Goal: Transaction & Acquisition: Book appointment/travel/reservation

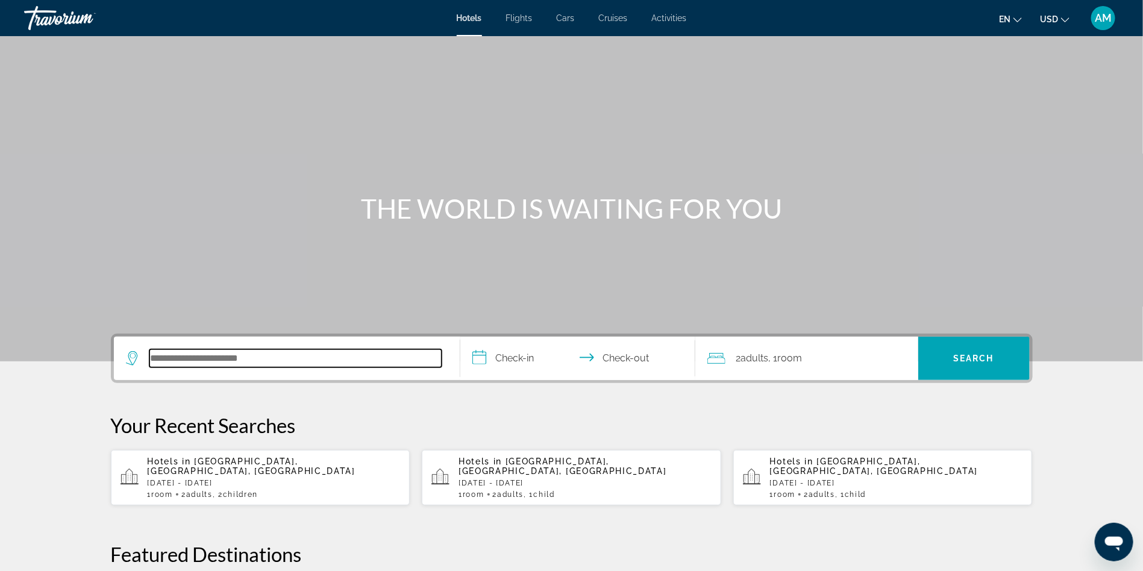
click at [330, 358] on input "Search hotel destination" at bounding box center [295, 358] width 292 height 18
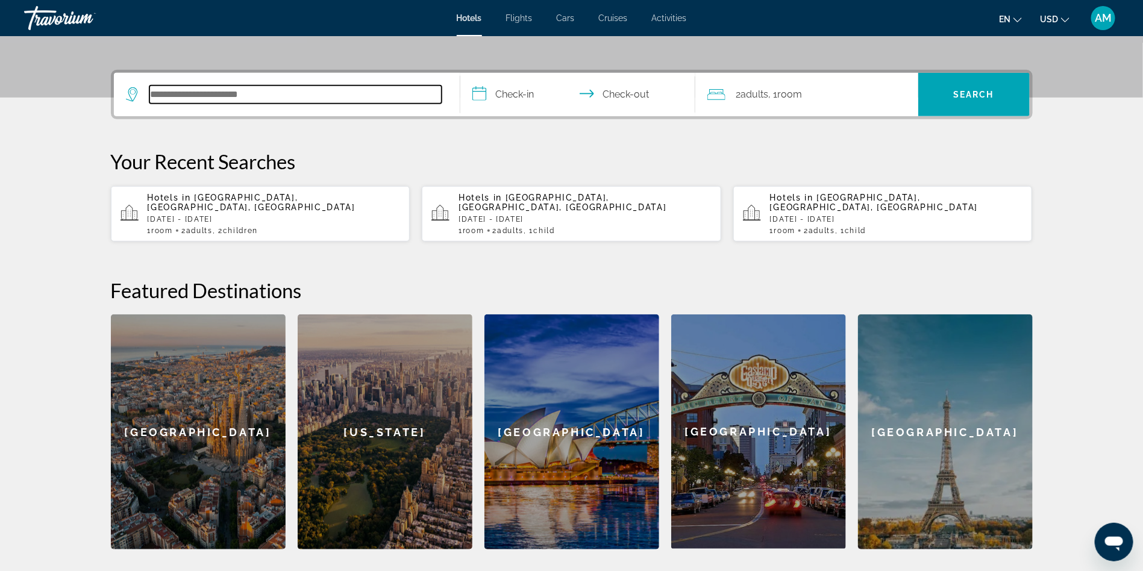
scroll to position [294, 0]
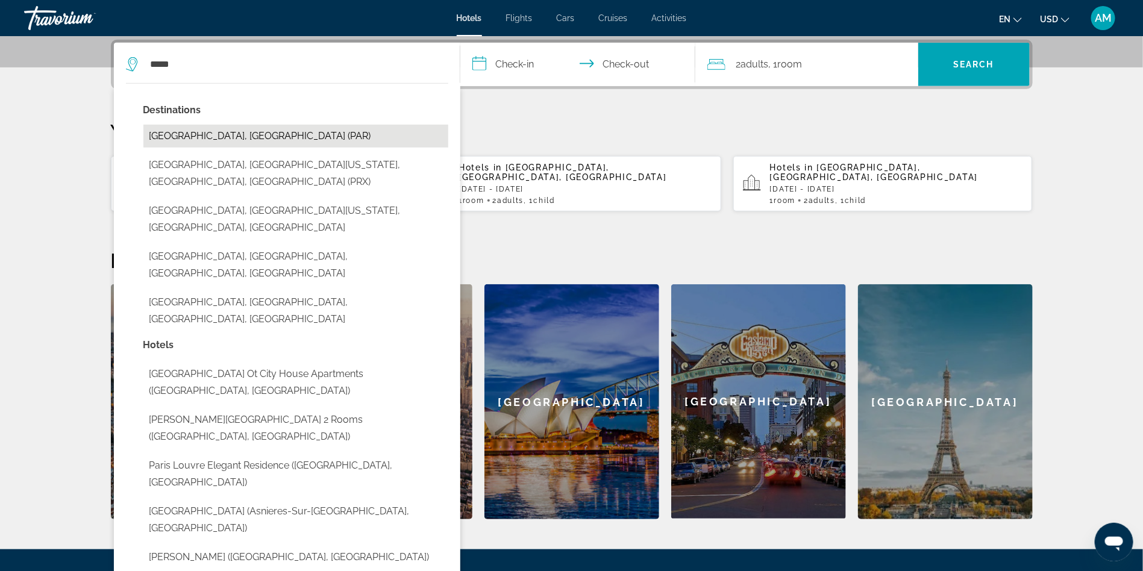
click at [181, 138] on button "[GEOGRAPHIC_DATA], [GEOGRAPHIC_DATA] (PAR)" at bounding box center [295, 136] width 305 height 23
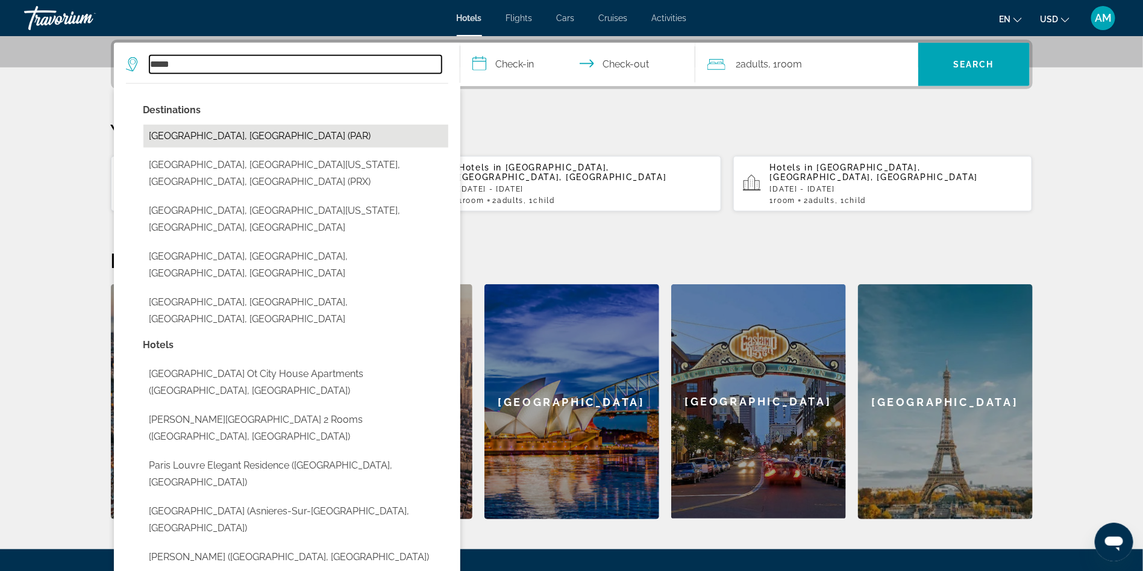
type input "**********"
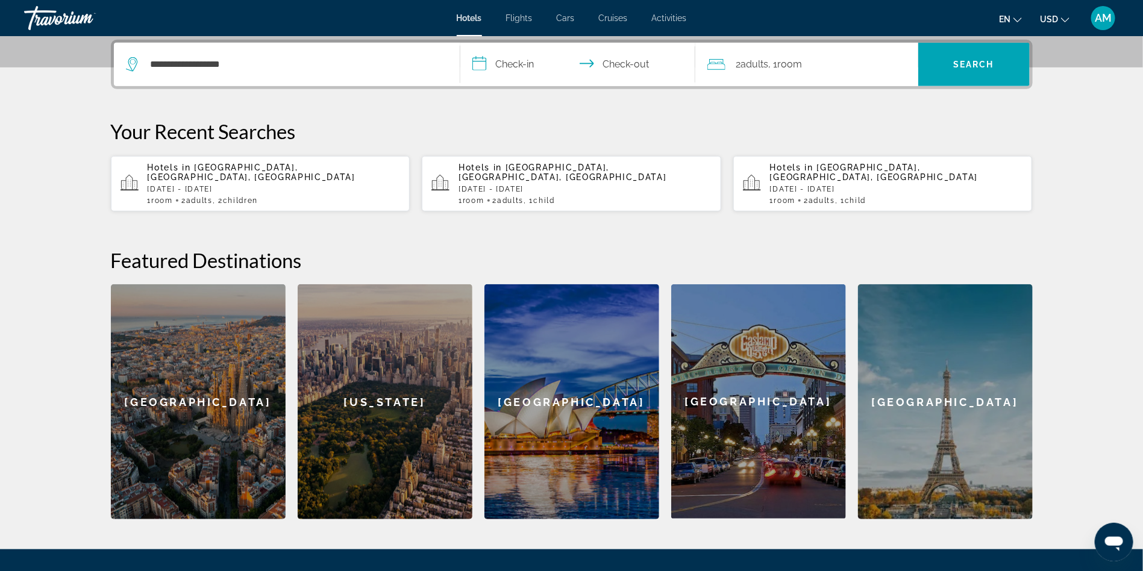
click at [525, 64] on input "**********" at bounding box center [580, 66] width 240 height 47
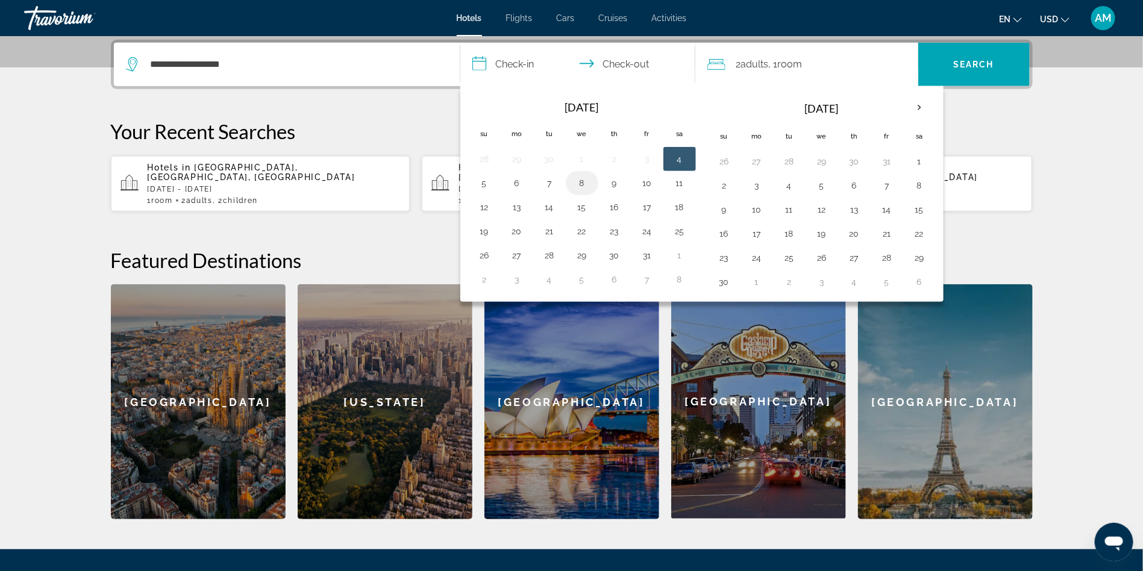
click at [575, 186] on button "8" at bounding box center [581, 183] width 19 height 17
click at [545, 207] on button "14" at bounding box center [549, 207] width 19 height 17
type input "**********"
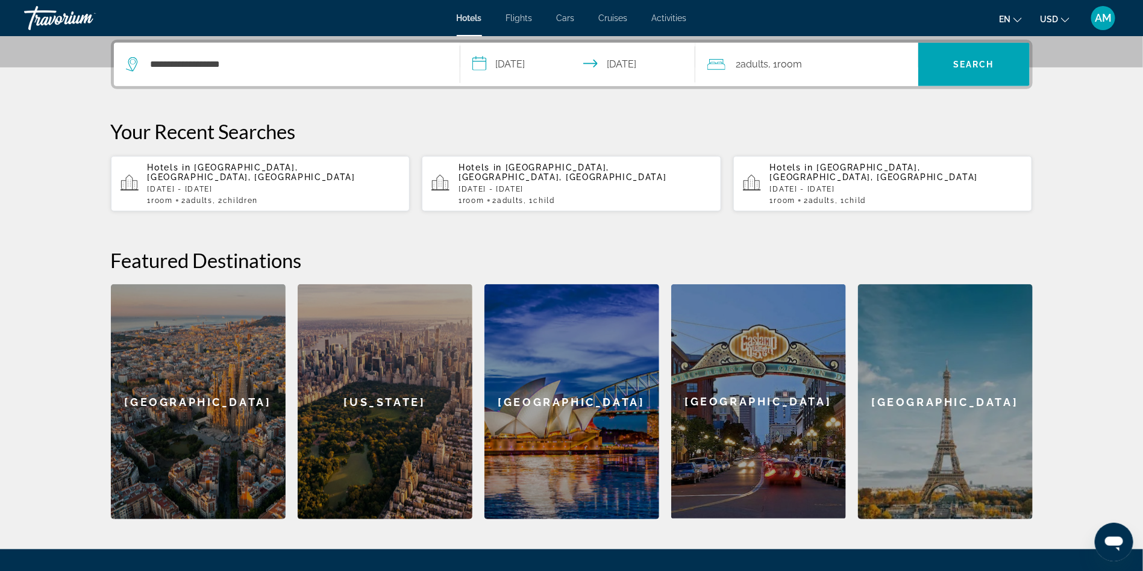
click at [780, 67] on span ", 1 Room rooms" at bounding box center [786, 64] width 34 height 17
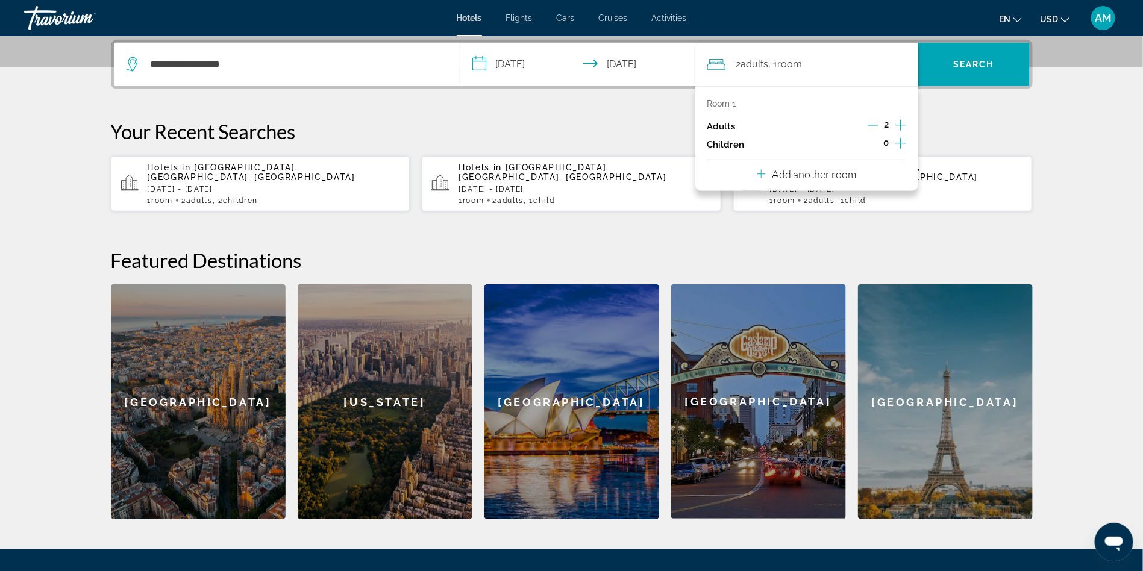
click at [898, 142] on icon "Increment children" at bounding box center [900, 143] width 11 height 14
click at [771, 184] on div "Travelers: 2 adults, 1 child" at bounding box center [755, 177] width 76 height 34
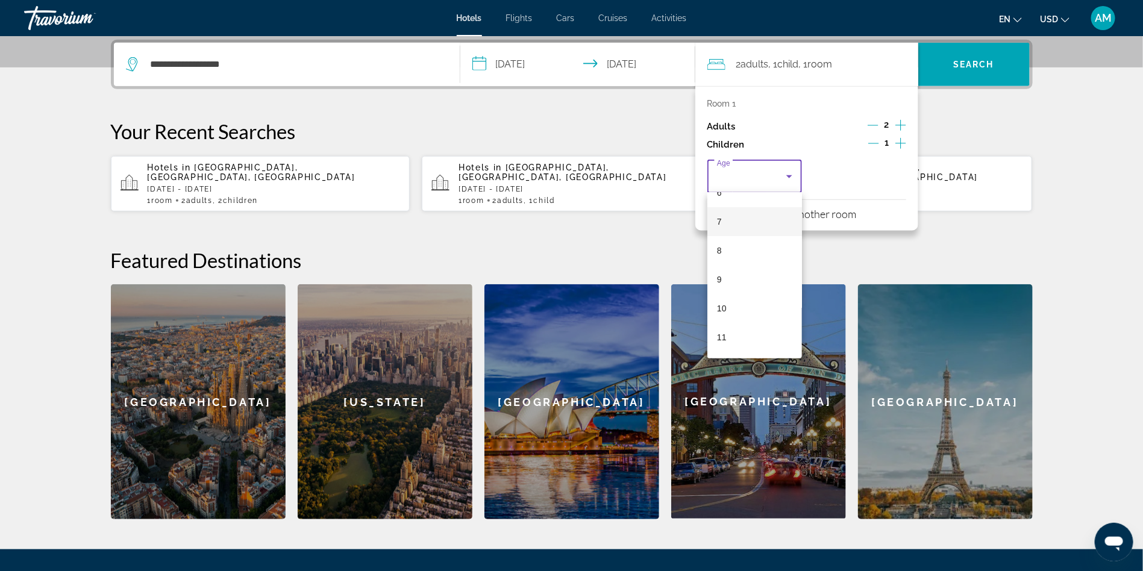
scroll to position [193, 0]
click at [730, 308] on mat-option "10" at bounding box center [754, 307] width 95 height 29
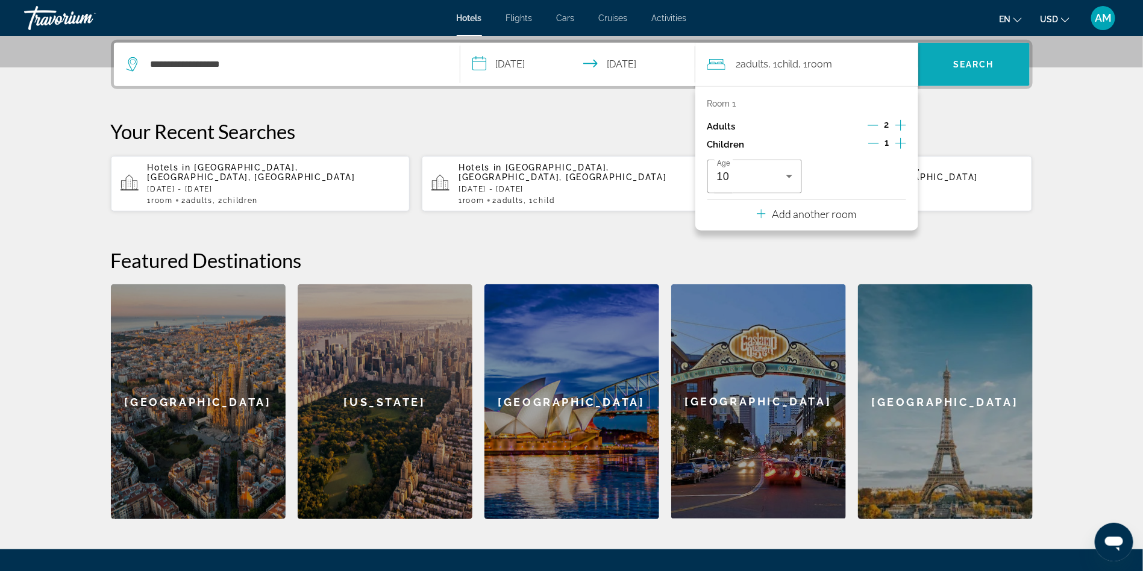
click at [986, 65] on span "Search" at bounding box center [973, 65] width 41 height 10
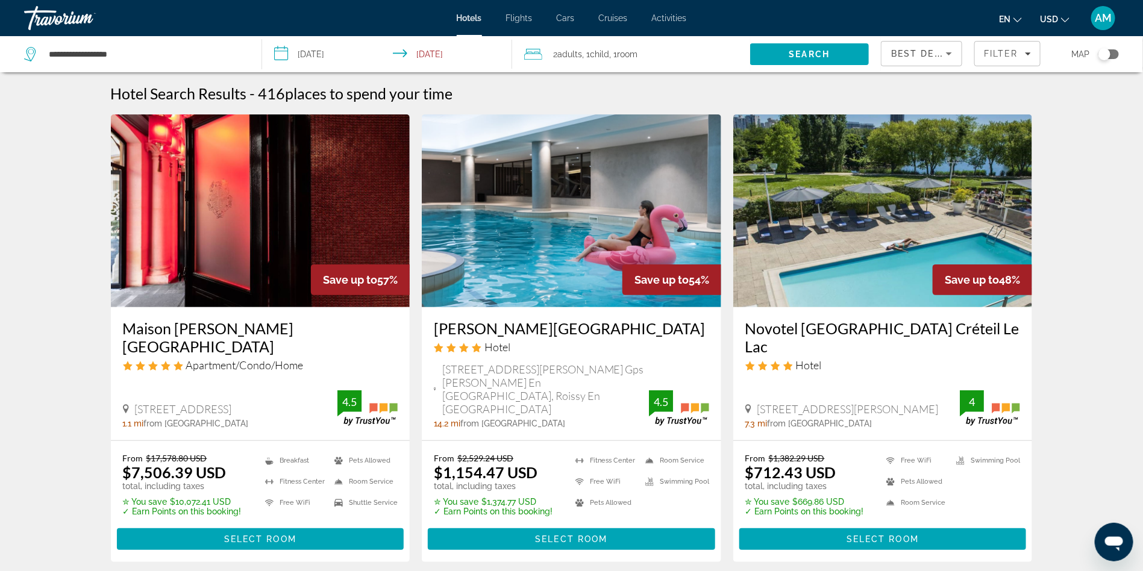
click at [1106, 60] on div "Map" at bounding box center [1086, 54] width 66 height 36
click at [1106, 55] on div "Toggle map" at bounding box center [1104, 54] width 12 height 12
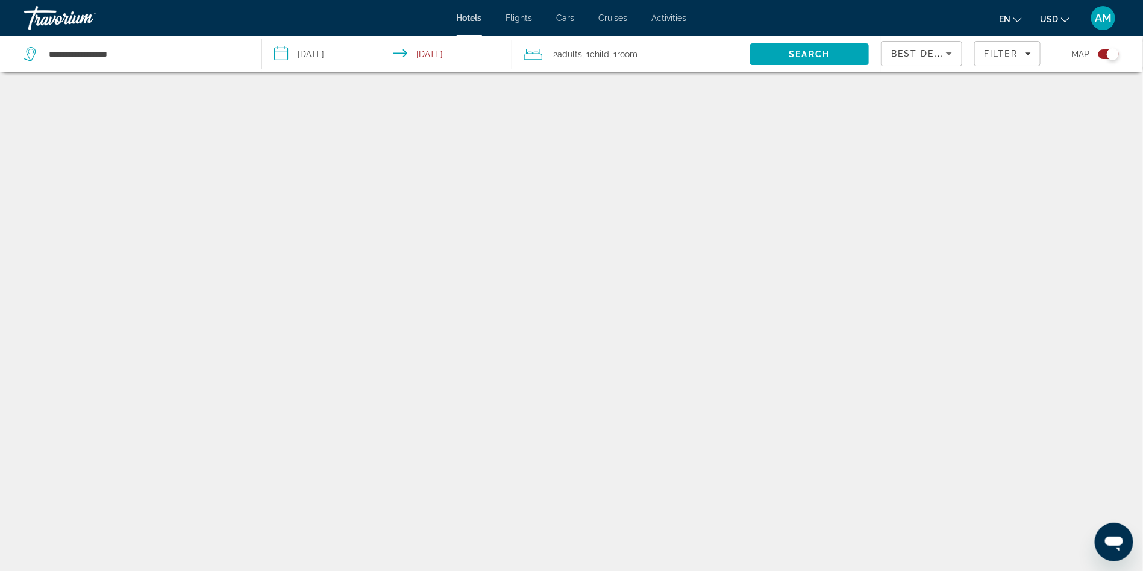
scroll to position [72, 0]
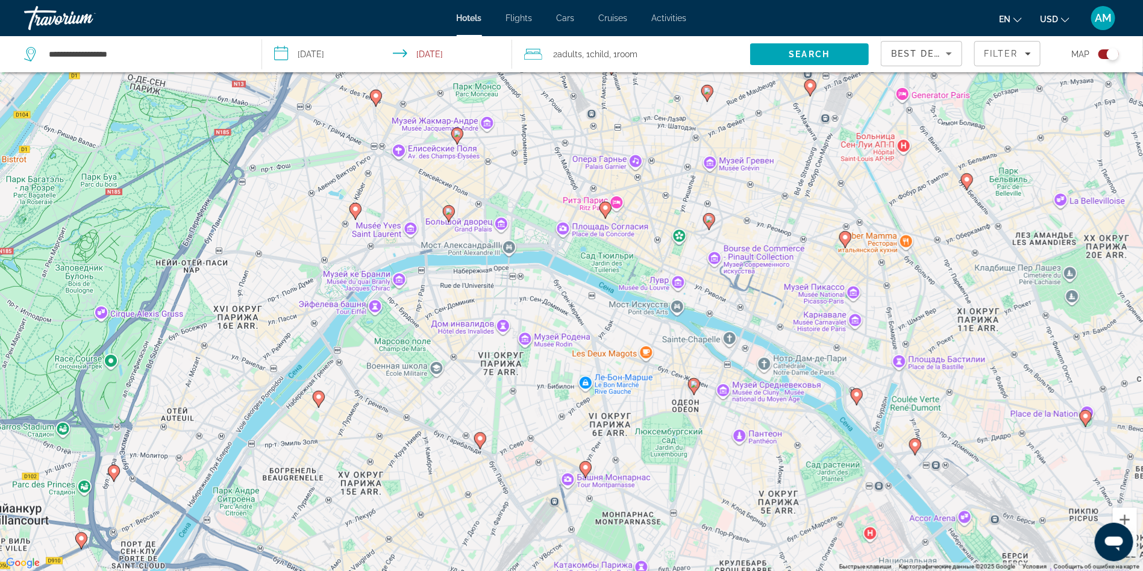
drag, startPoint x: 798, startPoint y: 228, endPoint x: 624, endPoint y: 321, distance: 197.3
click at [624, 321] on div "Чтобы активировать перетаскивание с помощью клавиатуры, нажмите Alt + Ввод. Пос…" at bounding box center [571, 285] width 1143 height 571
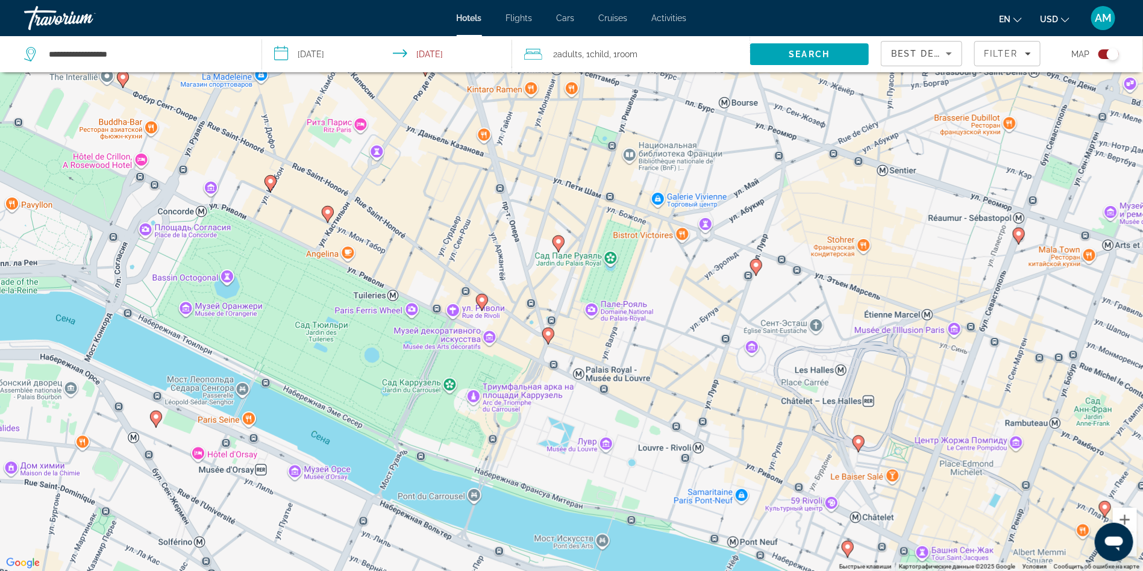
drag, startPoint x: 634, startPoint y: 205, endPoint x: 600, endPoint y: 392, distance: 190.6
click at [600, 392] on div "Чтобы активировать перетаскивание с помощью клавиатуры, нажмите Alt + Ввод. Пос…" at bounding box center [571, 285] width 1143 height 571
click at [758, 267] on image "Main content" at bounding box center [756, 264] width 7 height 7
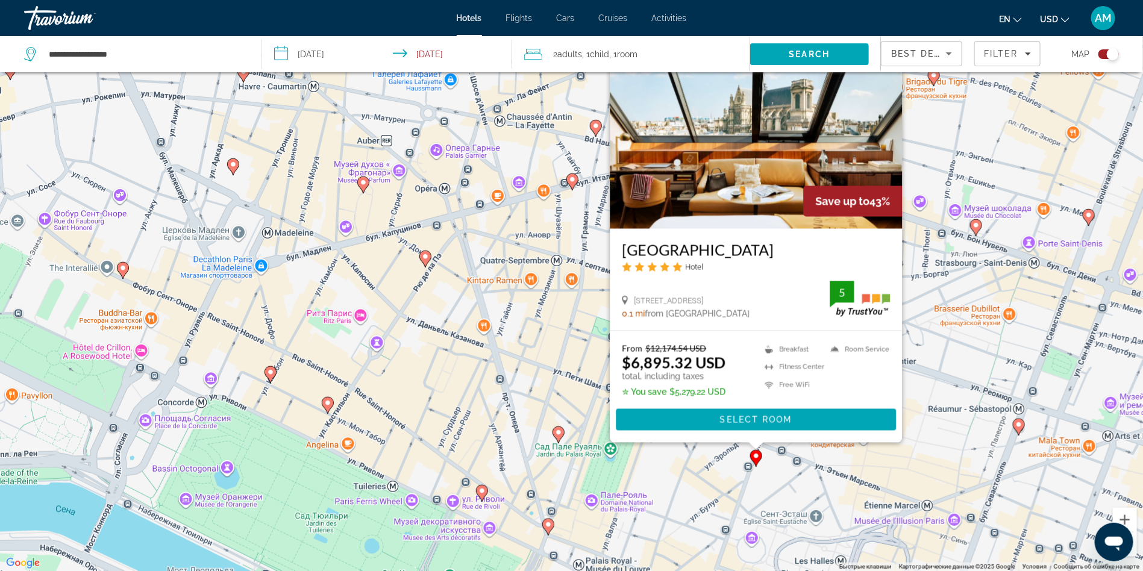
click at [556, 435] on image "Main content" at bounding box center [558, 432] width 7 height 7
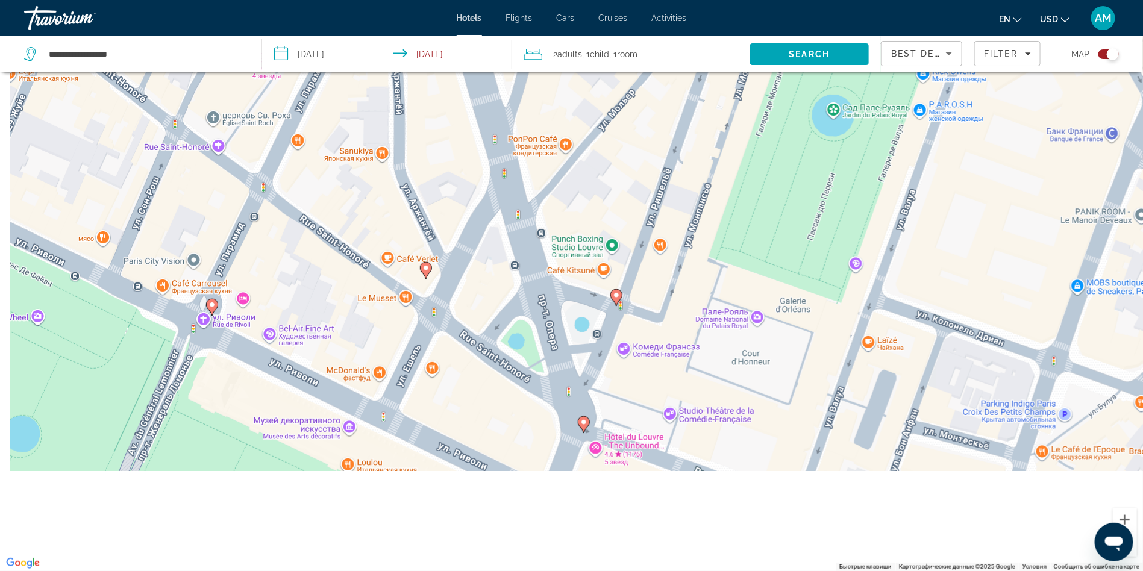
drag, startPoint x: 648, startPoint y: 356, endPoint x: 704, endPoint y: 102, distance: 259.8
click at [704, 102] on div "Для навигации используйте клавиши со стрелками. Чтобы активировать перетаскиван…" at bounding box center [571, 285] width 1143 height 571
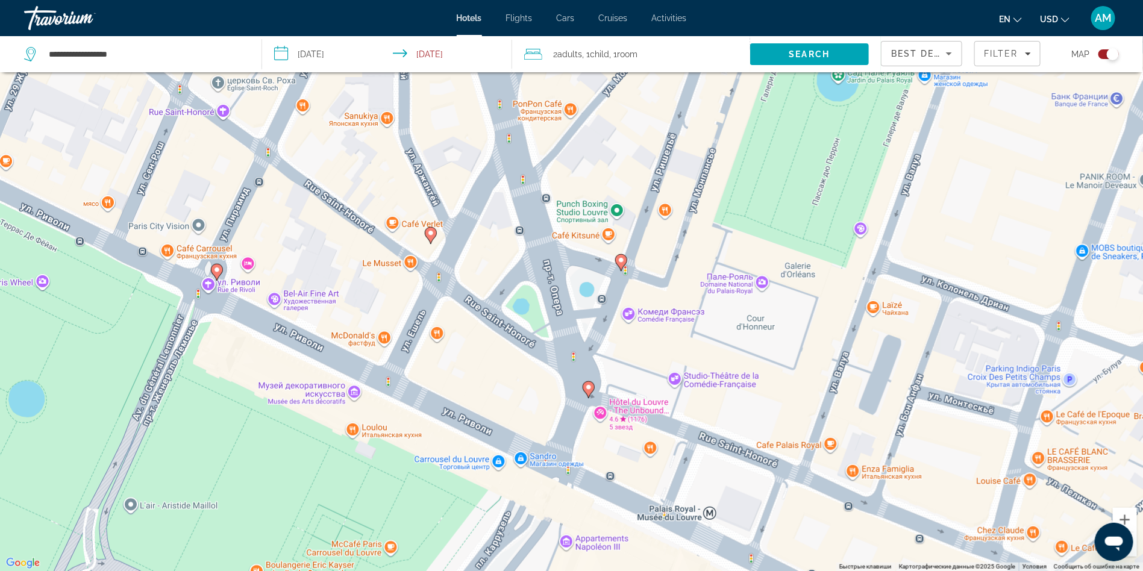
click at [587, 392] on icon "Main content" at bounding box center [588, 390] width 11 height 16
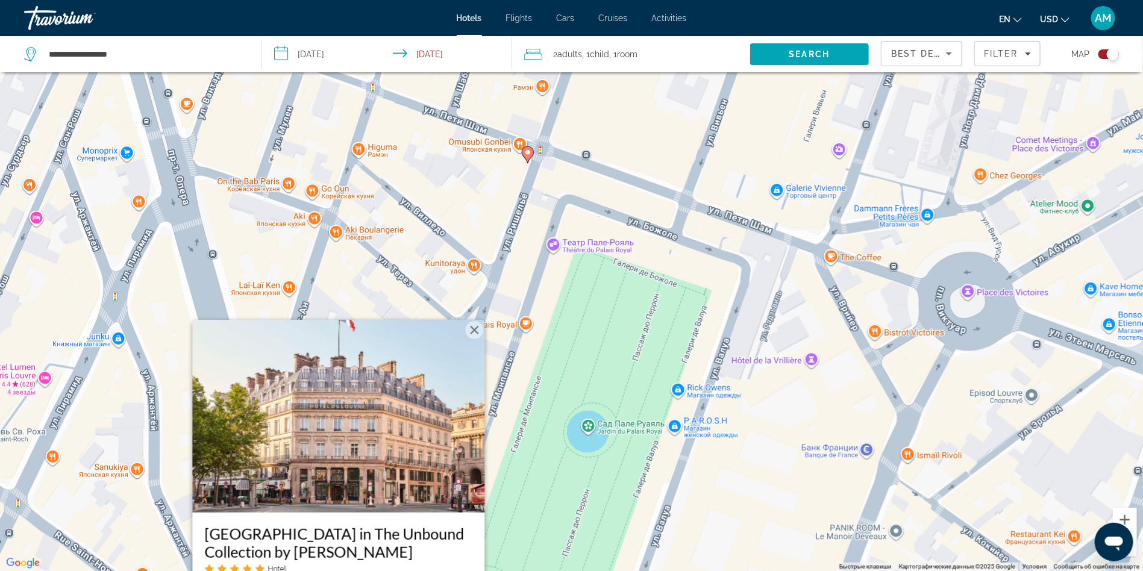
drag, startPoint x: 824, startPoint y: 245, endPoint x: 567, endPoint y: 528, distance: 382.6
click at [567, 528] on div "Чтобы активировать перетаскивание с помощью клавиатуры, нажмите Alt + Ввод. Пос…" at bounding box center [571, 285] width 1143 height 571
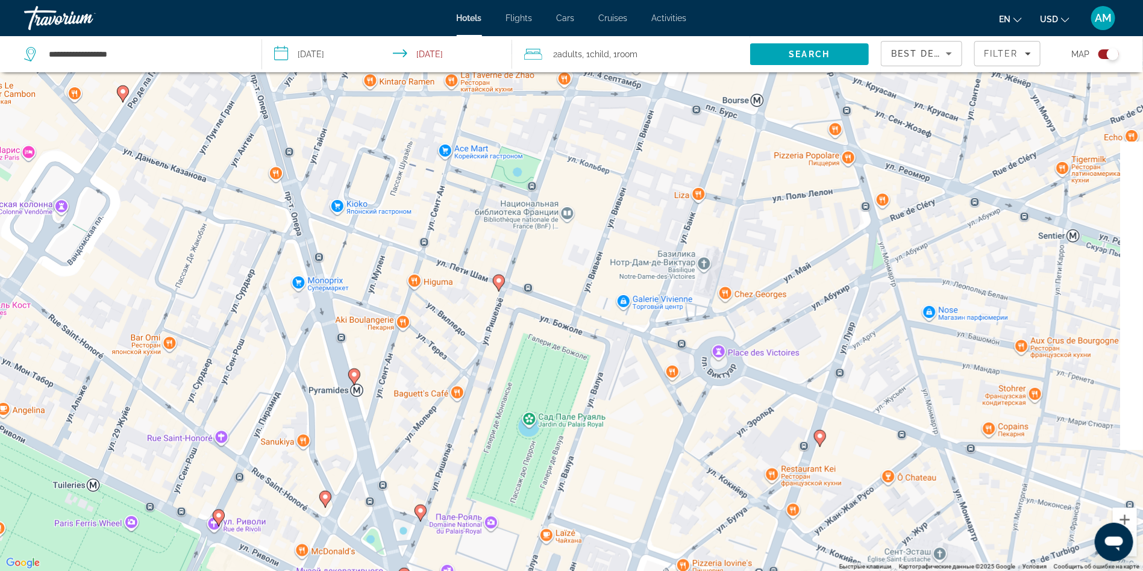
drag, startPoint x: 899, startPoint y: 175, endPoint x: 728, endPoint y: 296, distance: 210.0
click at [728, 296] on div "Чтобы активировать перетаскивание с помощью клавиатуры, нажмите Alt + Ввод. Пос…" at bounding box center [571, 285] width 1143 height 571
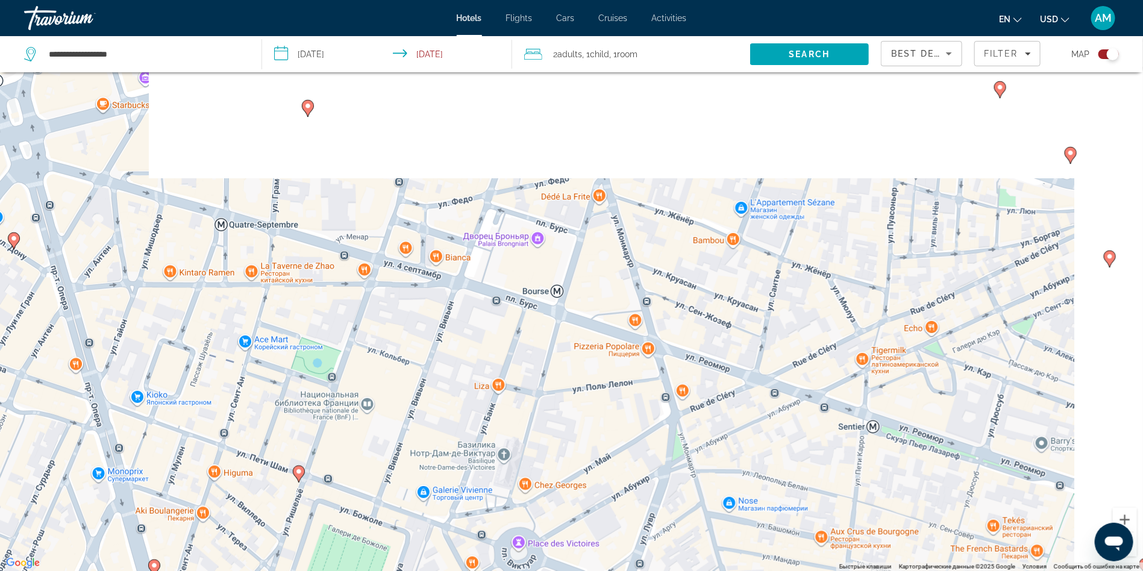
drag, startPoint x: 853, startPoint y: 171, endPoint x: 655, endPoint y: 360, distance: 274.0
click at [655, 360] on div "Чтобы активировать перетаскивание с помощью клавиатуры, нажмите Alt + Ввод. Пос…" at bounding box center [571, 285] width 1143 height 571
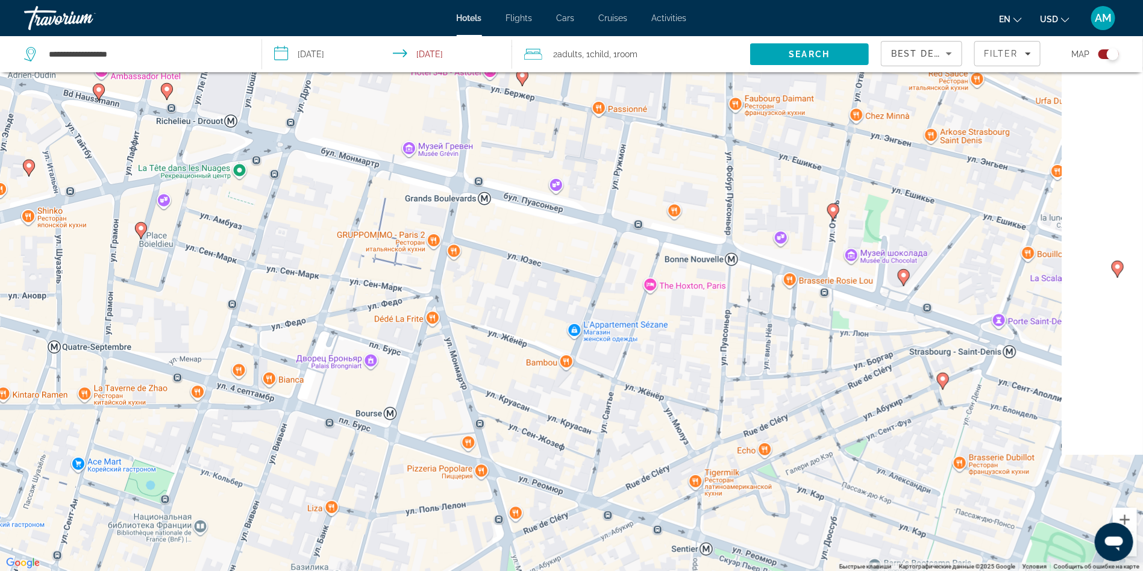
drag, startPoint x: 1050, startPoint y: 171, endPoint x: 871, endPoint y: 302, distance: 222.0
click at [871, 302] on div "Чтобы активировать перетаскивание с помощью клавиатуры, нажмите Alt + Ввод. Пос…" at bounding box center [571, 285] width 1143 height 571
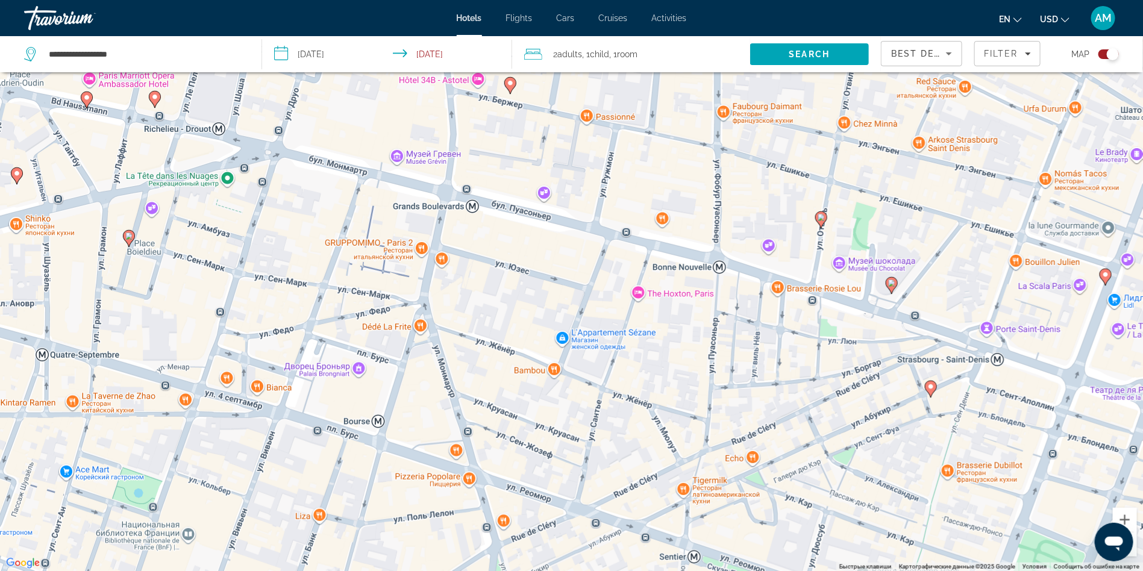
click at [893, 286] on image "Main content" at bounding box center [891, 283] width 7 height 7
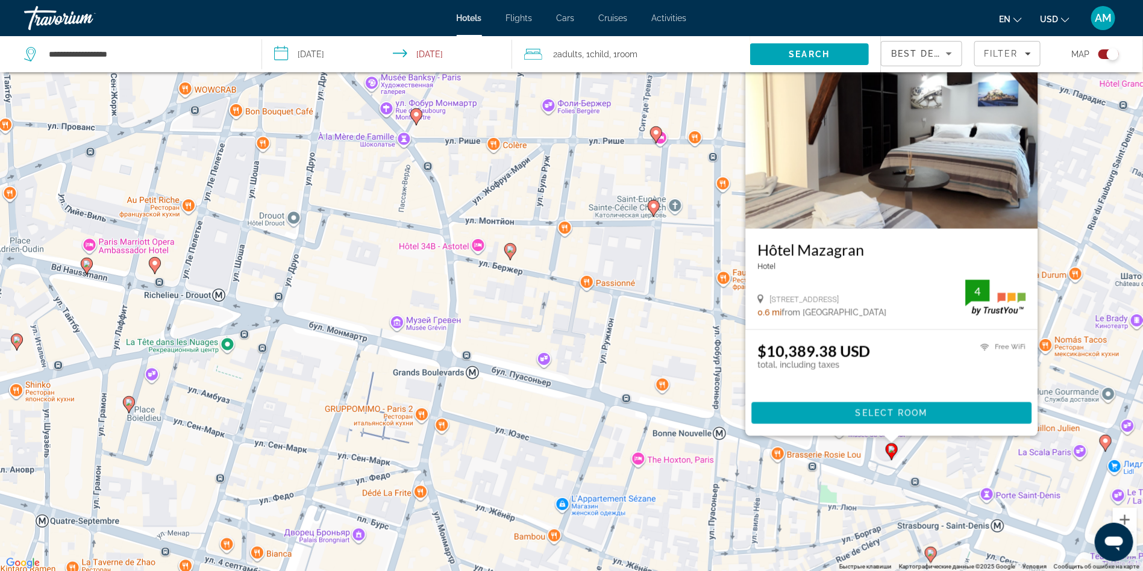
click at [683, 340] on div "Чтобы активировать перетаскивание с помощью клавиатуры, нажмите Alt + Ввод. Пос…" at bounding box center [571, 285] width 1143 height 571
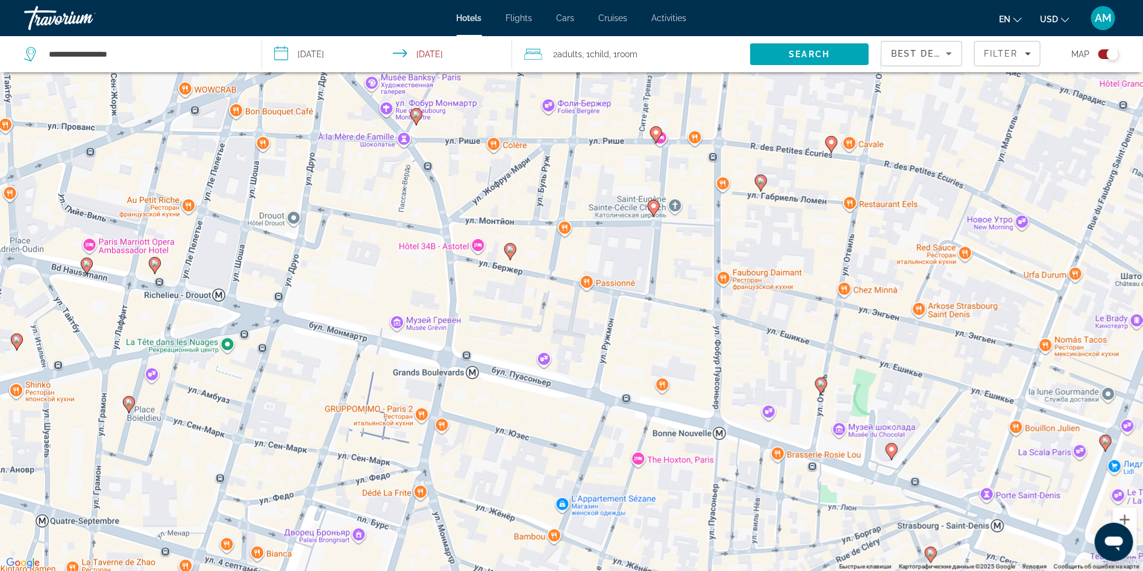
click at [822, 389] on icon "Main content" at bounding box center [820, 386] width 11 height 16
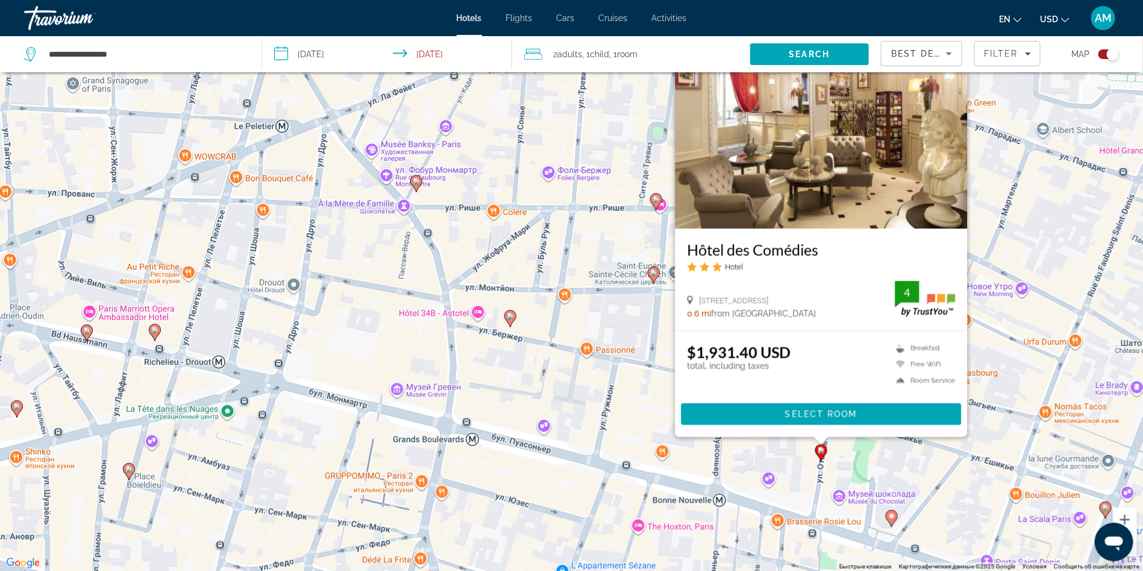
click at [0, 0] on mat-toolbar "Hotels Flights Cars Cruises Activities Hotels Flights Cars Cruises Activities e…" at bounding box center [571, 18] width 1143 height 36
click at [609, 228] on div "Чтобы активировать перетаскивание с помощью клавиатуры, нажмите Alt + Ввод. Пос…" at bounding box center [571, 285] width 1143 height 571
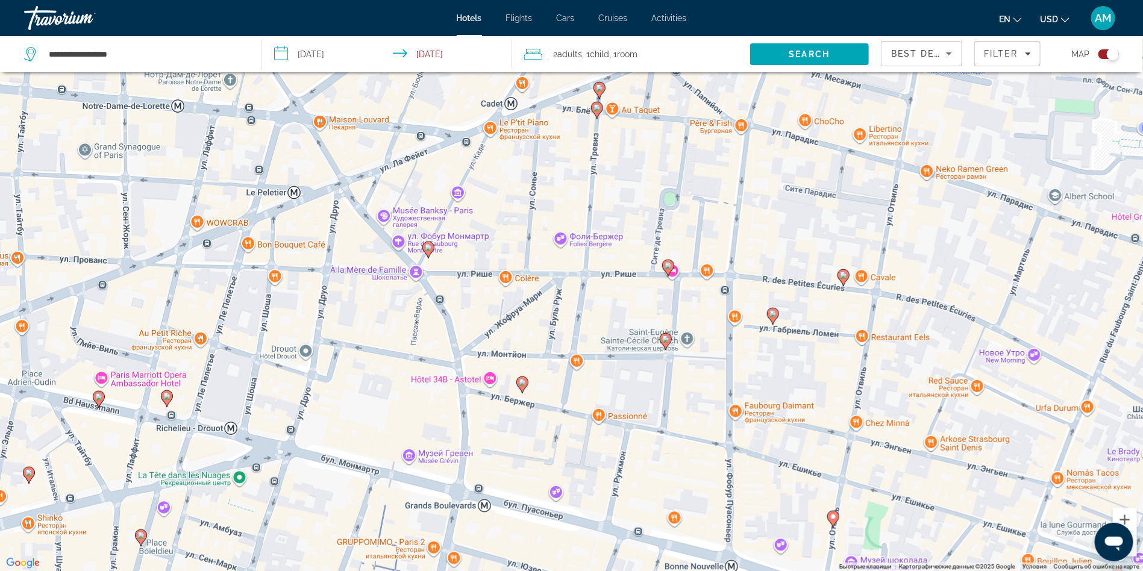
drag, startPoint x: 540, startPoint y: 231, endPoint x: 556, endPoint y: 303, distance: 74.0
click at [556, 303] on div "Чтобы активировать перетаскивание с помощью клавиатуры, нажмите Alt + Ввод. Пос…" at bounding box center [571, 285] width 1143 height 571
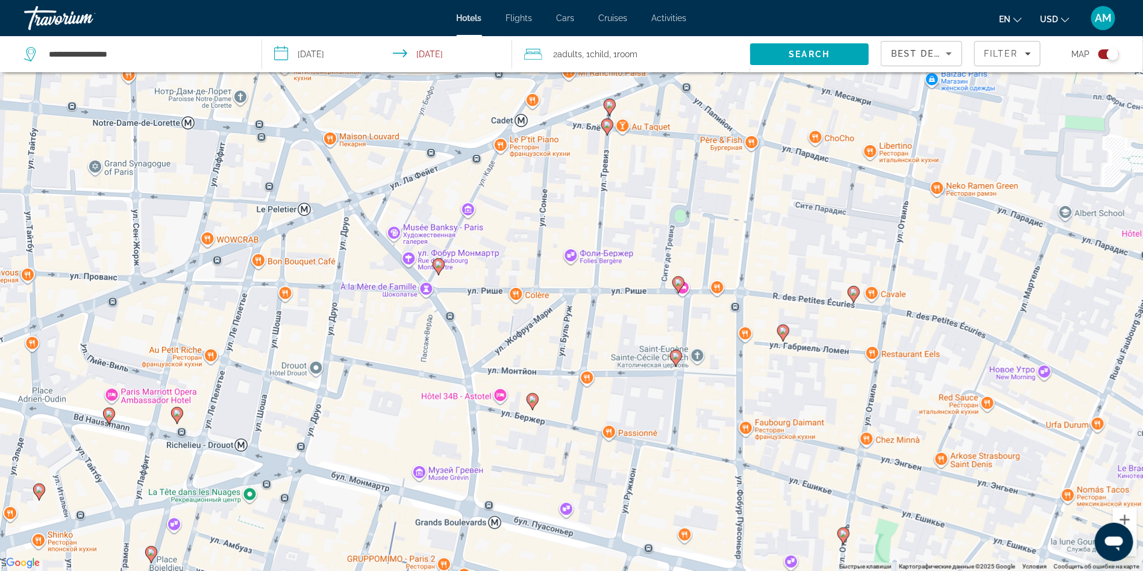
click at [439, 271] on icon "Main content" at bounding box center [438, 267] width 11 height 16
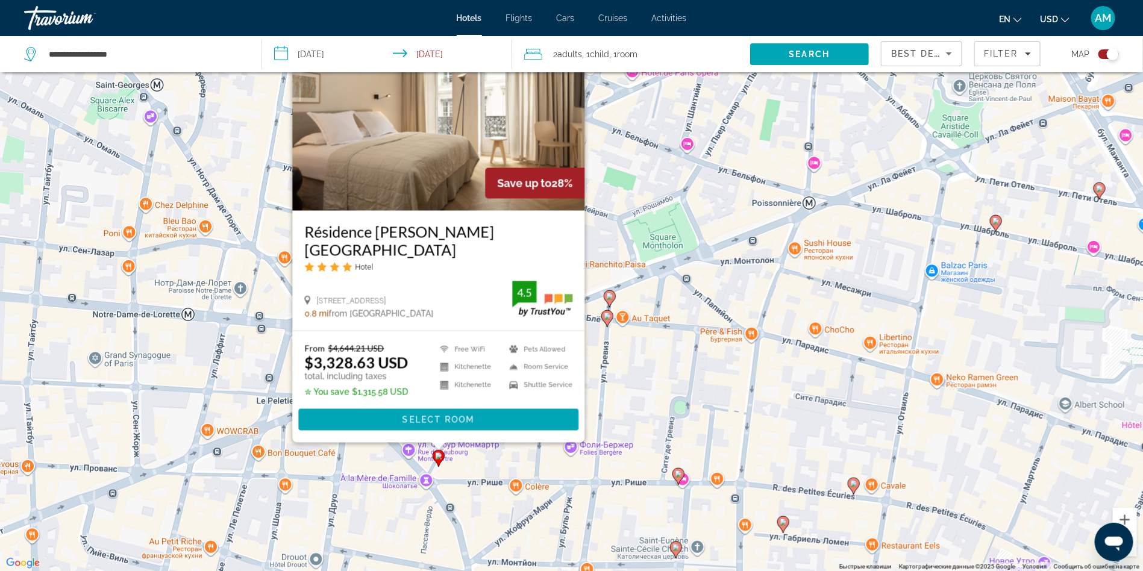
click at [609, 322] on icon "Main content" at bounding box center [606, 319] width 11 height 16
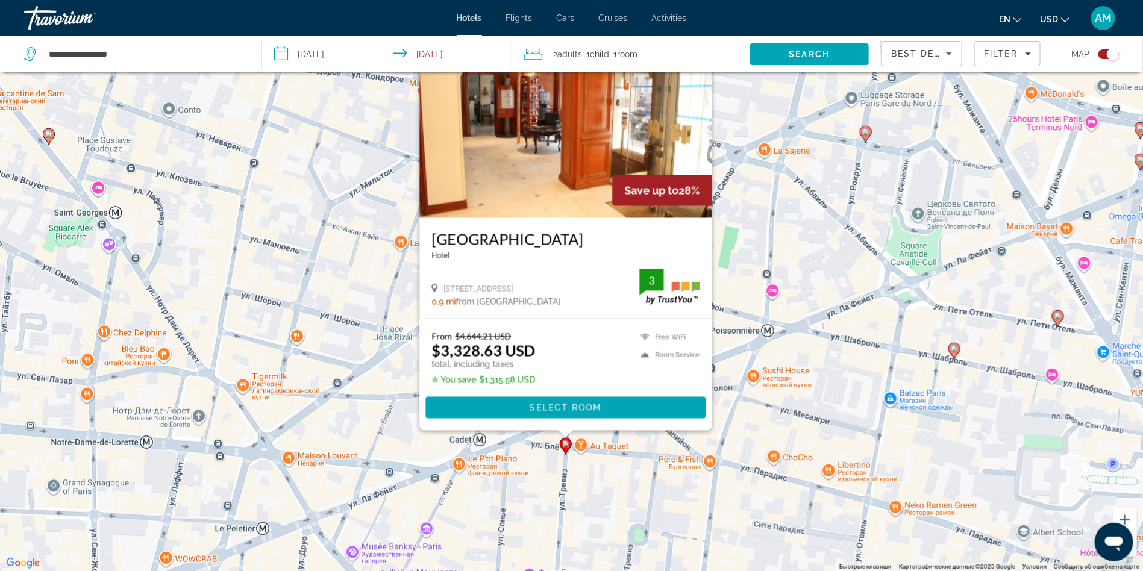
drag, startPoint x: 795, startPoint y: 260, endPoint x: 755, endPoint y: 251, distance: 41.5
click at [755, 251] on div "Чтобы активировать перетаскивание с помощью клавиатуры, нажмите Alt + Ввод. Пос…" at bounding box center [571, 285] width 1143 height 571
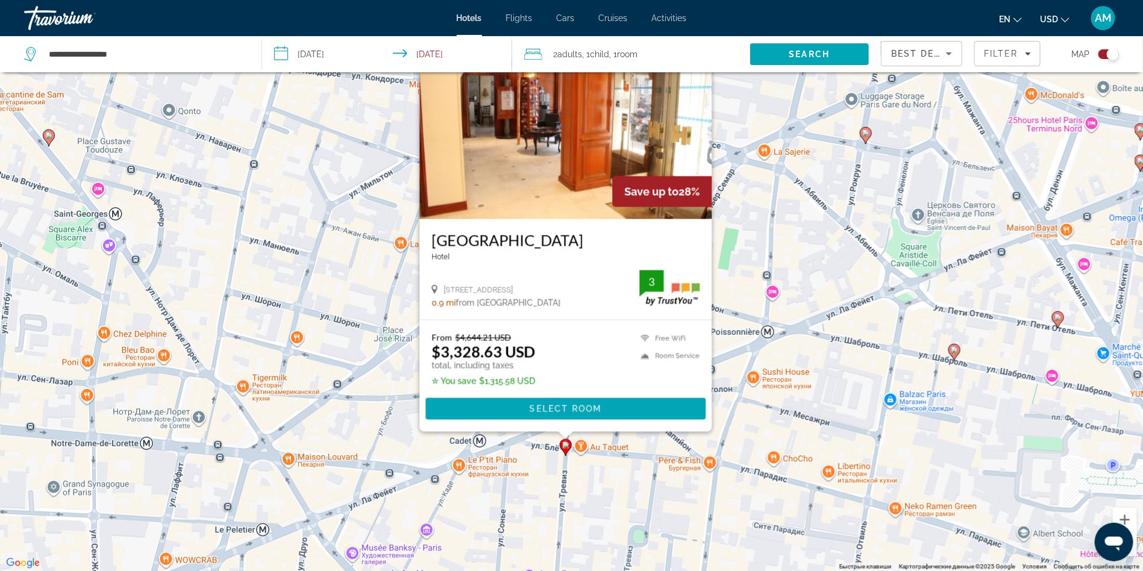
click at [792, 324] on div "Чтобы активировать перетаскивание с помощью клавиатуры, нажмите Alt + Ввод. Пос…" at bounding box center [571, 285] width 1143 height 571
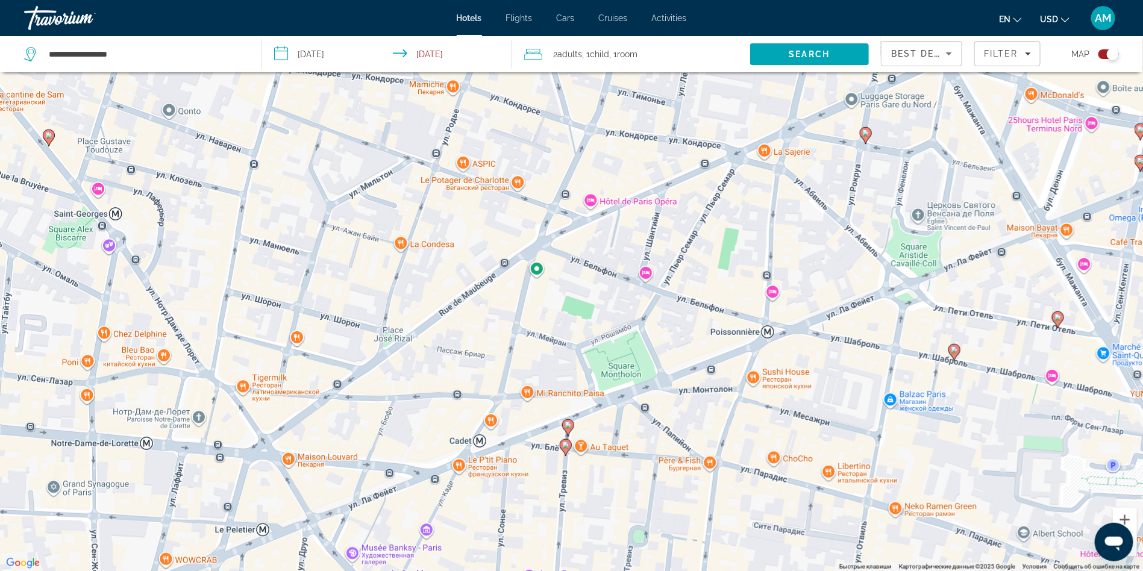
click at [568, 430] on icon "Main content" at bounding box center [567, 428] width 11 height 16
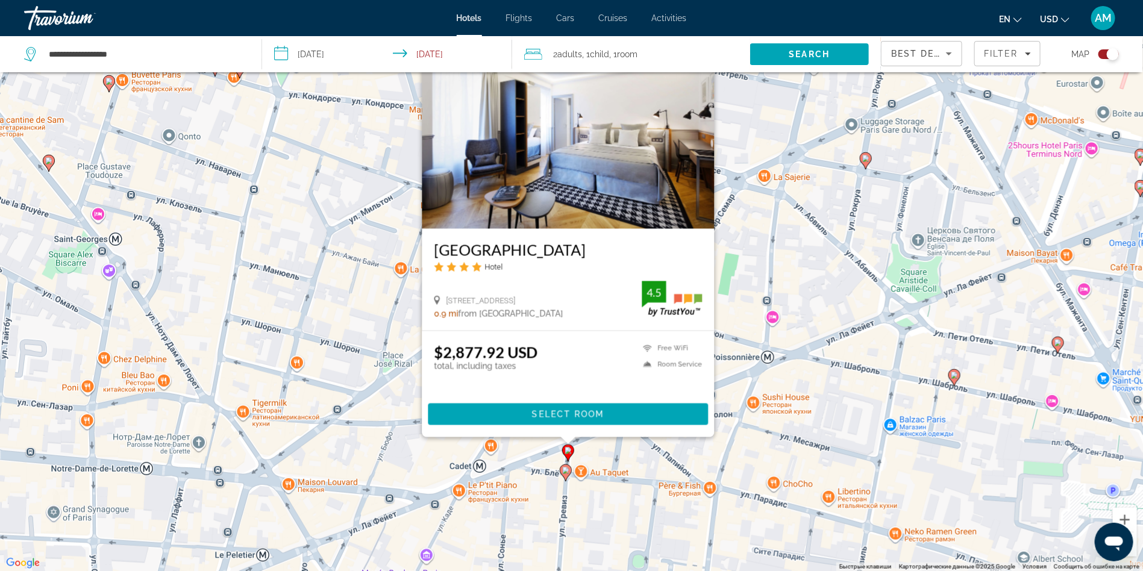
click at [565, 473] on image "Main content" at bounding box center [565, 470] width 7 height 7
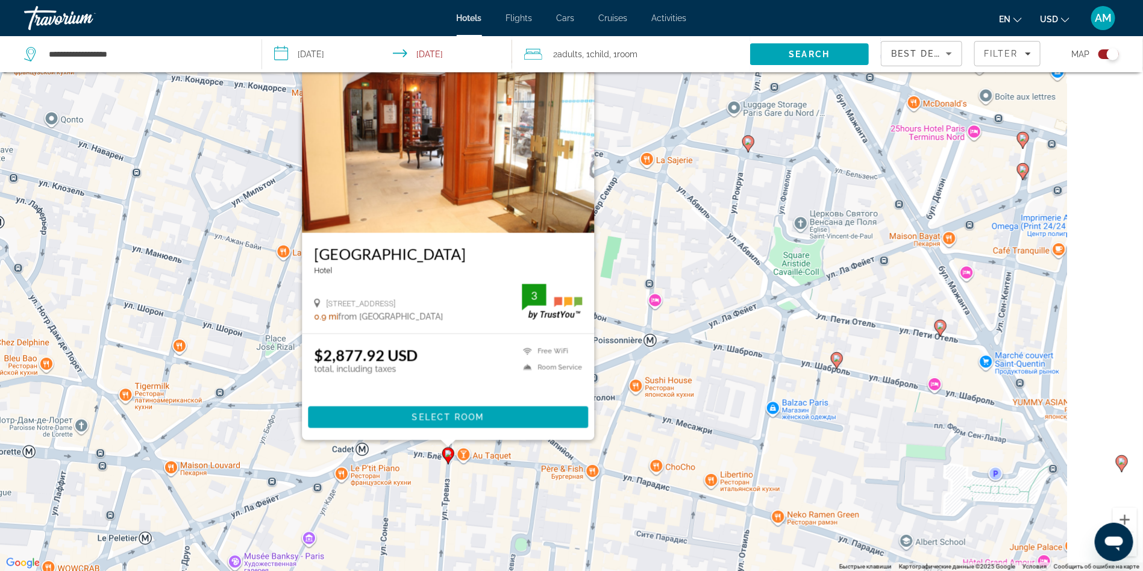
drag, startPoint x: 854, startPoint y: 246, endPoint x: 734, endPoint y: 230, distance: 121.1
click at [734, 230] on div "Чтобы активировать перетаскивание с помощью клавиатуры, нажмите Alt + Ввод. Пос…" at bounding box center [571, 285] width 1143 height 571
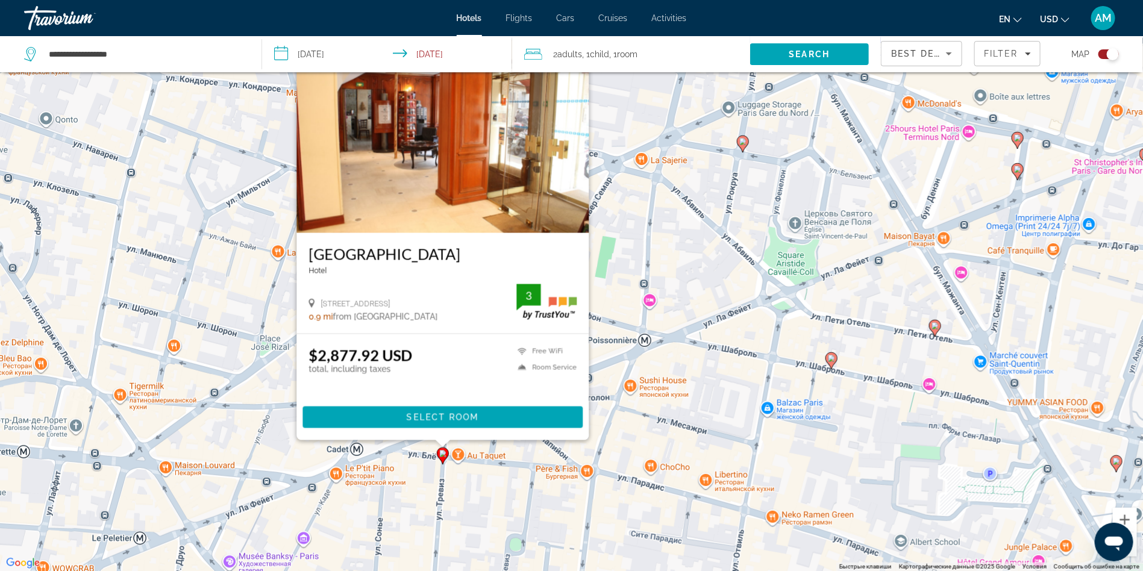
click at [834, 364] on icon "Main content" at bounding box center [831, 360] width 12 height 17
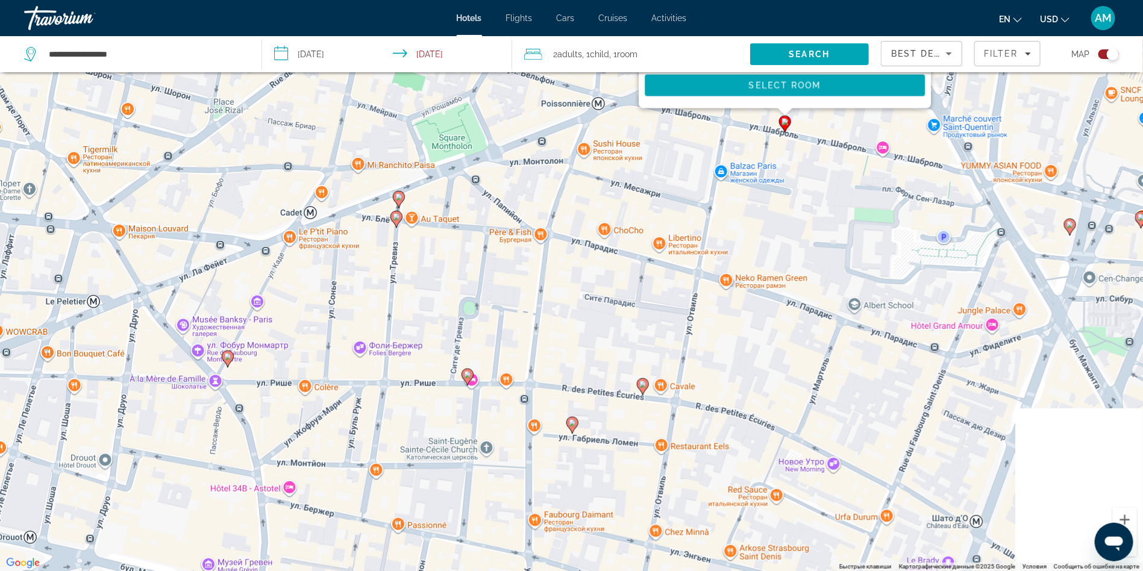
drag, startPoint x: 750, startPoint y: 509, endPoint x: 699, endPoint y: 155, distance: 357.3
click at [699, 155] on div "Чтобы активировать перетаскивание с помощью клавиатуры, нажмите Alt + Ввод. Пос…" at bounding box center [571, 285] width 1143 height 571
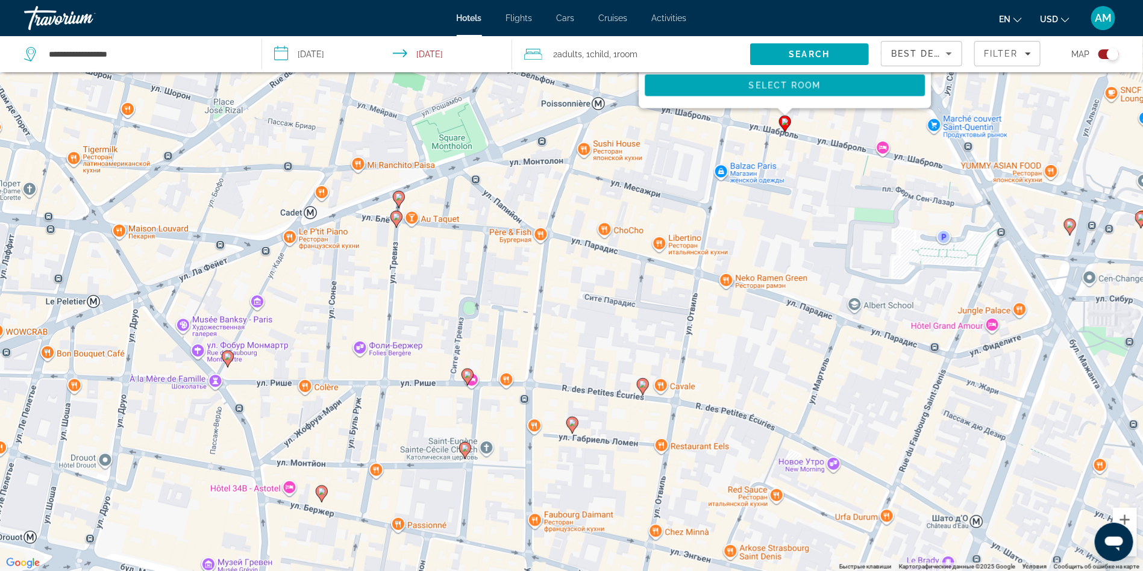
click at [639, 387] on image "Main content" at bounding box center [642, 384] width 7 height 7
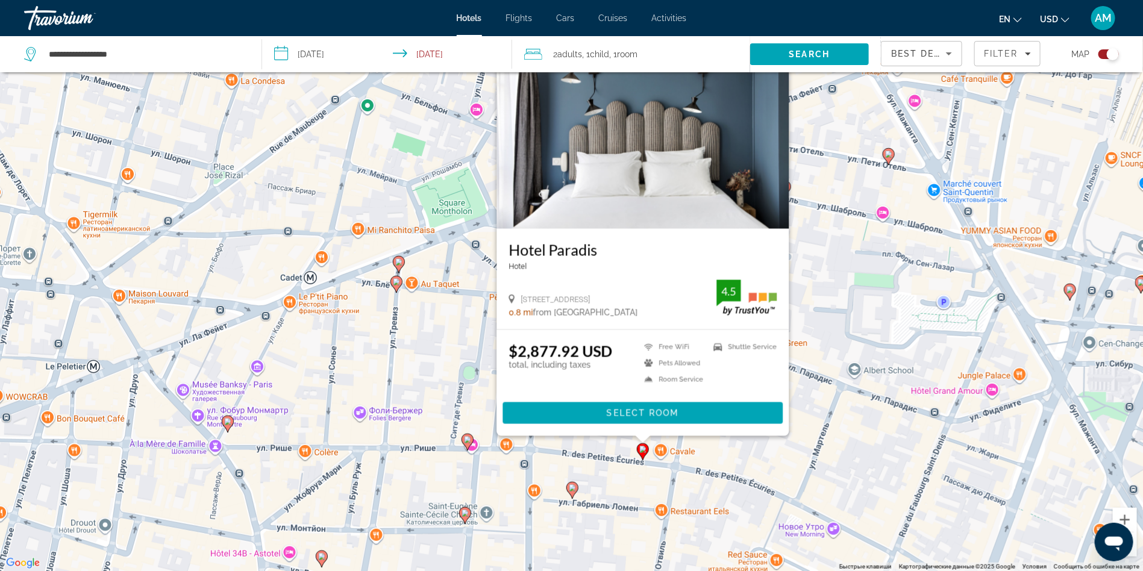
click at [468, 441] on image "Main content" at bounding box center [467, 439] width 7 height 7
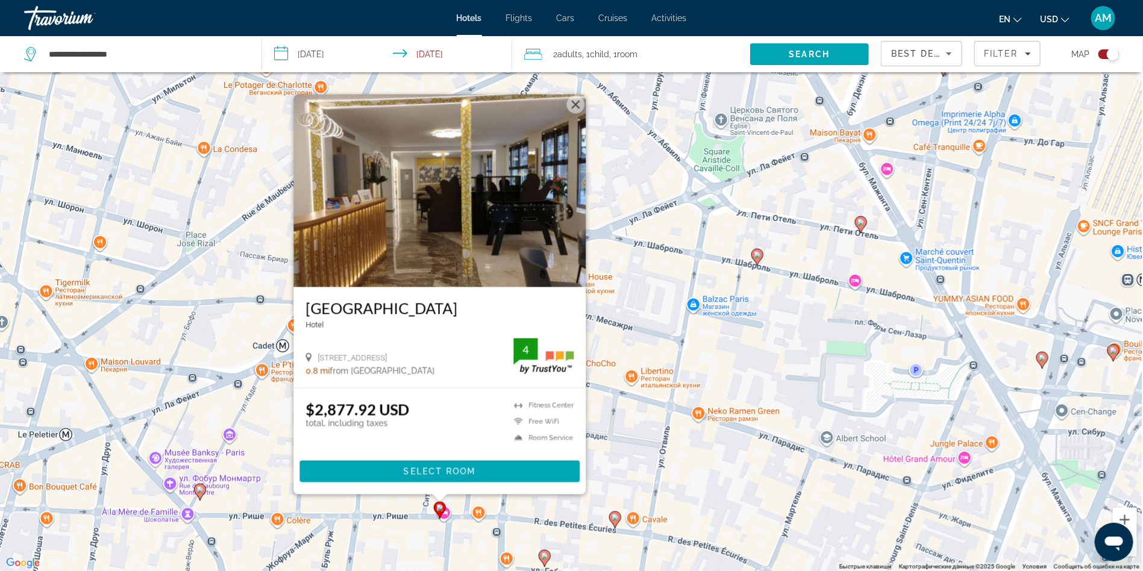
drag, startPoint x: 758, startPoint y: 131, endPoint x: 716, endPoint y: 224, distance: 101.9
click at [716, 224] on div "Чтобы активировать перетаскивание с помощью клавиатуры, нажмите Alt + Ввод. Пос…" at bounding box center [571, 285] width 1143 height 571
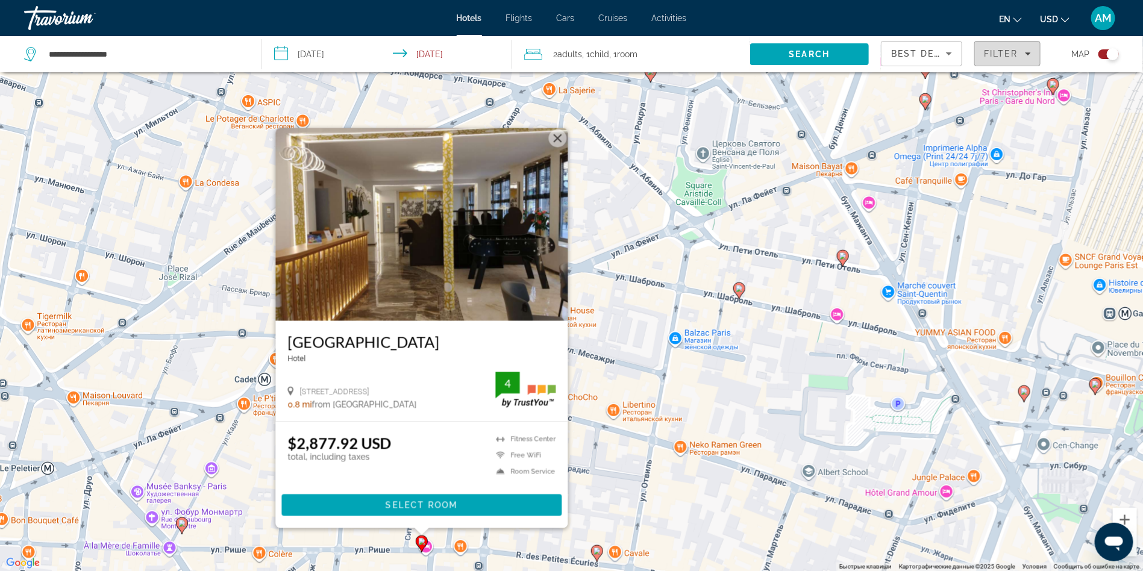
click at [1019, 55] on div "Filter" at bounding box center [1007, 54] width 47 height 10
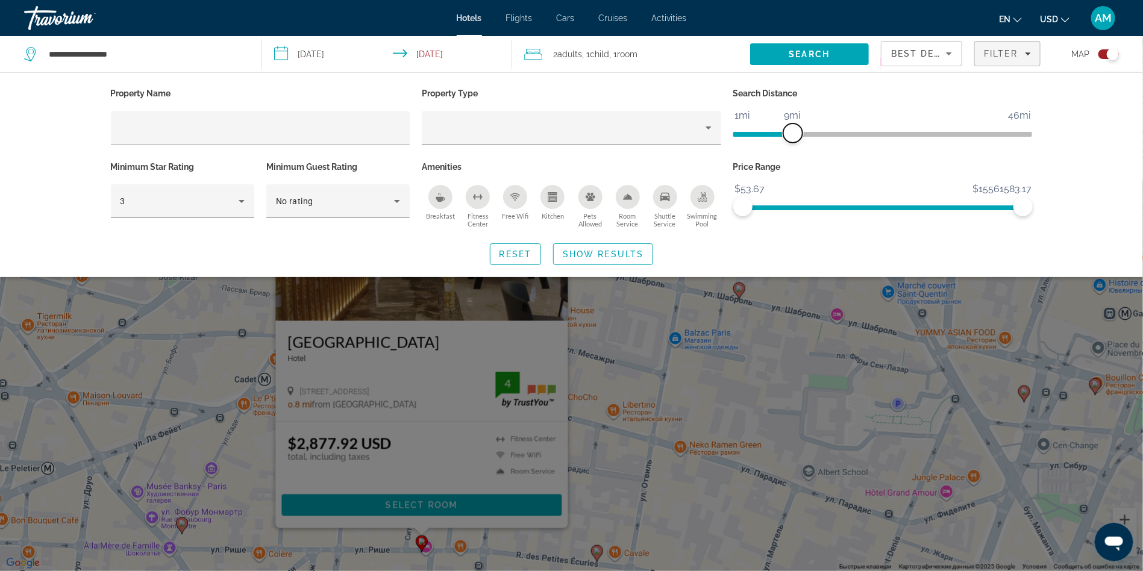
drag, startPoint x: 921, startPoint y: 135, endPoint x: 792, endPoint y: 136, distance: 128.3
click at [792, 136] on span "ngx-slider" at bounding box center [792, 133] width 19 height 19
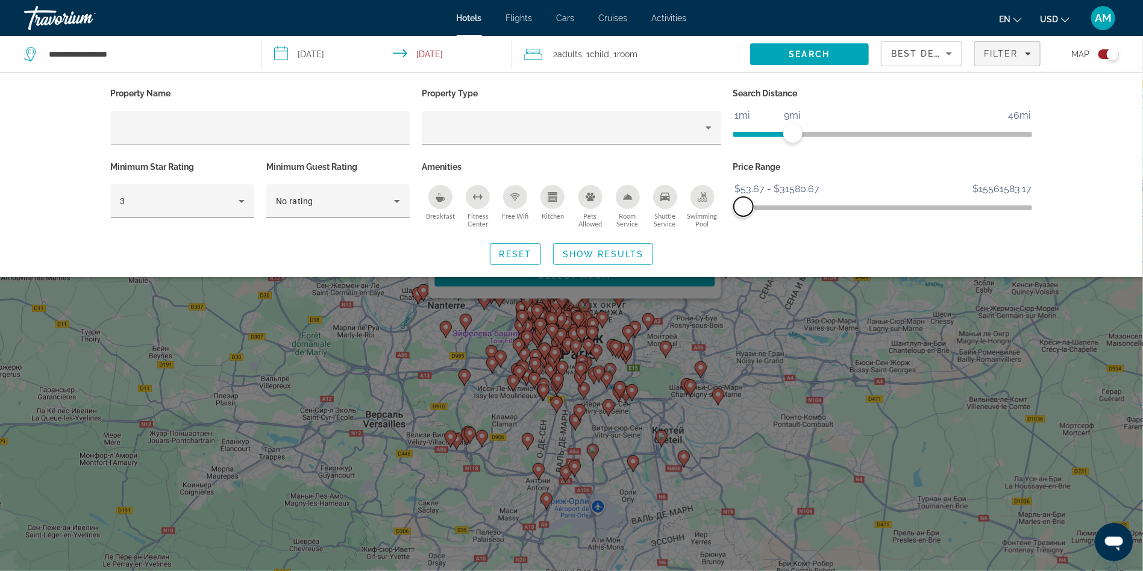
drag, startPoint x: 1015, startPoint y: 211, endPoint x: 744, endPoint y: 211, distance: 271.7
click at [744, 211] on span "ngx-slider-max" at bounding box center [743, 206] width 19 height 19
click at [1000, 186] on span "$15561583.17" at bounding box center [1002, 189] width 63 height 18
click at [756, 187] on span "$53.67 - $31580.67" at bounding box center [777, 189] width 89 height 18
click at [753, 168] on p "Price Range" at bounding box center [882, 166] width 299 height 17
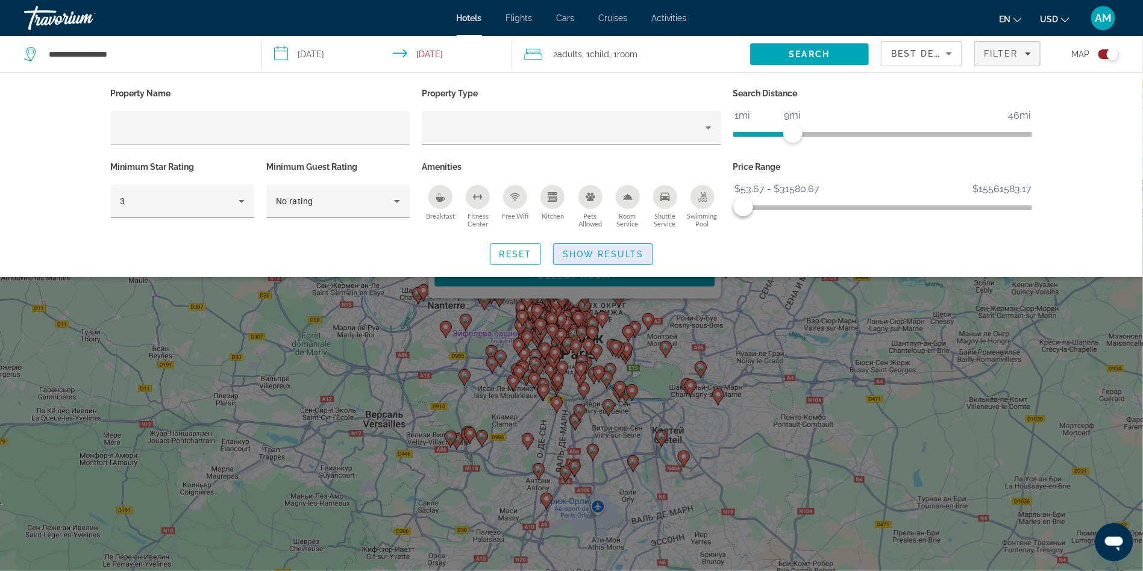
click at [582, 255] on span "Show Results" at bounding box center [603, 254] width 81 height 10
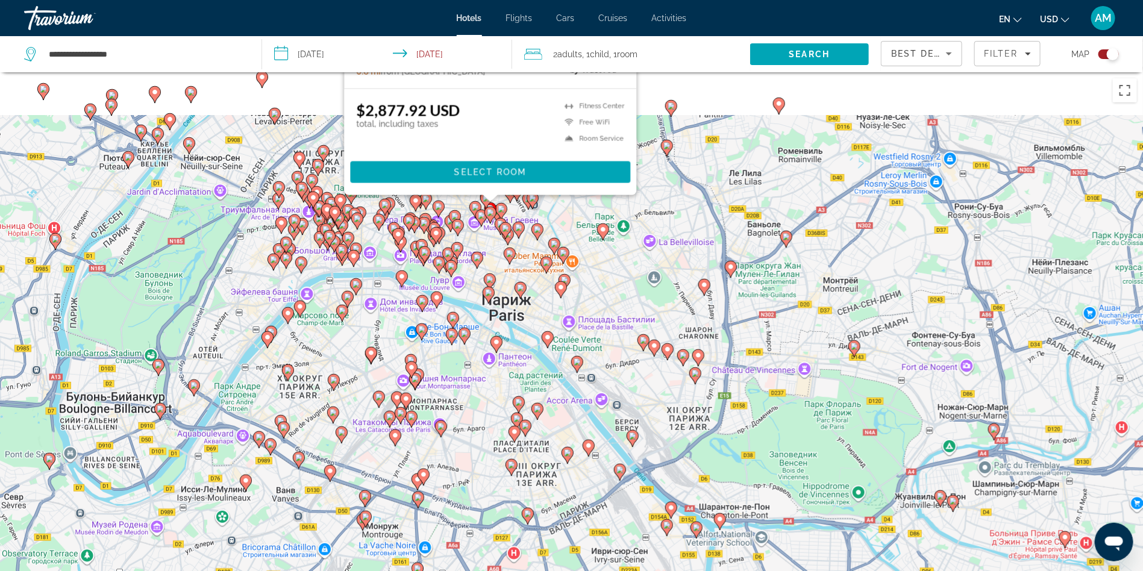
drag, startPoint x: 366, startPoint y: 205, endPoint x: 392, endPoint y: 299, distance: 97.3
click at [392, 299] on div "Чтобы активировать перетаскивание с помощью клавиатуры, нажмите Alt + Ввод. Пос…" at bounding box center [571, 357] width 1143 height 571
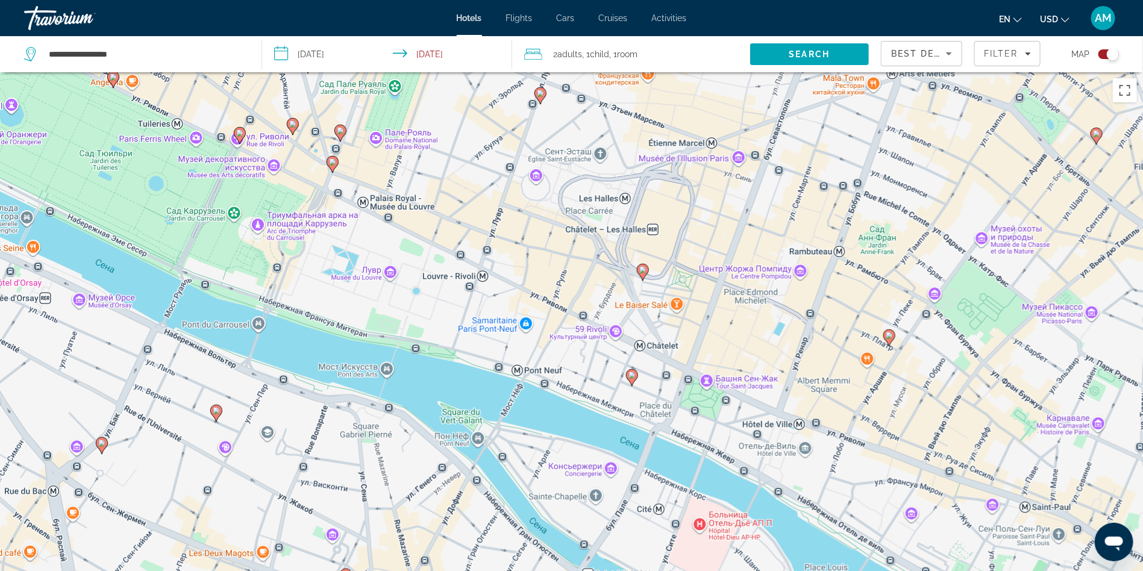
click at [631, 381] on icon "Main content" at bounding box center [631, 378] width 11 height 16
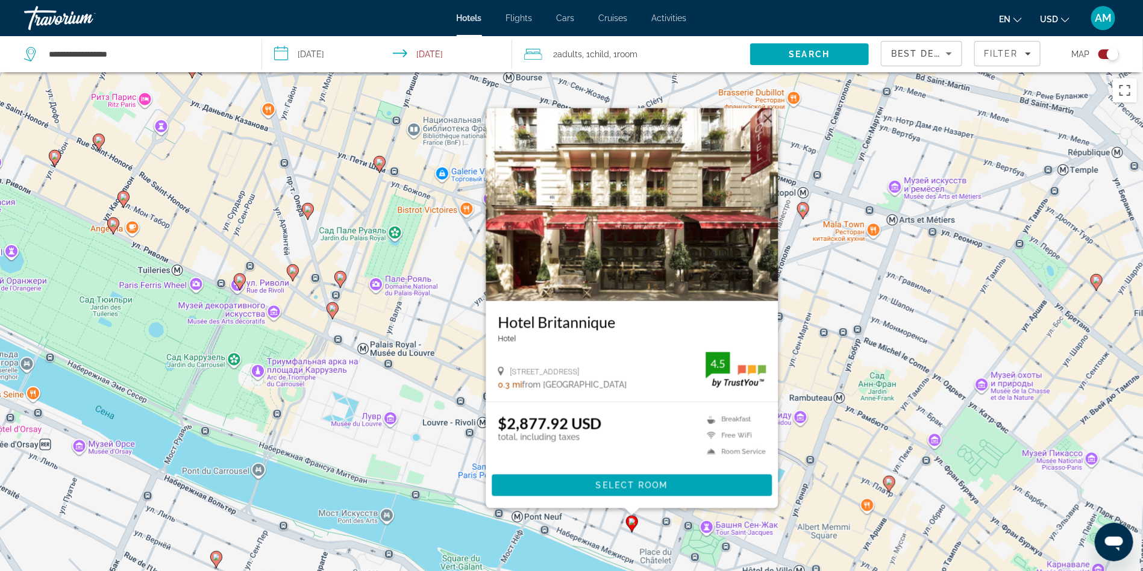
click at [850, 375] on div "Чтобы активировать перетаскивание с помощью клавиатуры, нажмите Alt + Ввод. Пос…" at bounding box center [571, 357] width 1143 height 571
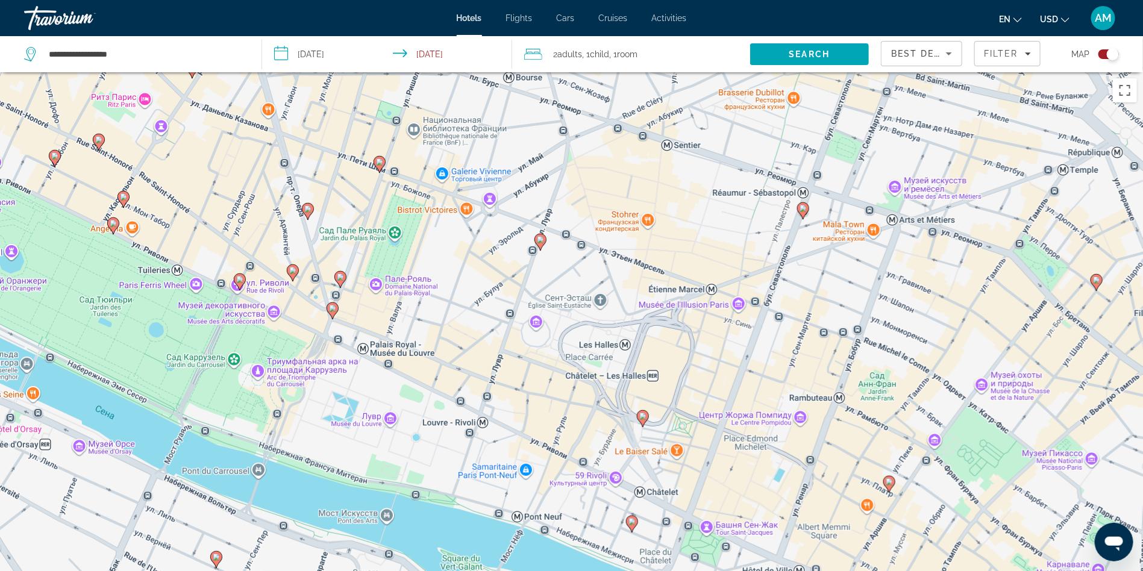
click at [642, 419] on image "Main content" at bounding box center [642, 416] width 7 height 7
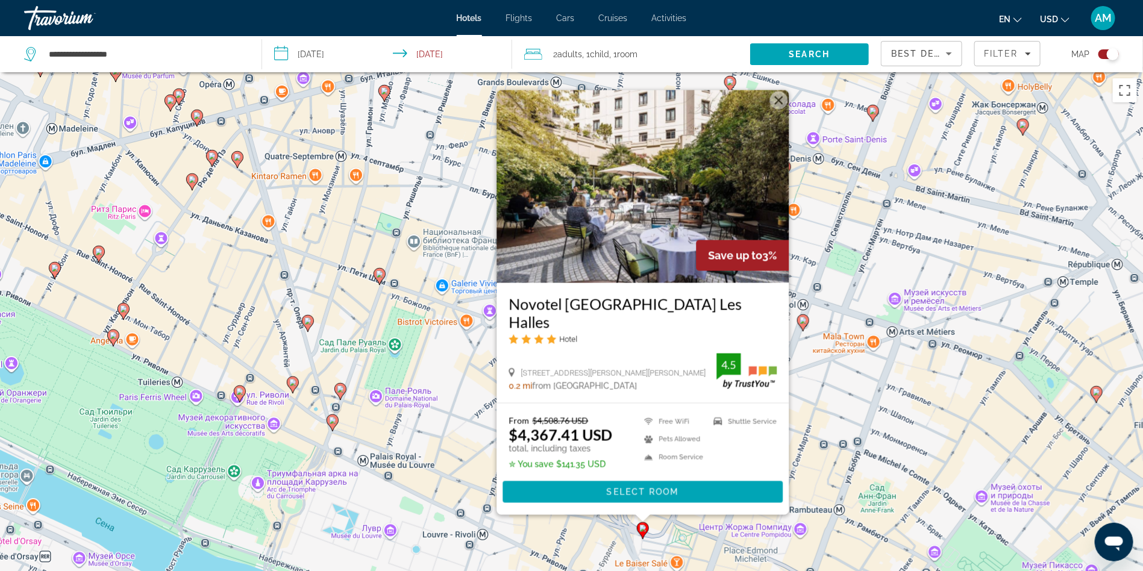
click at [191, 185] on icon "Main content" at bounding box center [191, 182] width 11 height 16
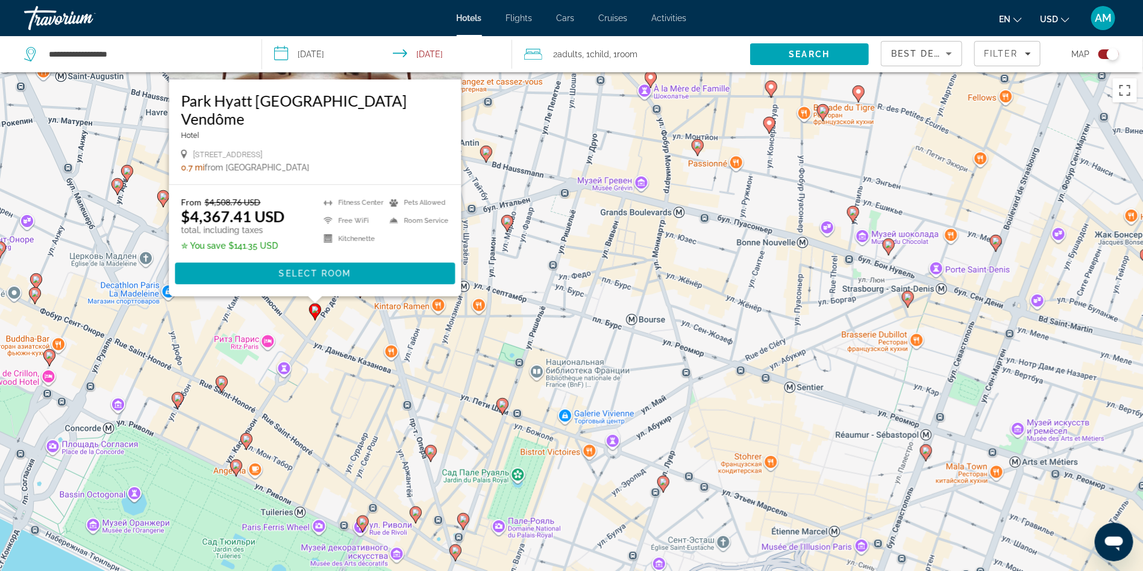
drag, startPoint x: 419, startPoint y: 463, endPoint x: 579, endPoint y: 207, distance: 302.3
click at [579, 207] on div "Чтобы активировать перетаскивание с помощью клавиатуры, нажмите Alt + Ввод. Пос…" at bounding box center [571, 357] width 1143 height 571
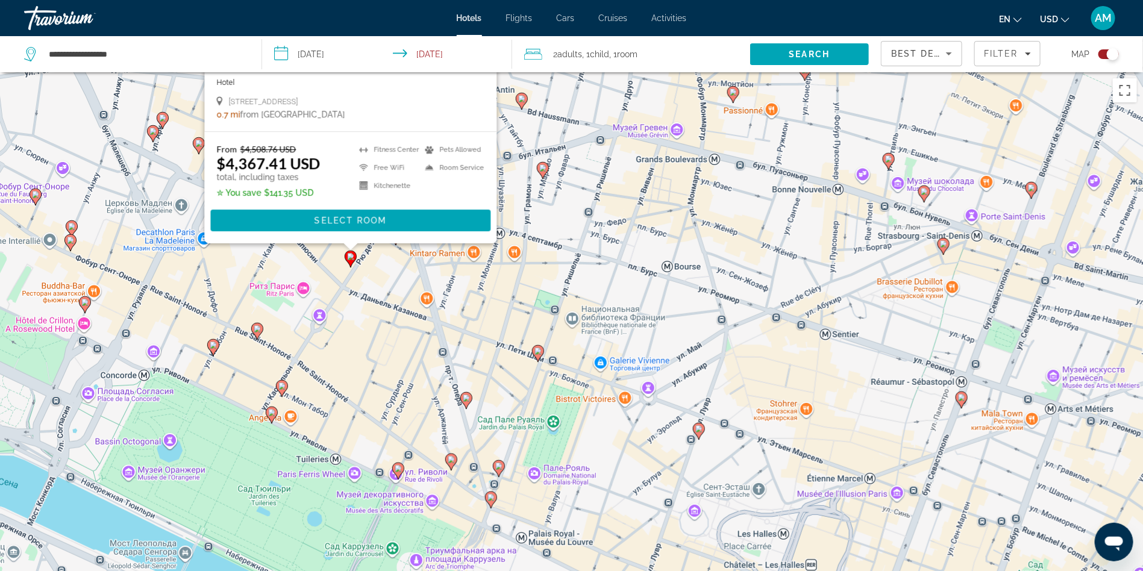
click at [283, 389] on image "Main content" at bounding box center [281, 386] width 7 height 7
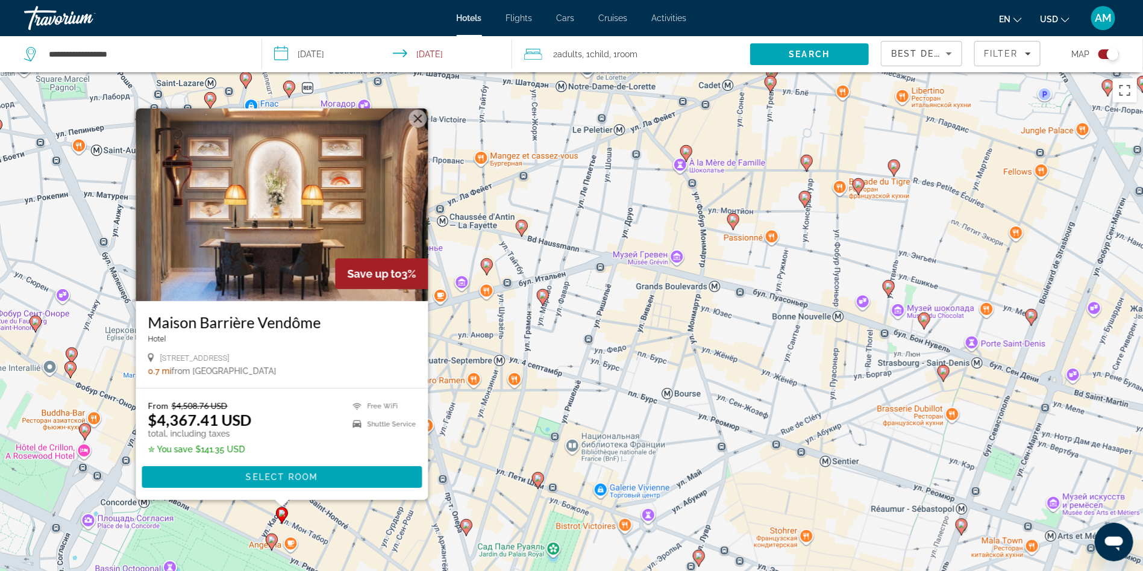
click at [274, 542] on image "Main content" at bounding box center [271, 539] width 7 height 7
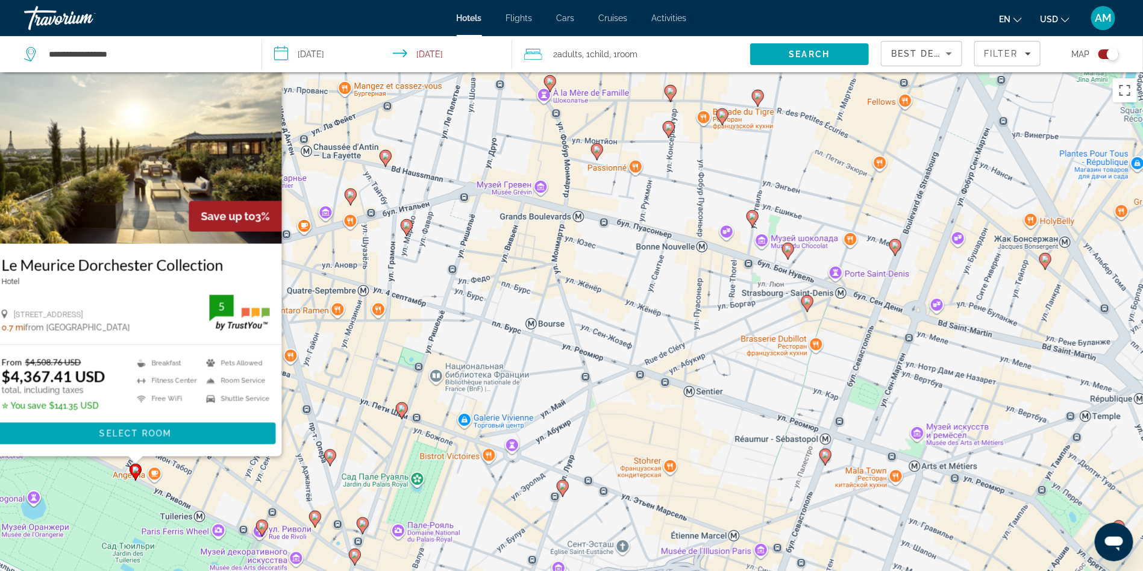
drag, startPoint x: 695, startPoint y: 439, endPoint x: 487, endPoint y: 348, distance: 227.1
click at [487, 348] on div "Чтобы активировать перетаскивание с помощью клавиатуры, нажмите Alt + Ввод. Пос…" at bounding box center [571, 357] width 1143 height 571
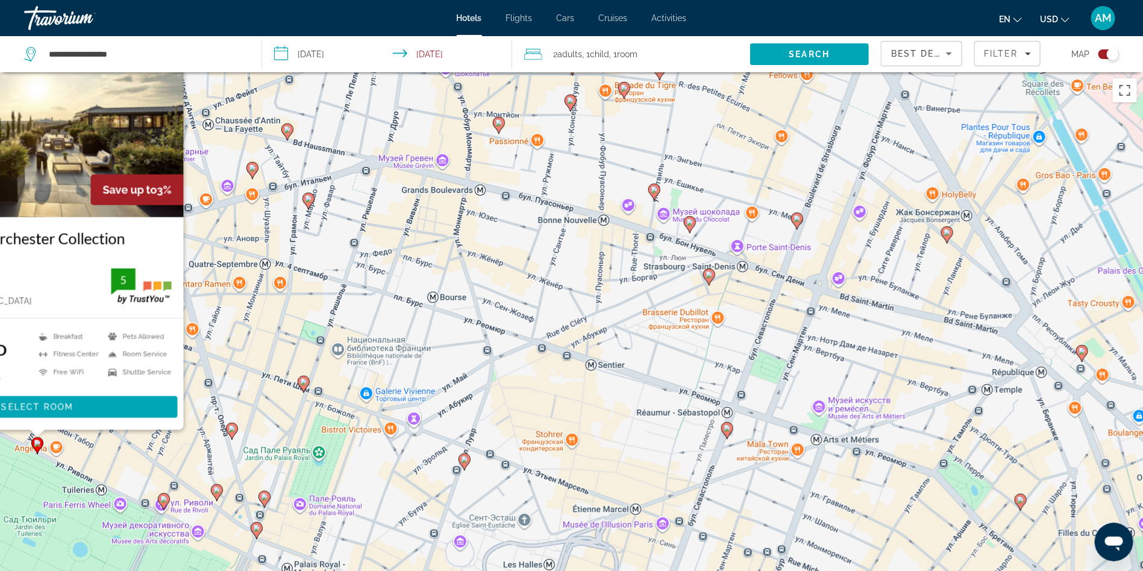
click at [708, 279] on icon "Main content" at bounding box center [708, 277] width 11 height 16
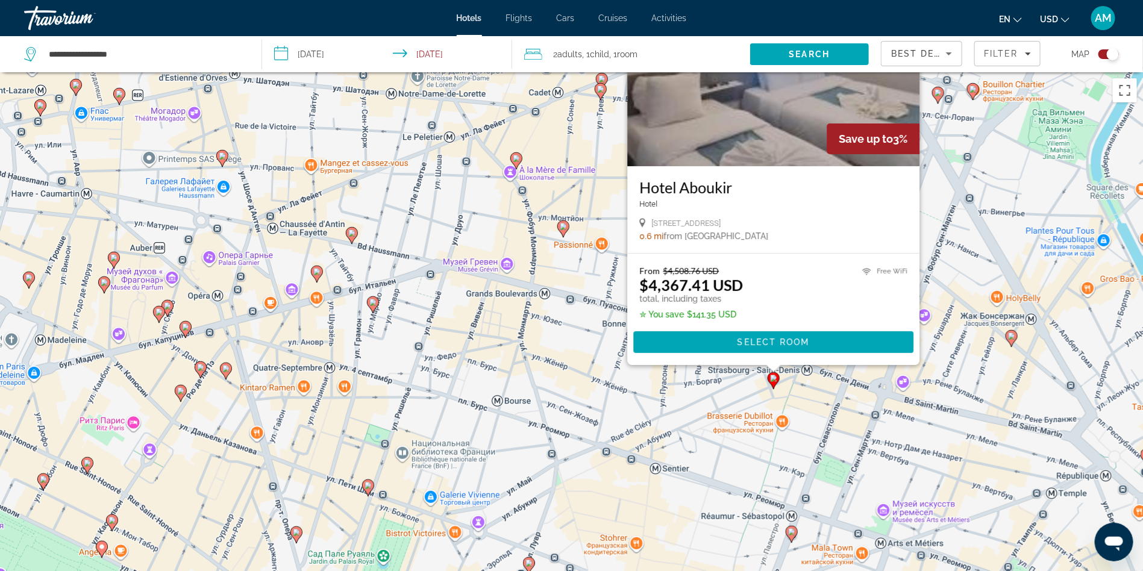
drag, startPoint x: 457, startPoint y: 498, endPoint x: 559, endPoint y: 273, distance: 247.3
click at [558, 280] on div "Чтобы активировать перетаскивание с помощью клавиатуры, нажмите Alt + Ввод. Пос…" at bounding box center [571, 357] width 1143 height 571
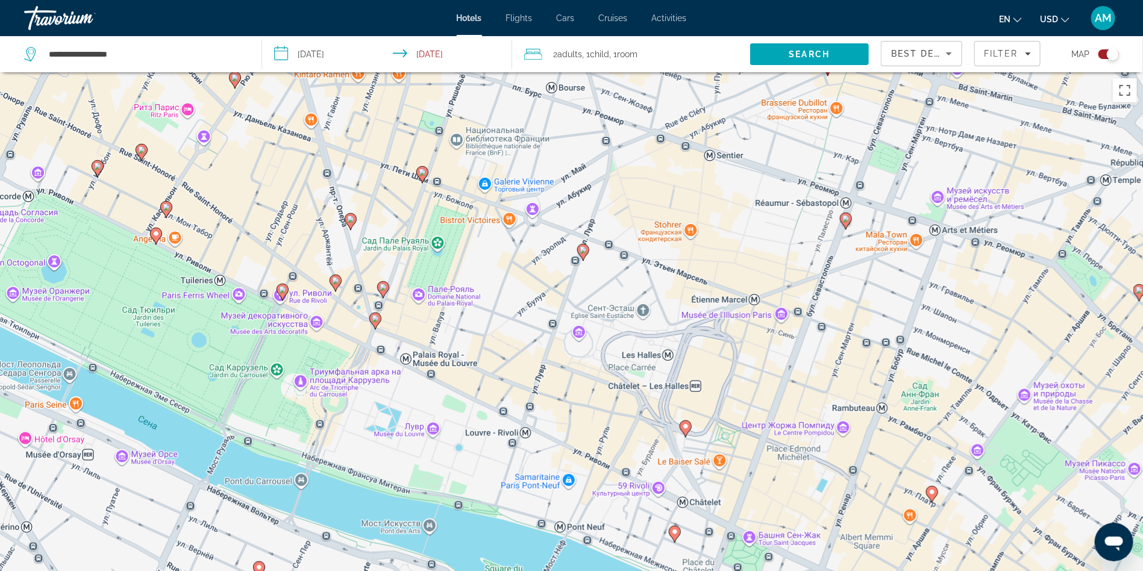
drag, startPoint x: 559, startPoint y: 533, endPoint x: 558, endPoint y: 286, distance: 247.6
click at [558, 290] on div "Чтобы активировать перетаскивание с помощью клавиатуры, нажмите Alt + Ввод. Пос…" at bounding box center [571, 357] width 1143 height 571
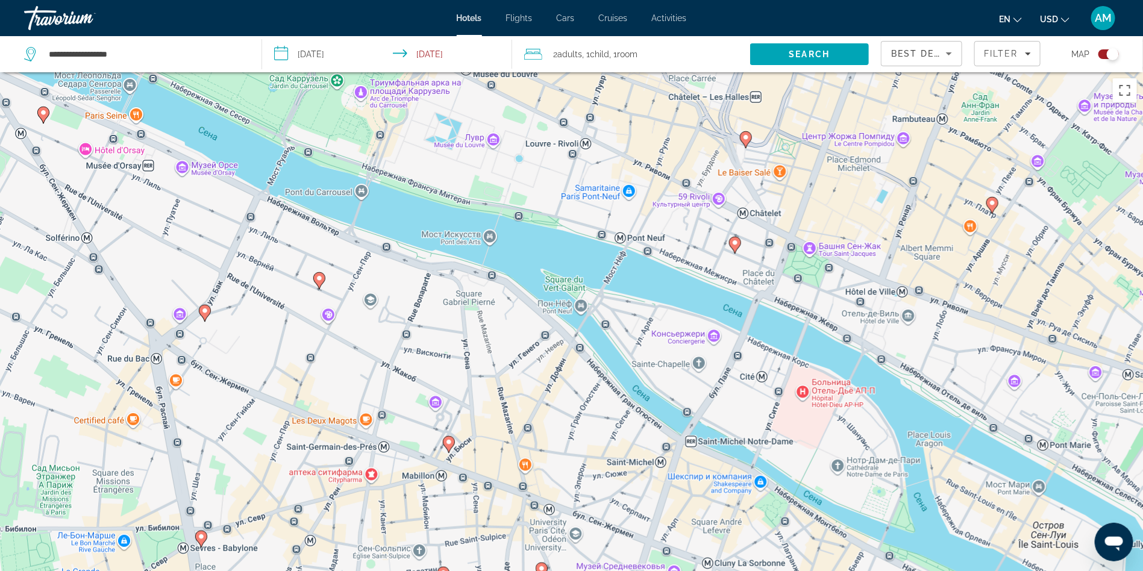
click at [323, 282] on icon "Main content" at bounding box center [318, 281] width 11 height 16
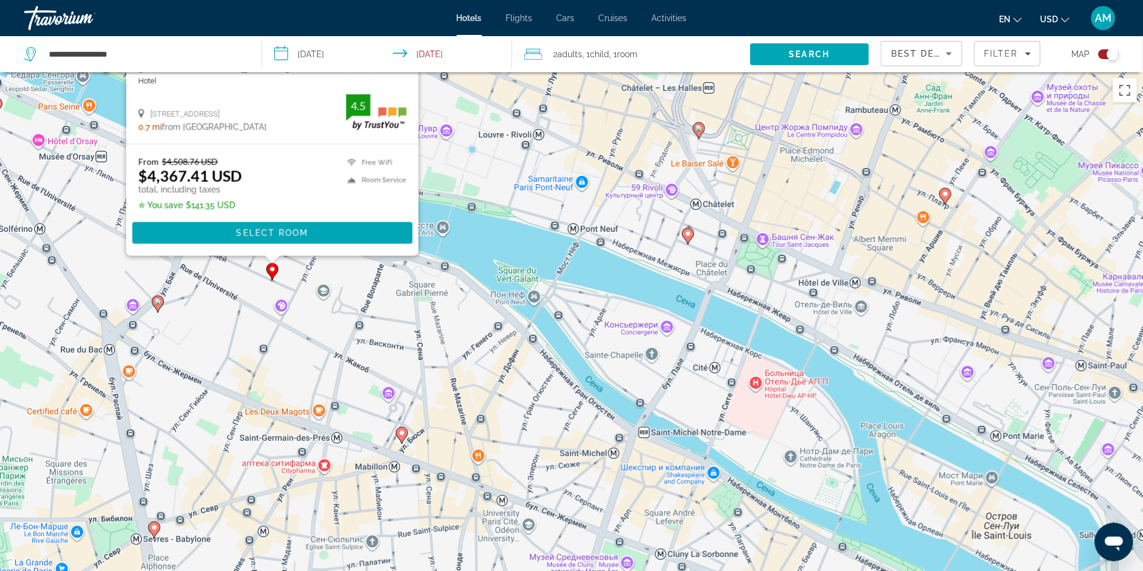
drag, startPoint x: 614, startPoint y: 443, endPoint x: 563, endPoint y: 178, distance: 269.3
click at [563, 178] on div "Чтобы активировать перетаскивание с помощью клавиатуры, нажмите Alt + Ввод. Пос…" at bounding box center [571, 357] width 1143 height 571
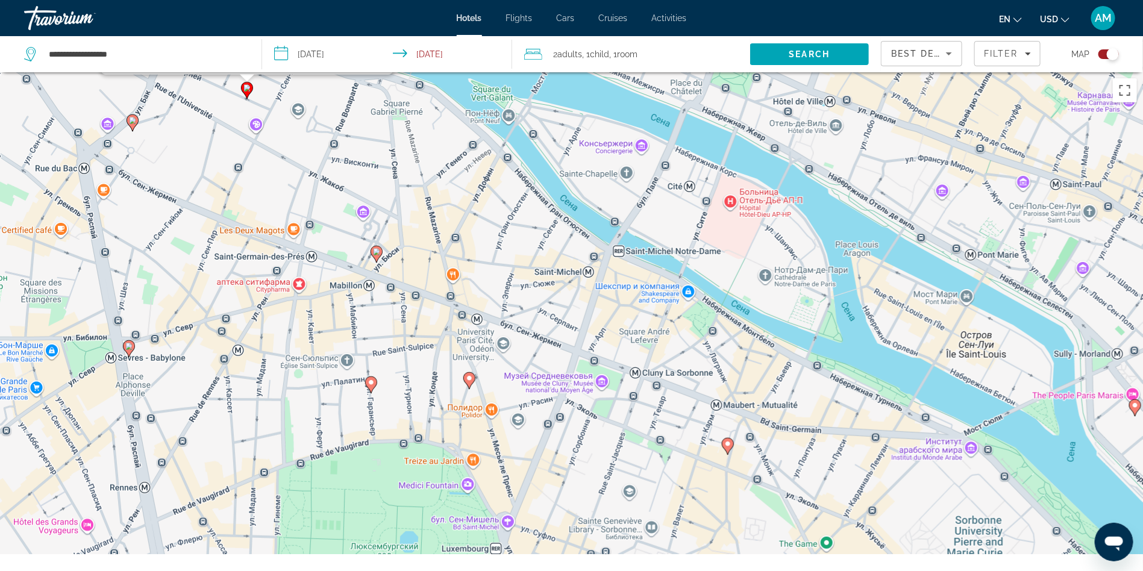
drag, startPoint x: 484, startPoint y: 475, endPoint x: 451, endPoint y: 272, distance: 206.3
click at [451, 272] on div "Чтобы активировать перетаскивание с помощью клавиатуры, нажмите Alt + Ввод. Пос…" at bounding box center [571, 357] width 1143 height 571
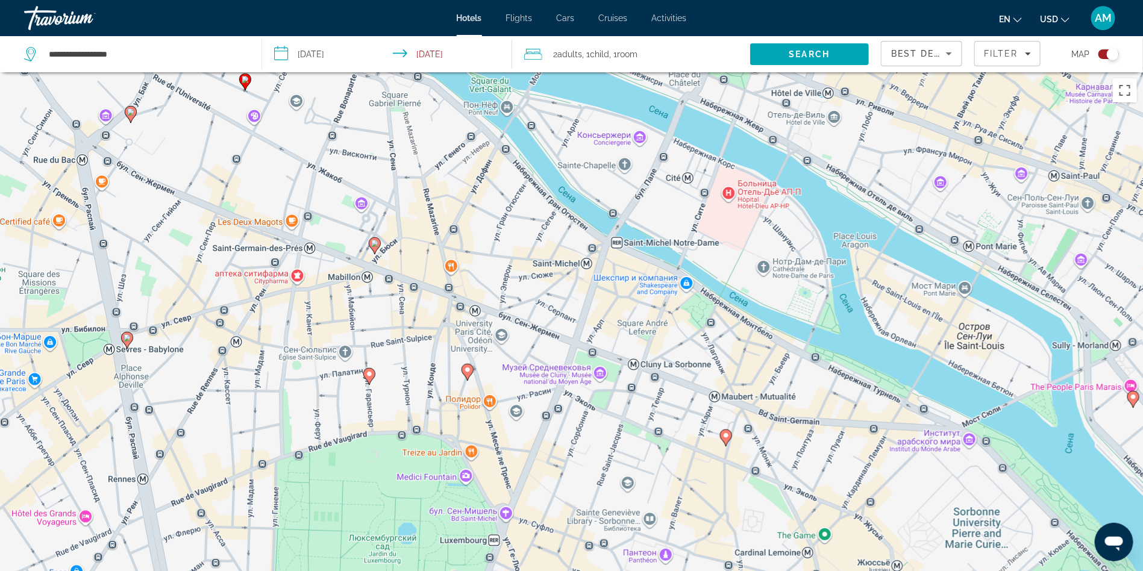
click at [469, 373] on image "Main content" at bounding box center [467, 369] width 7 height 7
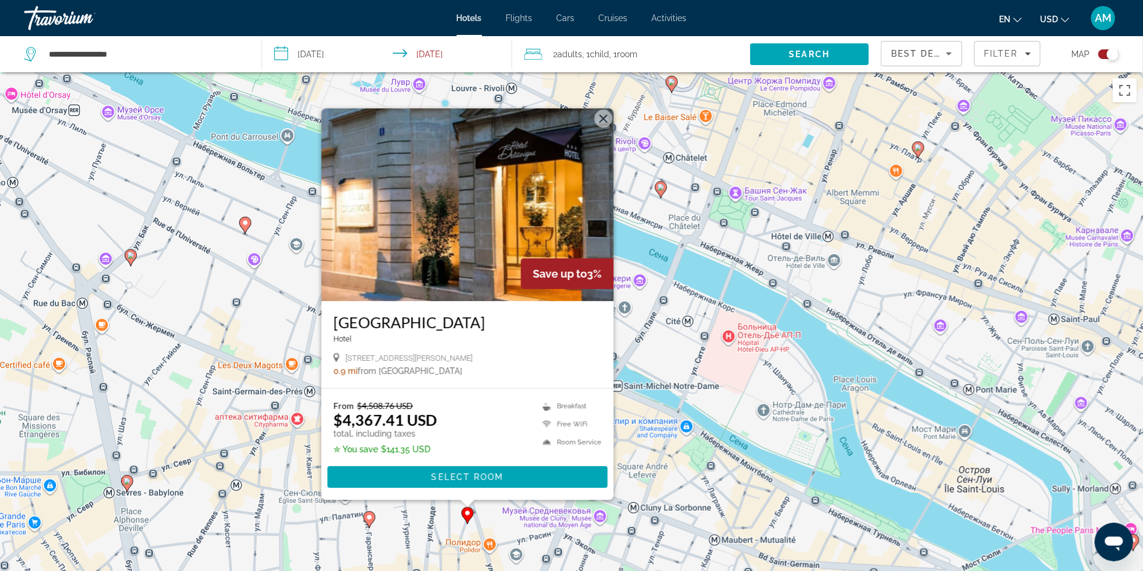
click at [369, 521] on icon "Main content" at bounding box center [368, 520] width 11 height 16
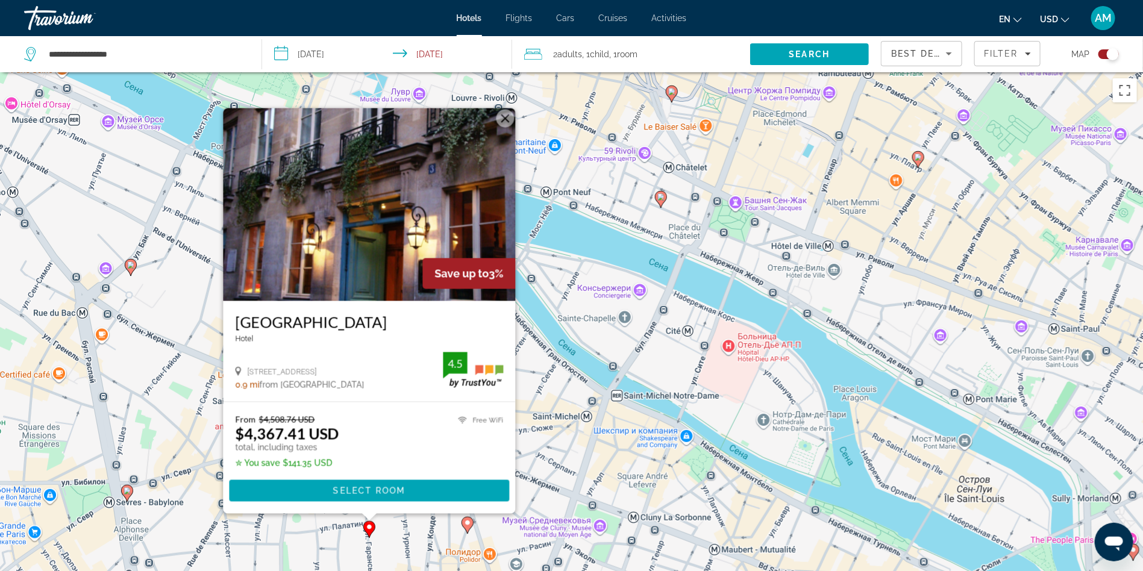
click at [125, 489] on image "Main content" at bounding box center [127, 490] width 7 height 7
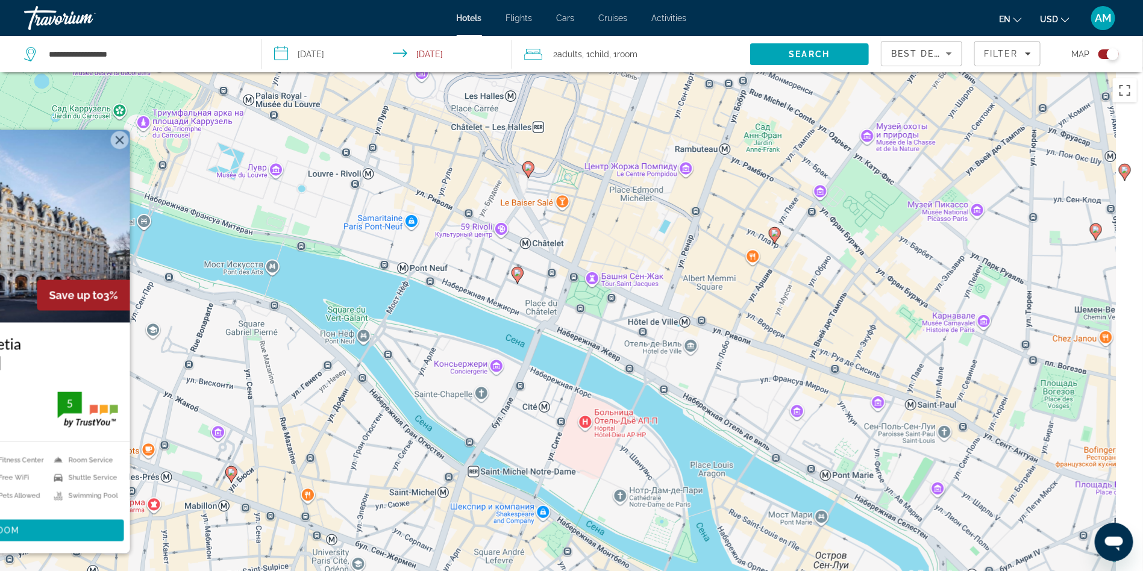
drag, startPoint x: 914, startPoint y: 264, endPoint x: 556, endPoint y: 333, distance: 364.4
click at [556, 333] on div "Чтобы активировать перетаскивание с помощью клавиатуры, нажмите Alt + Ввод. Пос…" at bounding box center [571, 357] width 1143 height 571
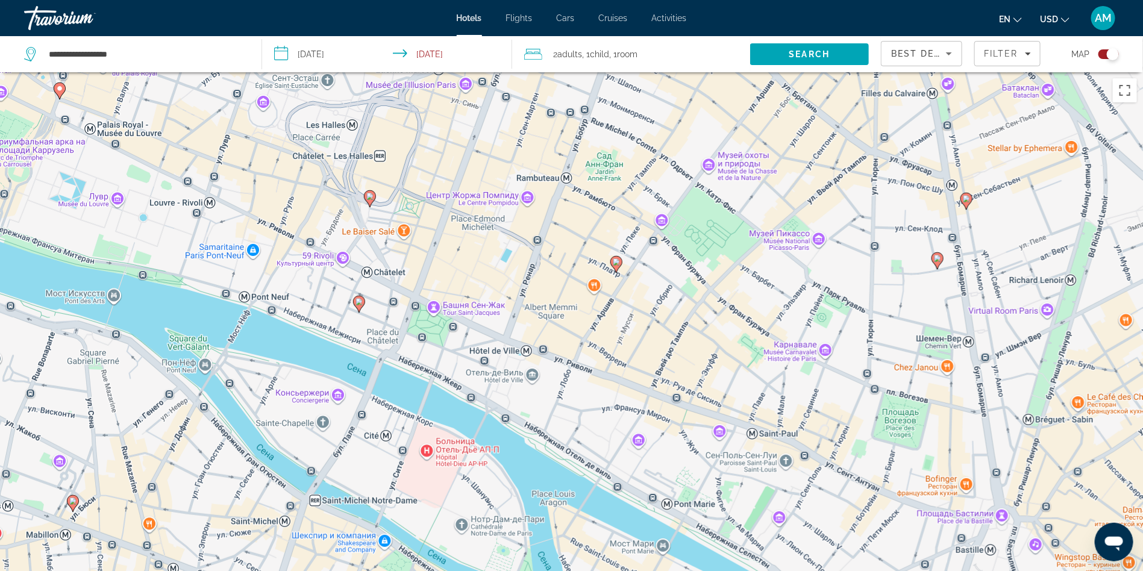
click at [616, 260] on image "Main content" at bounding box center [616, 261] width 7 height 7
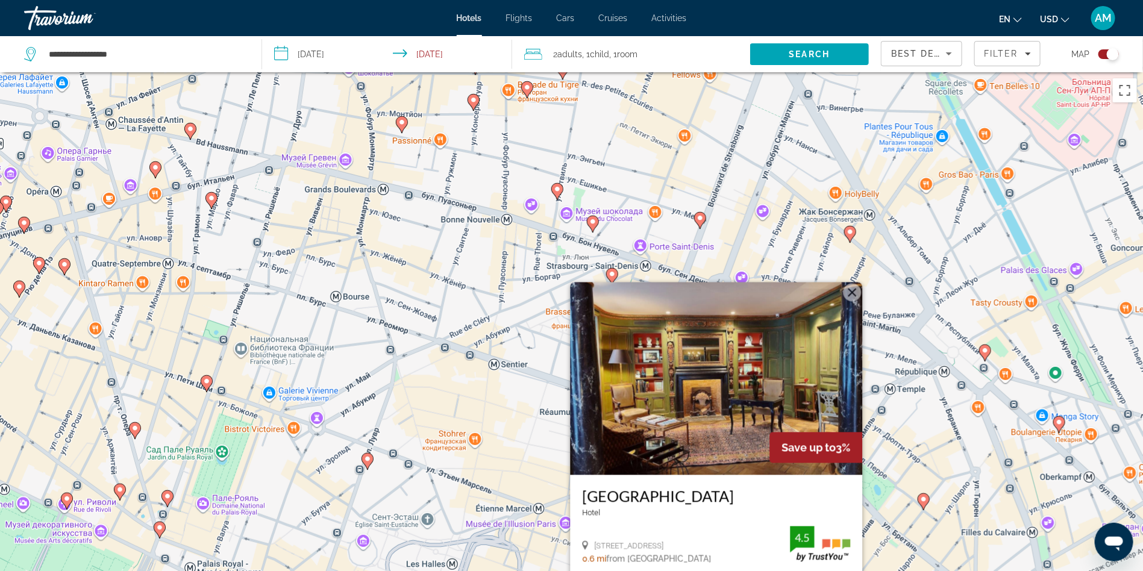
drag, startPoint x: 380, startPoint y: 242, endPoint x: 481, endPoint y: 476, distance: 255.0
click at [481, 476] on div "Чтобы активировать перетаскивание с помощью клавиатуры, нажмите Alt + Ввод. Пос…" at bounding box center [571, 357] width 1143 height 571
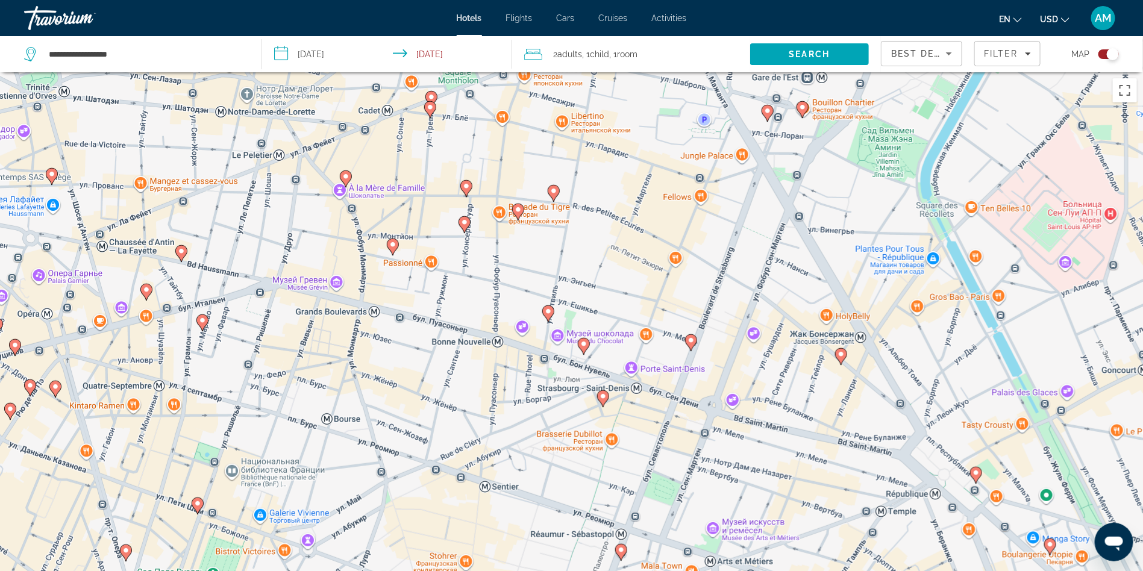
click at [692, 348] on icon "Main content" at bounding box center [690, 343] width 11 height 16
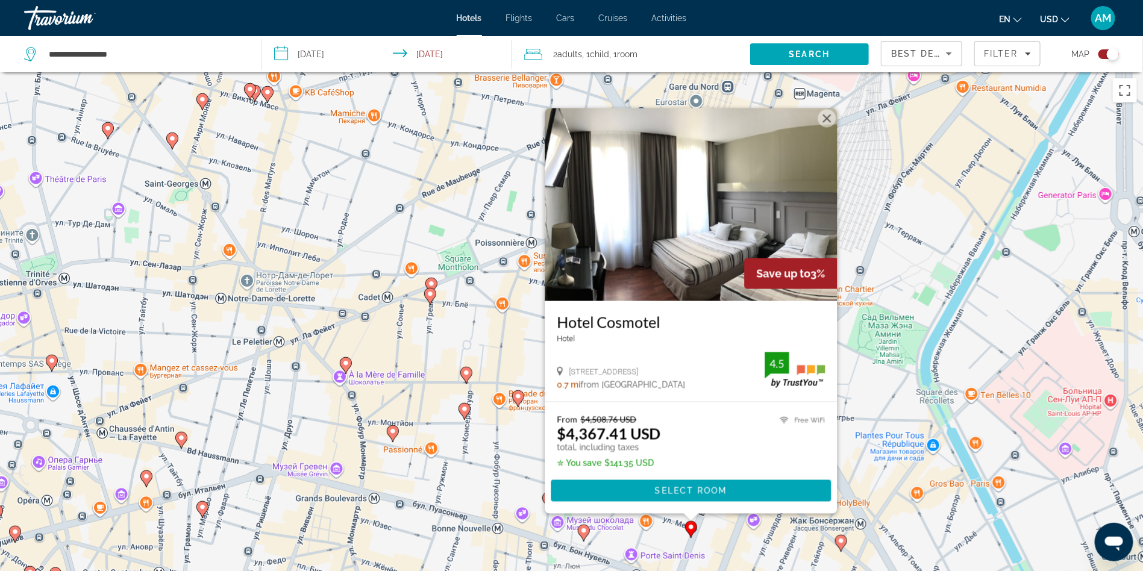
click at [842, 546] on icon "Main content" at bounding box center [840, 544] width 11 height 16
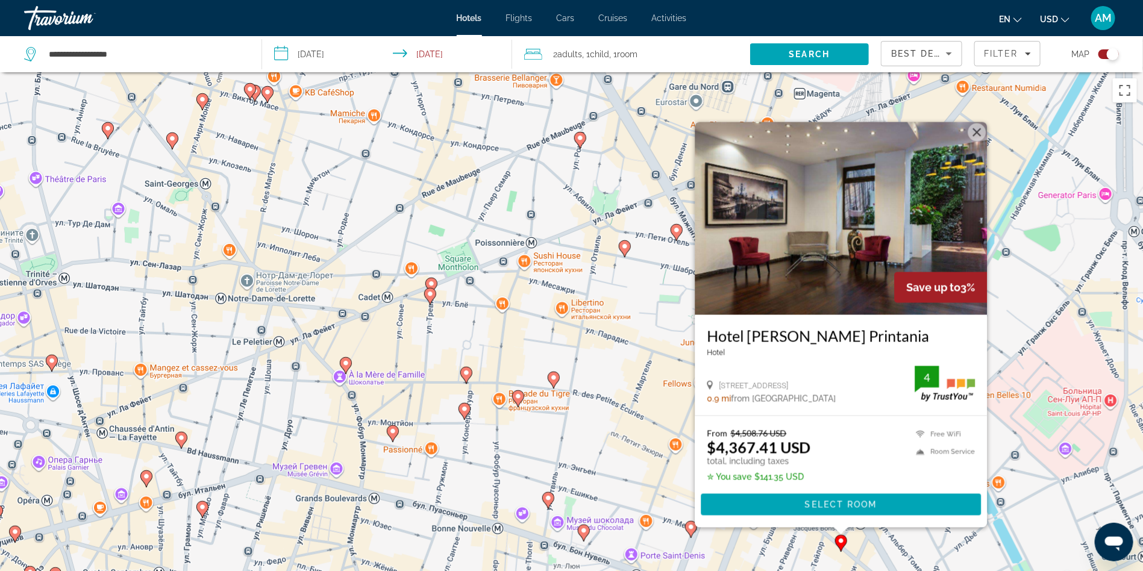
click at [430, 285] on image "Main content" at bounding box center [431, 283] width 7 height 7
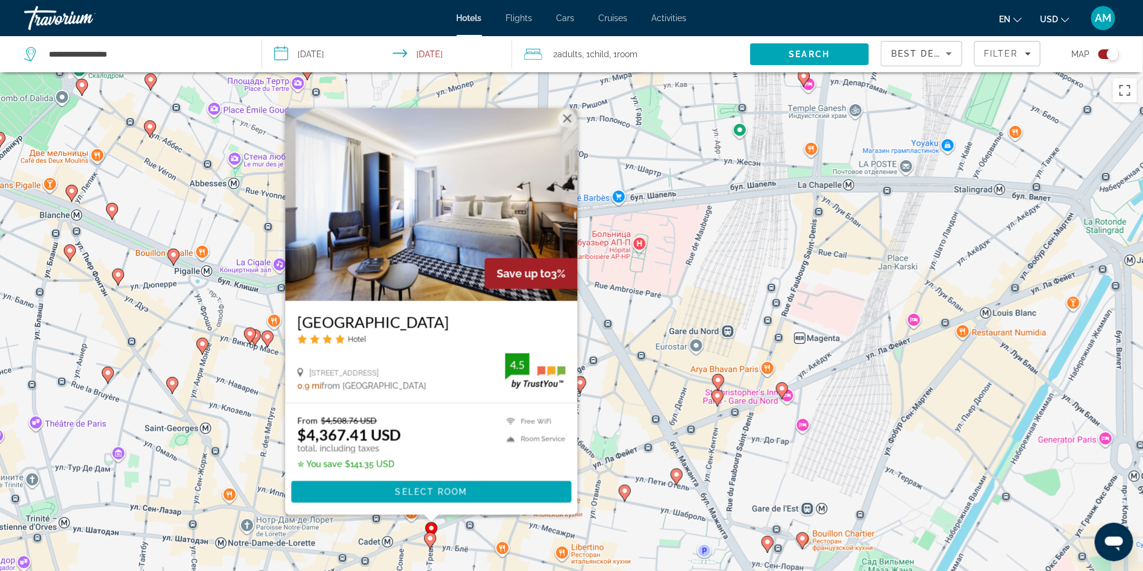
click at [248, 339] on icon "Main content" at bounding box center [249, 336] width 11 height 16
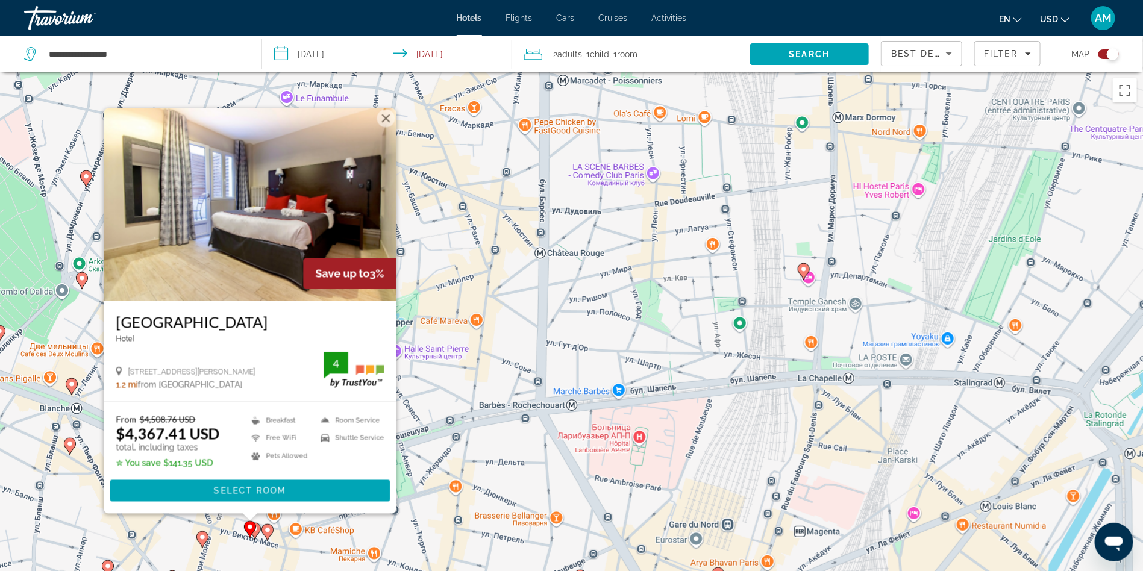
click at [204, 545] on gmp-advanced-marker "Main content" at bounding box center [202, 540] width 12 height 18
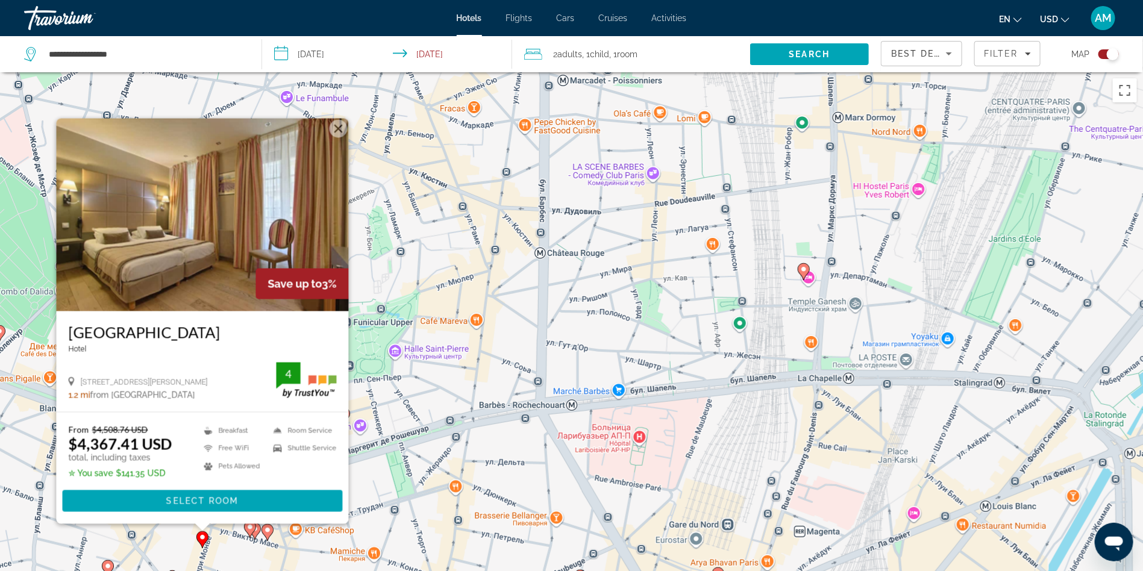
drag, startPoint x: 472, startPoint y: 462, endPoint x: 456, endPoint y: 104, distance: 357.7
click at [452, 135] on div "Чтобы активировать перетаскивание с помощью клавиатуры, нажмите Alt + Ввод. Пос…" at bounding box center [571, 357] width 1143 height 571
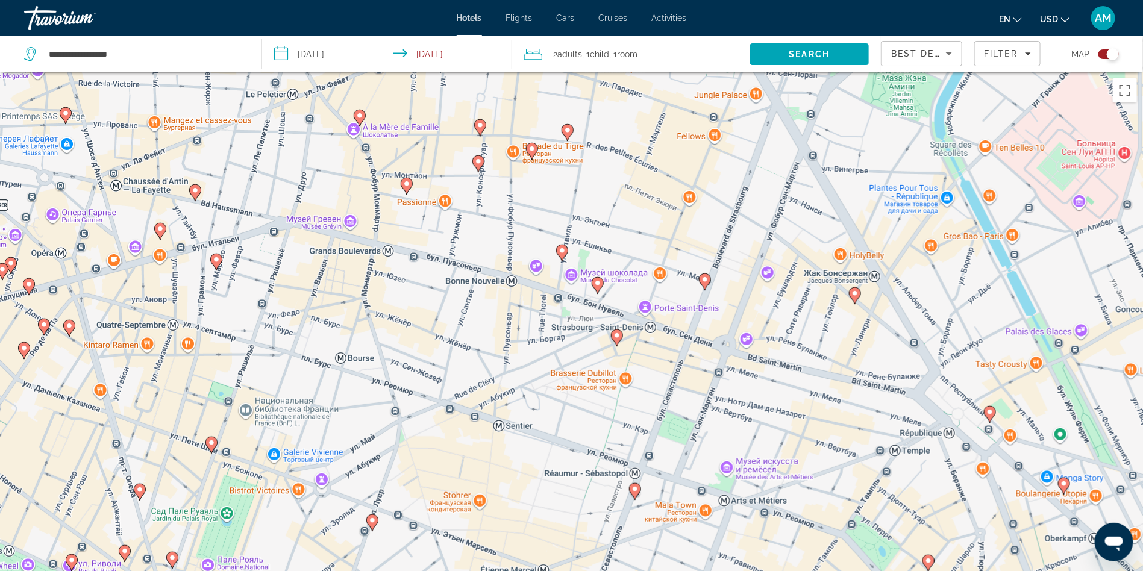
drag, startPoint x: 371, startPoint y: 348, endPoint x: 681, endPoint y: 52, distance: 428.3
click at [680, 72] on div "**********" at bounding box center [571, 393] width 1143 height 643
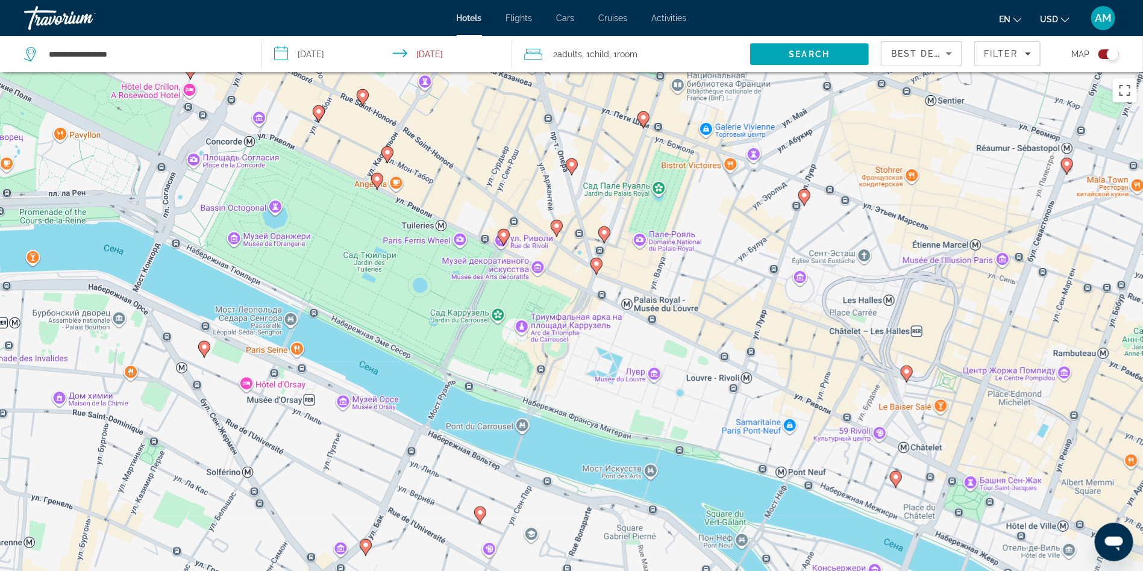
drag, startPoint x: 515, startPoint y: 181, endPoint x: 556, endPoint y: 215, distance: 53.5
click at [556, 215] on div "Чтобы активировать перетаскивание с помощью клавиатуры, нажмите Alt + Ввод. Пос…" at bounding box center [571, 357] width 1143 height 571
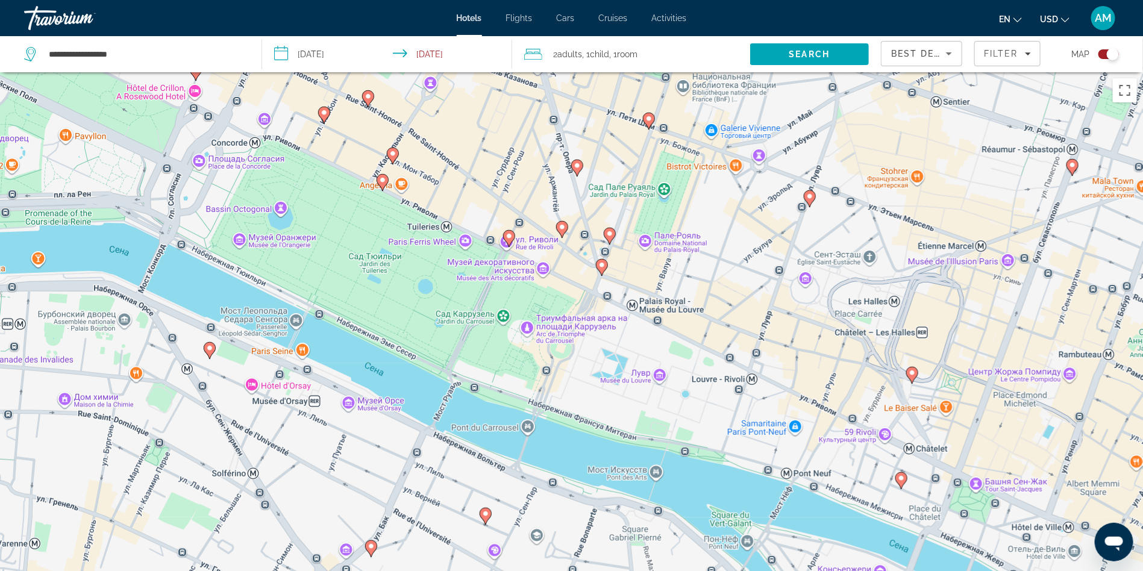
click at [515, 243] on div "Чтобы активировать перетаскивание с помощью клавиатуры, нажмите Alt + Ввод. Пос…" at bounding box center [571, 357] width 1143 height 571
click at [509, 240] on icon "Main content" at bounding box center [508, 239] width 11 height 16
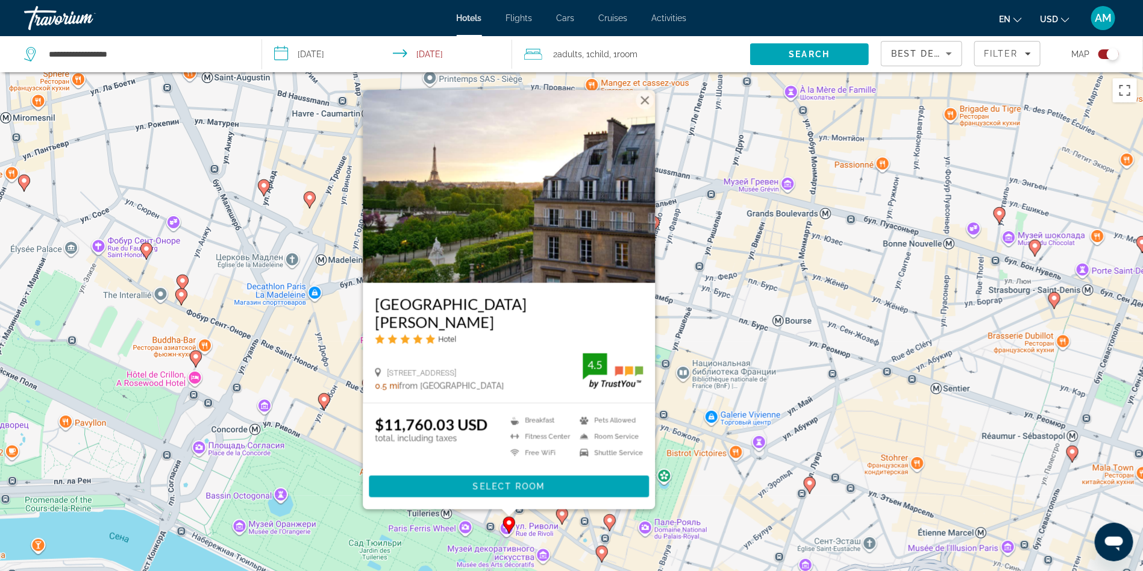
click at [727, 456] on div "Чтобы активировать перетаскивание с помощью клавиатуры, нажмите Alt + Ввод. Пос…" at bounding box center [571, 357] width 1143 height 571
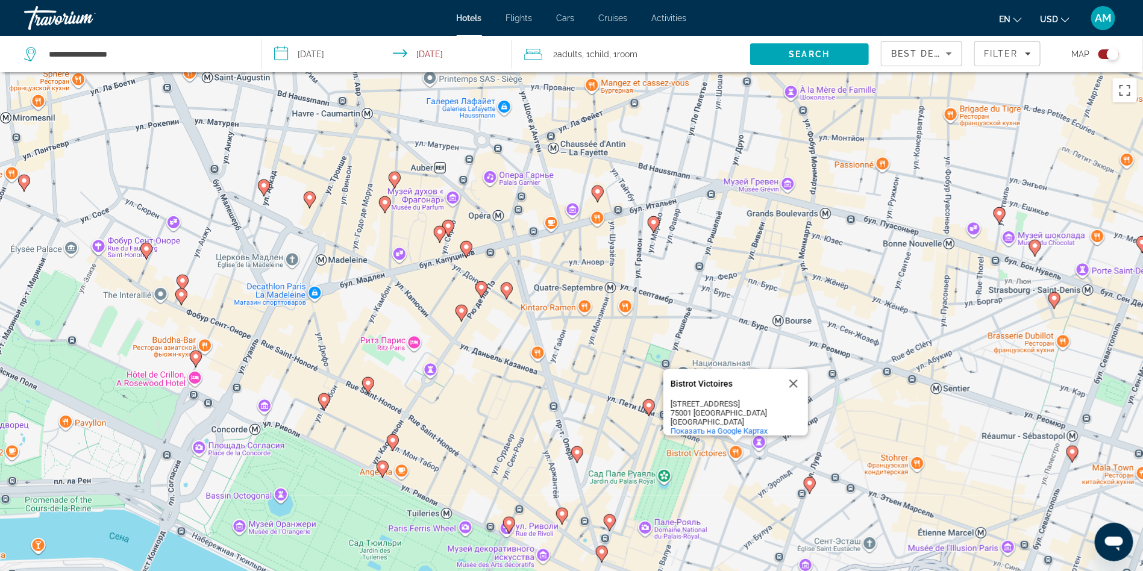
click at [609, 524] on icon "Main content" at bounding box center [609, 523] width 11 height 16
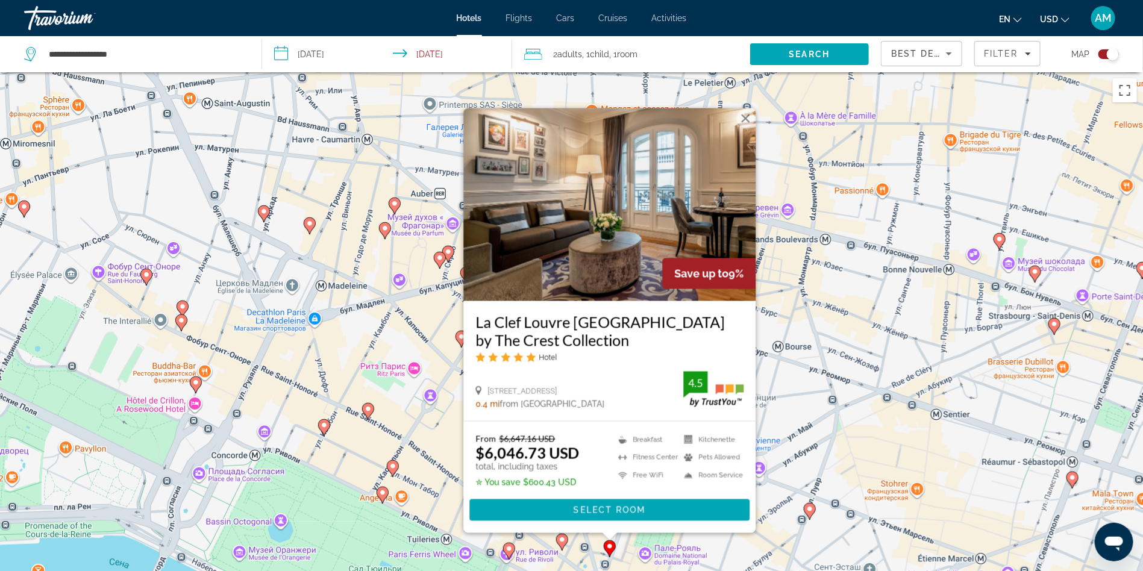
click at [185, 321] on icon "Main content" at bounding box center [180, 323] width 11 height 16
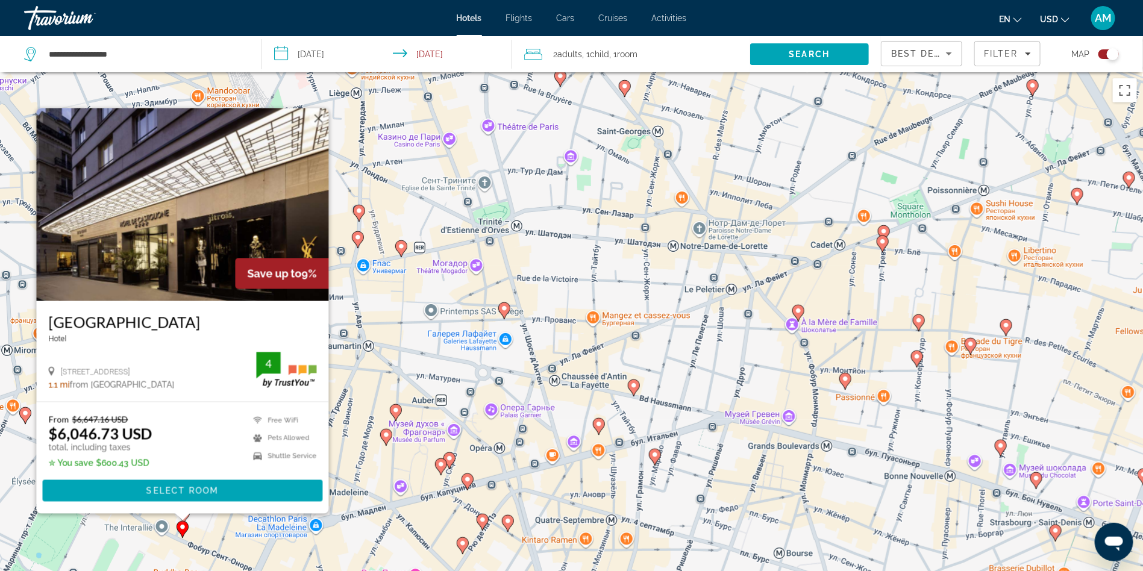
click at [400, 412] on icon "Main content" at bounding box center [395, 413] width 11 height 16
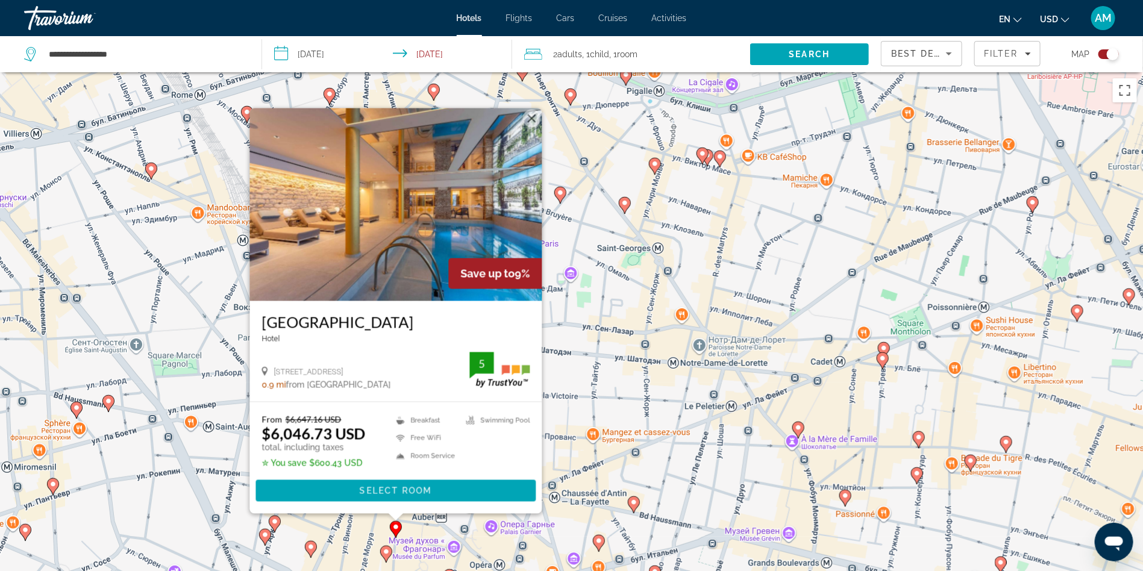
click at [384, 556] on icon "Main content" at bounding box center [385, 554] width 11 height 16
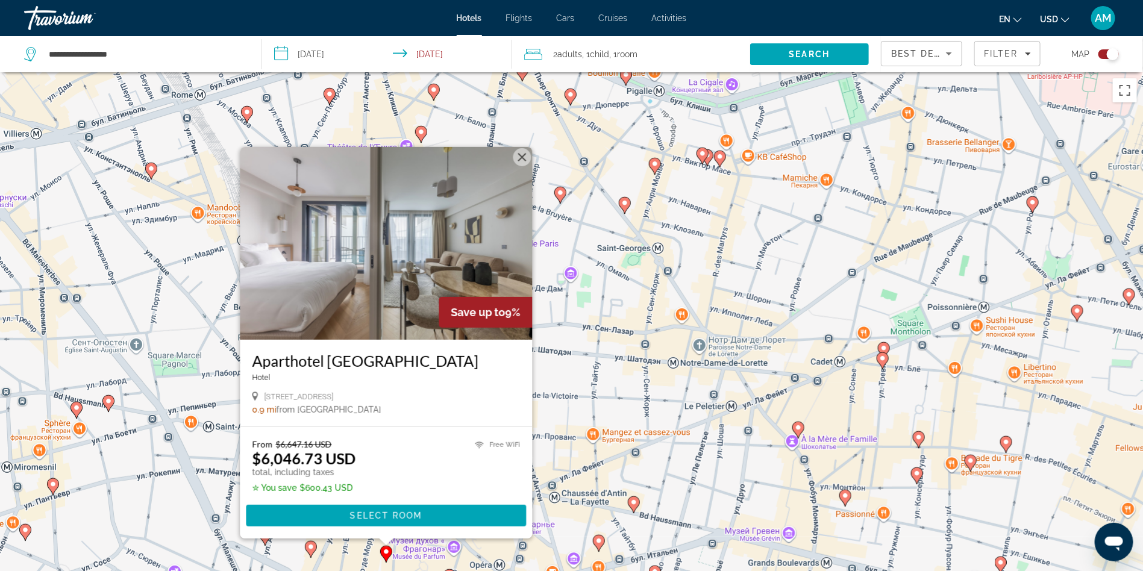
click at [110, 405] on icon "Main content" at bounding box center [107, 404] width 11 height 16
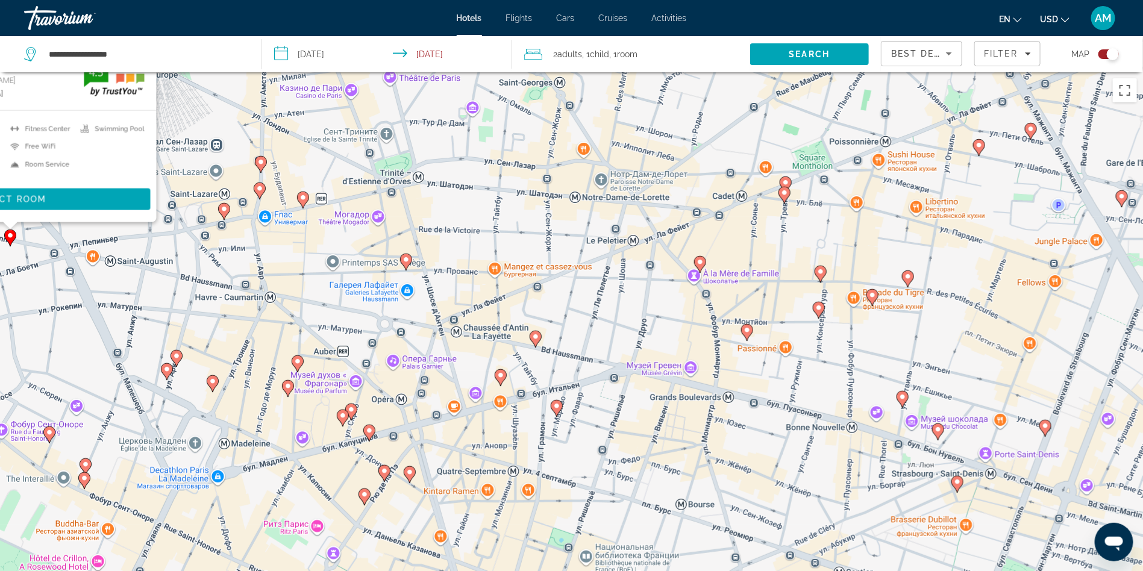
drag, startPoint x: 455, startPoint y: 438, endPoint x: 282, endPoint y: 145, distance: 340.6
click at [282, 145] on div "Чтобы активировать перетаскивание с помощью клавиатуры, нажмите Alt + Ввод. Пос…" at bounding box center [571, 357] width 1143 height 571
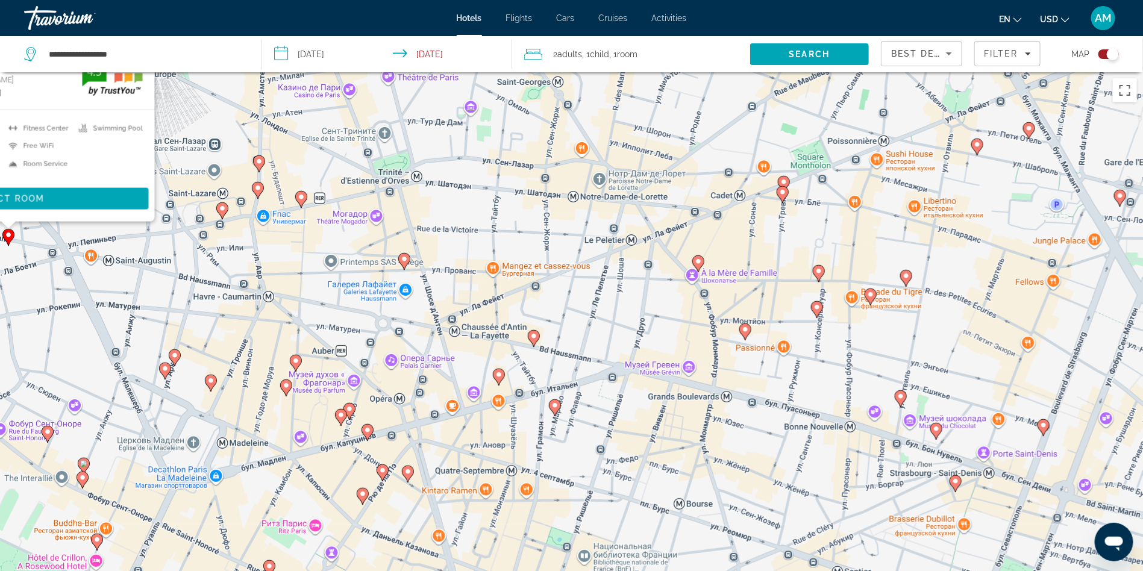
click at [537, 339] on g "Main content" at bounding box center [534, 338] width 12 height 17
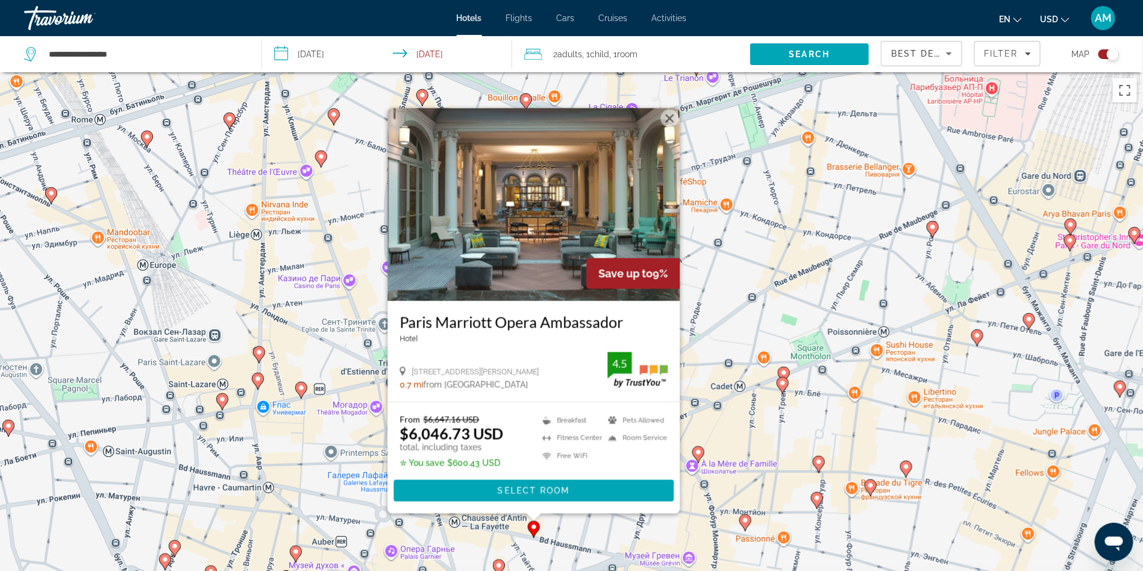
click at [872, 486] on image "Main content" at bounding box center [870, 485] width 7 height 7
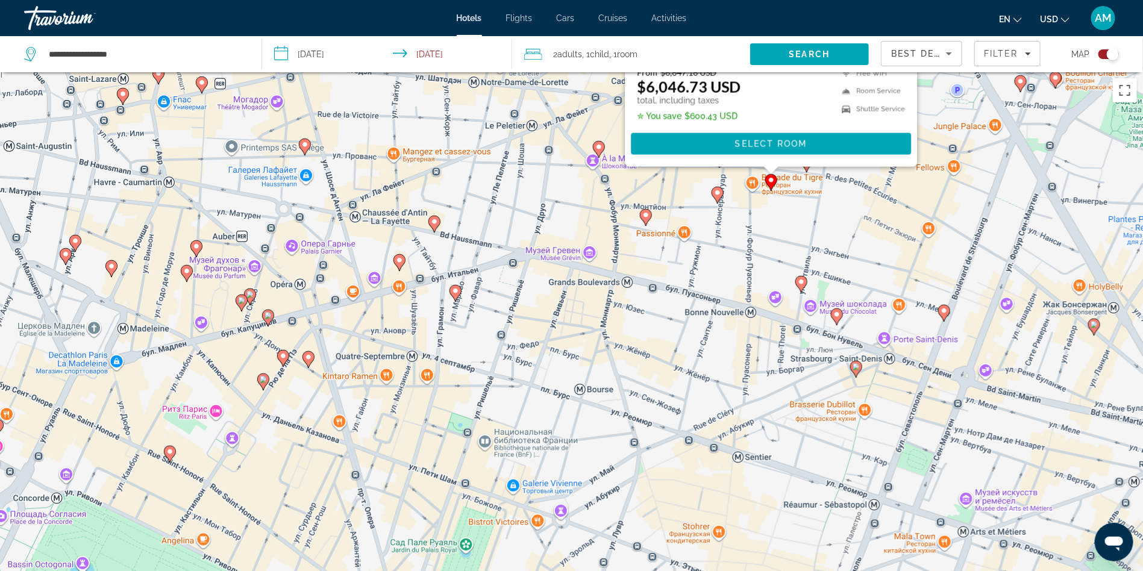
drag, startPoint x: 662, startPoint y: 389, endPoint x: 584, endPoint y: 99, distance: 299.5
click at [584, 99] on div "Чтобы активировать перетаскивание с помощью клавиатуры, нажмите Alt + Ввод. Пос…" at bounding box center [571, 357] width 1143 height 571
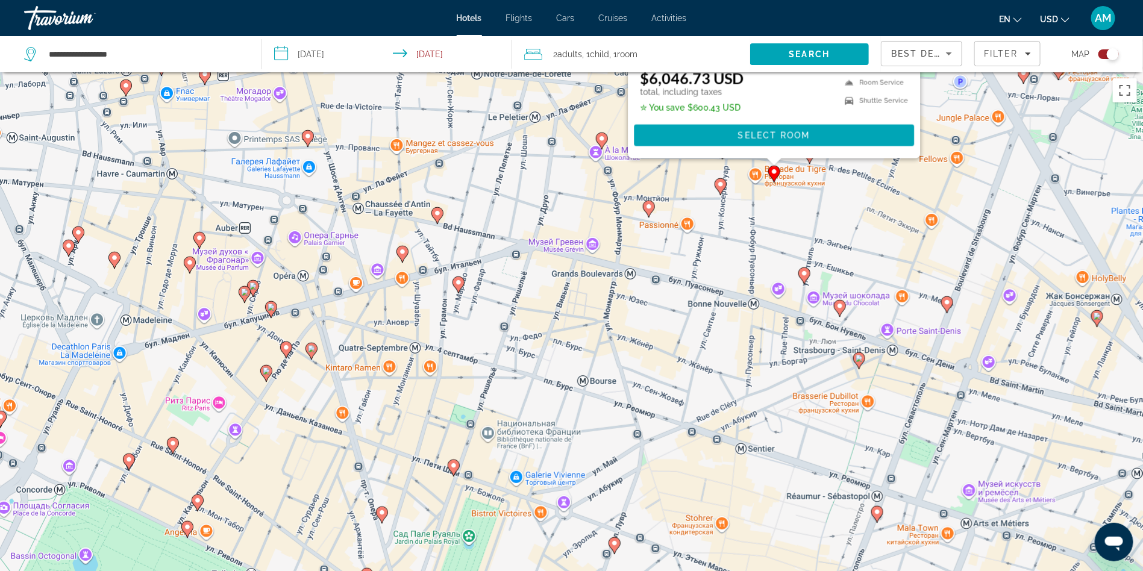
click at [265, 372] on image "Main content" at bounding box center [266, 371] width 7 height 7
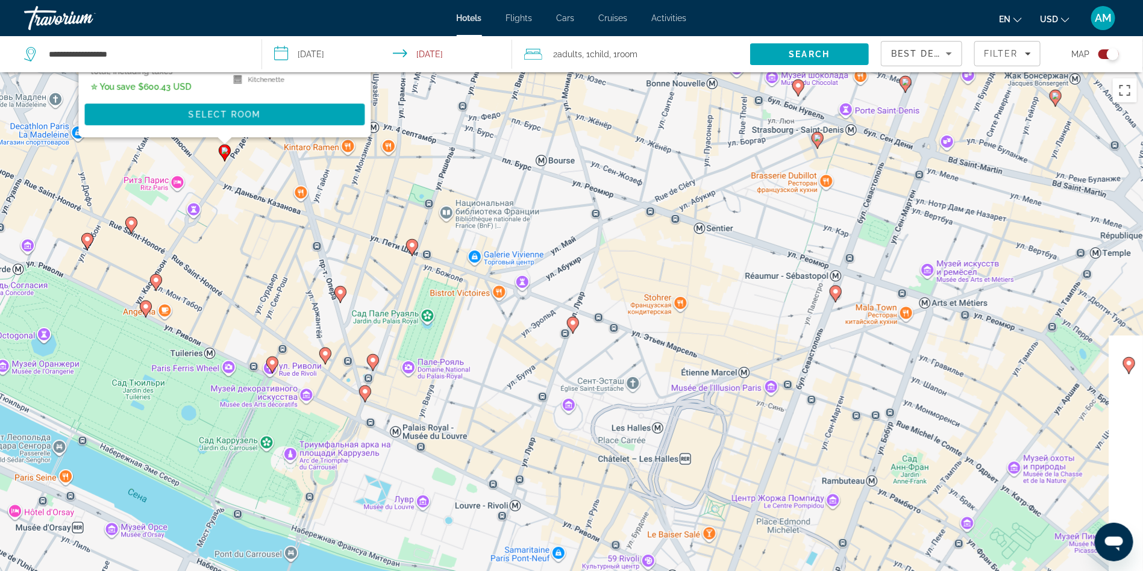
drag, startPoint x: 511, startPoint y: 442, endPoint x: 460, endPoint y: 62, distance: 382.9
click at [460, 72] on div "**********" at bounding box center [571, 393] width 1143 height 643
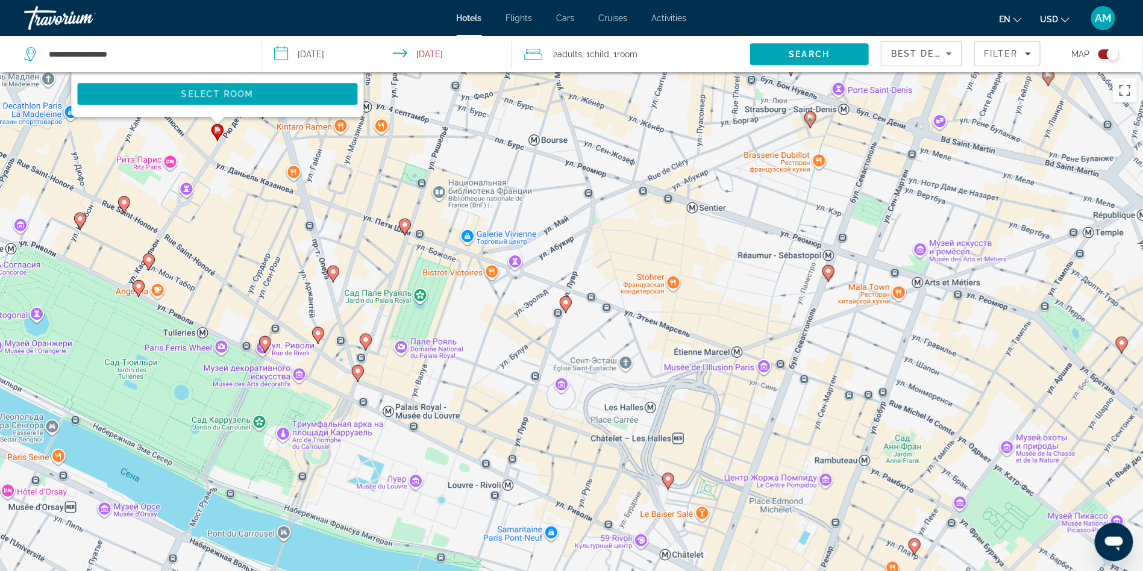
click at [559, 299] on div "Чтобы активировать перетаскивание с помощью клавиатуры, нажмите Alt + Ввод. Пос…" at bounding box center [571, 357] width 1143 height 571
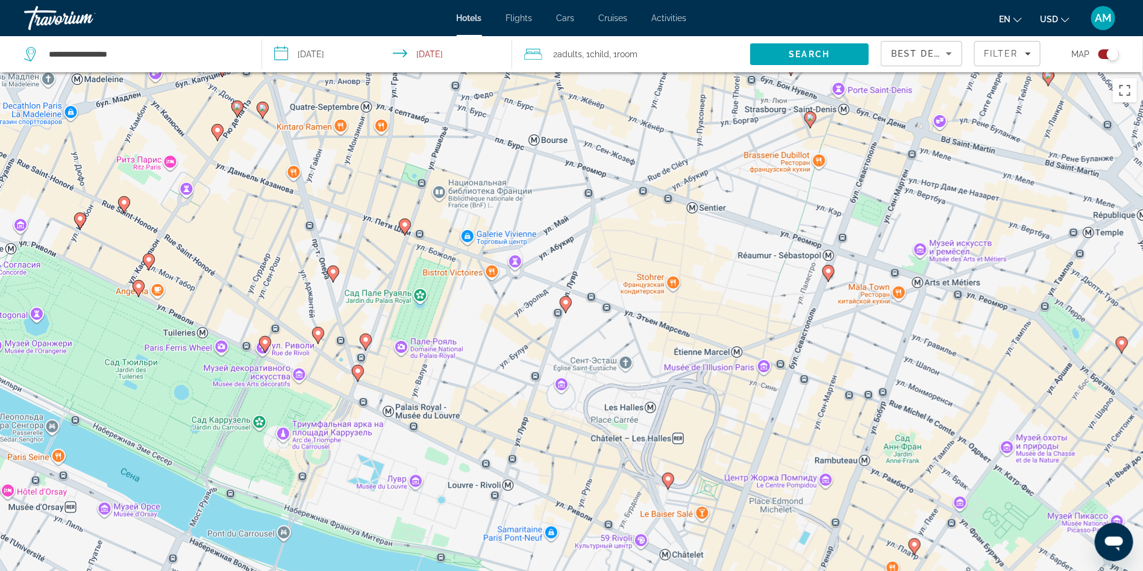
click at [568, 307] on icon "Main content" at bounding box center [565, 305] width 11 height 16
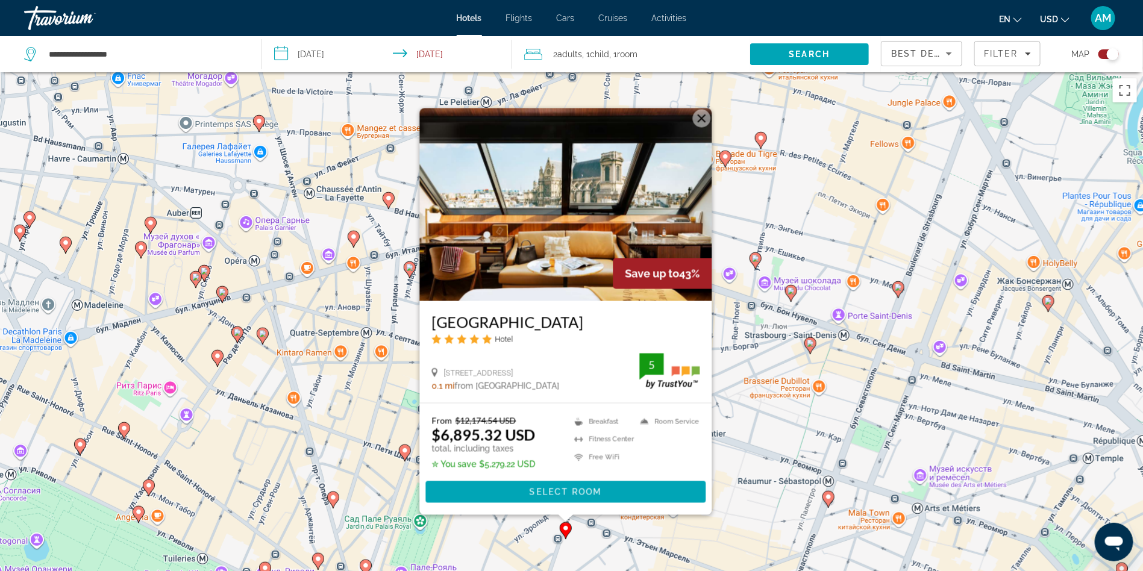
click at [830, 502] on icon "Main content" at bounding box center [827, 500] width 11 height 16
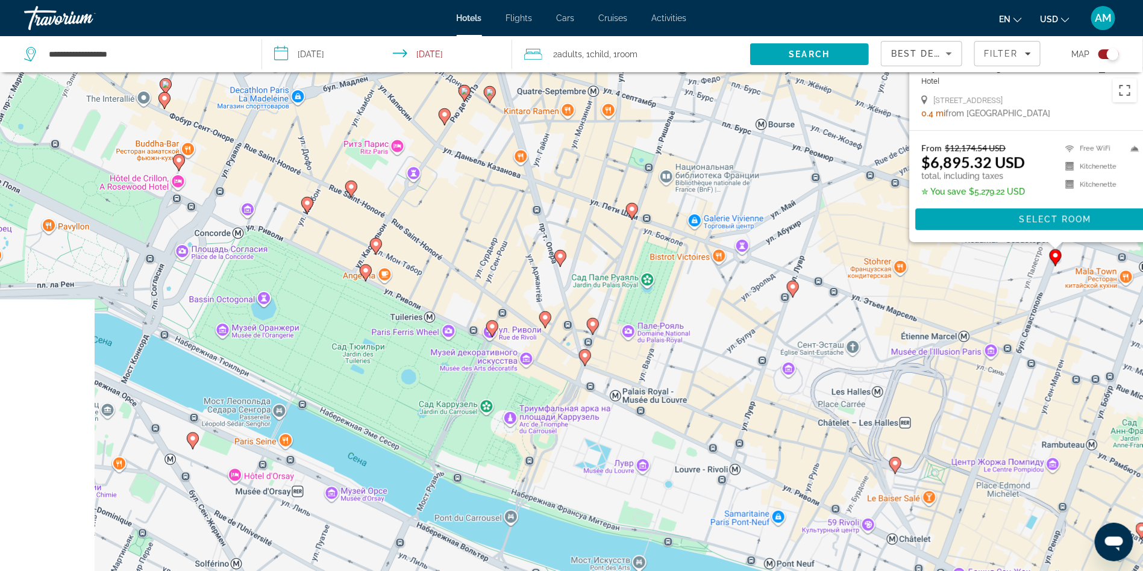
drag, startPoint x: 484, startPoint y: 503, endPoint x: 736, endPoint y: 219, distance: 379.8
click at [736, 219] on div "Чтобы активировать перетаскивание с помощью клавиатуры, нажмите Alt + Ввод. Пос…" at bounding box center [571, 357] width 1143 height 571
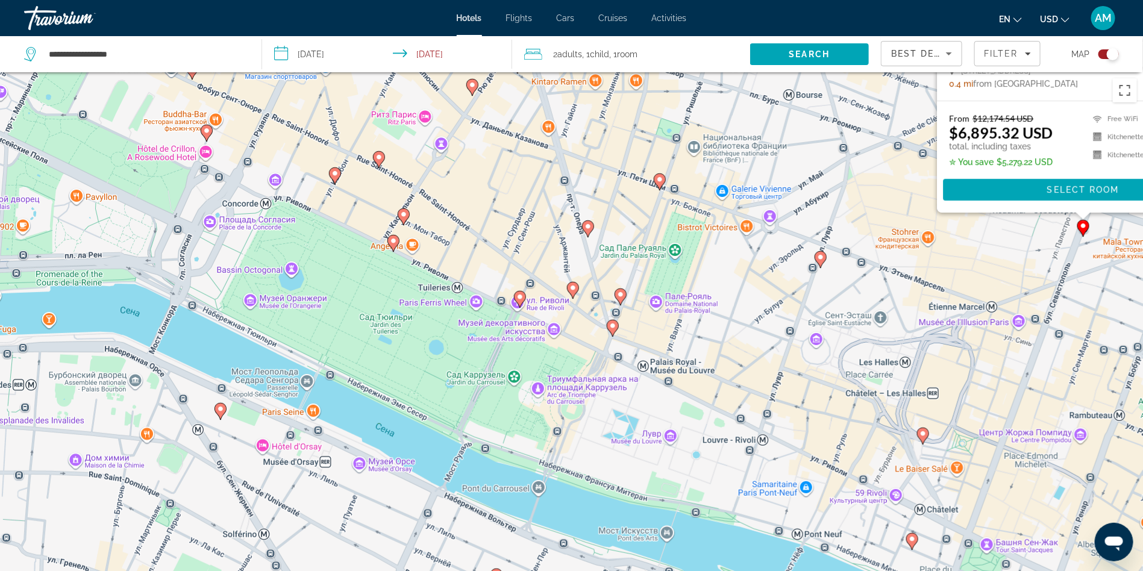
click at [521, 298] on image "Main content" at bounding box center [519, 296] width 7 height 7
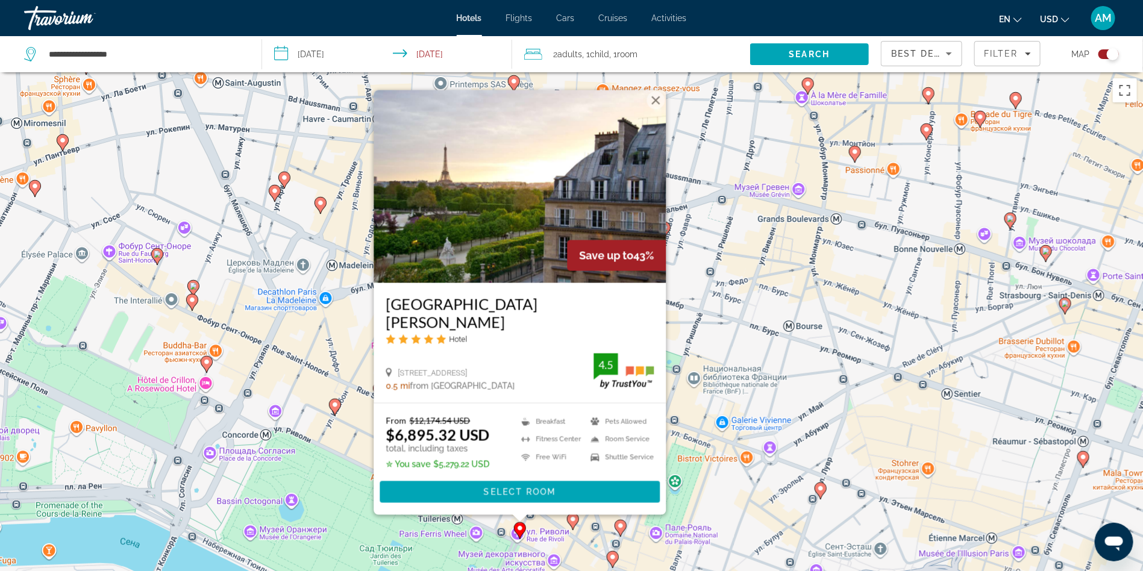
click at [614, 560] on image "Main content" at bounding box center [612, 557] width 7 height 7
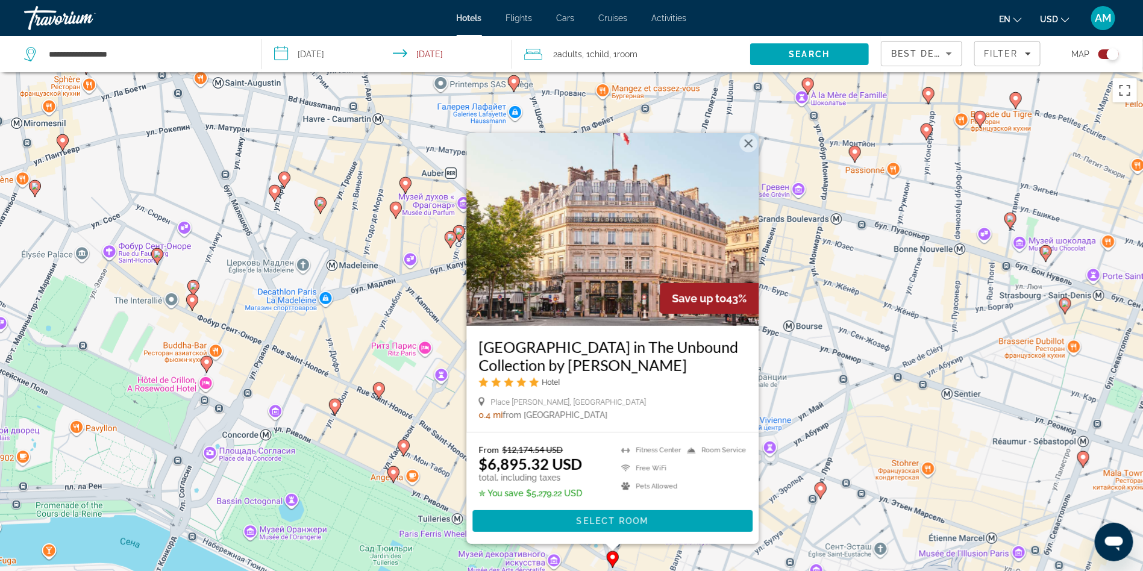
click at [378, 394] on icon "Main content" at bounding box center [378, 391] width 11 height 16
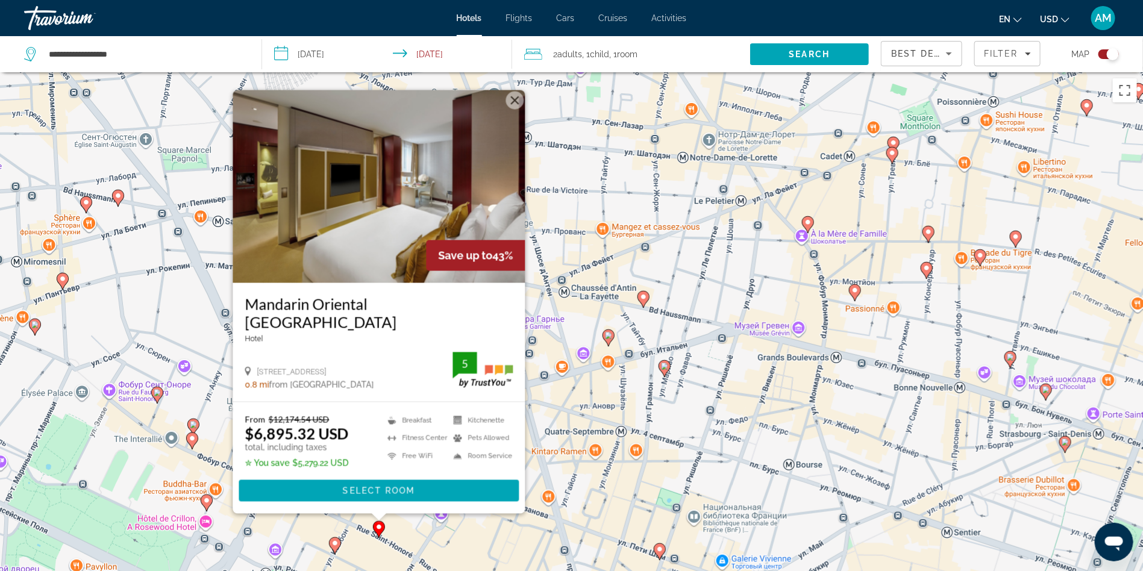
click at [155, 397] on icon "Main content" at bounding box center [156, 395] width 11 height 16
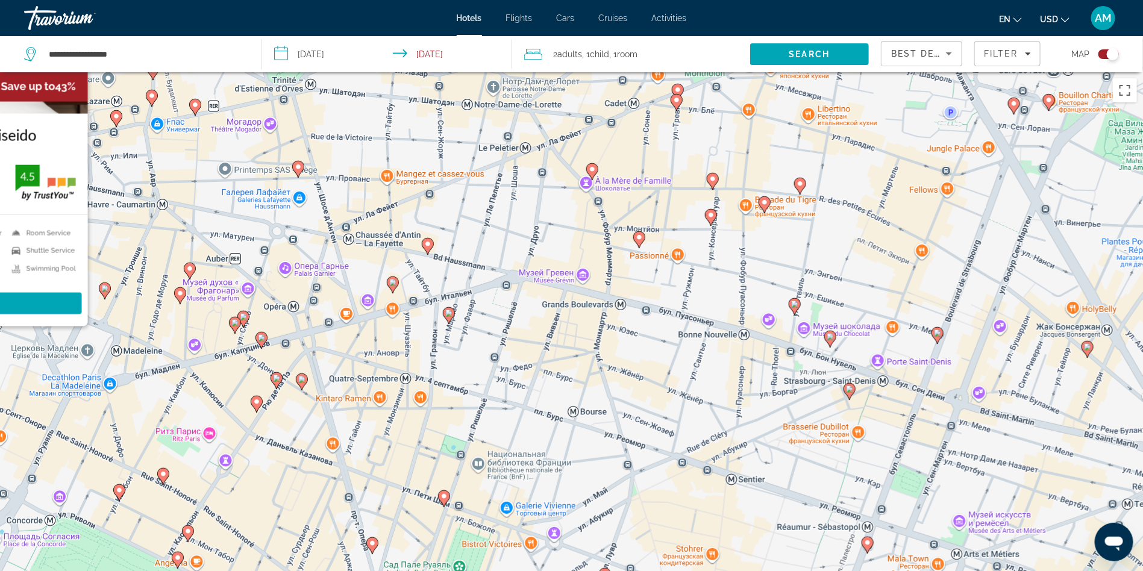
drag, startPoint x: 720, startPoint y: 471, endPoint x: 434, endPoint y: 215, distance: 383.2
click at [434, 215] on div "Чтобы активировать перетаскивание с помощью клавиатуры, нажмите Alt + Ввод. Пос…" at bounding box center [571, 357] width 1143 height 571
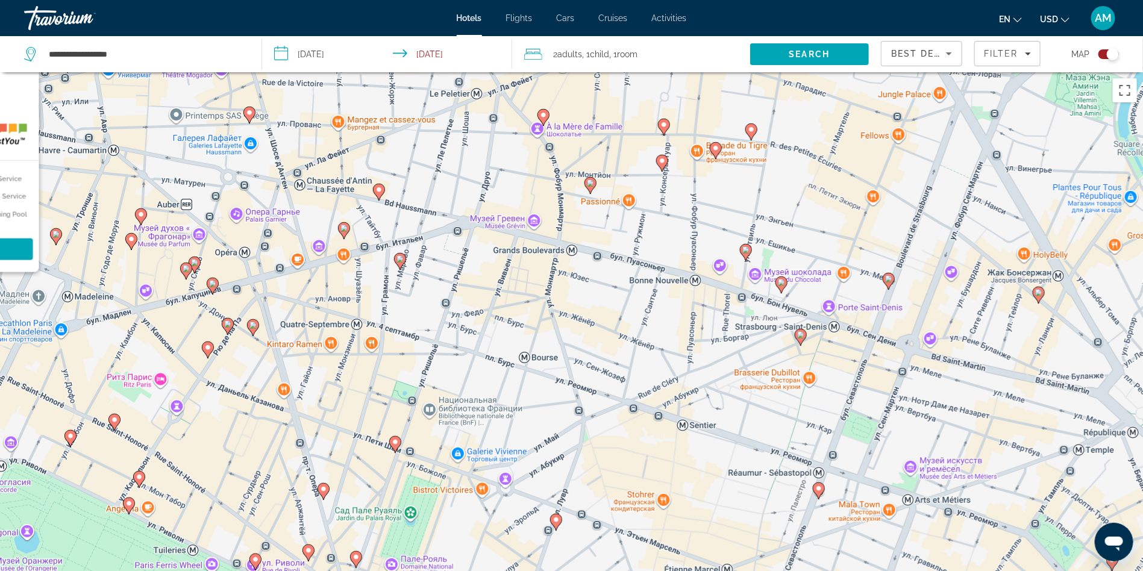
click at [783, 287] on icon "Main content" at bounding box center [780, 285] width 11 height 16
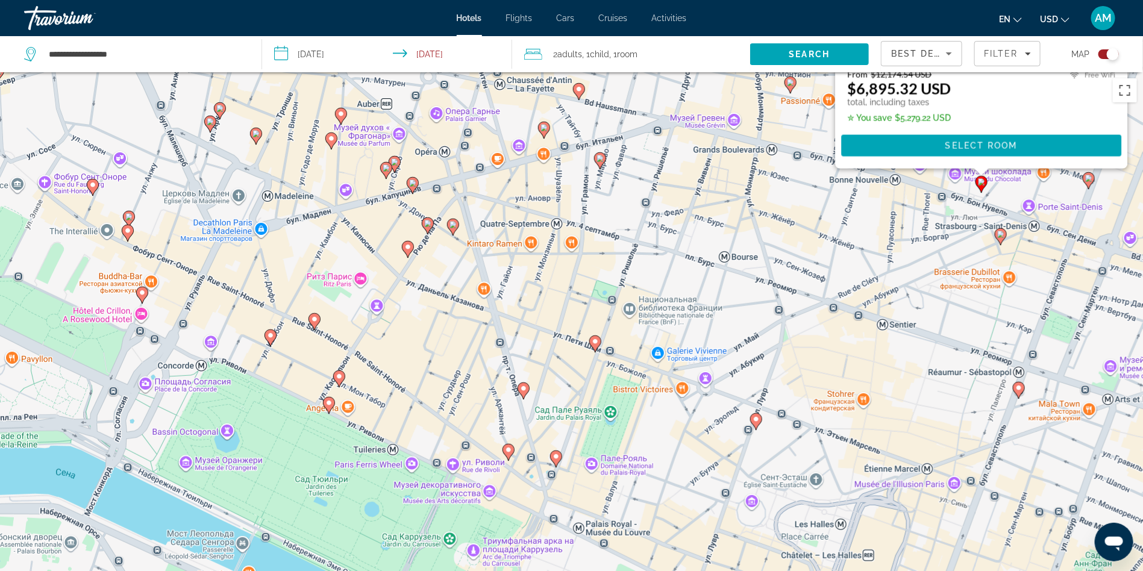
drag, startPoint x: 472, startPoint y: 429, endPoint x: 716, endPoint y: 36, distance: 462.8
click at [716, 72] on div "**********" at bounding box center [571, 393] width 1143 height 643
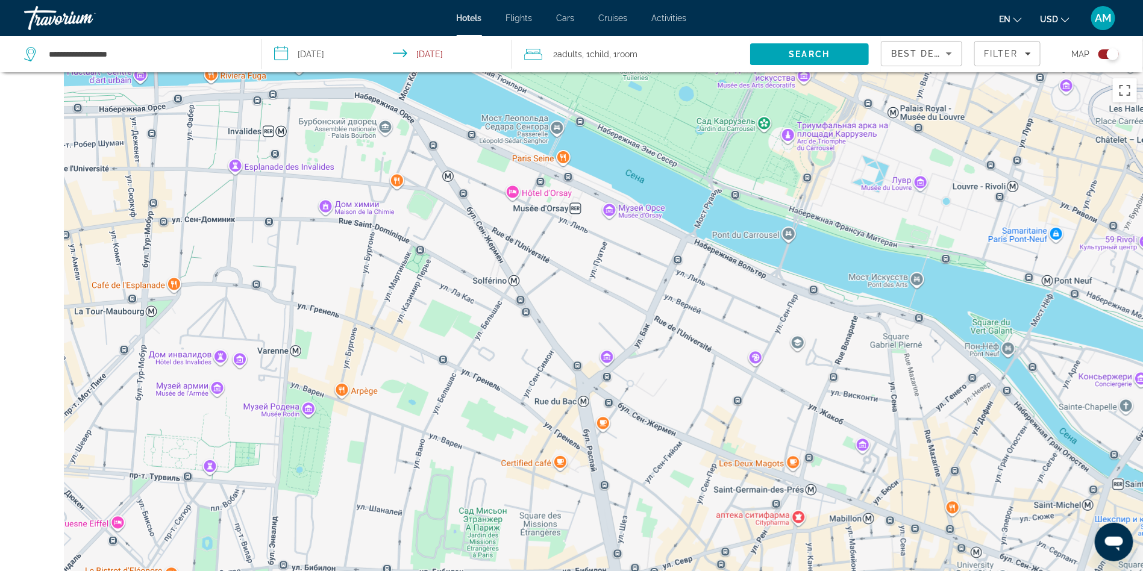
drag, startPoint x: 540, startPoint y: 304, endPoint x: 648, endPoint y: 130, distance: 205.1
click at [648, 130] on div "Чтобы активировать перетаскивание с помощью клавиатуры, нажмите Alt + Ввод. Пос…" at bounding box center [571, 357] width 1143 height 571
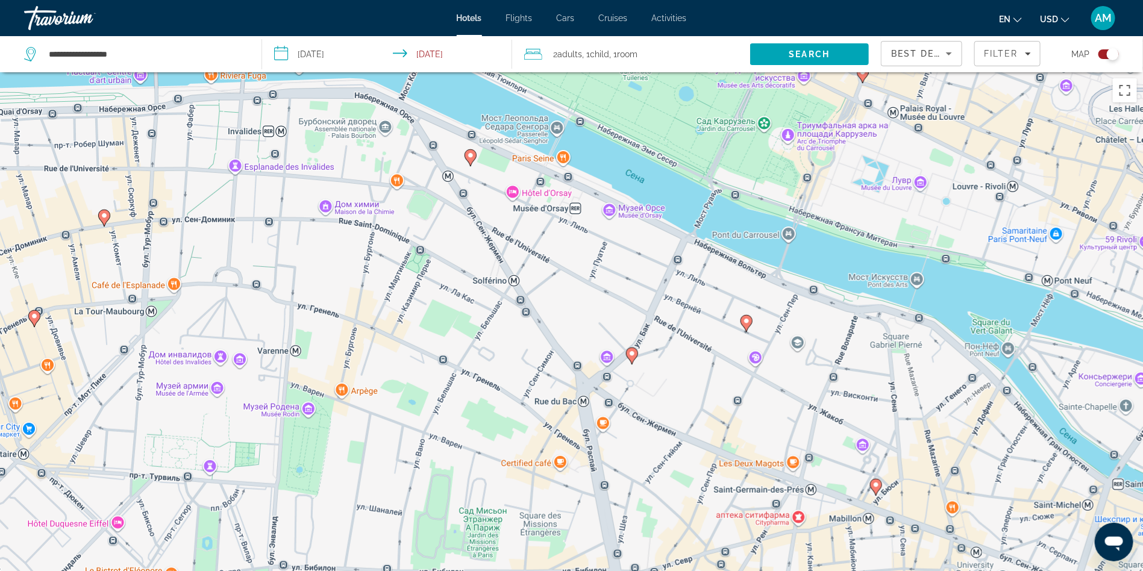
click at [34, 318] on image "Main content" at bounding box center [34, 316] width 7 height 7
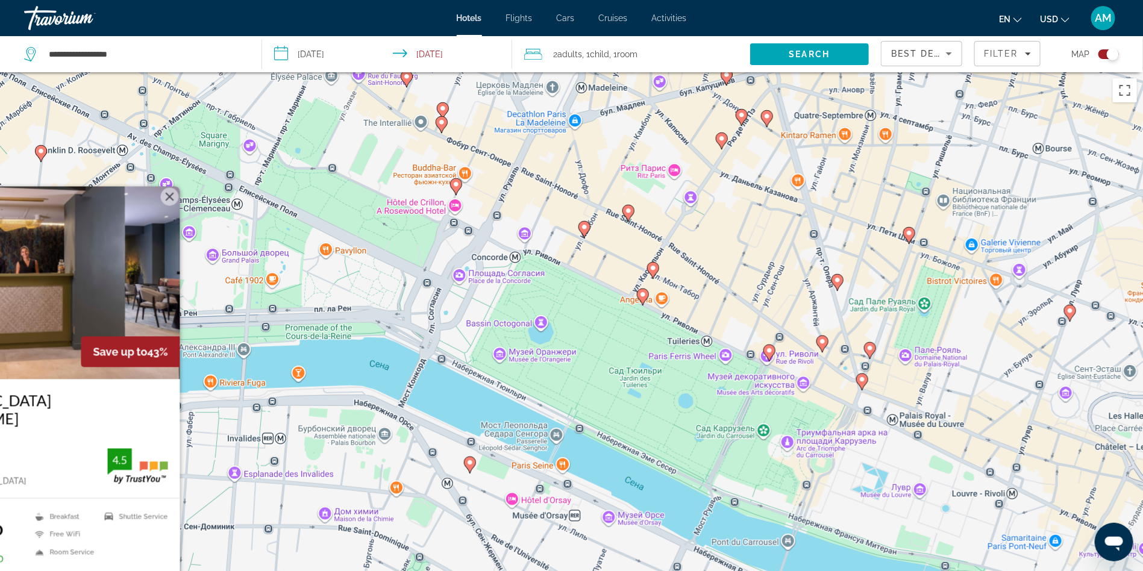
drag, startPoint x: 648, startPoint y: 154, endPoint x: 498, endPoint y: 251, distance: 178.3
click at [498, 251] on div "Чтобы активировать перетаскивание с помощью клавиатуры, нажмите Alt + Ввод. Пос…" at bounding box center [571, 357] width 1143 height 571
click at [639, 296] on image "Main content" at bounding box center [642, 294] width 7 height 7
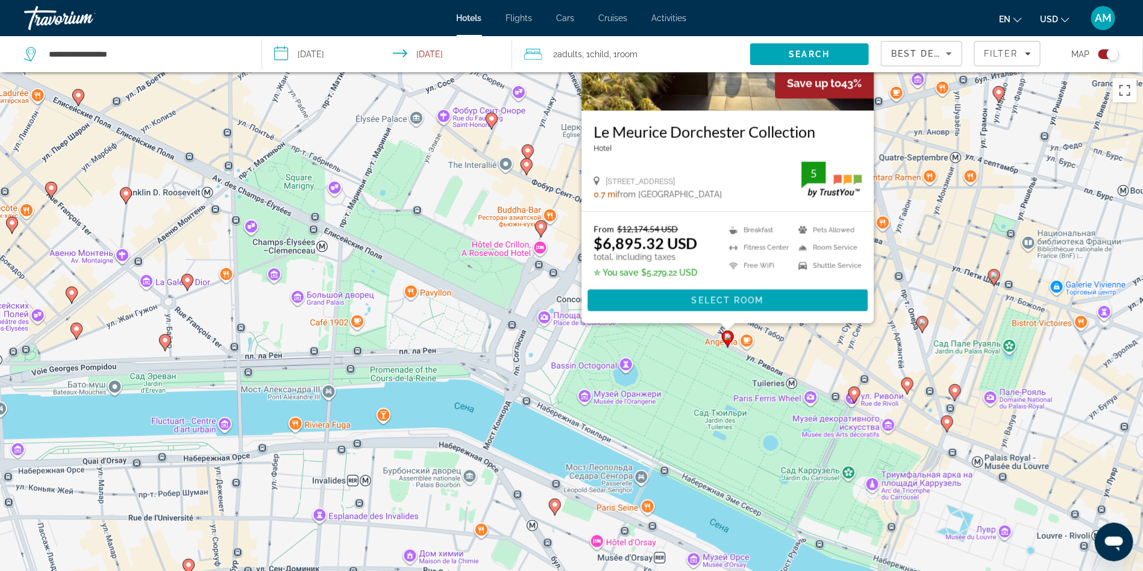
drag, startPoint x: 434, startPoint y: 380, endPoint x: 525, endPoint y: 183, distance: 217.6
click at [525, 183] on div "Чтобы активировать перетаскивание с помощью клавиатуры, нажмите Alt + Ввод. Пос…" at bounding box center [571, 357] width 1143 height 571
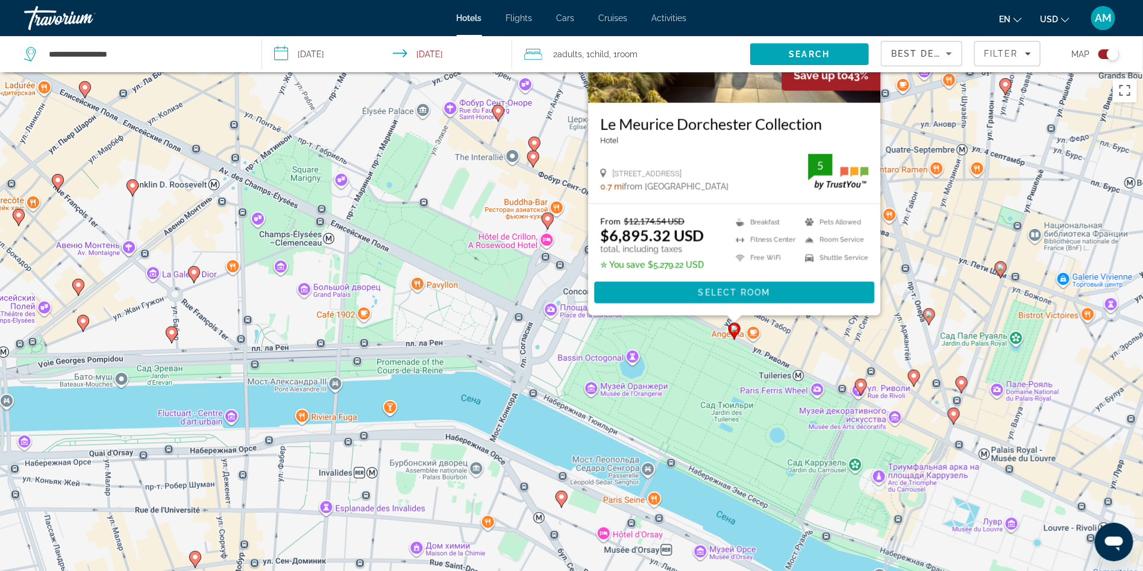
click at [197, 272] on icon "Main content" at bounding box center [193, 275] width 11 height 16
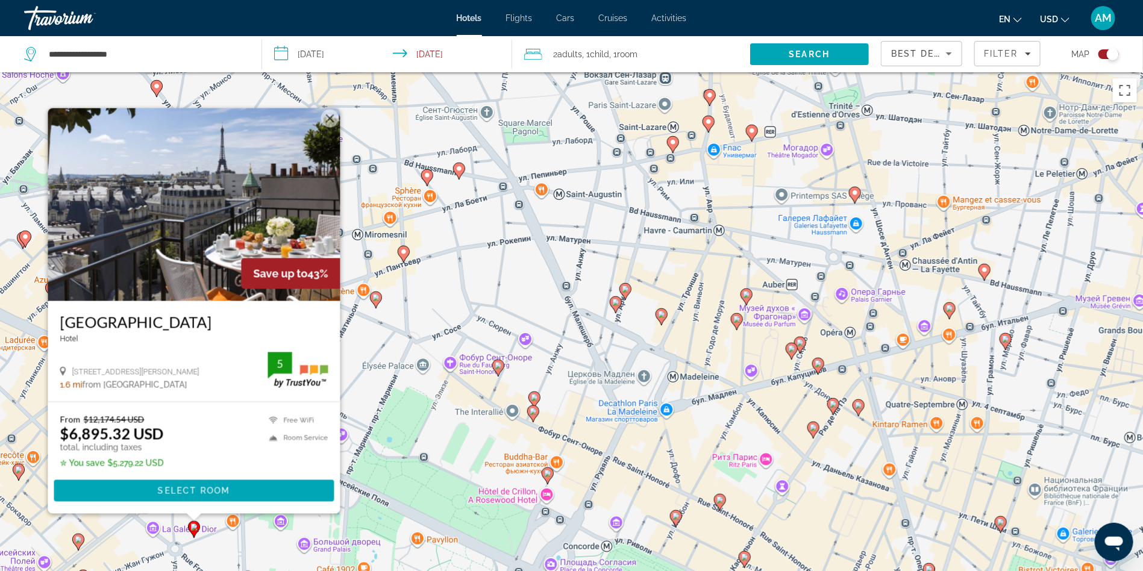
click at [501, 371] on icon "Main content" at bounding box center [498, 368] width 12 height 17
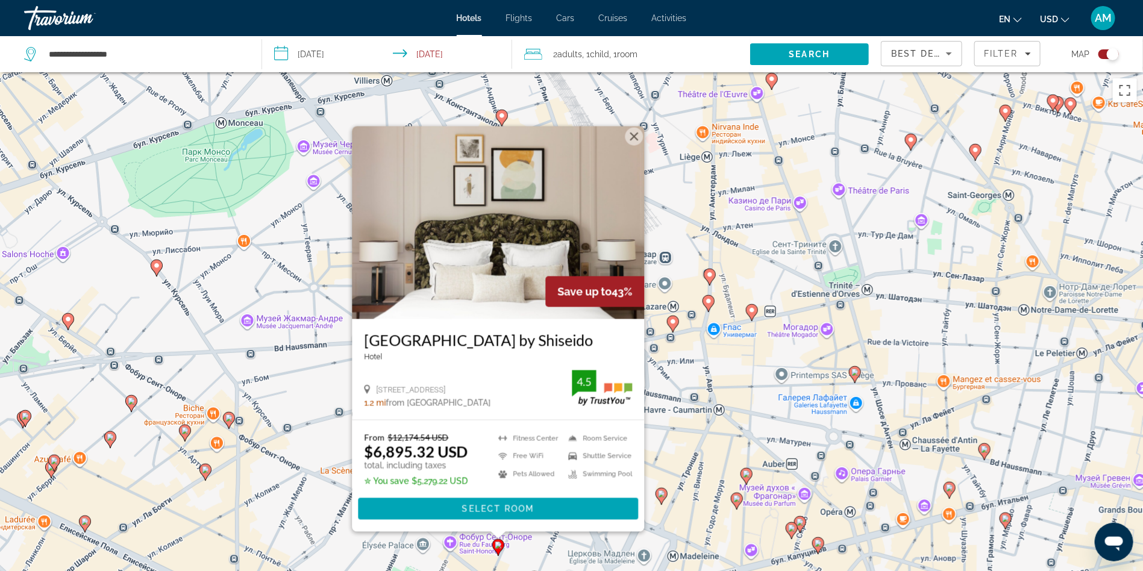
click at [232, 421] on icon "Main content" at bounding box center [228, 421] width 11 height 16
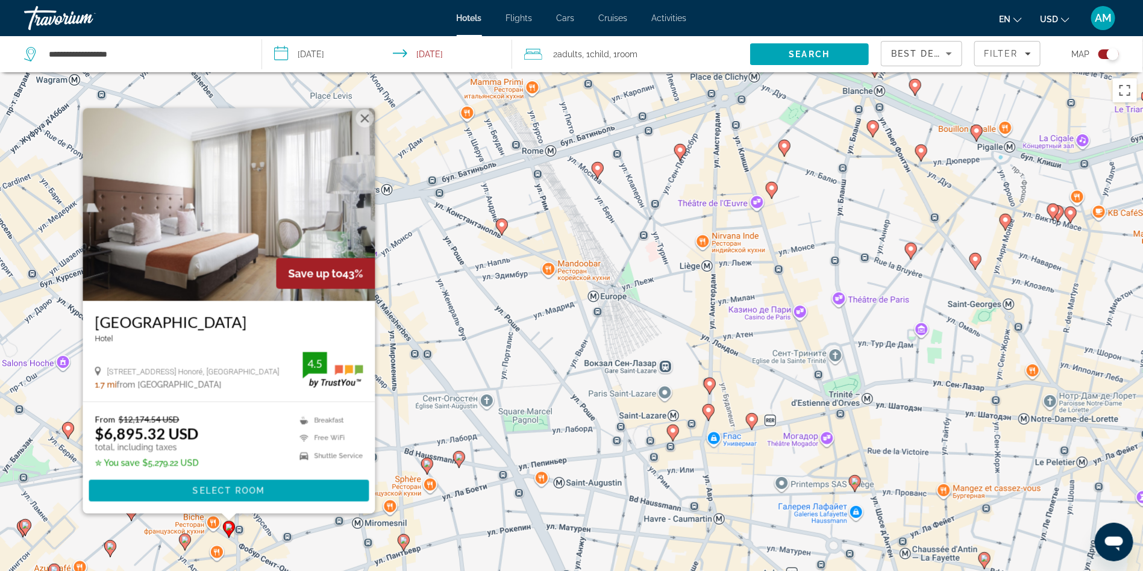
click at [713, 390] on gmp-advanced-marker "Main content" at bounding box center [710, 386] width 12 height 18
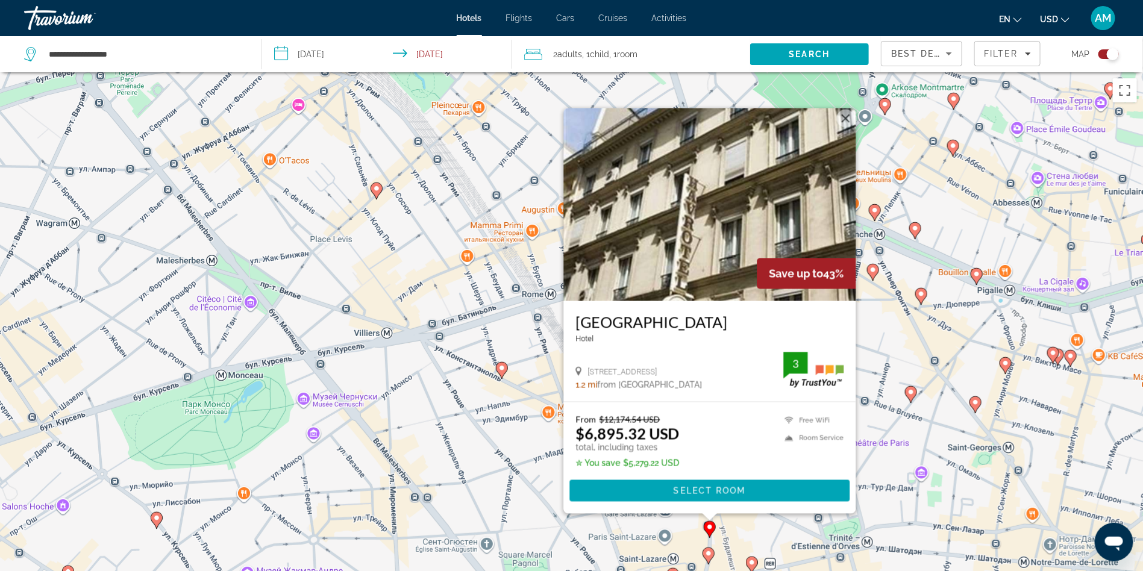
drag, startPoint x: 381, startPoint y: 460, endPoint x: 280, endPoint y: 146, distance: 330.2
click at [282, 154] on div "Чтобы активировать перетаскивание с помощью клавиатуры, нажмите Alt + Ввод. Пос…" at bounding box center [571, 357] width 1143 height 571
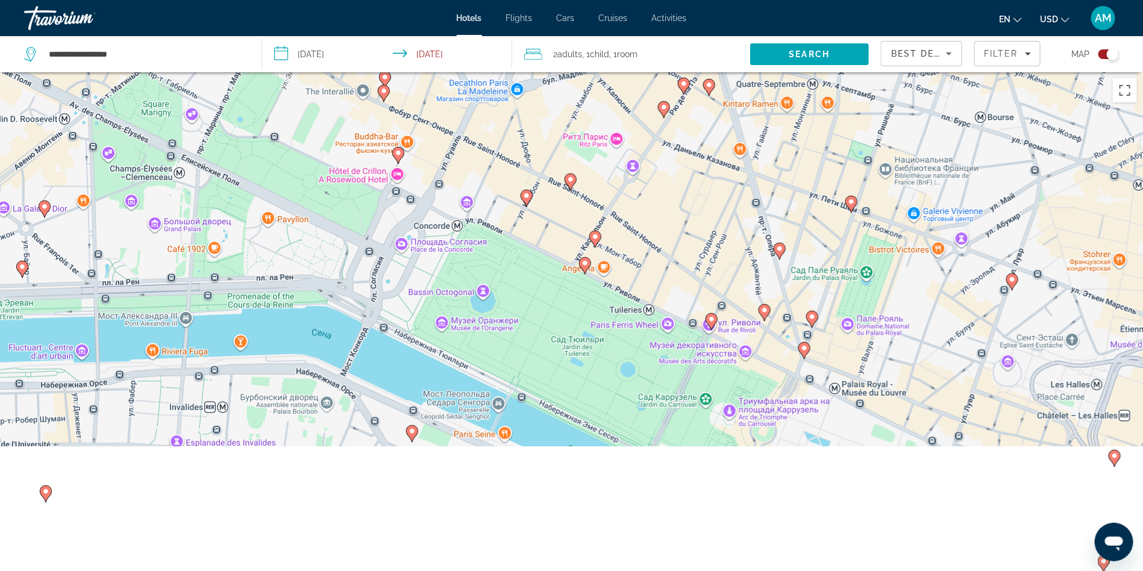
drag, startPoint x: 425, startPoint y: 415, endPoint x: 376, endPoint y: 161, distance: 258.3
click at [376, 161] on div "Чтобы активировать перетаскивание с помощью клавиатуры, нажмите Alt + Ввод. Пос…" at bounding box center [571, 357] width 1143 height 571
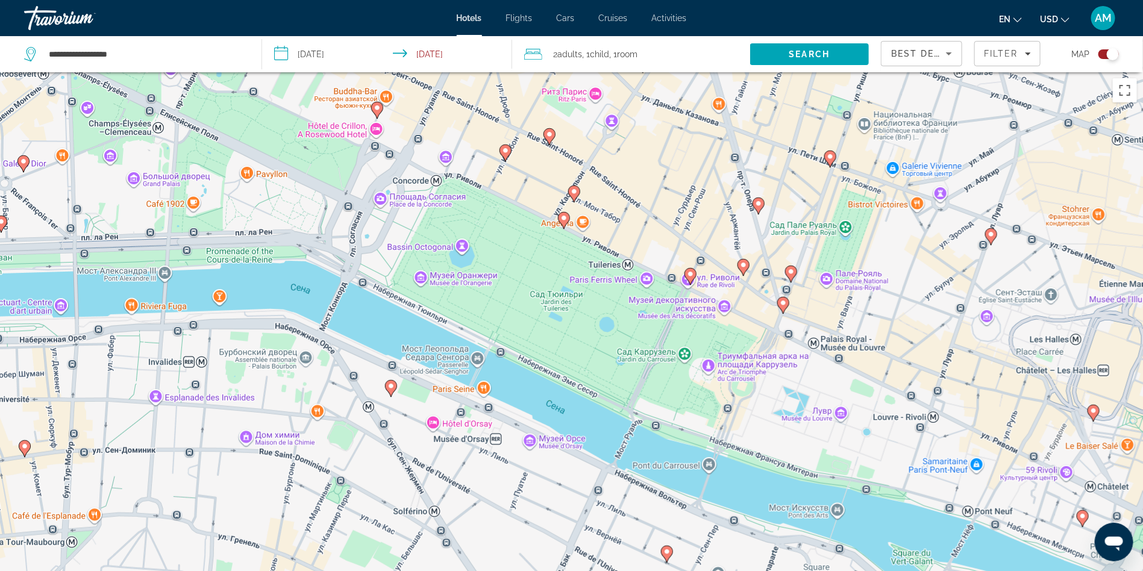
click at [394, 392] on gmp-advanced-marker "Main content" at bounding box center [391, 389] width 12 height 18
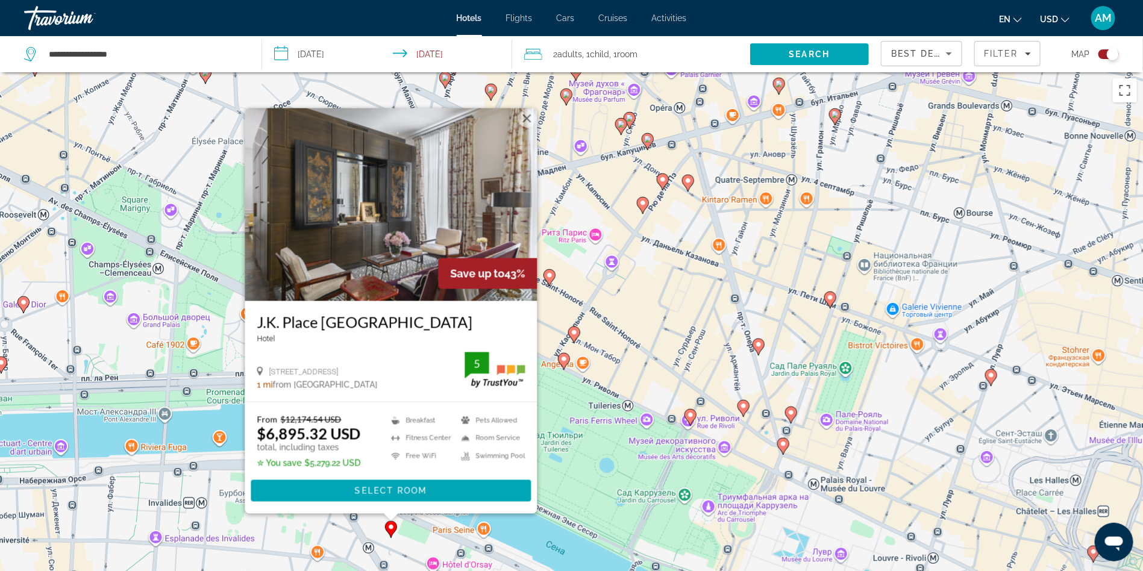
click at [795, 420] on gmp-advanced-marker "Main content" at bounding box center [791, 415] width 12 height 18
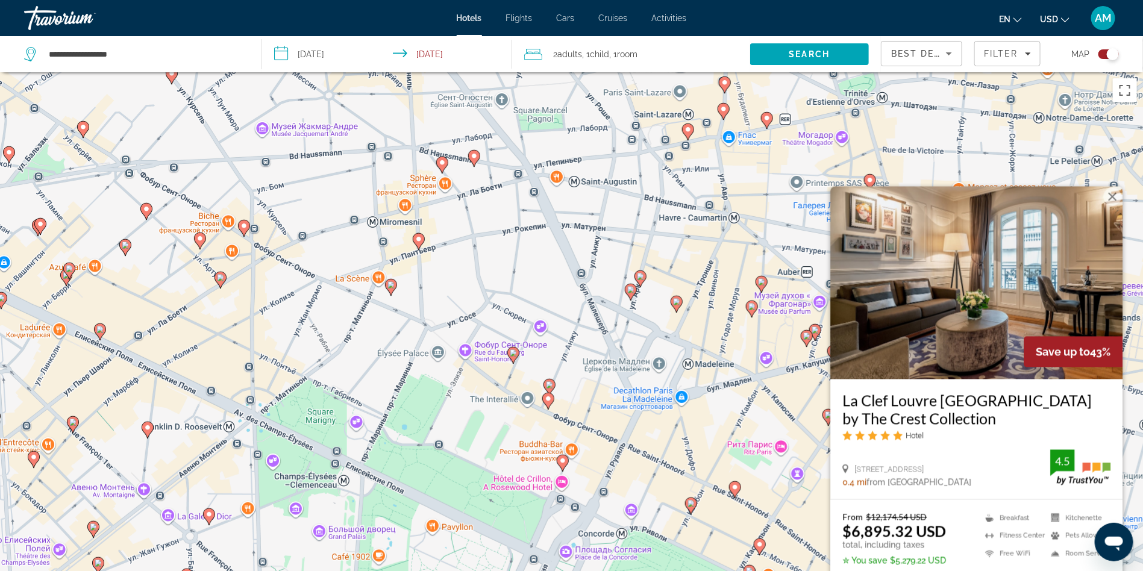
drag, startPoint x: 248, startPoint y: 273, endPoint x: 451, endPoint y: 362, distance: 221.2
click at [451, 362] on div "Чтобы активировать перетаскивание с помощью клавиатуры, нажмите Alt + Ввод. Пос…" at bounding box center [571, 357] width 1143 height 571
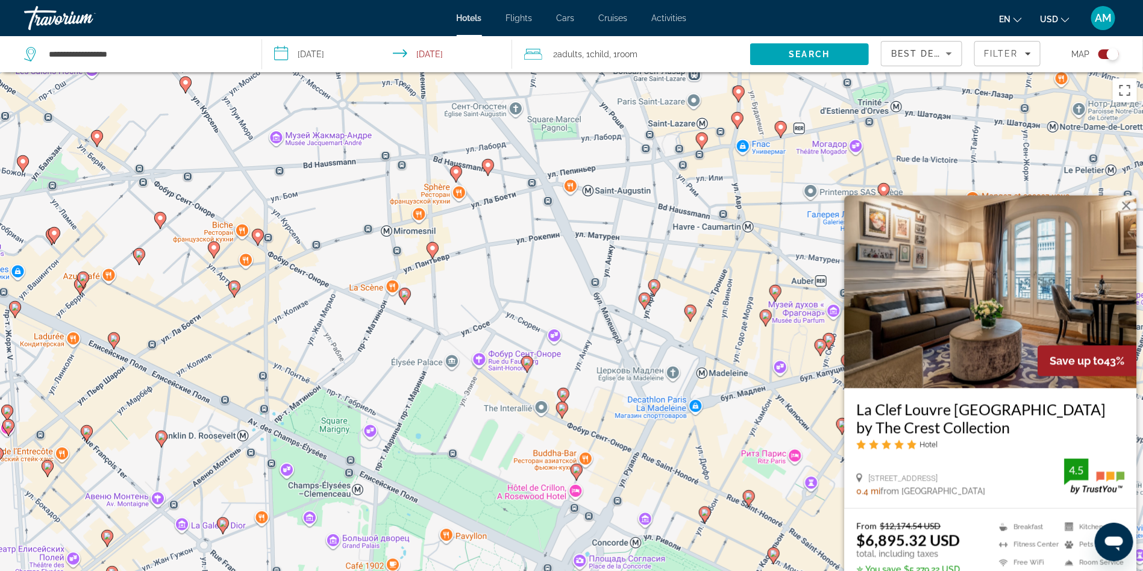
click at [255, 234] on image "Main content" at bounding box center [257, 234] width 7 height 7
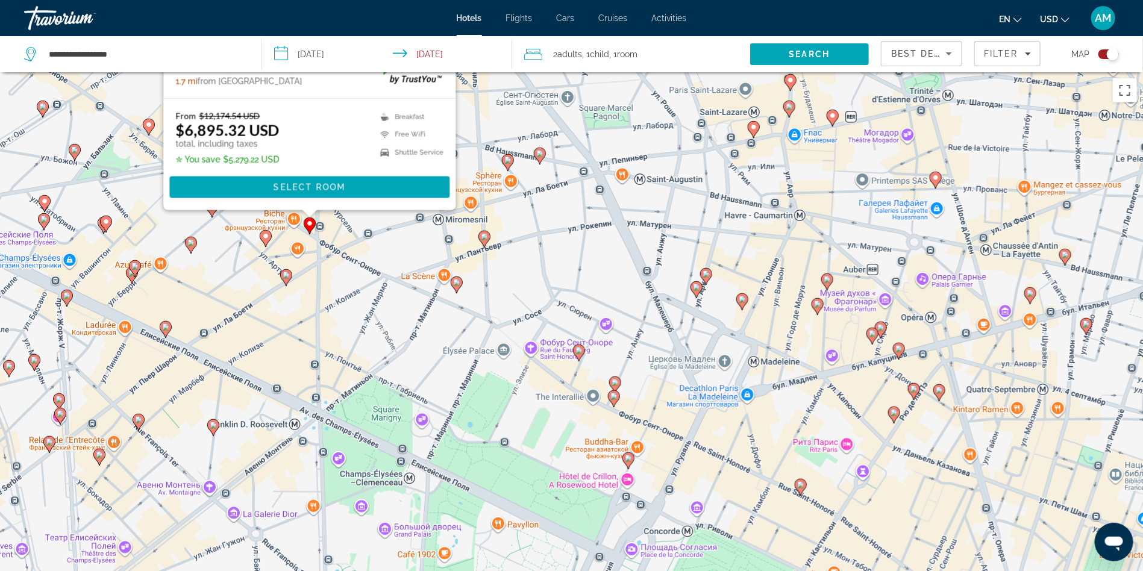
drag, startPoint x: 522, startPoint y: 490, endPoint x: 571, endPoint y: 148, distance: 345.1
click at [572, 154] on div "Чтобы активировать перетаскивание с помощью клавиатуры, нажмите Alt + Ввод. Пос…" at bounding box center [571, 357] width 1143 height 571
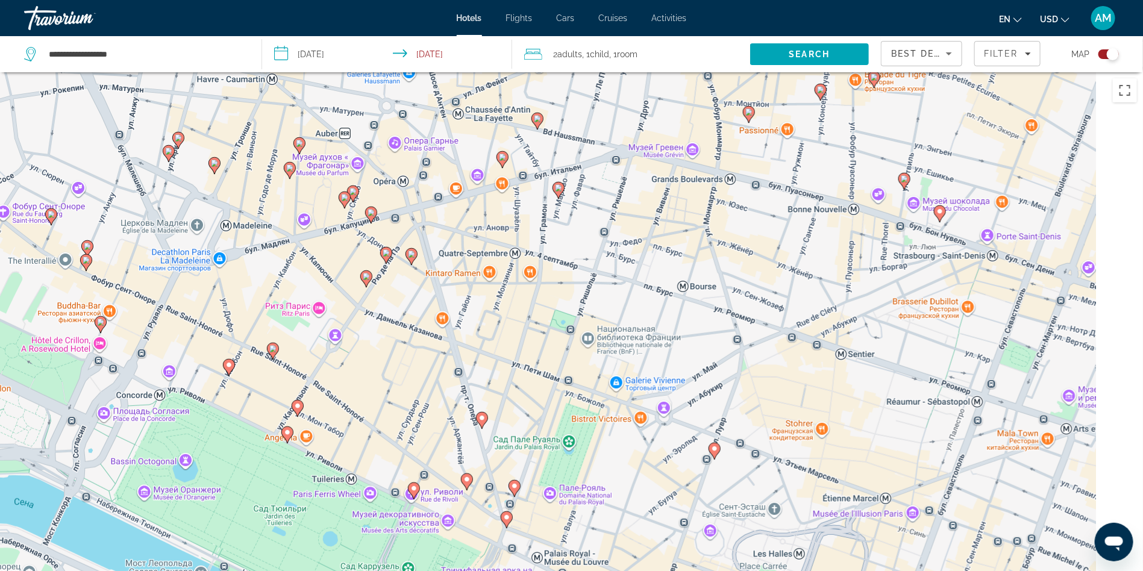
drag, startPoint x: 807, startPoint y: 261, endPoint x: 273, endPoint y: 280, distance: 534.7
click at [273, 280] on div "Чтобы активировать перетаскивание с помощью клавиатуры, нажмите Alt + Ввод. Пос…" at bounding box center [571, 357] width 1143 height 571
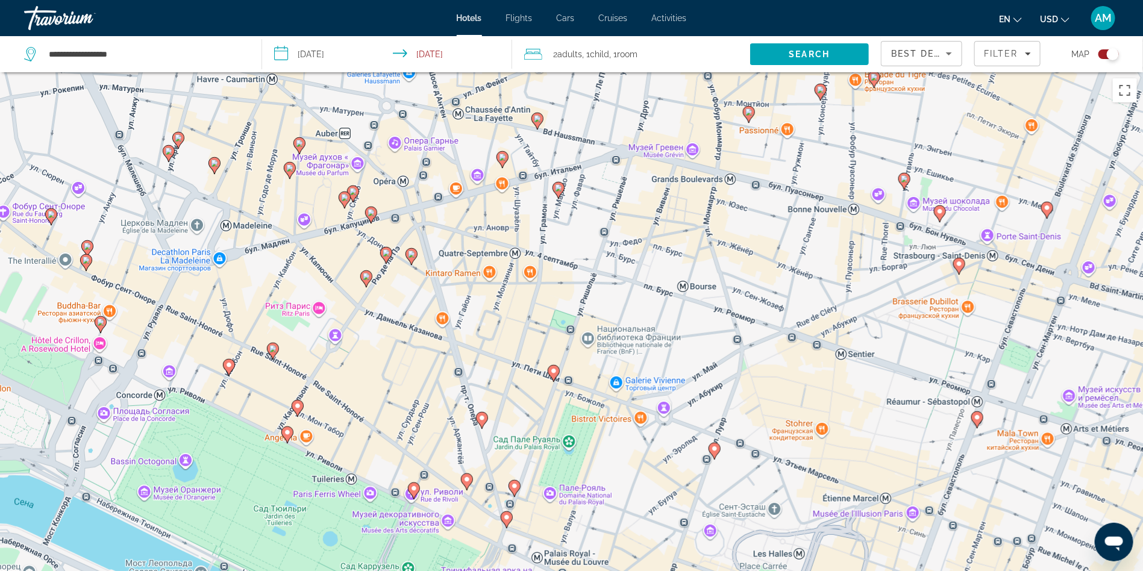
click at [902, 182] on image "Main content" at bounding box center [904, 178] width 7 height 7
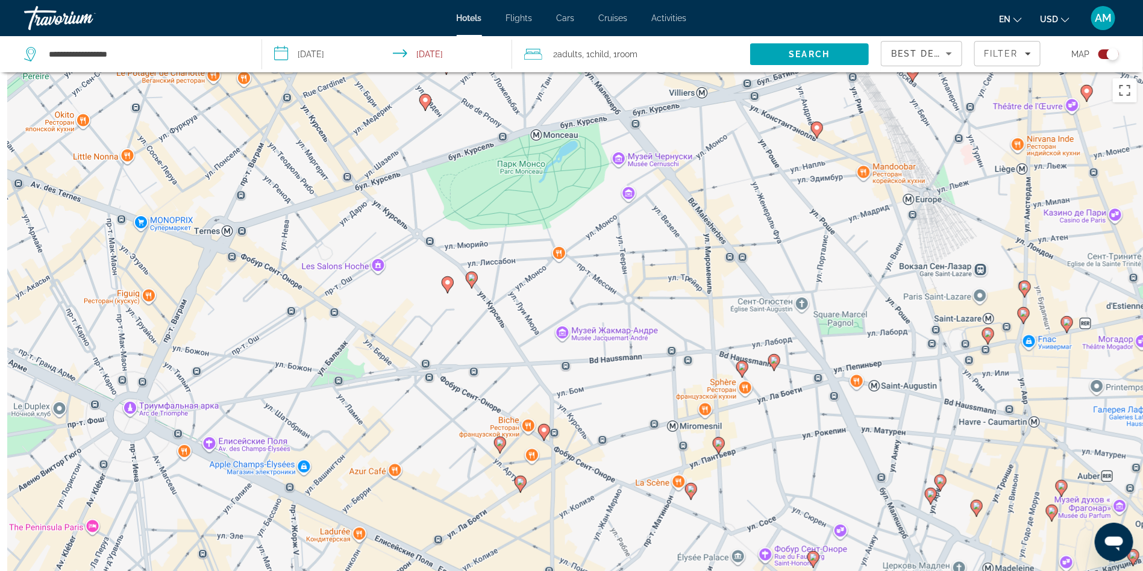
drag, startPoint x: 119, startPoint y: 257, endPoint x: 884, endPoint y: 251, distance: 765.2
click at [884, 251] on div "Чтобы активировать перетаскивание с помощью клавиатуры, нажмите Alt + Ввод. Пос…" at bounding box center [571, 357] width 1143 height 571
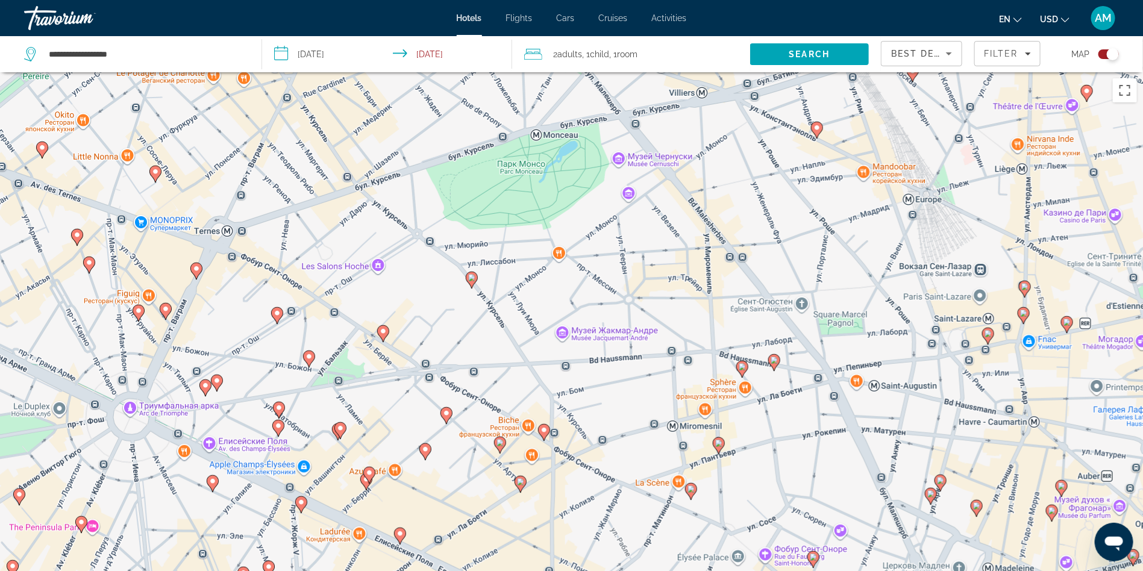
click at [473, 284] on icon "Main content" at bounding box center [472, 280] width 12 height 17
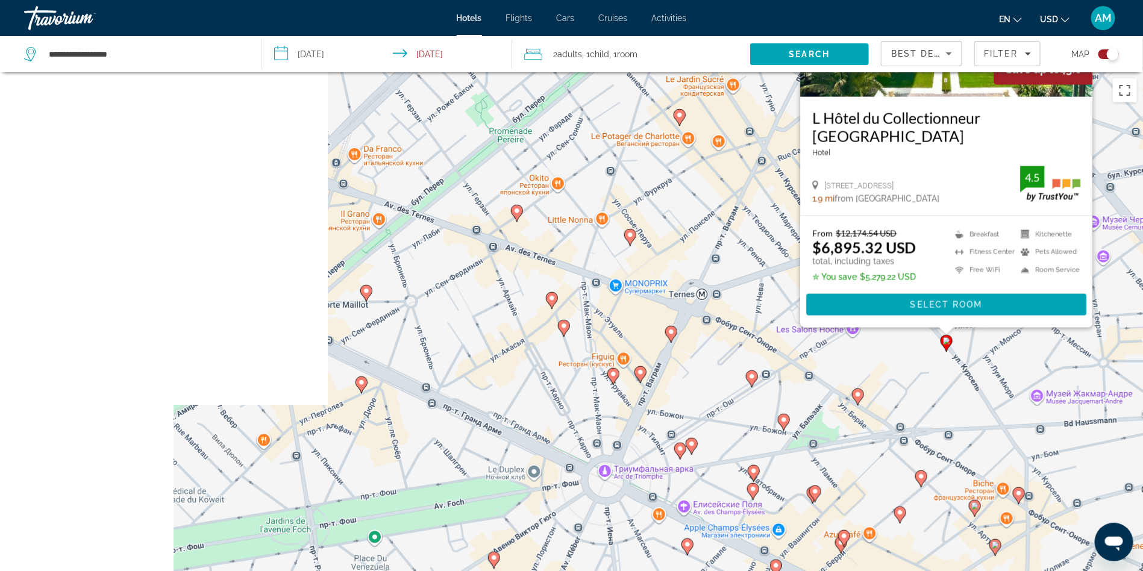
drag, startPoint x: 189, startPoint y: 469, endPoint x: 643, endPoint y: 276, distance: 494.1
click at [665, 282] on div "Чтобы активировать перетаскивание с помощью клавиатуры, нажмите Alt + Ввод. Пос…" at bounding box center [571, 357] width 1143 height 571
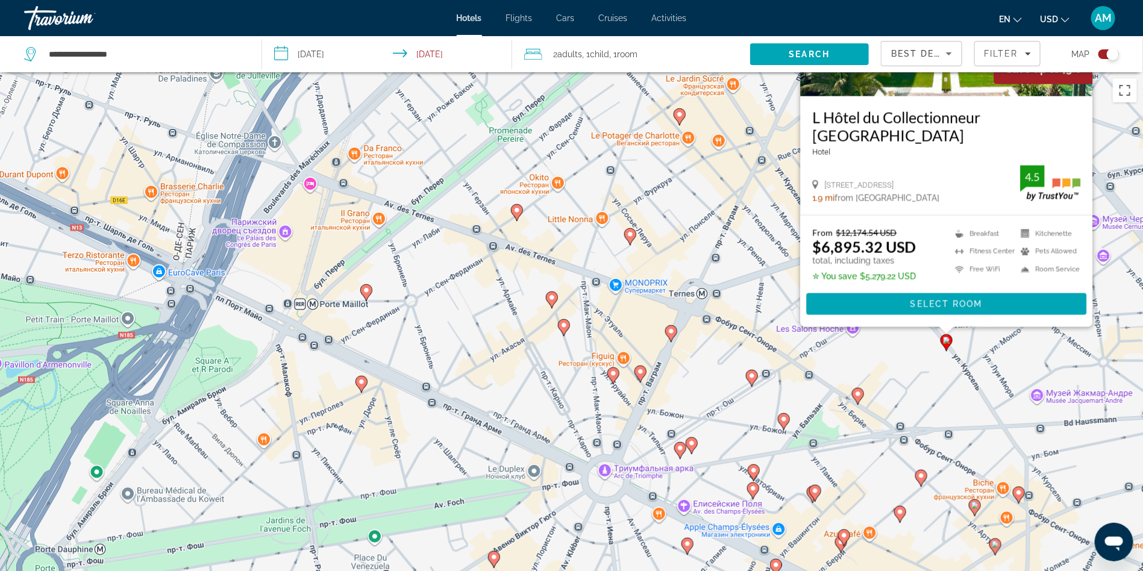
click at [515, 210] on image "Main content" at bounding box center [516, 210] width 7 height 7
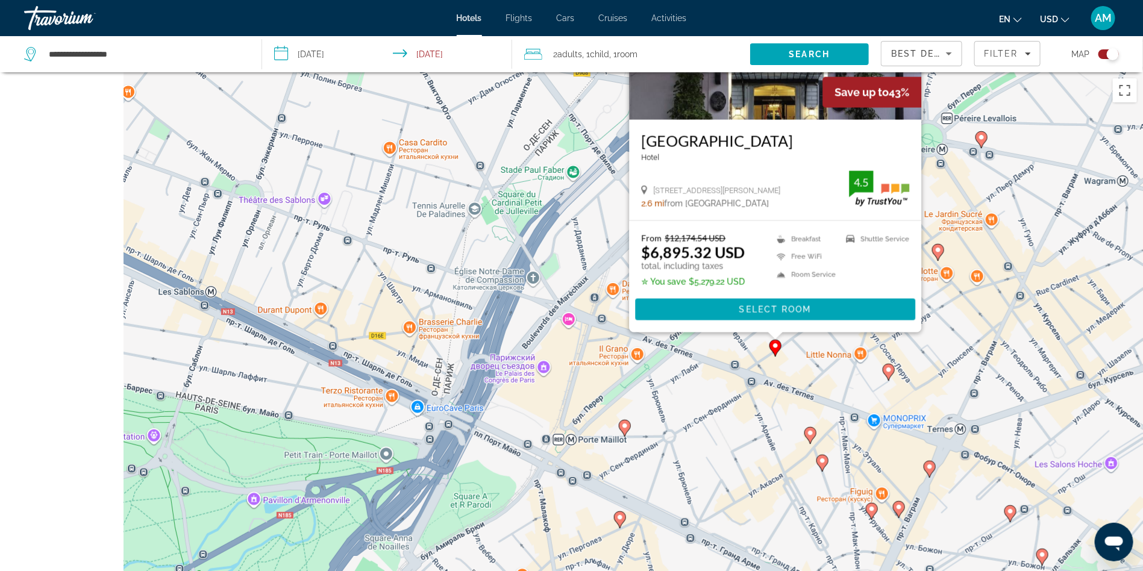
drag, startPoint x: 258, startPoint y: 299, endPoint x: 559, endPoint y: 83, distance: 370.4
click at [559, 83] on div "Чтобы активировать перетаскивание с помощью клавиатуры, нажмите Alt + Ввод. Пос…" at bounding box center [571, 357] width 1143 height 571
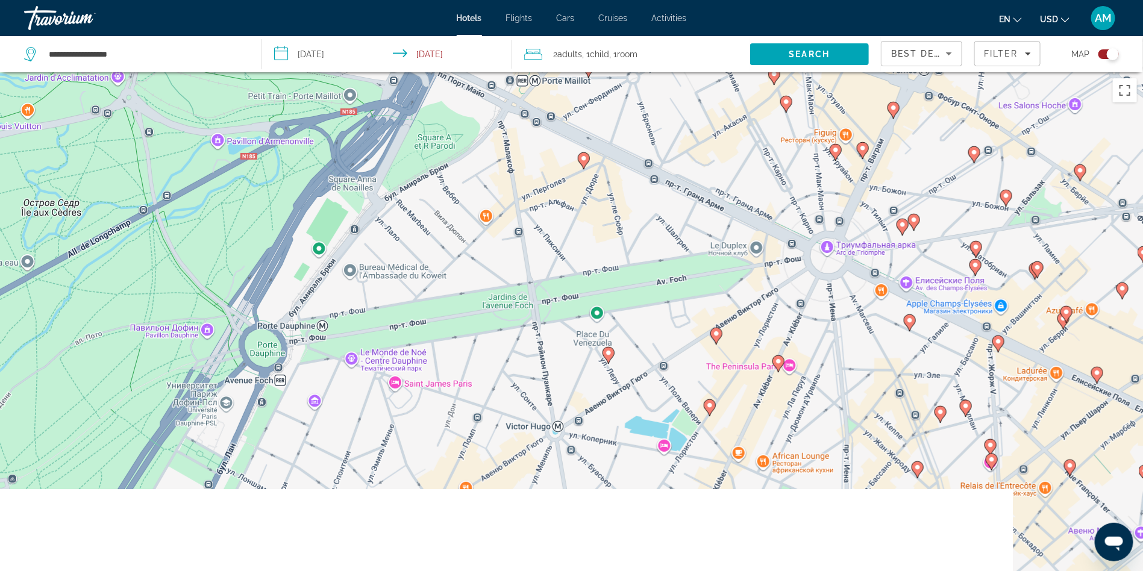
drag, startPoint x: 555, startPoint y: 372, endPoint x: 474, endPoint y: 49, distance: 332.9
click at [474, 72] on div "**********" at bounding box center [571, 393] width 1143 height 643
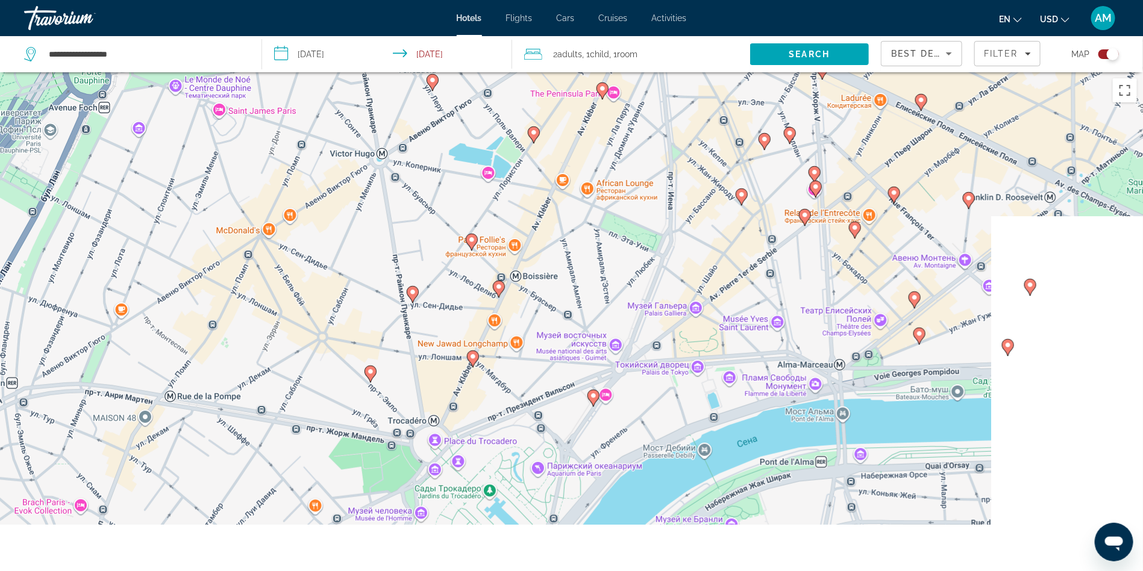
drag, startPoint x: 311, startPoint y: 283, endPoint x: 204, endPoint y: 51, distance: 255.6
click at [123, 0] on html "**********" at bounding box center [571, 285] width 1143 height 571
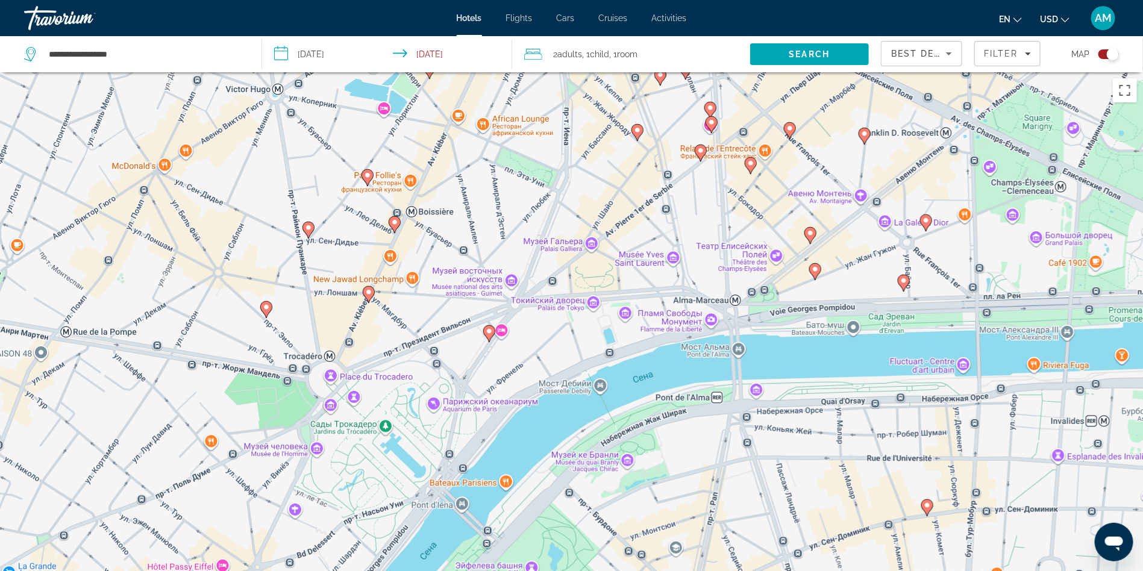
drag, startPoint x: 518, startPoint y: 180, endPoint x: 425, endPoint y: 126, distance: 107.2
click at [425, 126] on div "Чтобы активировать перетаскивание с помощью клавиатуры, нажмите Alt + Ввод. Пос…" at bounding box center [571, 357] width 1143 height 571
click at [394, 228] on icon "Main content" at bounding box center [393, 225] width 11 height 16
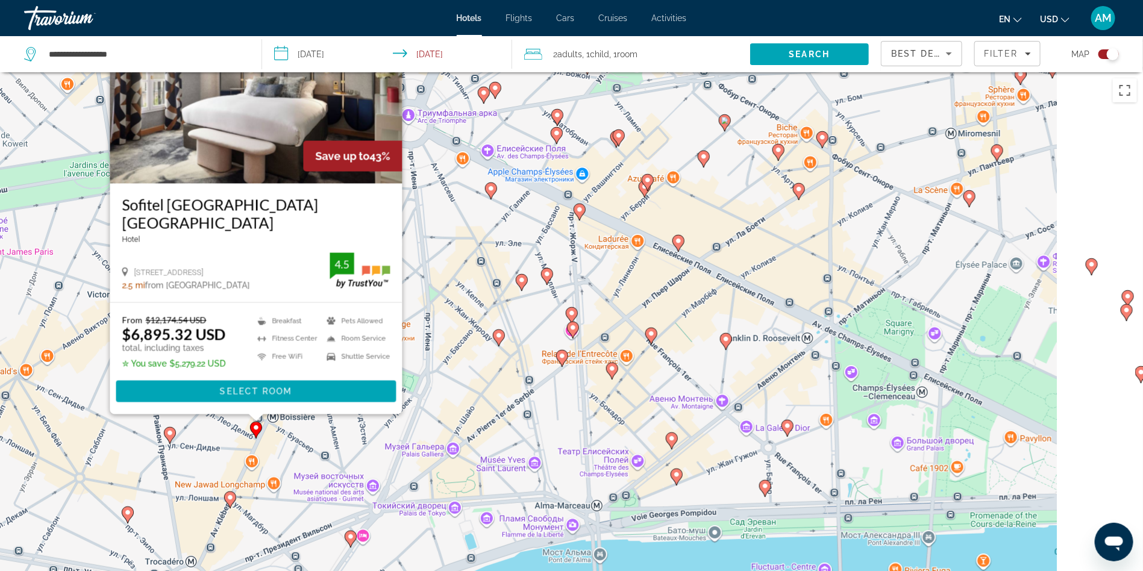
drag, startPoint x: 639, startPoint y: 413, endPoint x: 322, endPoint y: 136, distance: 420.6
click at [322, 136] on div "Чтобы активировать перетаскивание с помощью клавиатуры, нажмите Alt + Ввод. Пос…" at bounding box center [571, 357] width 1143 height 571
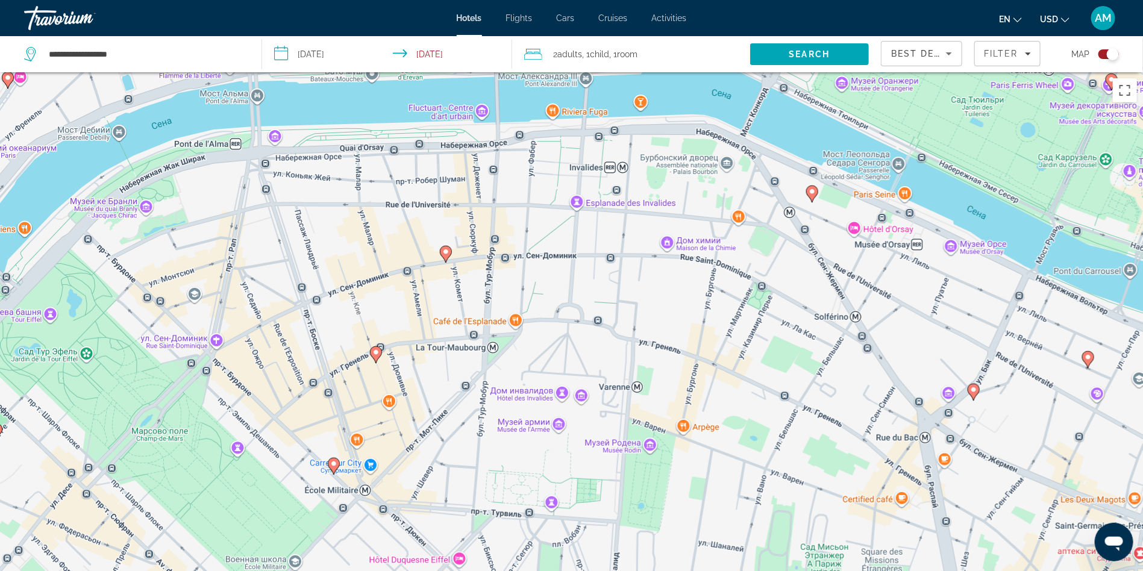
drag, startPoint x: 413, startPoint y: 351, endPoint x: 436, endPoint y: 203, distance: 149.9
click at [436, 203] on div "Чтобы активировать перетаскивание с помощью клавиатуры, нажмите Alt + Ввод. Пос…" at bounding box center [571, 357] width 1143 height 571
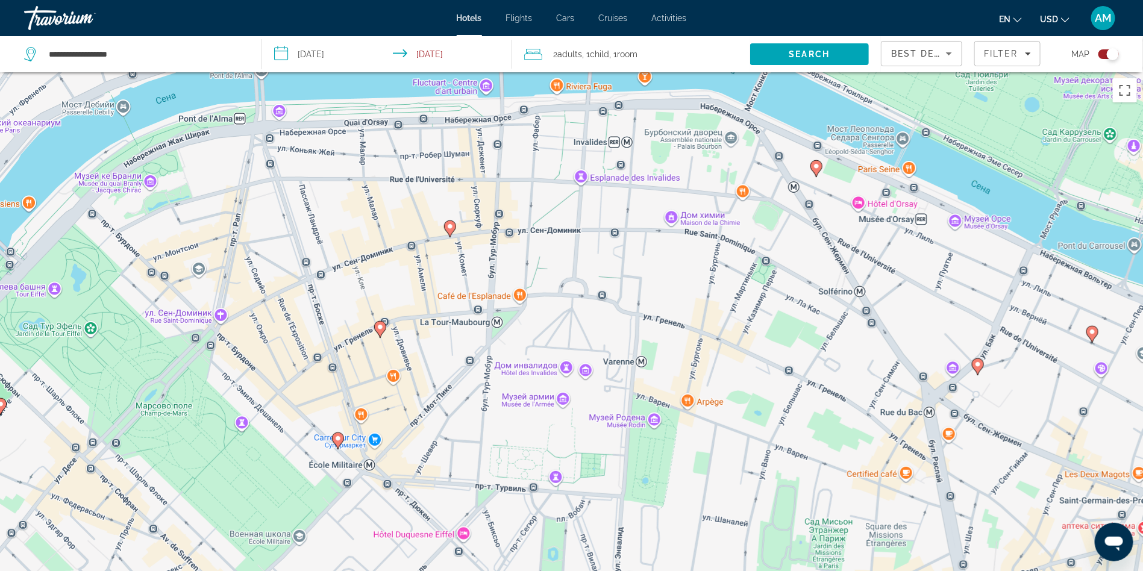
click at [340, 440] on image "Main content" at bounding box center [337, 438] width 7 height 7
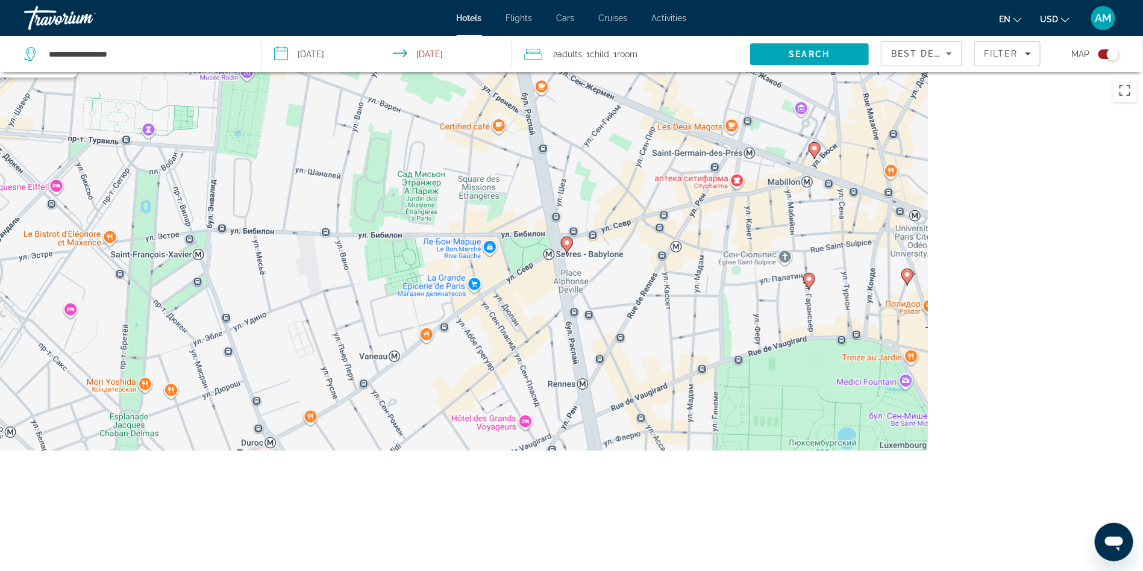
drag, startPoint x: 663, startPoint y: 369, endPoint x: 252, endPoint y: -72, distance: 603.7
click at [252, 0] on html "**********" at bounding box center [571, 285] width 1143 height 571
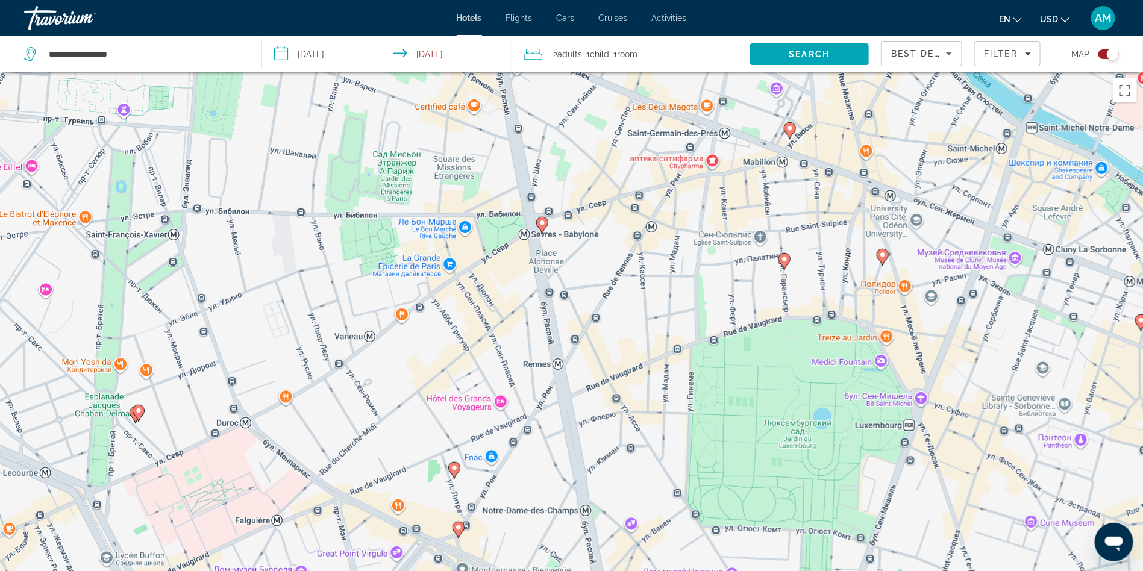
click at [784, 262] on icon "Main content" at bounding box center [783, 262] width 11 height 16
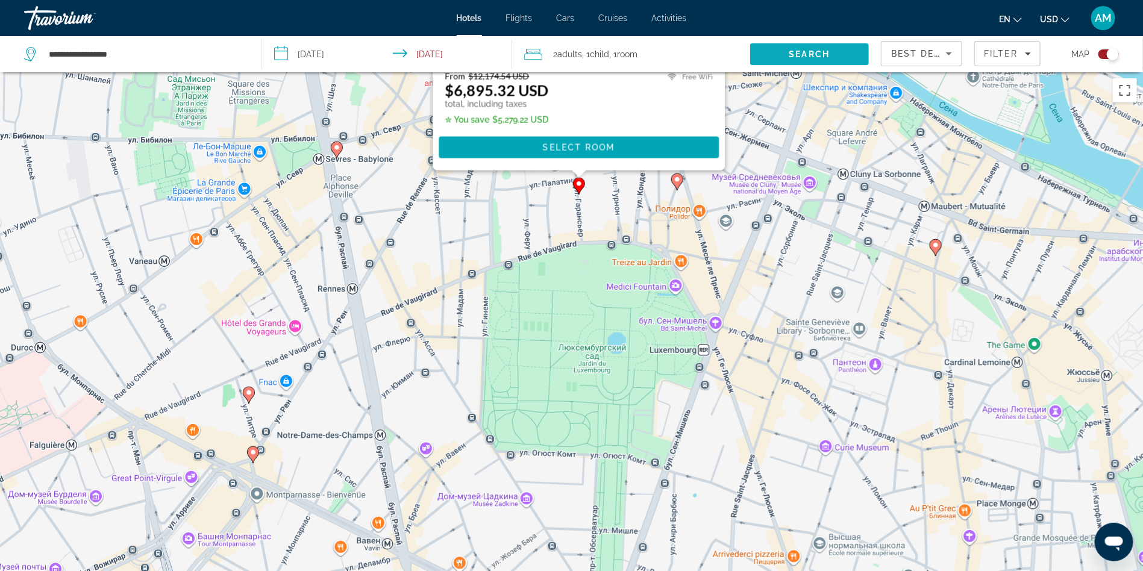
drag, startPoint x: 1027, startPoint y: 394, endPoint x: 814, endPoint y: 39, distance: 414.0
click at [814, 72] on div "**********" at bounding box center [571, 393] width 1143 height 643
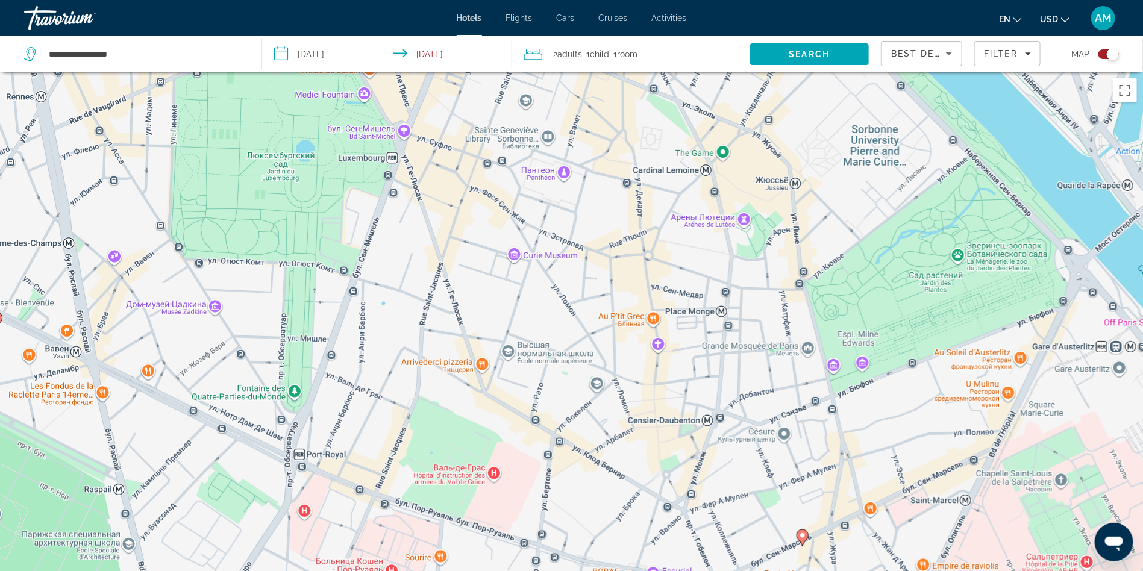
drag, startPoint x: 801, startPoint y: 307, endPoint x: 486, endPoint y: 116, distance: 368.8
click at [486, 116] on div "Чтобы активировать перетаскивание с помощью клавиатуры, нажмите Alt + Ввод. Пос…" at bounding box center [571, 357] width 1143 height 571
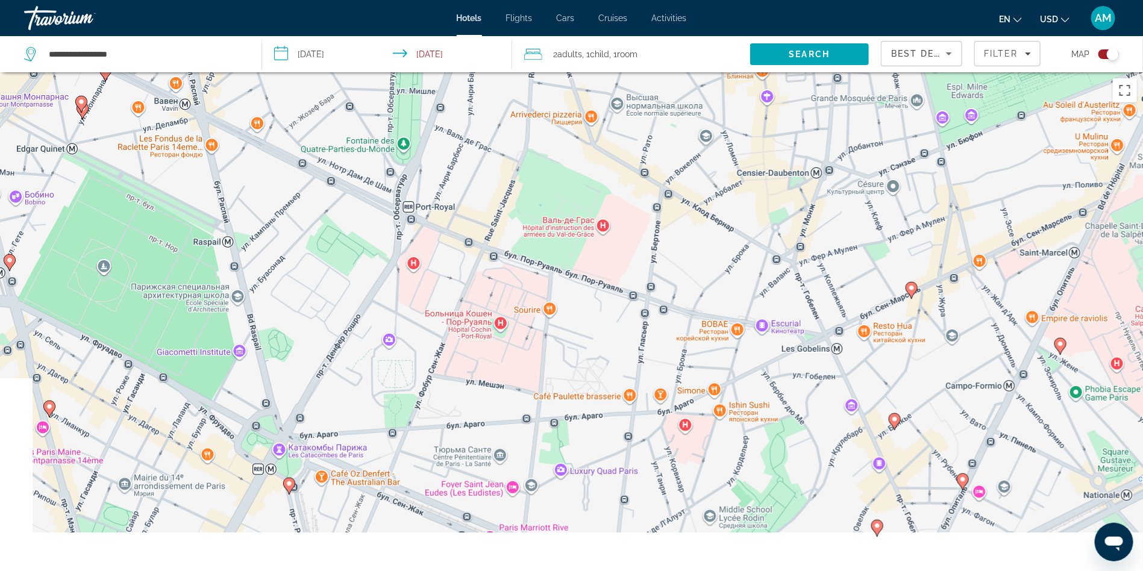
drag, startPoint x: 366, startPoint y: 328, endPoint x: 499, endPoint y: 49, distance: 309.1
click at [499, 72] on div "**********" at bounding box center [571, 393] width 1143 height 643
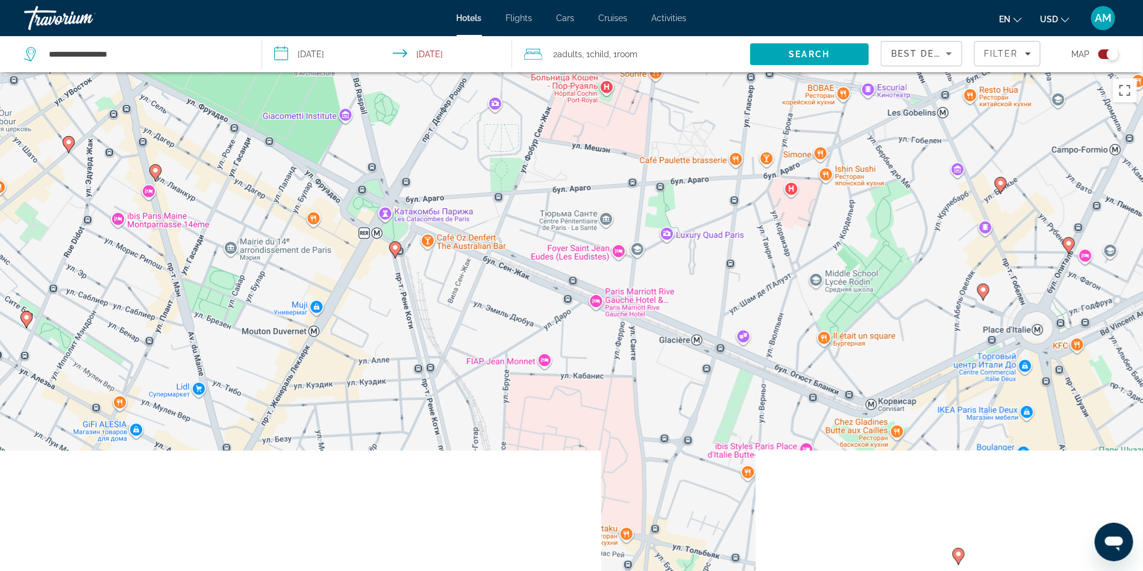
drag, startPoint x: 427, startPoint y: 243, endPoint x: 520, endPoint y: 30, distance: 232.6
click at [520, 30] on div "**********" at bounding box center [571, 285] width 1143 height 571
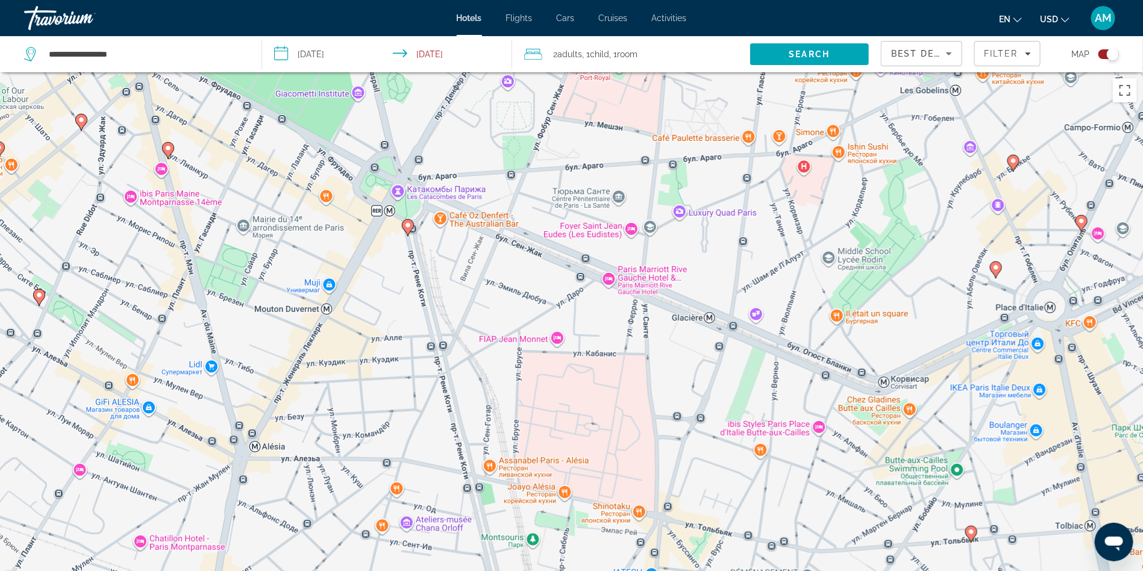
click at [997, 272] on icon "Main content" at bounding box center [995, 270] width 11 height 16
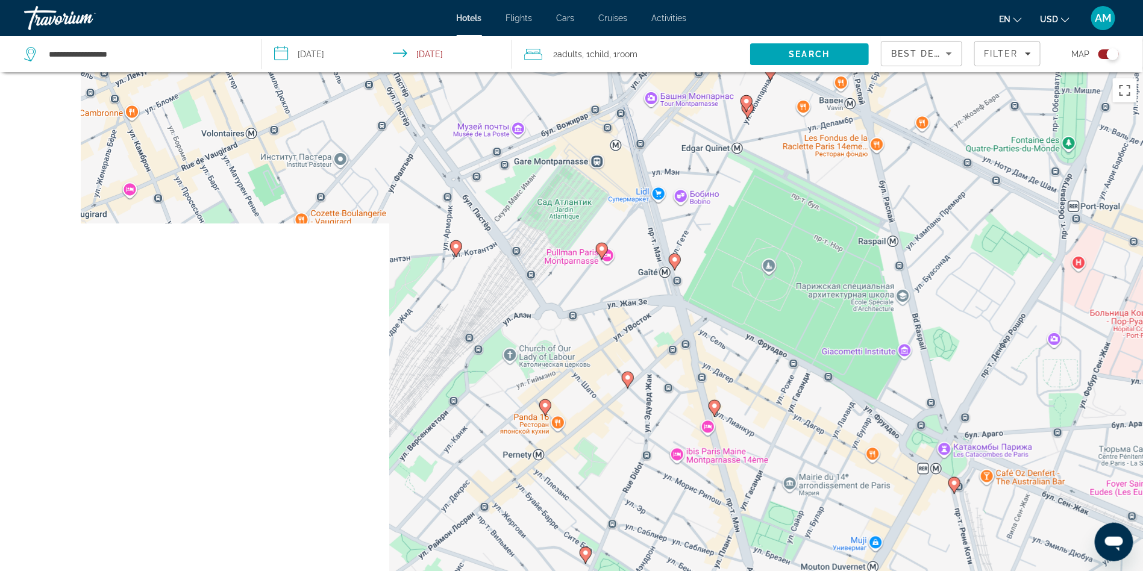
drag, startPoint x: 289, startPoint y: 218, endPoint x: 933, endPoint y: 223, distance: 644.1
click at [933, 223] on div "Чтобы активировать перетаскивание с помощью клавиатуры, нажмите Alt + Ввод. Пос…" at bounding box center [571, 357] width 1143 height 571
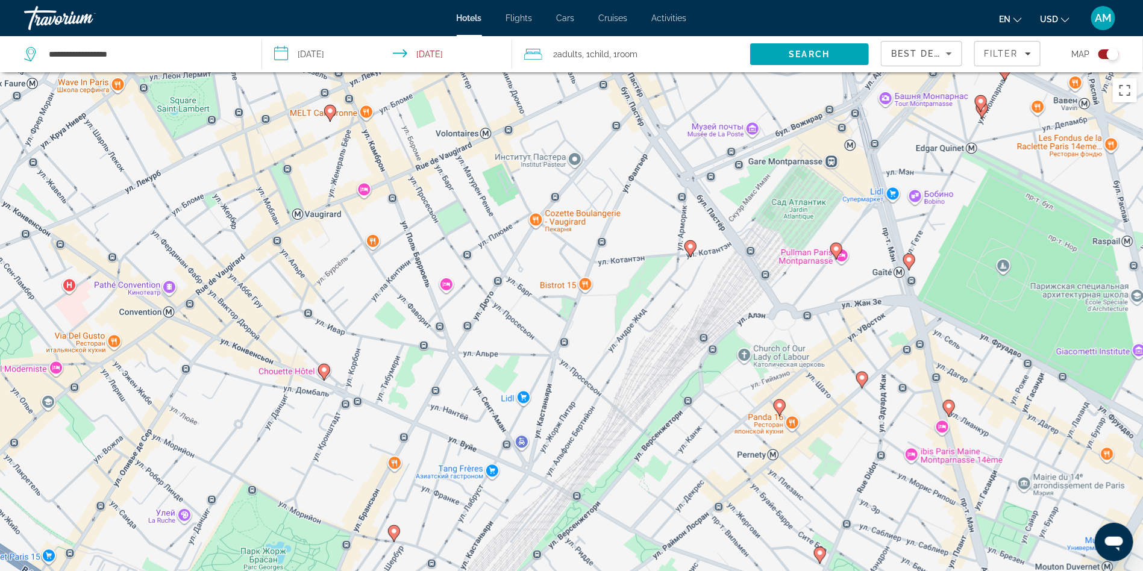
click at [692, 251] on icon "Main content" at bounding box center [689, 249] width 11 height 16
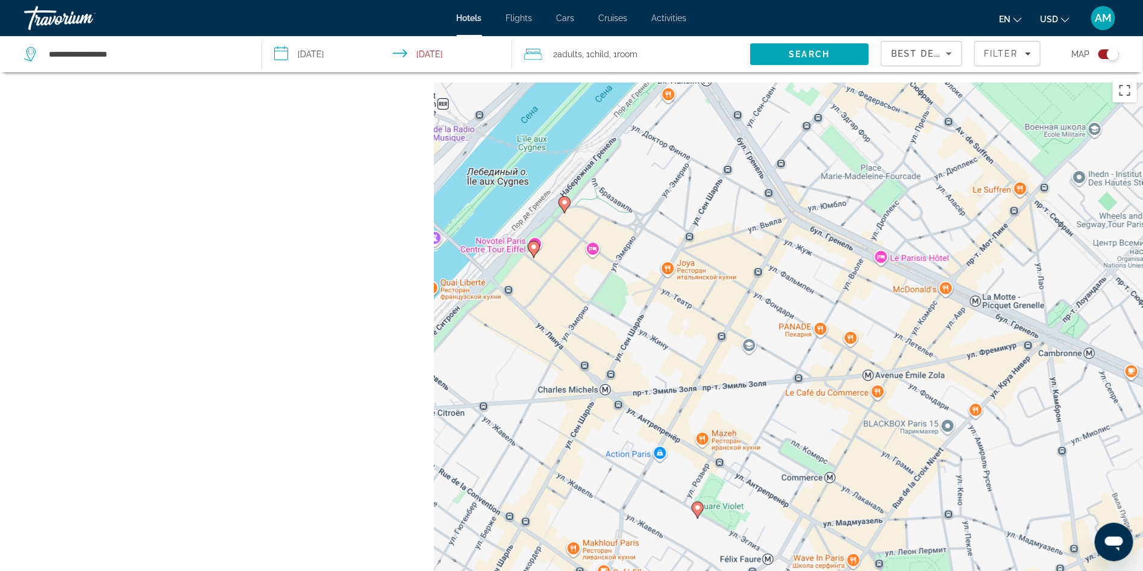
drag, startPoint x: 210, startPoint y: 190, endPoint x: 948, endPoint y: 386, distance: 763.6
click at [948, 386] on div "Чтобы активировать перетаскивание с помощью клавиатуры, нажмите Alt + Ввод. Пос…" at bounding box center [571, 357] width 1143 height 571
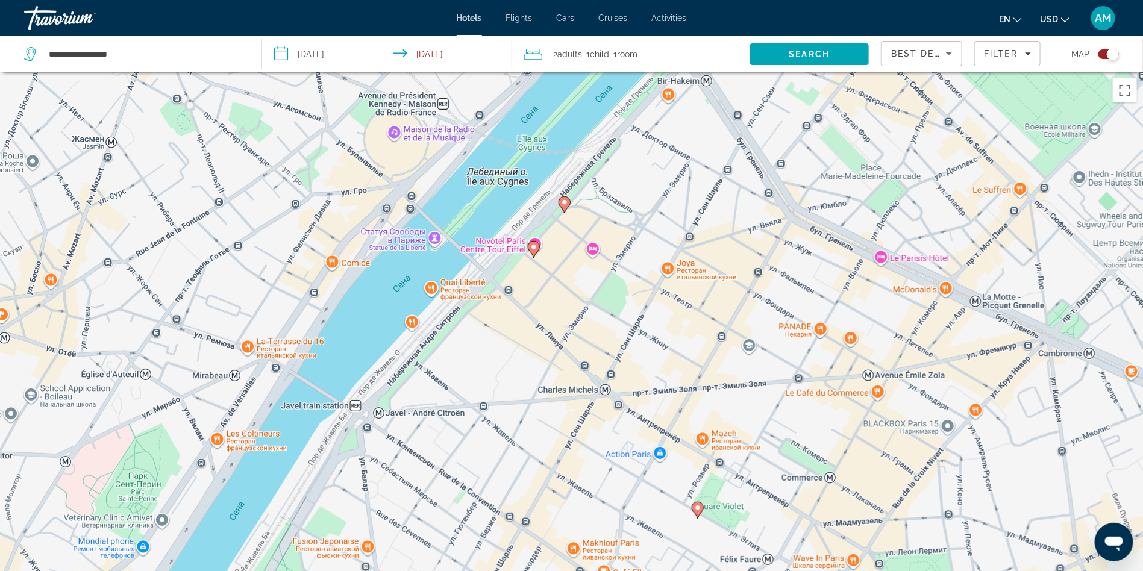
click at [533, 249] on image "Main content" at bounding box center [533, 246] width 7 height 7
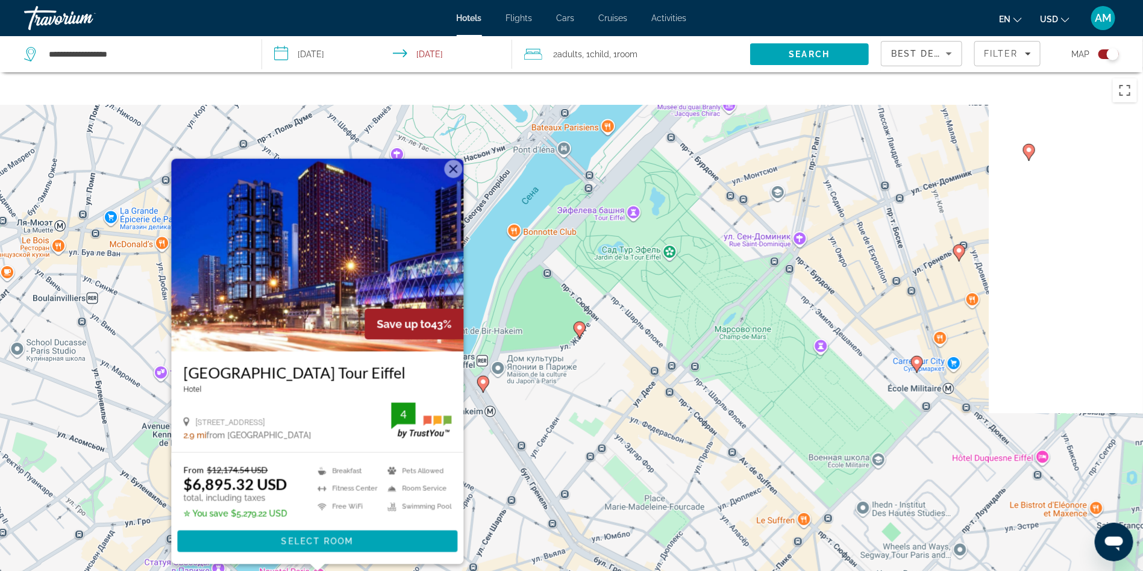
drag, startPoint x: 810, startPoint y: 201, endPoint x: 98, endPoint y: 367, distance: 731.2
click at [98, 367] on div "Чтобы активировать перетаскивание с помощью клавиатуры, нажмите Alt + Ввод. Пос…" at bounding box center [571, 357] width 1143 height 571
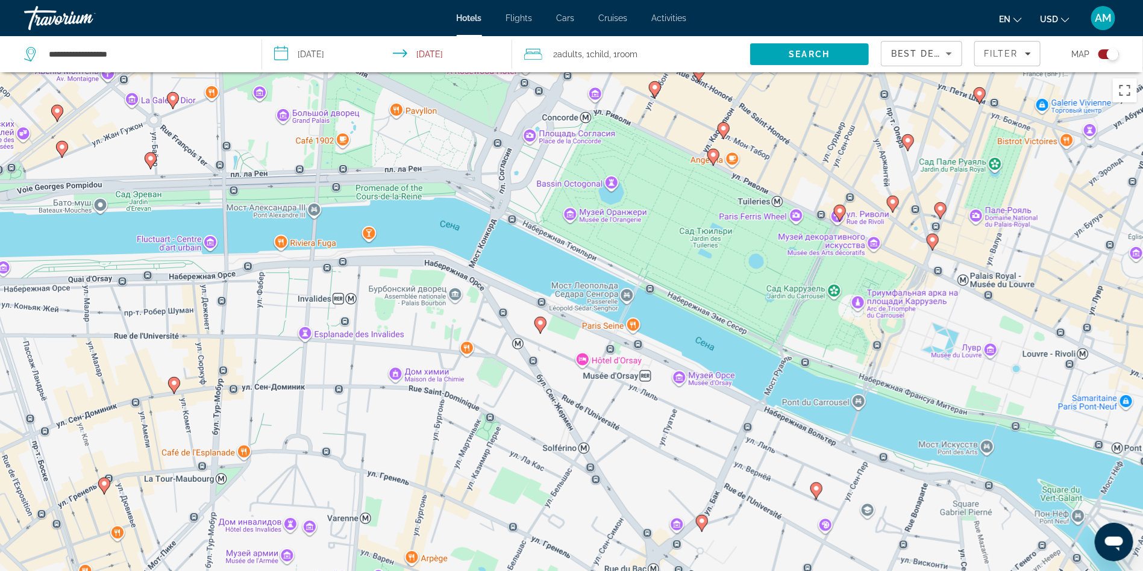
drag, startPoint x: 706, startPoint y: 262, endPoint x: 328, endPoint y: 386, distance: 397.1
click at [328, 386] on div "Чтобы активировать перетаскивание с помощью клавиатуры, нажмите Alt + Ввод. Пос…" at bounding box center [571, 357] width 1143 height 571
click at [537, 328] on icon "Main content" at bounding box center [540, 325] width 12 height 17
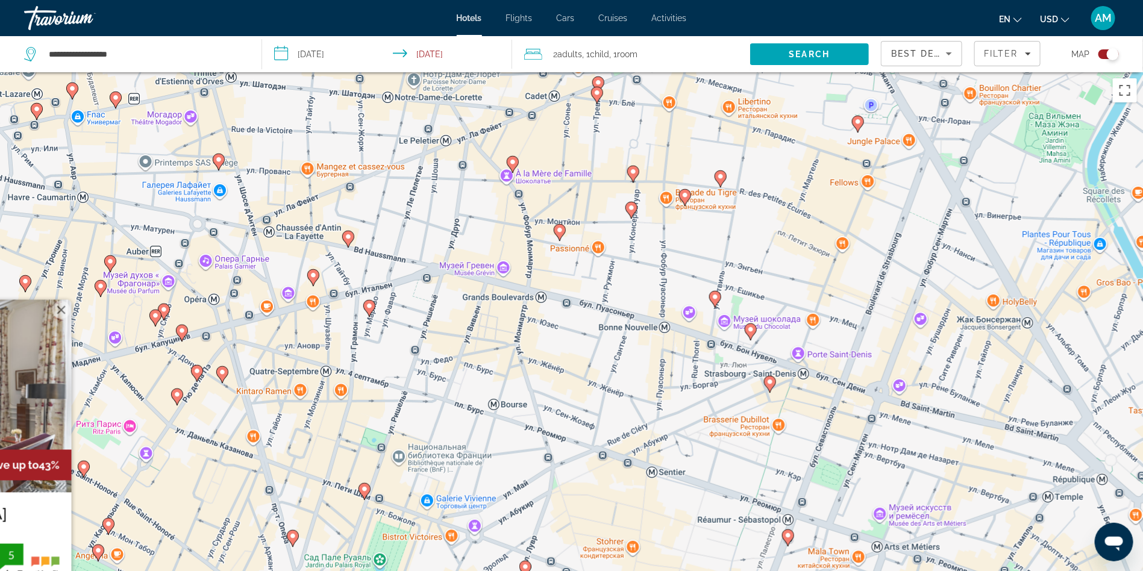
drag, startPoint x: 962, startPoint y: 238, endPoint x: 390, endPoint y: 468, distance: 616.4
click at [390, 468] on div "Чтобы активировать перетаскивание с помощью клавиатуры, нажмите Alt + Ввод. Пос…" at bounding box center [571, 357] width 1143 height 571
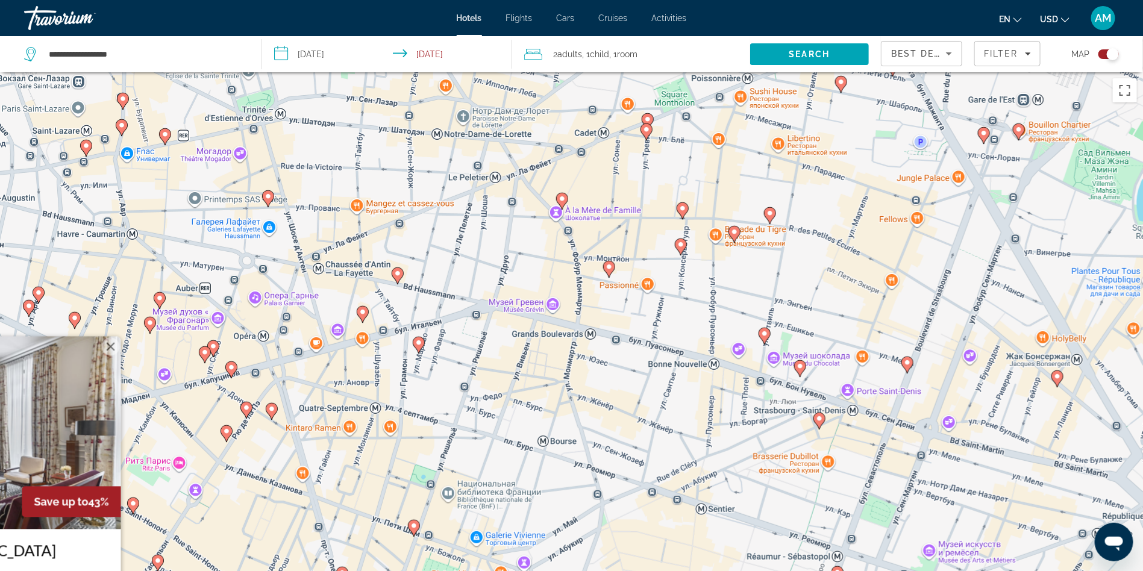
click at [686, 248] on gmp-advanced-marker "Main content" at bounding box center [681, 247] width 12 height 18
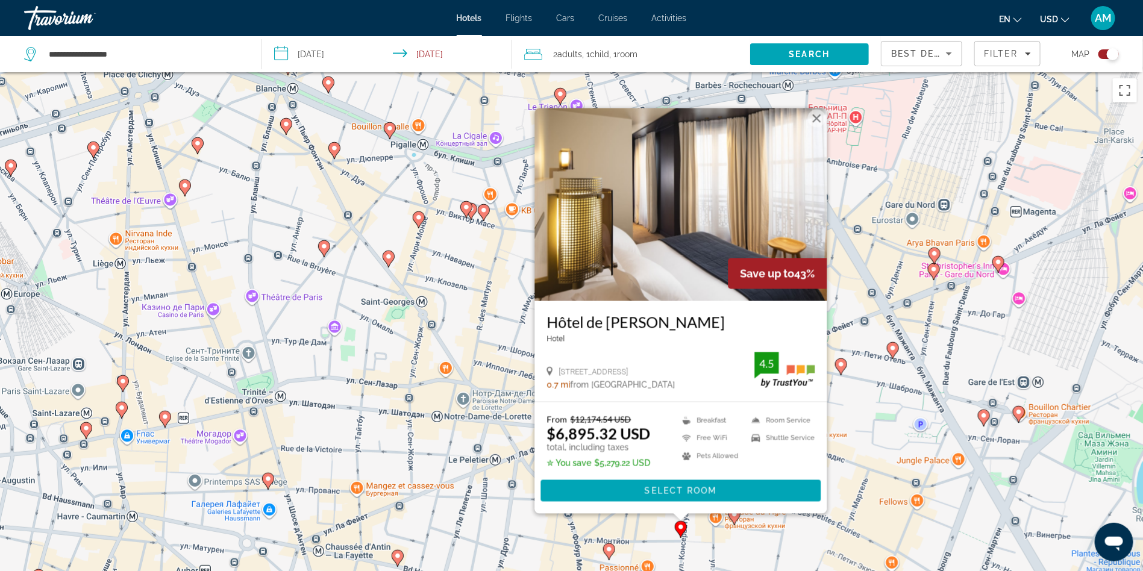
click at [821, 124] on button "Закрыть" at bounding box center [816, 119] width 18 height 18
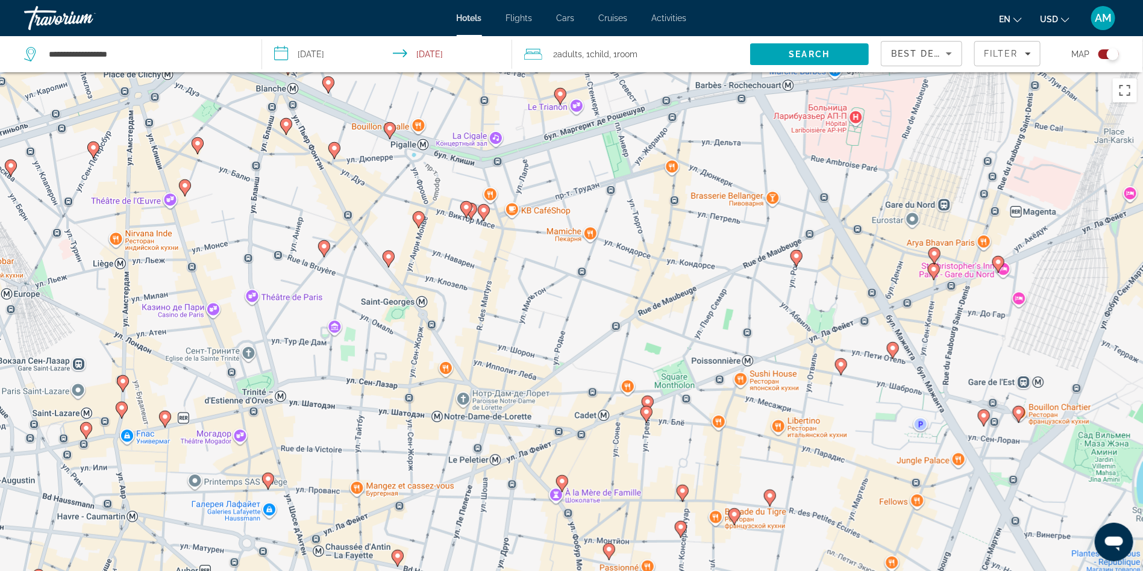
click at [769, 499] on image "Main content" at bounding box center [769, 495] width 7 height 7
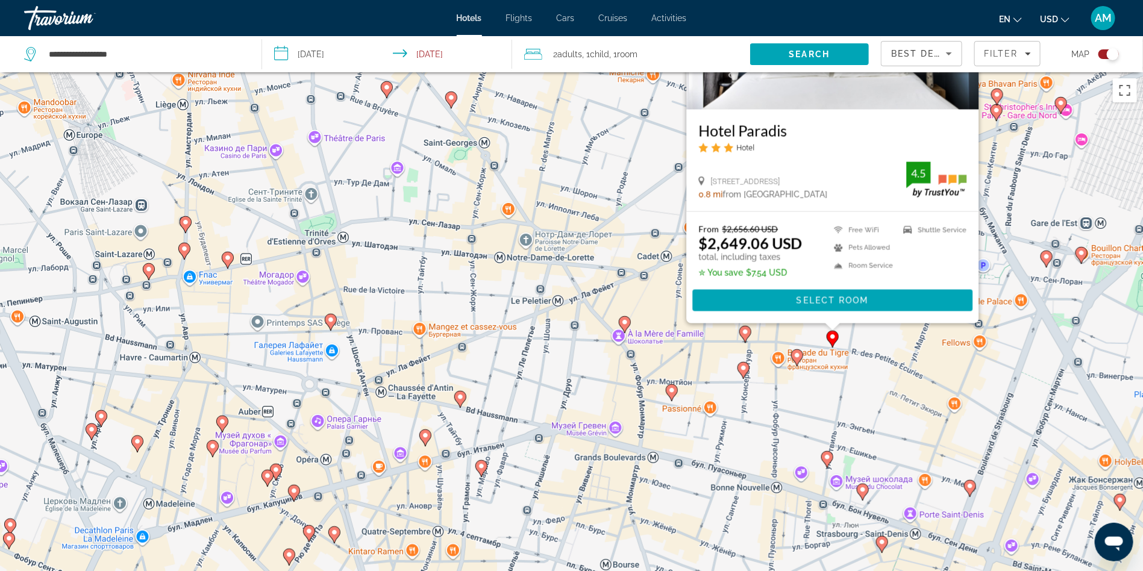
drag, startPoint x: 533, startPoint y: 439, endPoint x: 605, endPoint y: 163, distance: 284.5
click at [605, 163] on div "Чтобы активировать перетаскивание с помощью клавиатуры, нажмите Alt + Ввод. Пос…" at bounding box center [571, 357] width 1143 height 571
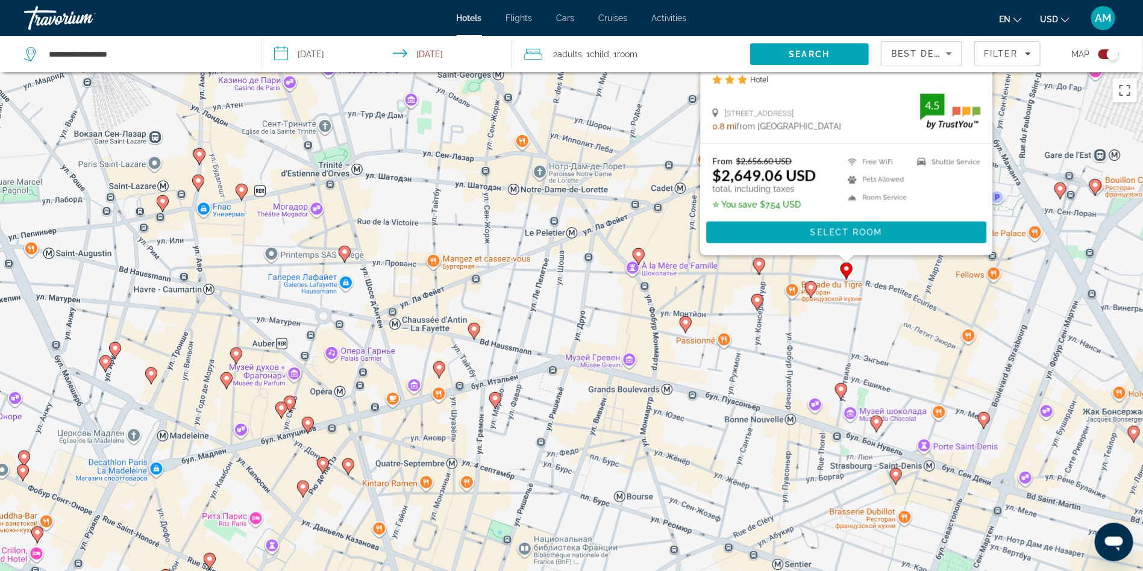
click at [684, 327] on icon "Main content" at bounding box center [685, 325] width 11 height 16
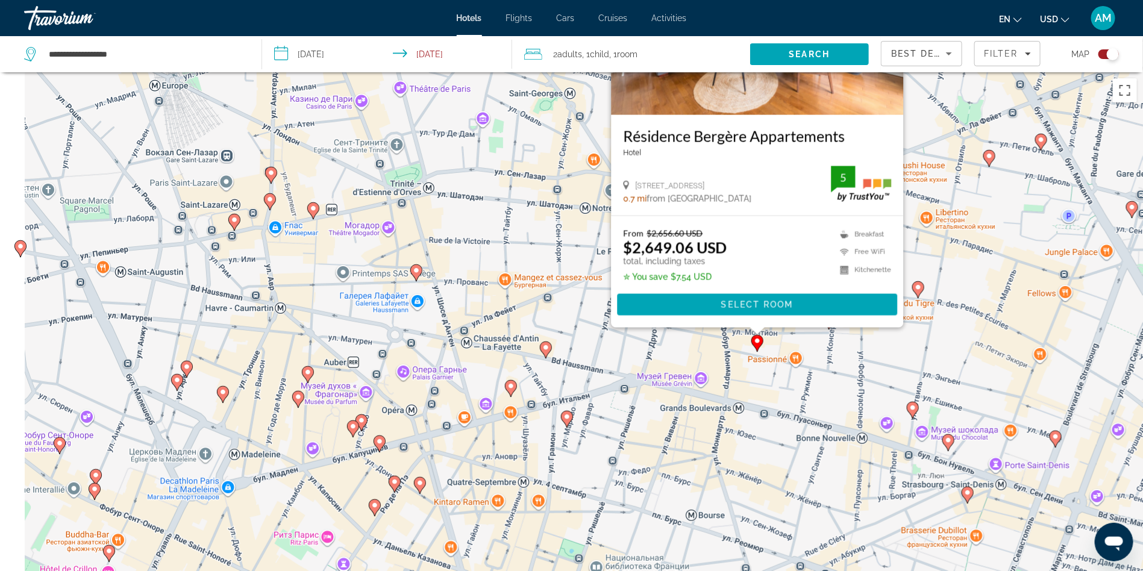
drag, startPoint x: 466, startPoint y: 398, endPoint x: 541, endPoint y: 201, distance: 210.7
click at [541, 201] on div "Чтобы активировать перетаскивание с помощью клавиатуры, нажмите Alt + Ввод. Пос…" at bounding box center [571, 357] width 1143 height 571
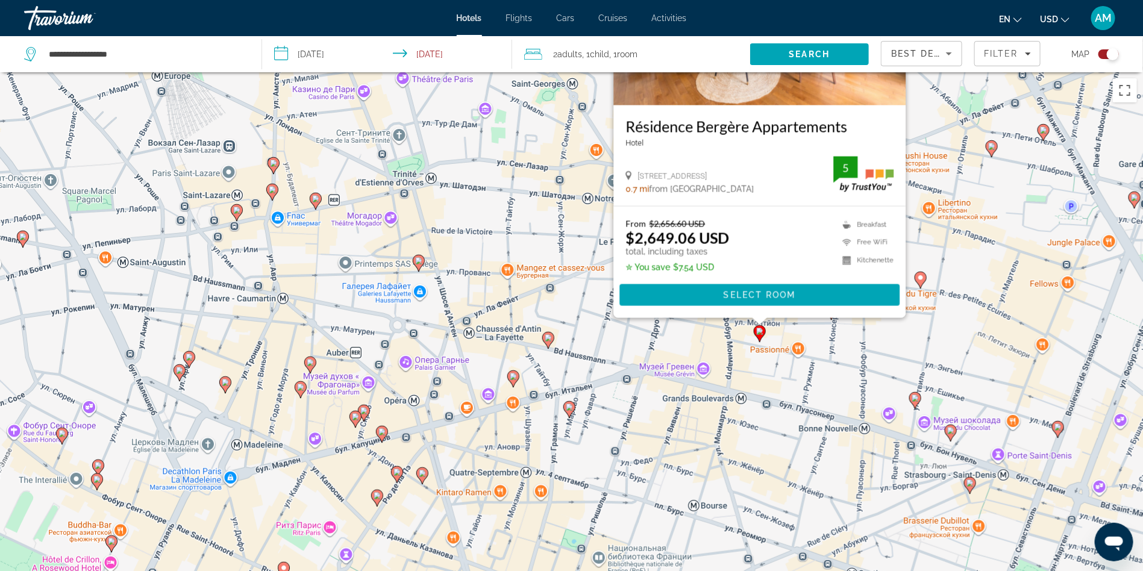
click at [365, 415] on icon "Main content" at bounding box center [363, 413] width 11 height 16
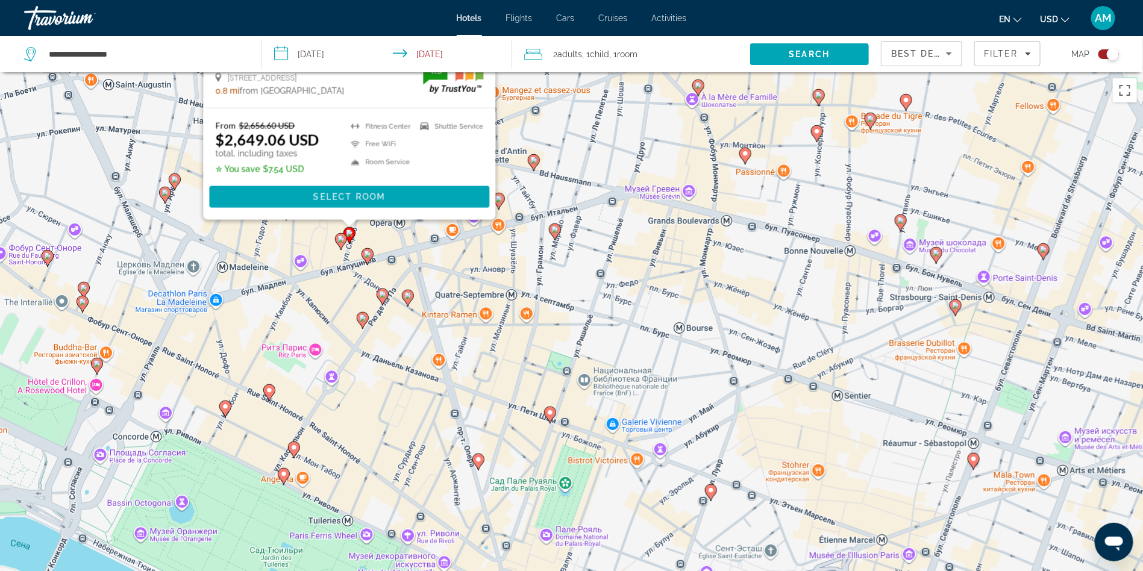
drag, startPoint x: 642, startPoint y: 466, endPoint x: 627, endPoint y: 168, distance: 298.7
click at [627, 168] on div "Чтобы активировать перетаскивание с помощью клавиатуры, нажмите Alt + Ввод. Пос…" at bounding box center [571, 357] width 1143 height 571
click at [552, 418] on g "Main content" at bounding box center [550, 415] width 12 height 17
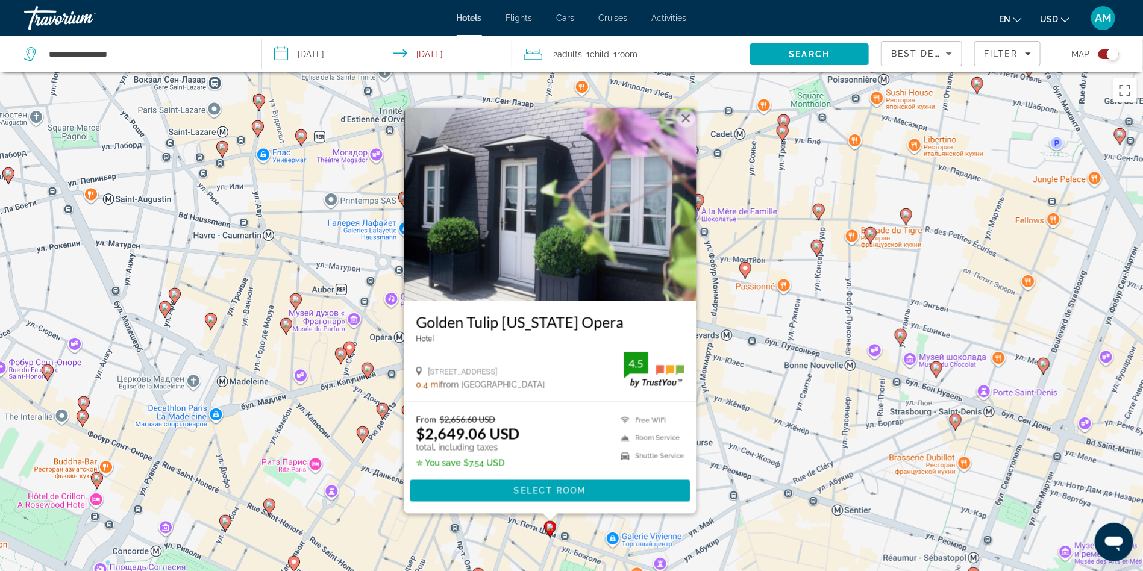
click at [903, 343] on gmp-advanced-marker "Main content" at bounding box center [901, 337] width 12 height 18
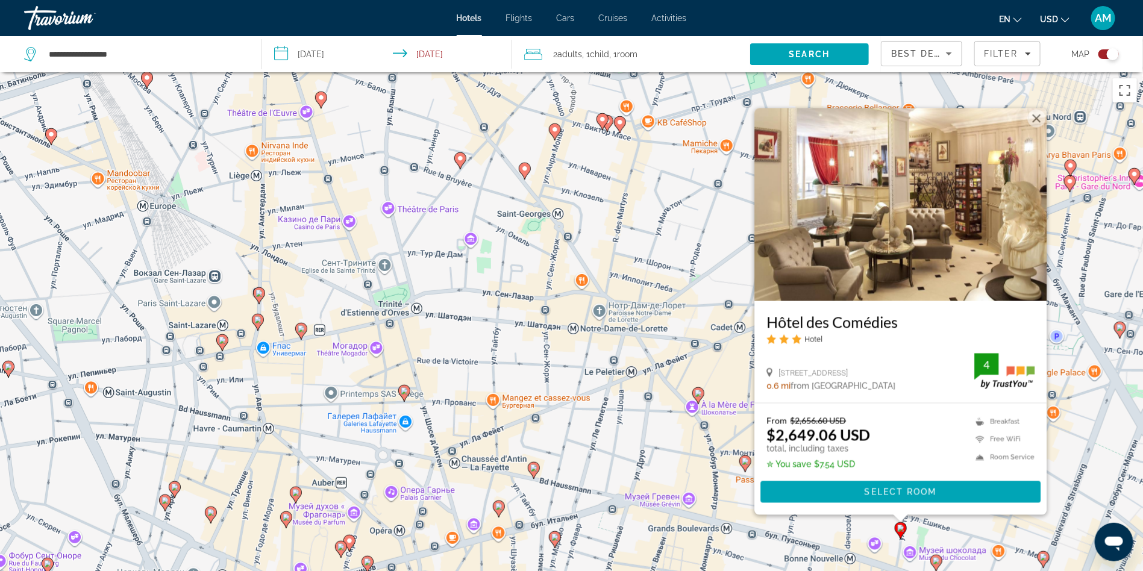
click at [698, 393] on image "Main content" at bounding box center [698, 393] width 7 height 7
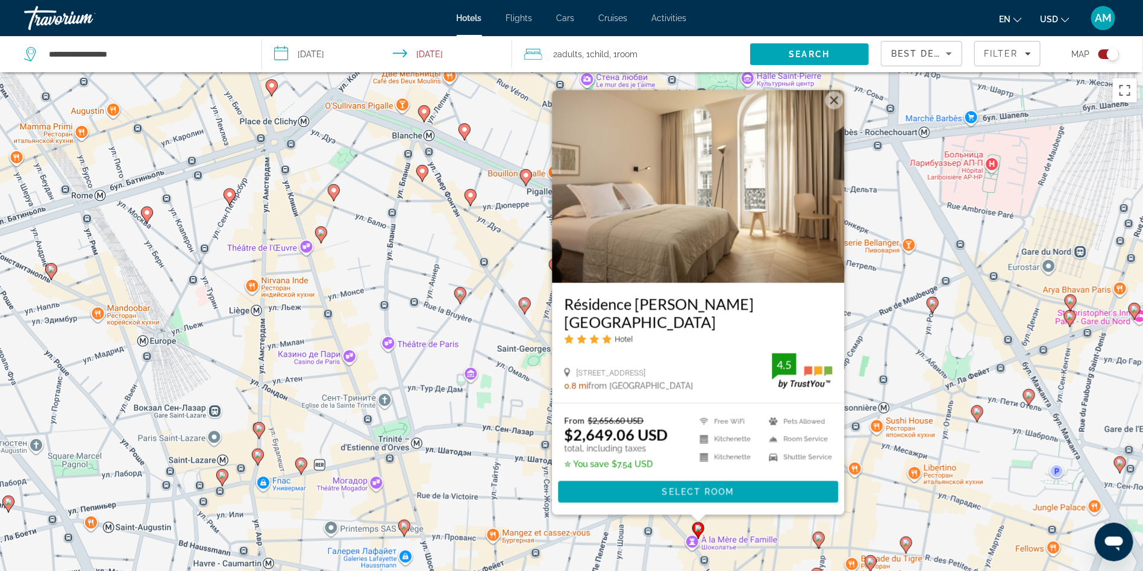
click at [299, 465] on image "Main content" at bounding box center [301, 463] width 7 height 7
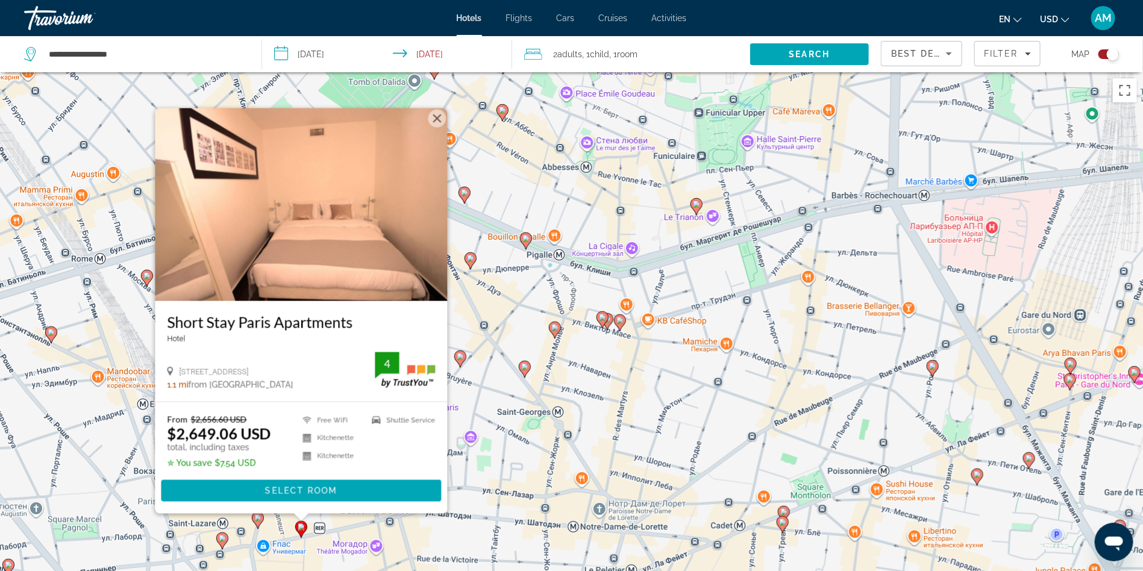
click at [54, 335] on image "Main content" at bounding box center [51, 332] width 7 height 7
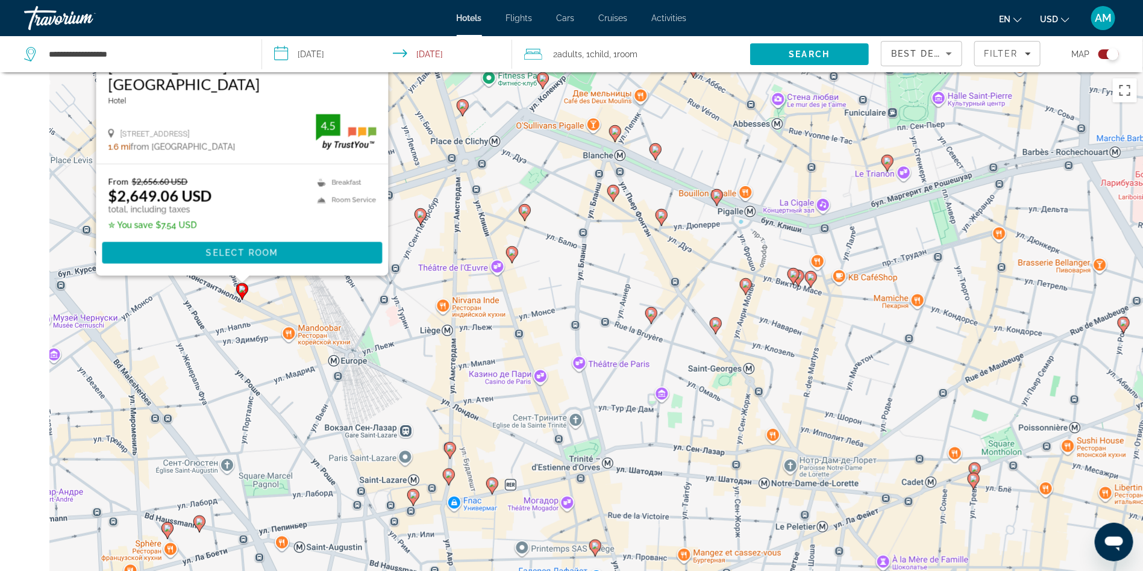
drag, startPoint x: 414, startPoint y: 453, endPoint x: 490, endPoint y: 128, distance: 334.1
click at [489, 139] on div "Чтобы активировать перетаскивание с помощью клавиатуры, нажмите Alt + Ввод. Пос…" at bounding box center [571, 357] width 1143 height 571
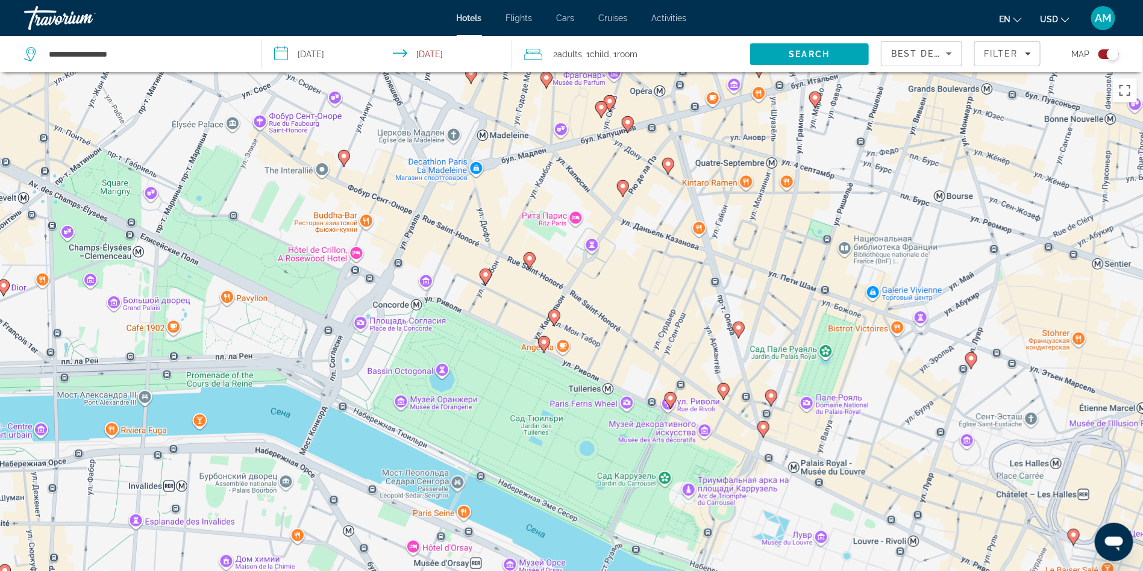
drag, startPoint x: 566, startPoint y: 421, endPoint x: 483, endPoint y: 281, distance: 163.2
click at [484, 283] on div "Чтобы активировать перетаскивание с помощью клавиатуры, нажмите Alt + Ввод. Пос…" at bounding box center [571, 357] width 1143 height 571
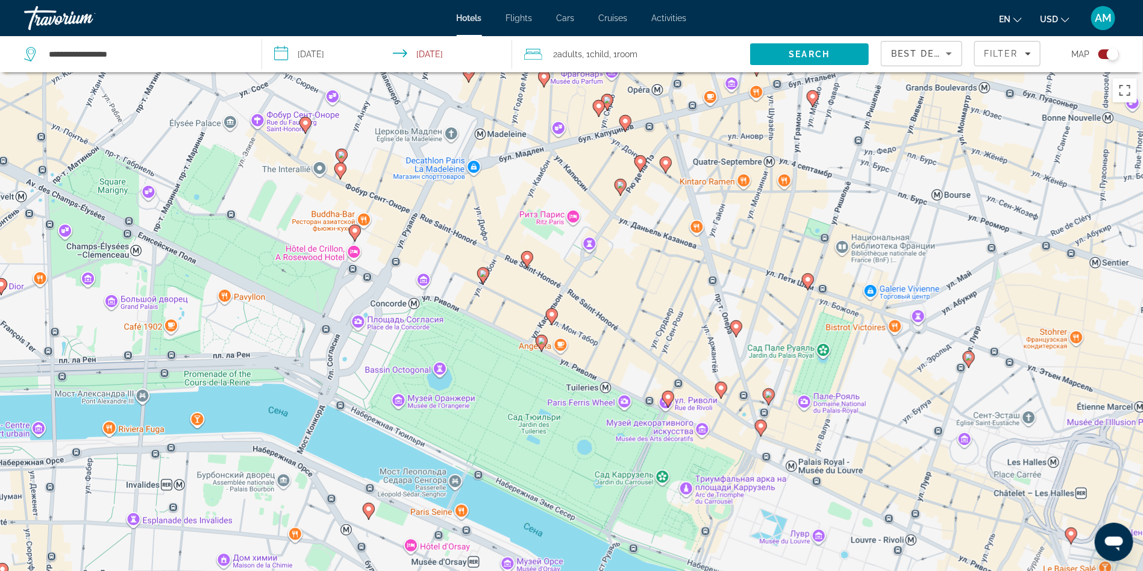
click at [553, 319] on icon "Main content" at bounding box center [551, 317] width 11 height 16
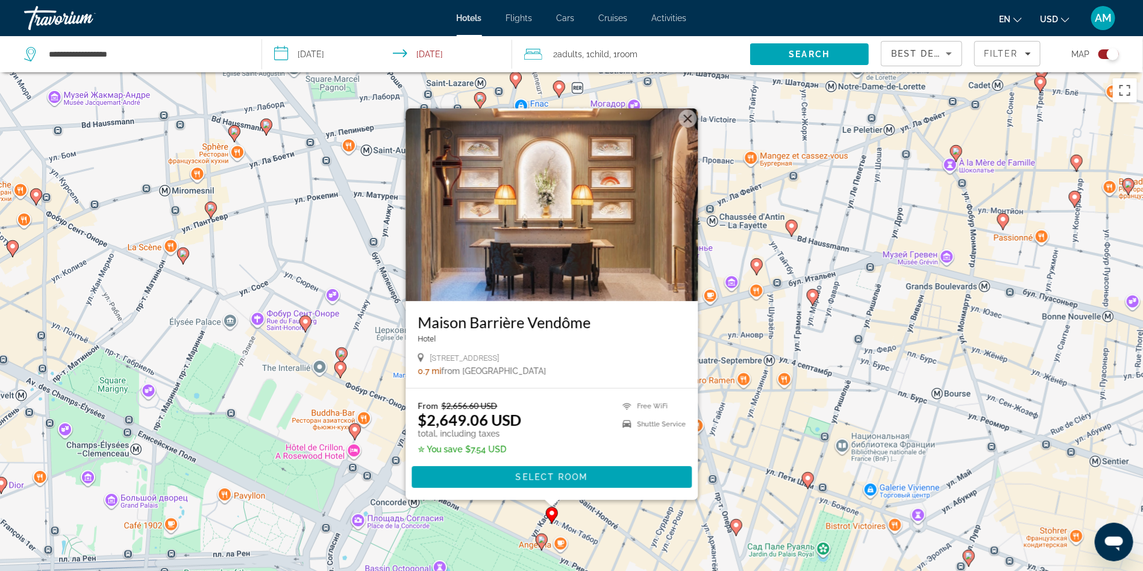
click at [339, 371] on image "Main content" at bounding box center [340, 367] width 7 height 7
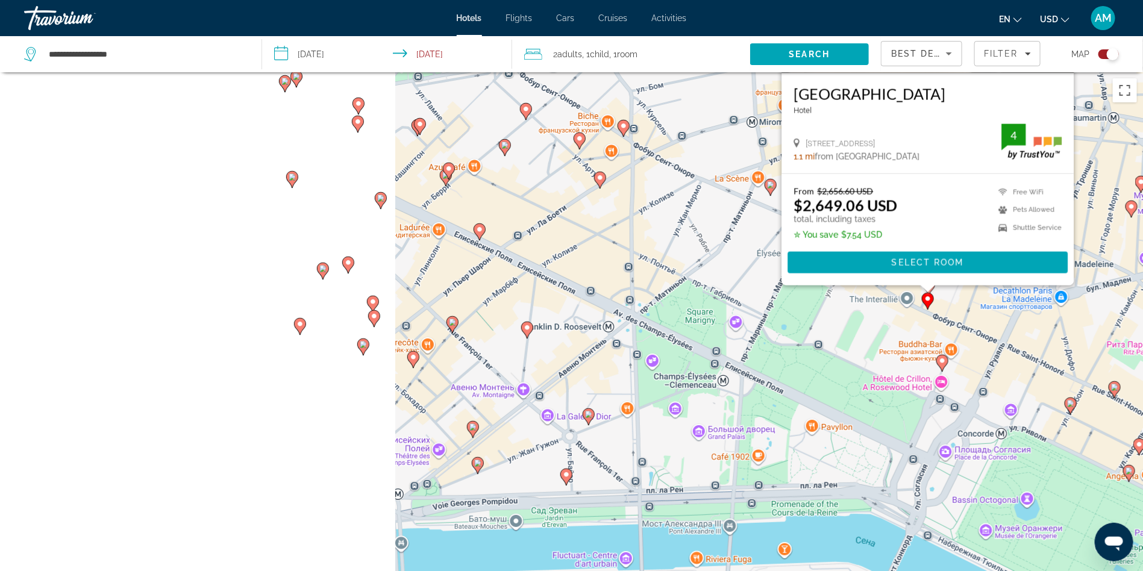
drag, startPoint x: 95, startPoint y: 440, endPoint x: 685, endPoint y: 211, distance: 632.5
click at [685, 211] on div "Чтобы активировать перетаскивание с помощью клавиатуры, нажмите Alt + Ввод. Пос…" at bounding box center [571, 357] width 1143 height 571
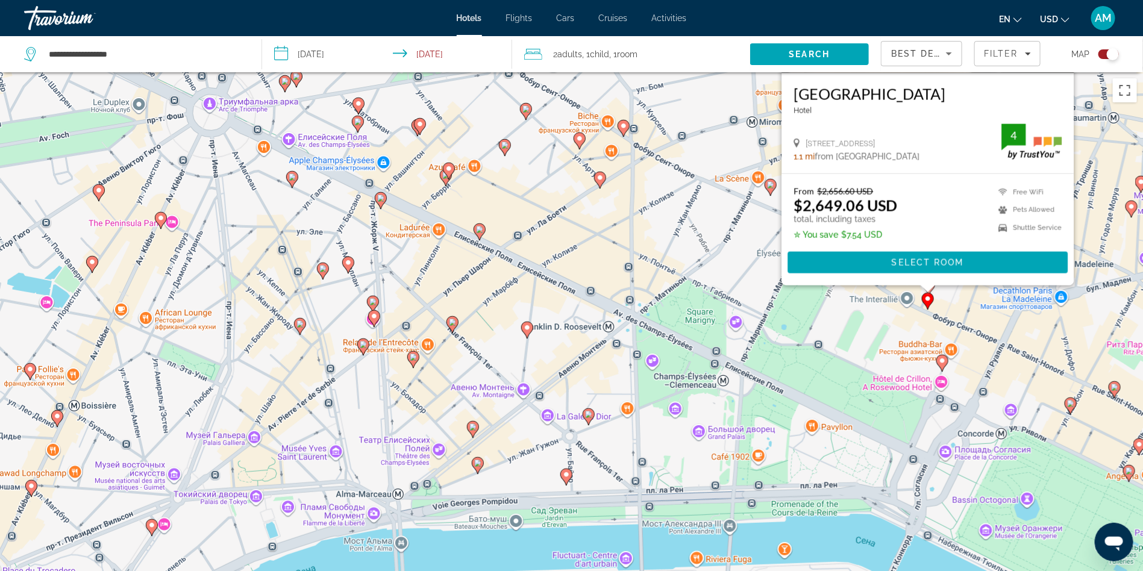
click at [449, 327] on icon "Main content" at bounding box center [451, 325] width 11 height 16
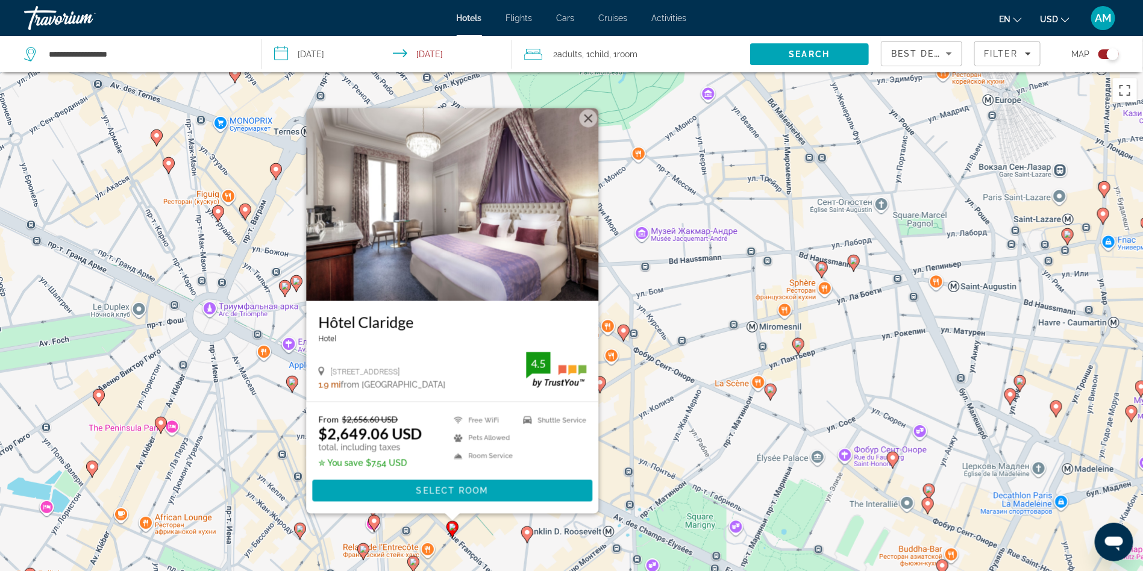
click at [174, 167] on gmp-advanced-marker "Main content" at bounding box center [169, 166] width 12 height 18
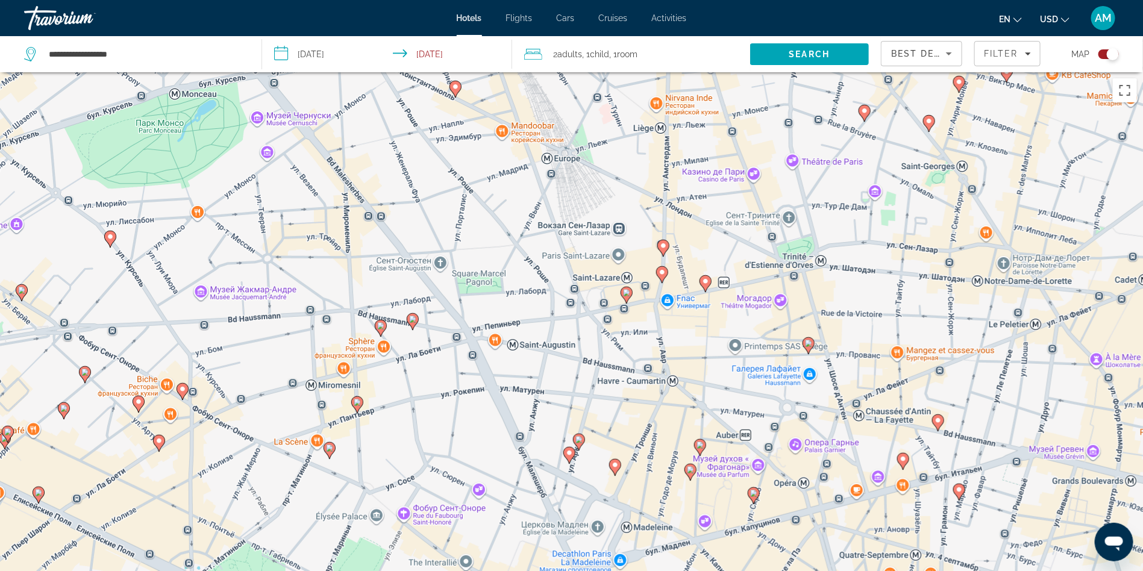
drag, startPoint x: 794, startPoint y: 423, endPoint x: 355, endPoint y: 64, distance: 567.0
click at [355, 72] on div "**********" at bounding box center [571, 393] width 1143 height 643
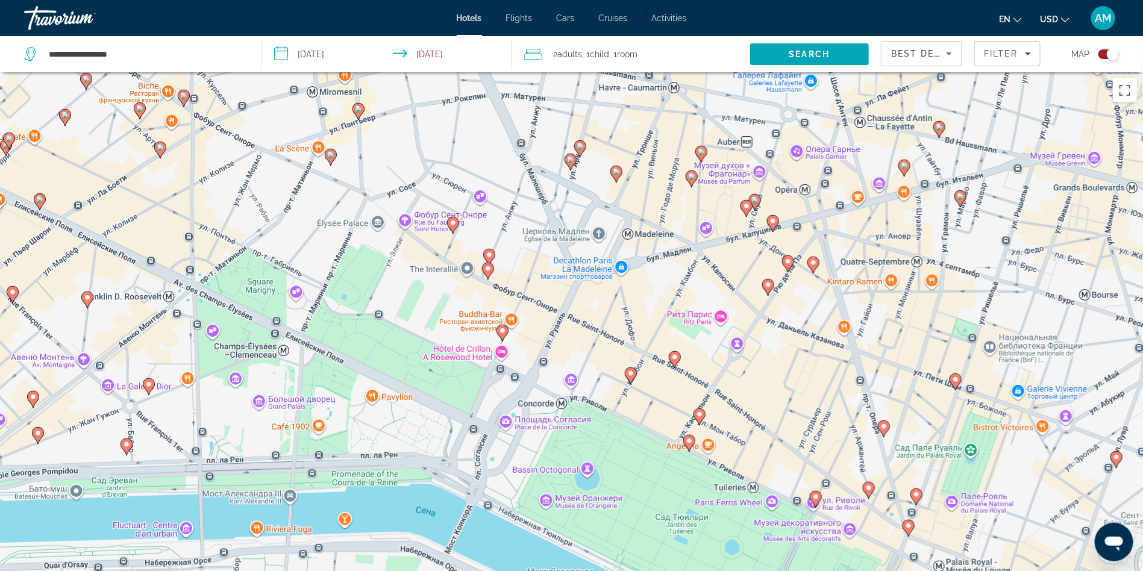
drag, startPoint x: 577, startPoint y: 348, endPoint x: 546, endPoint y: 121, distance: 229.2
click at [546, 121] on div "Чтобы активировать перетаскивание с помощью клавиатуры, нажмите Alt + Ввод. Пос…" at bounding box center [571, 357] width 1143 height 571
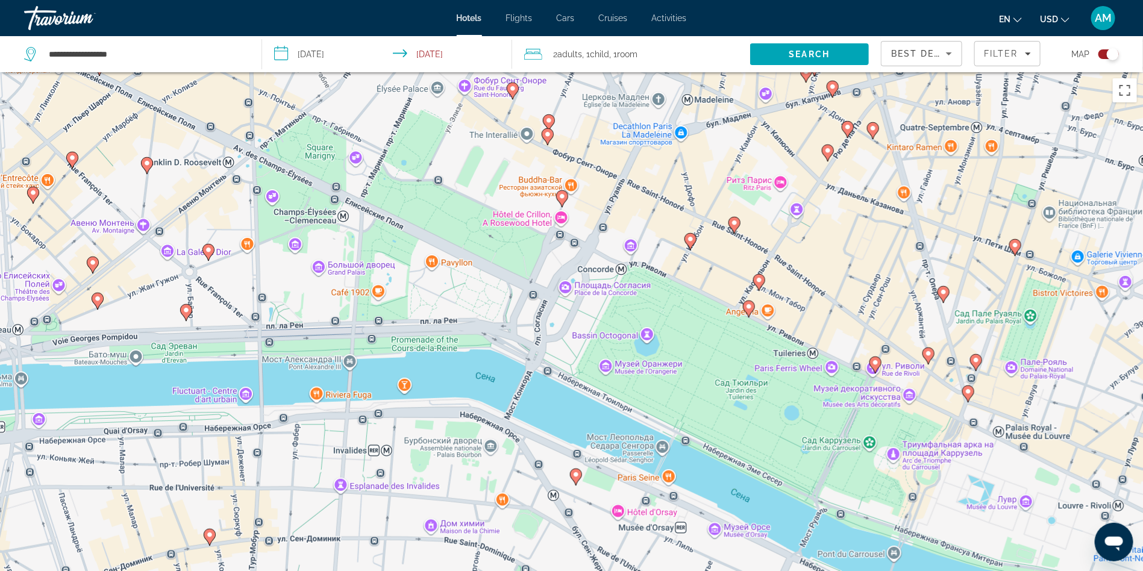
drag, startPoint x: 569, startPoint y: 368, endPoint x: 629, endPoint y: 235, distance: 145.4
click at [629, 235] on div "Чтобы активировать перетаскивание с помощью клавиатуры, нажмите Alt + Ввод. Пос…" at bounding box center [571, 357] width 1143 height 571
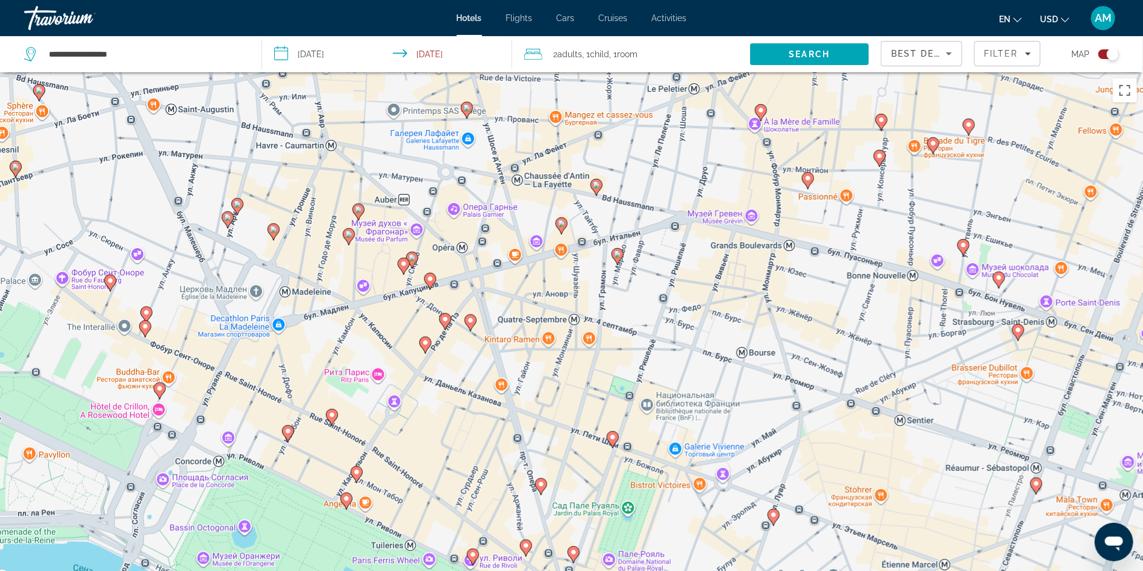
drag, startPoint x: 899, startPoint y: 278, endPoint x: 483, endPoint y: 484, distance: 464.3
click at [483, 484] on div "Чтобы активировать перетаскивание с помощью клавиатуры, нажмите Alt + Ввод. Пос…" at bounding box center [571, 357] width 1143 height 571
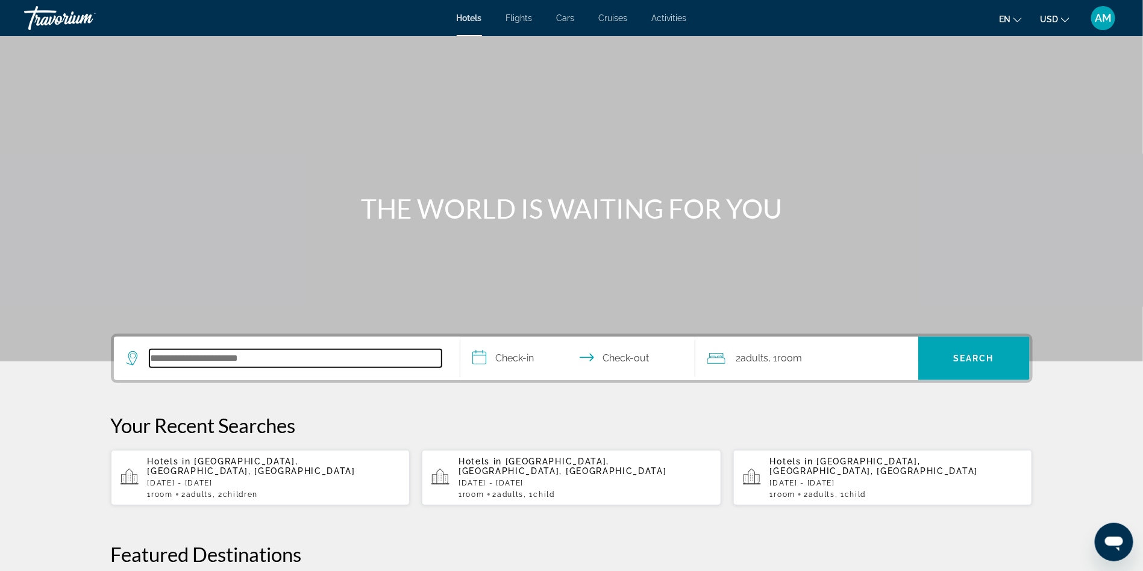
click at [196, 366] on input "Search hotel destination" at bounding box center [295, 358] width 292 height 18
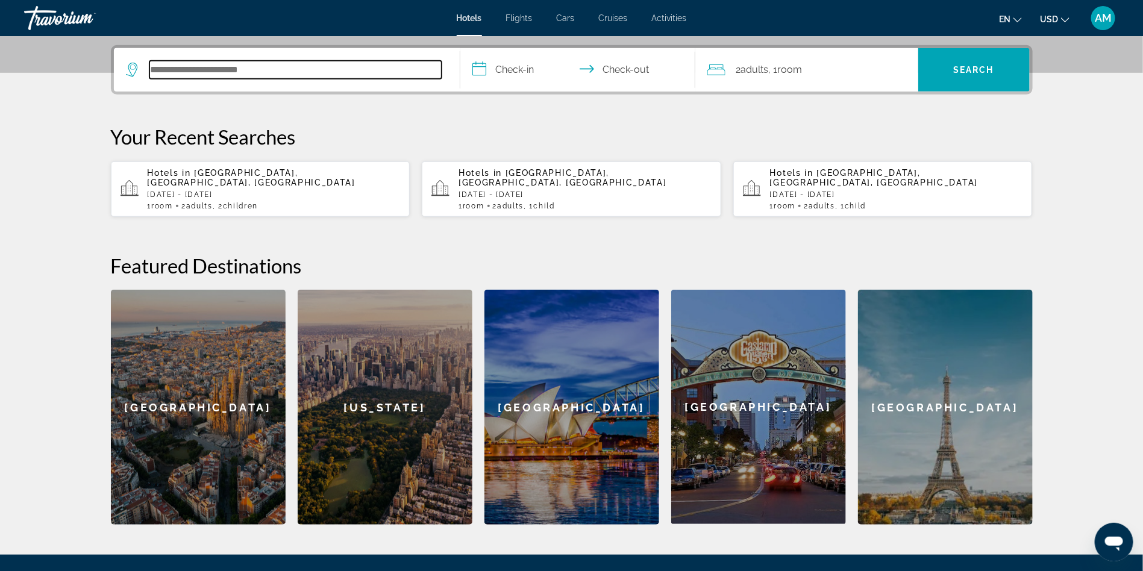
scroll to position [294, 0]
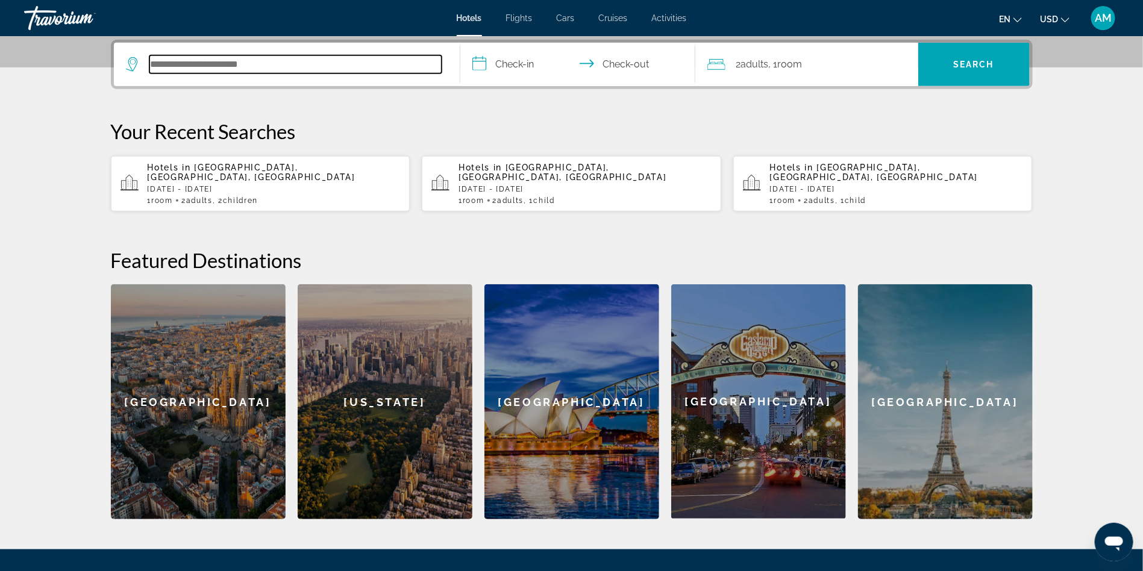
paste input "**********"
type input "**********"
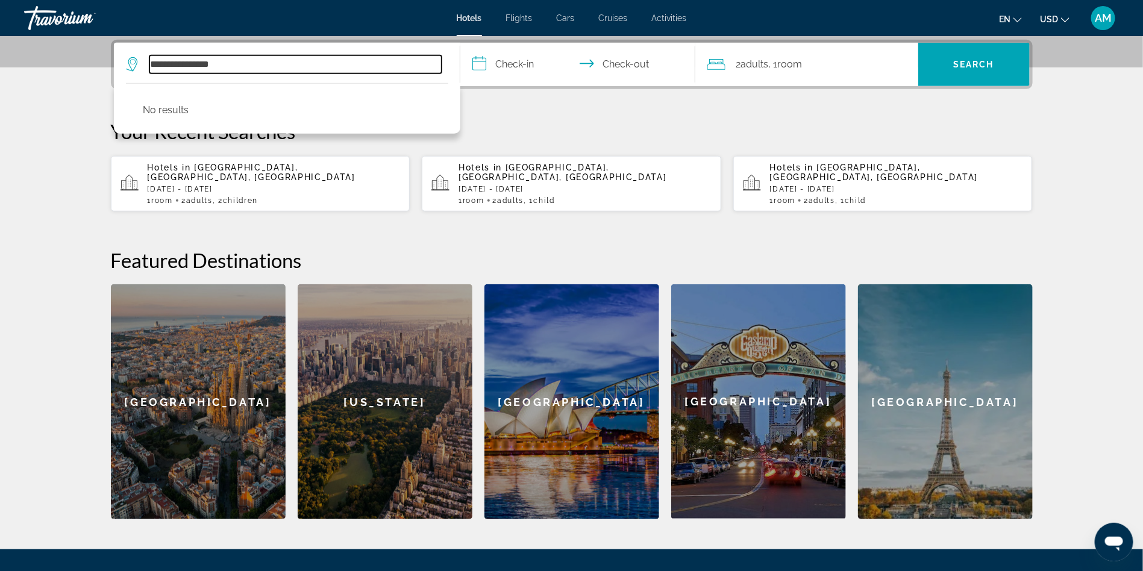
drag, startPoint x: 280, startPoint y: 63, endPoint x: 82, endPoint y: 36, distance: 200.0
click at [82, 36] on section "**********" at bounding box center [571, 112] width 1143 height 813
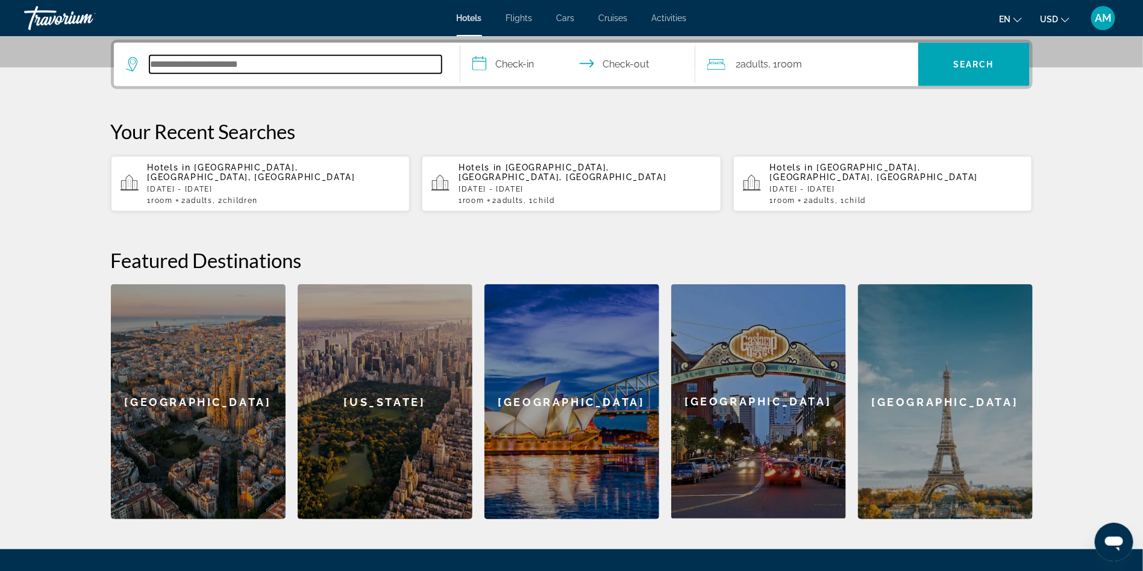
click at [331, 63] on input "Search hotel destination" at bounding box center [295, 64] width 292 height 18
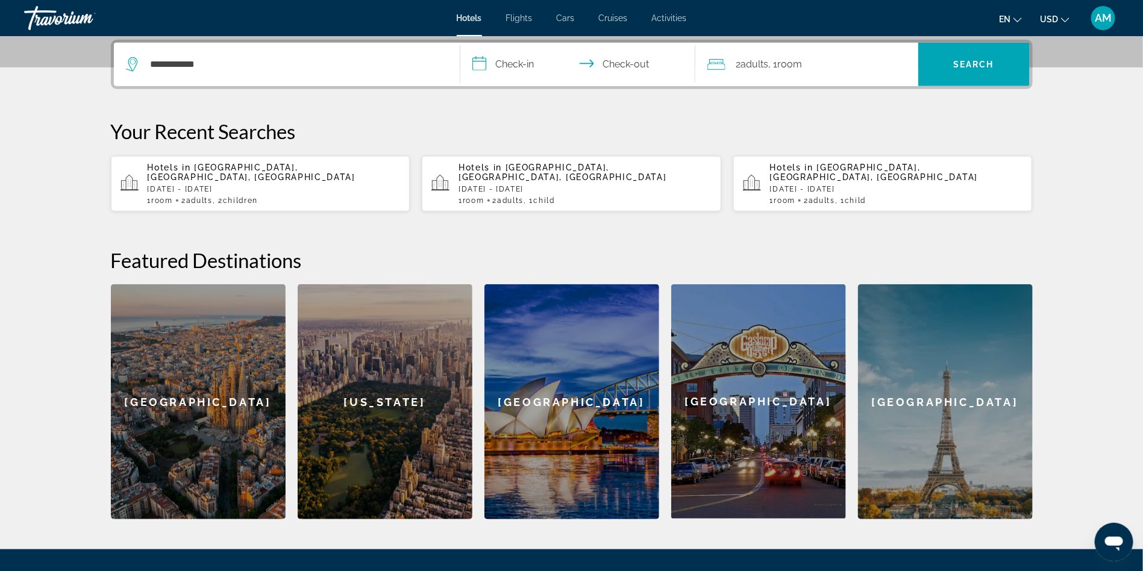
click at [520, 72] on input "**********" at bounding box center [580, 66] width 240 height 47
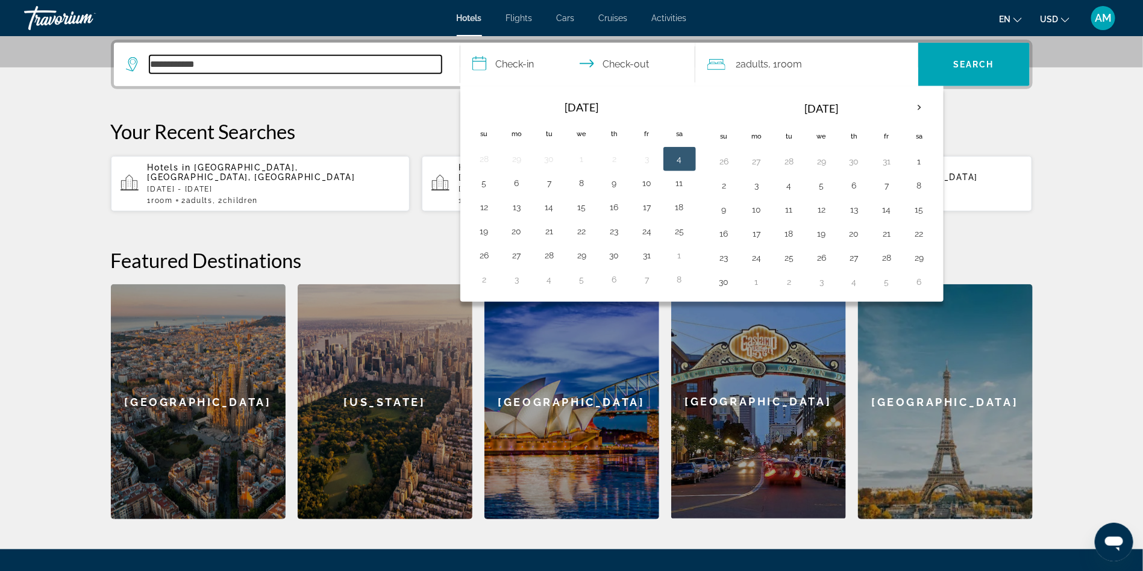
click at [330, 65] on input "**********" at bounding box center [295, 64] width 292 height 18
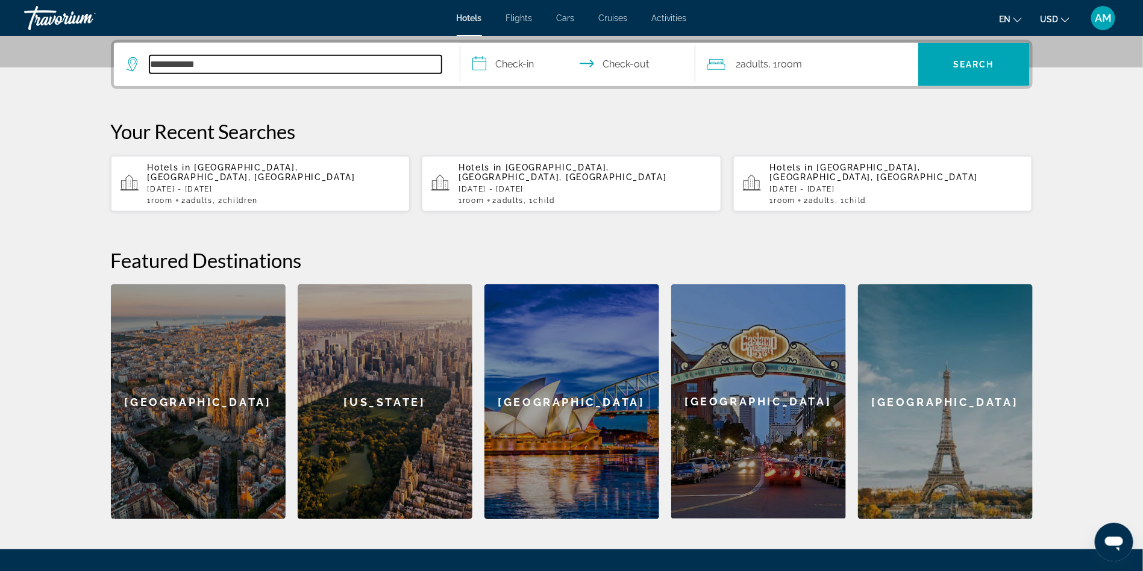
drag, startPoint x: 236, startPoint y: 60, endPoint x: 28, endPoint y: 63, distance: 207.3
click at [28, 63] on section "**********" at bounding box center [571, 112] width 1143 height 813
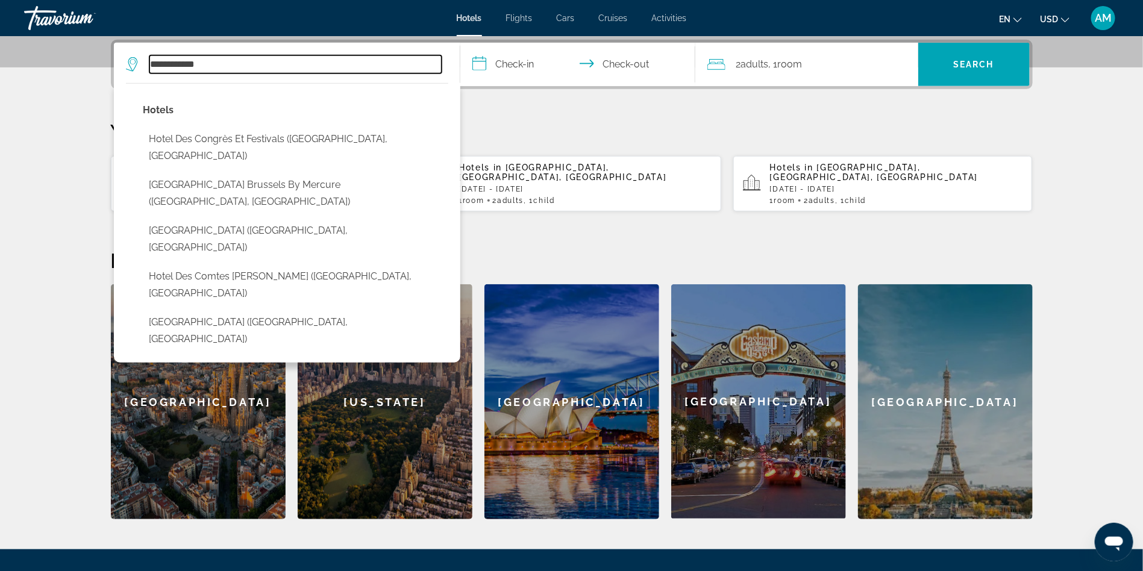
click at [273, 61] on input "**********" at bounding box center [295, 64] width 292 height 18
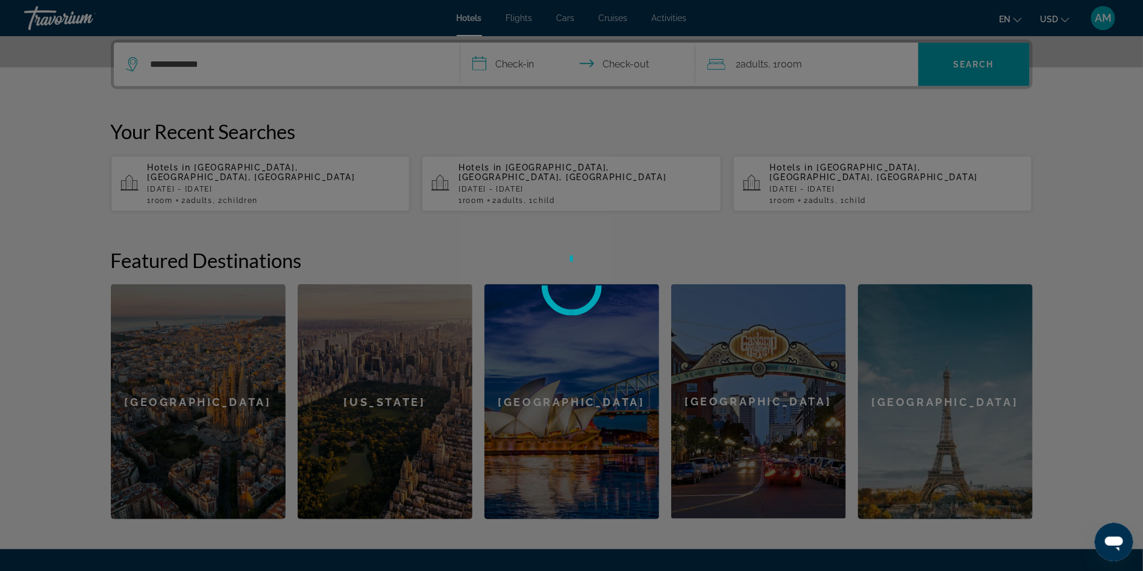
click at [245, 61] on div at bounding box center [571, 285] width 1143 height 571
click at [242, 75] on div at bounding box center [571, 285] width 1143 height 571
click at [248, 61] on div at bounding box center [571, 285] width 1143 height 571
click at [245, 81] on div at bounding box center [571, 285] width 1143 height 571
click at [208, 58] on div at bounding box center [571, 285] width 1143 height 571
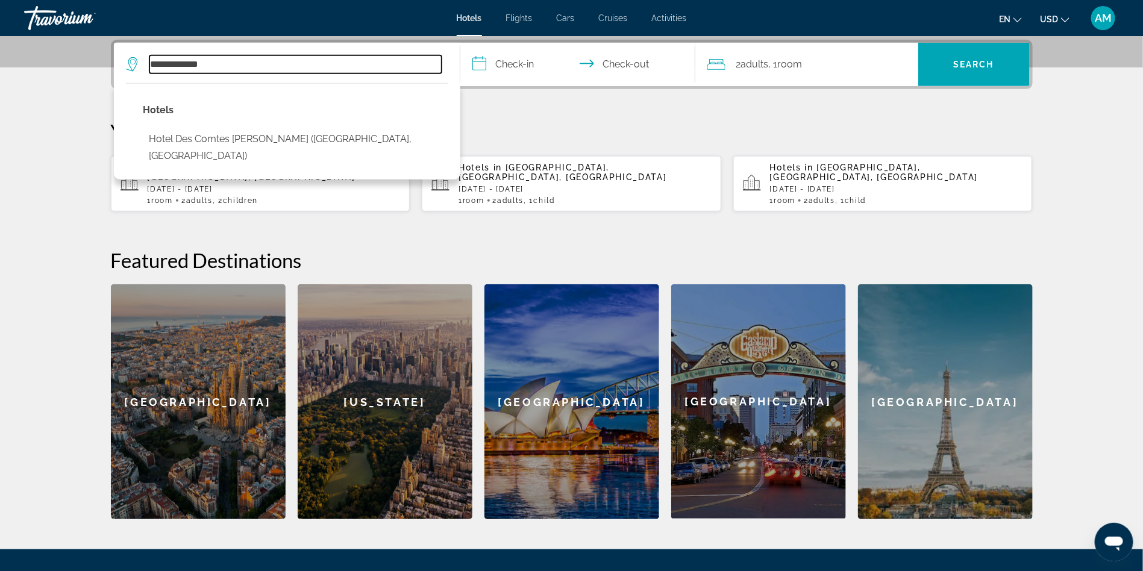
click at [248, 69] on input "**********" at bounding box center [295, 64] width 292 height 18
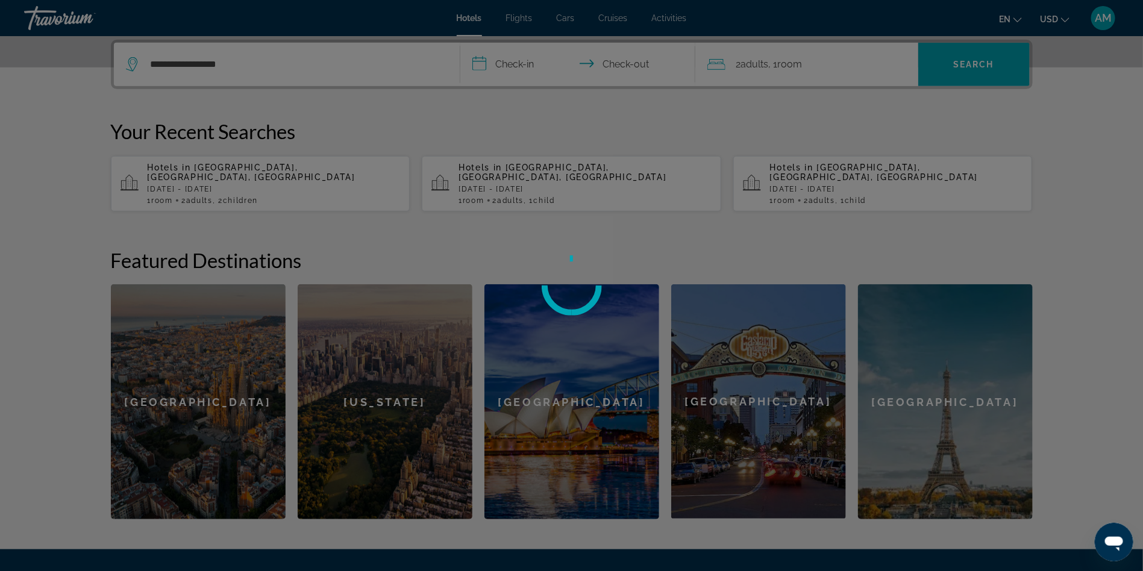
click at [287, 63] on div at bounding box center [571, 285] width 1143 height 571
click at [251, 69] on div at bounding box center [571, 285] width 1143 height 571
click at [271, 108] on div at bounding box center [571, 285] width 1143 height 571
click at [277, 65] on div at bounding box center [571, 285] width 1143 height 571
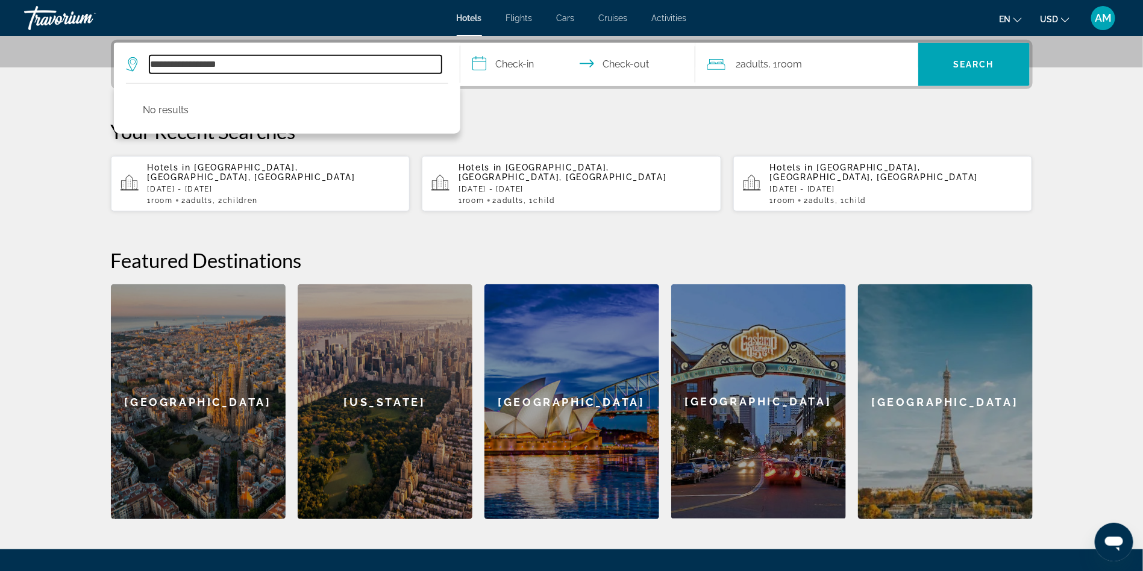
click at [257, 69] on input "**********" at bounding box center [295, 64] width 292 height 18
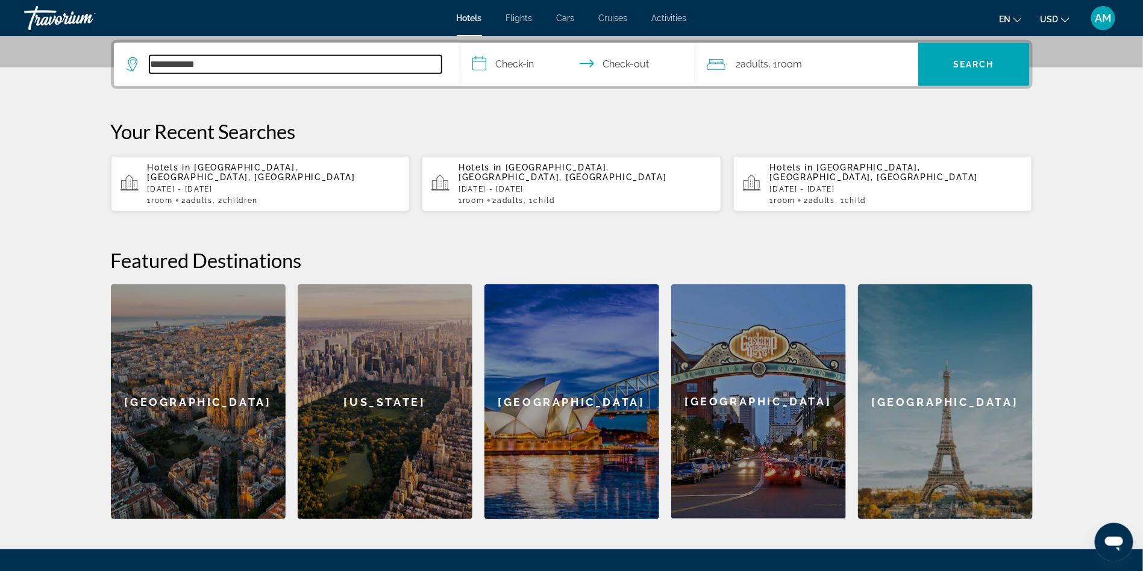
click at [274, 56] on input "**********" at bounding box center [295, 64] width 292 height 18
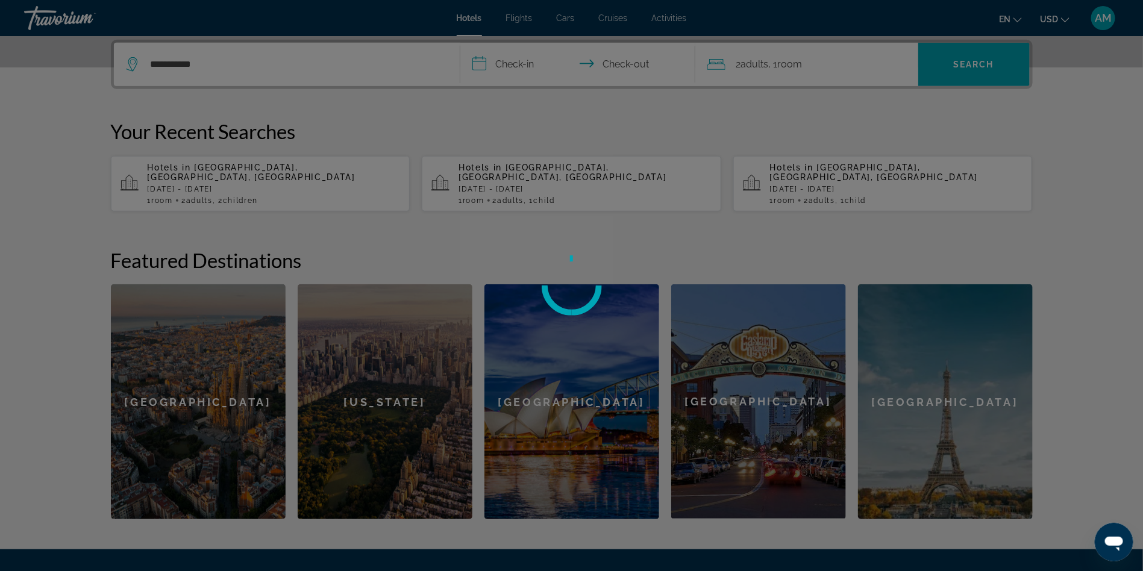
click at [271, 68] on div at bounding box center [571, 285] width 1143 height 571
click at [267, 62] on div at bounding box center [571, 285] width 1143 height 571
click at [236, 70] on div at bounding box center [571, 285] width 1143 height 571
click at [184, 67] on div at bounding box center [571, 285] width 1143 height 571
click at [190, 61] on div at bounding box center [571, 285] width 1143 height 571
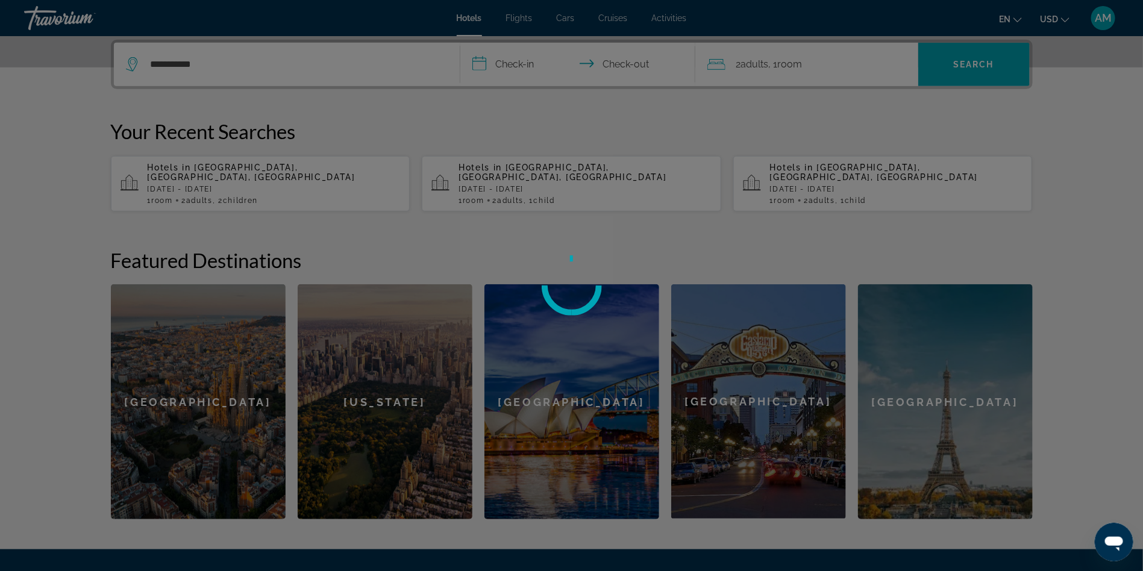
click at [202, 66] on div at bounding box center [571, 285] width 1143 height 571
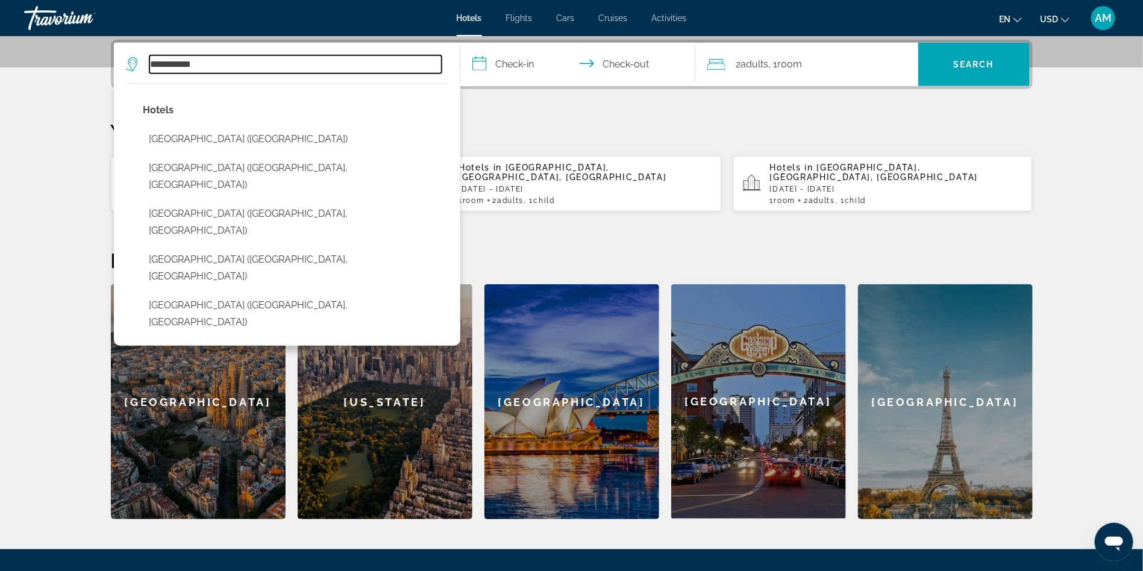
drag, startPoint x: 216, startPoint y: 63, endPoint x: 178, endPoint y: 58, distance: 37.7
click at [178, 58] on input "**********" at bounding box center [295, 64] width 292 height 18
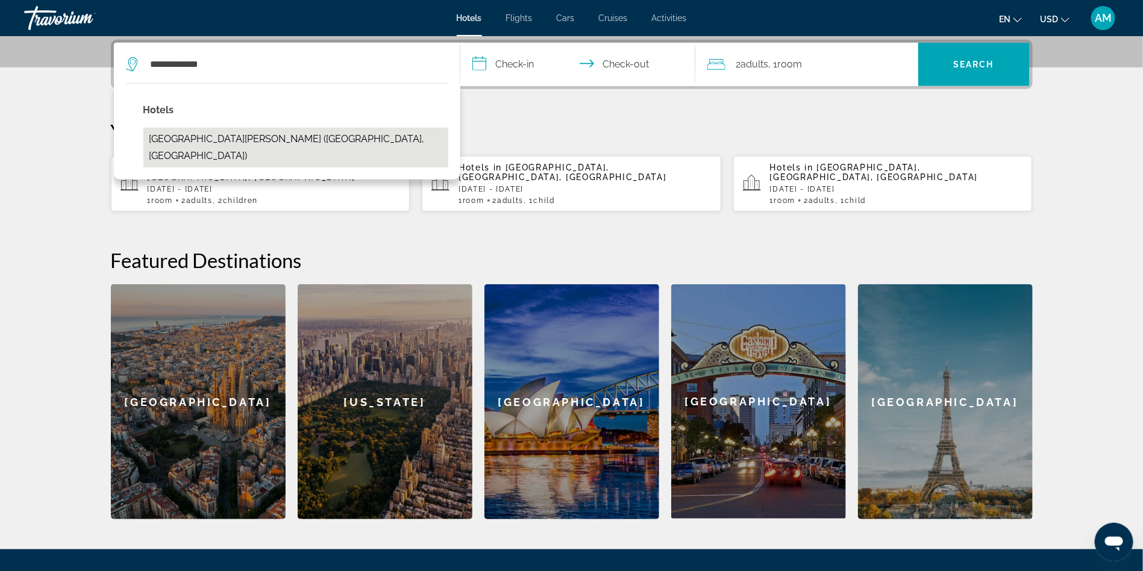
click at [236, 134] on button "Hotel Aida Opera (Paris, FR)" at bounding box center [295, 148] width 305 height 40
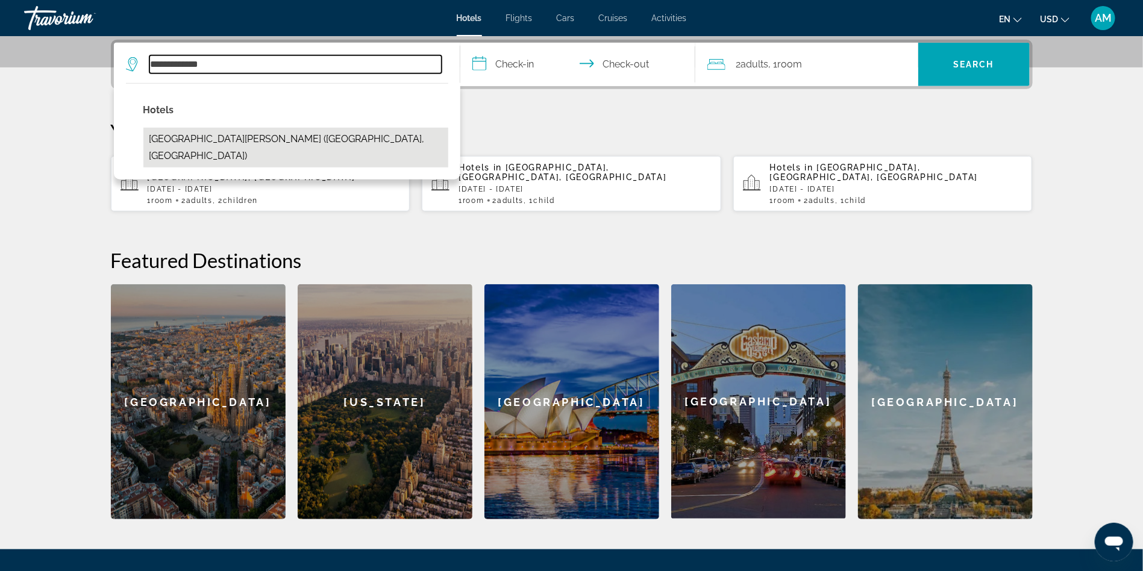
type input "**********"
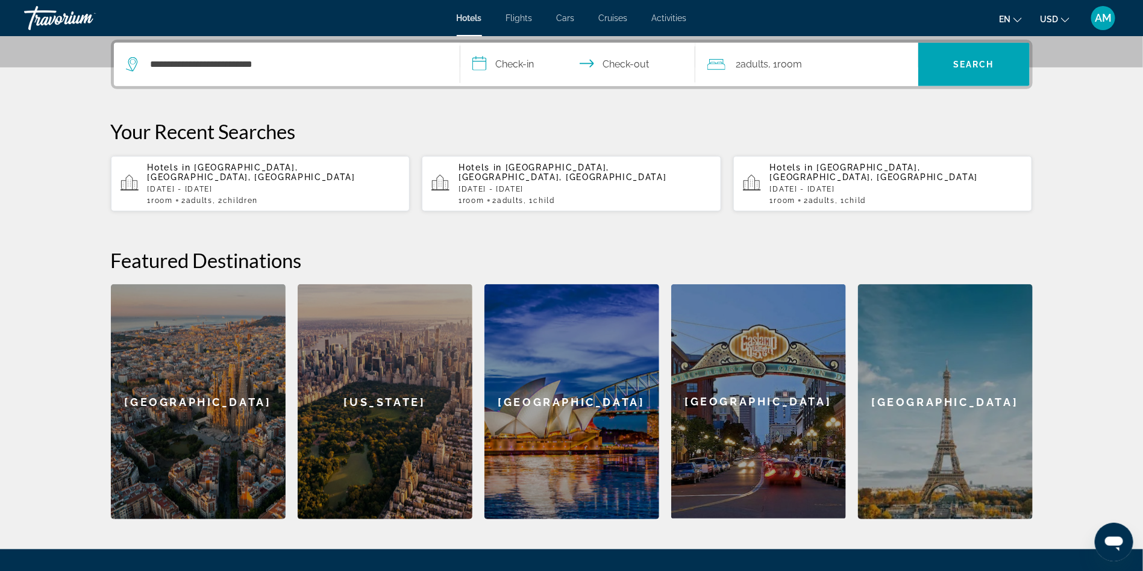
click at [504, 57] on input "**********" at bounding box center [580, 66] width 240 height 47
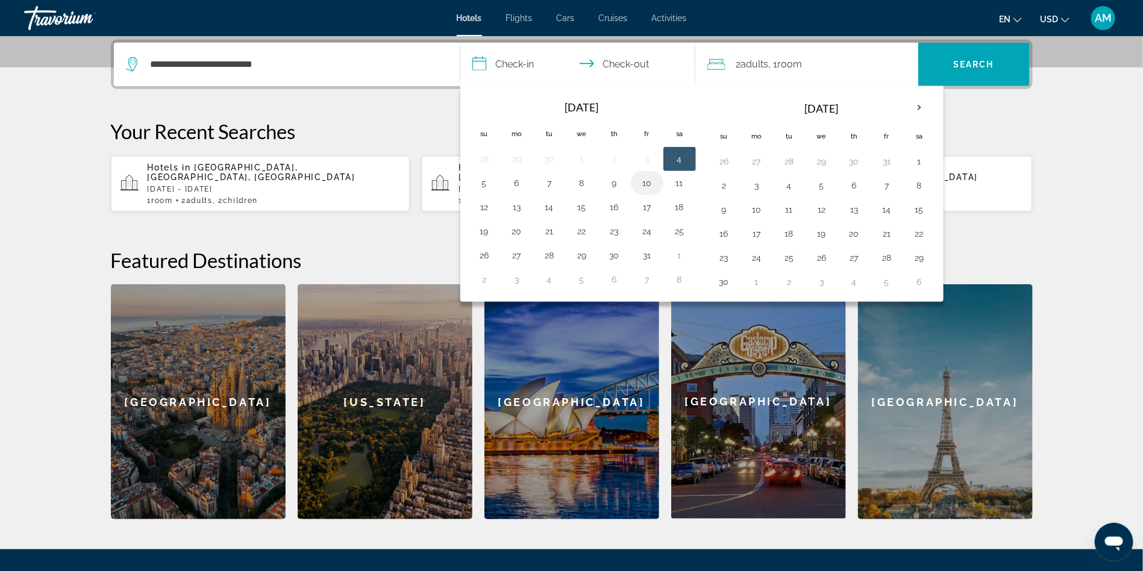
click at [641, 187] on button "10" at bounding box center [646, 183] width 19 height 17
click at [550, 205] on button "14" at bounding box center [549, 207] width 19 height 17
type input "**********"
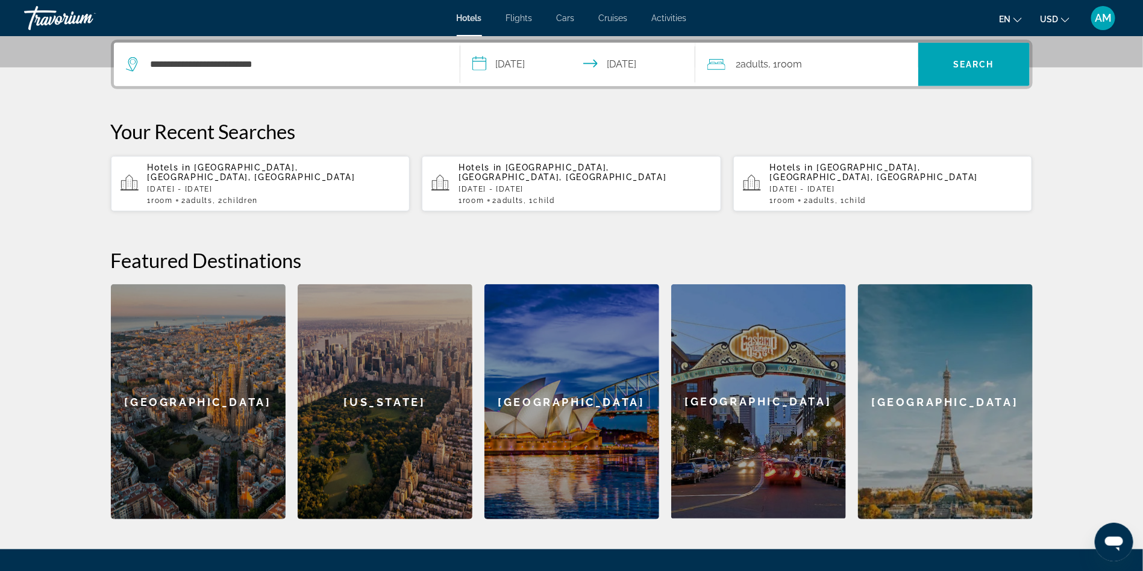
click at [813, 60] on div "2 Adult Adults , 1 Room rooms" at bounding box center [812, 64] width 211 height 17
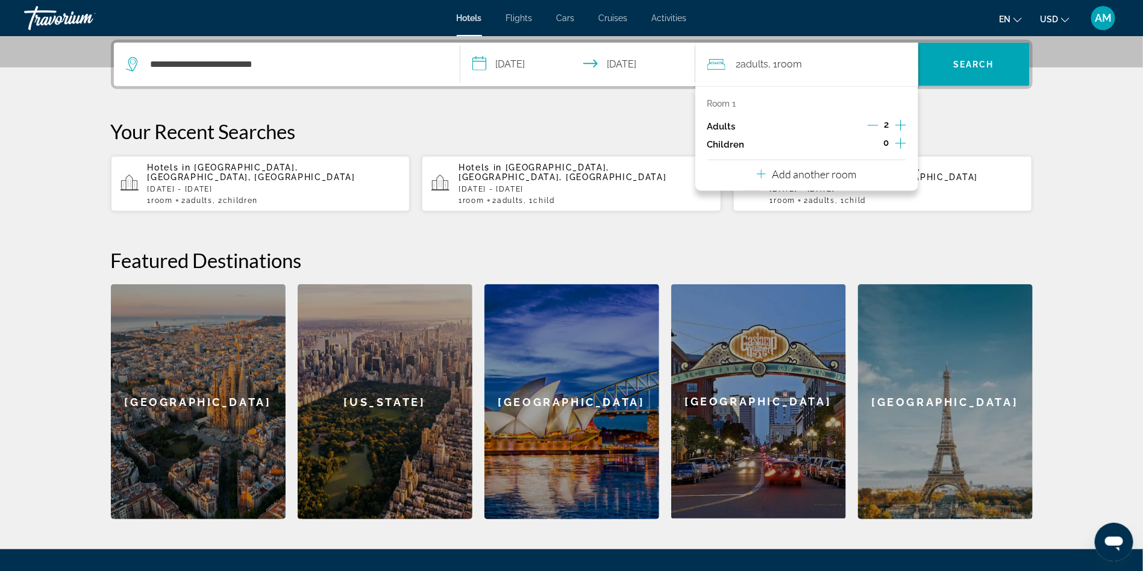
click at [904, 143] on icon "Increment children" at bounding box center [900, 143] width 11 height 14
click at [786, 184] on div "Travelers: 2 adults, 1 child" at bounding box center [755, 177] width 76 height 34
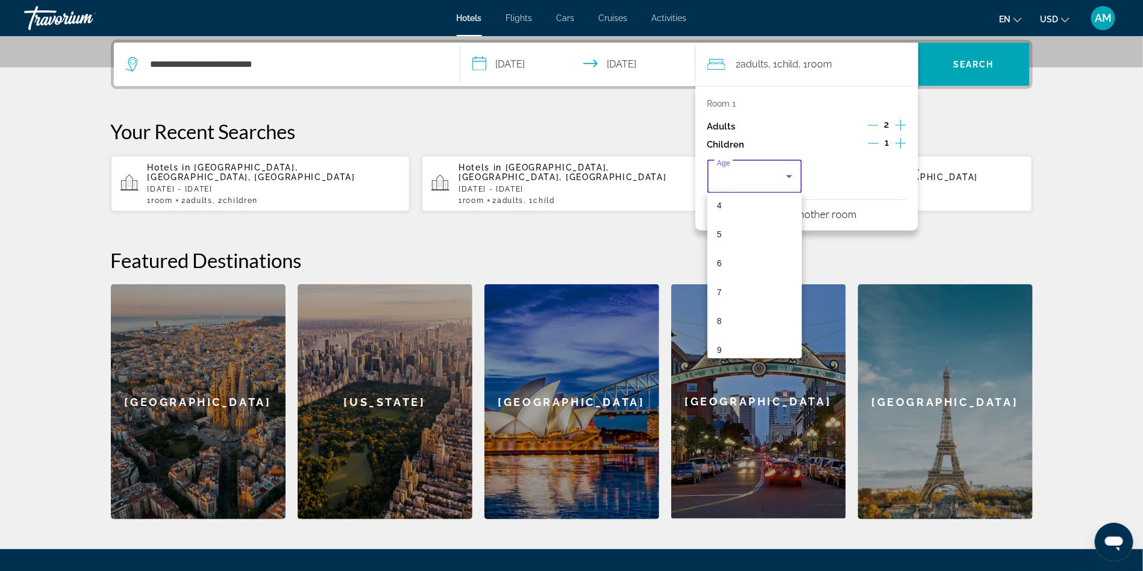
scroll to position [155, 0]
click at [723, 350] on span "10" at bounding box center [722, 346] width 10 height 14
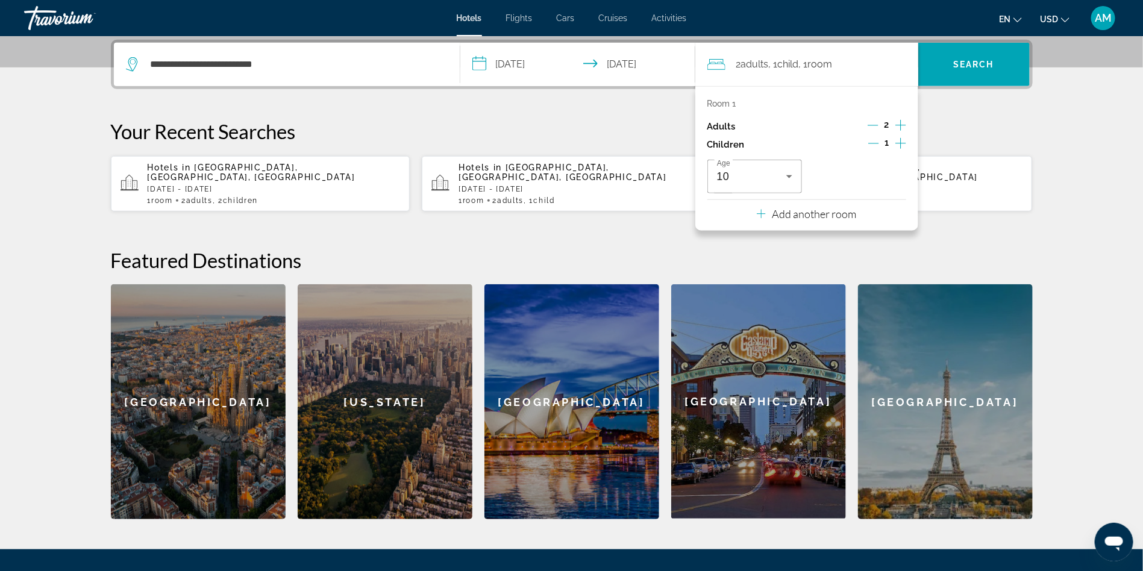
click at [948, 122] on p "Your Recent Searches" at bounding box center [572, 131] width 922 height 24
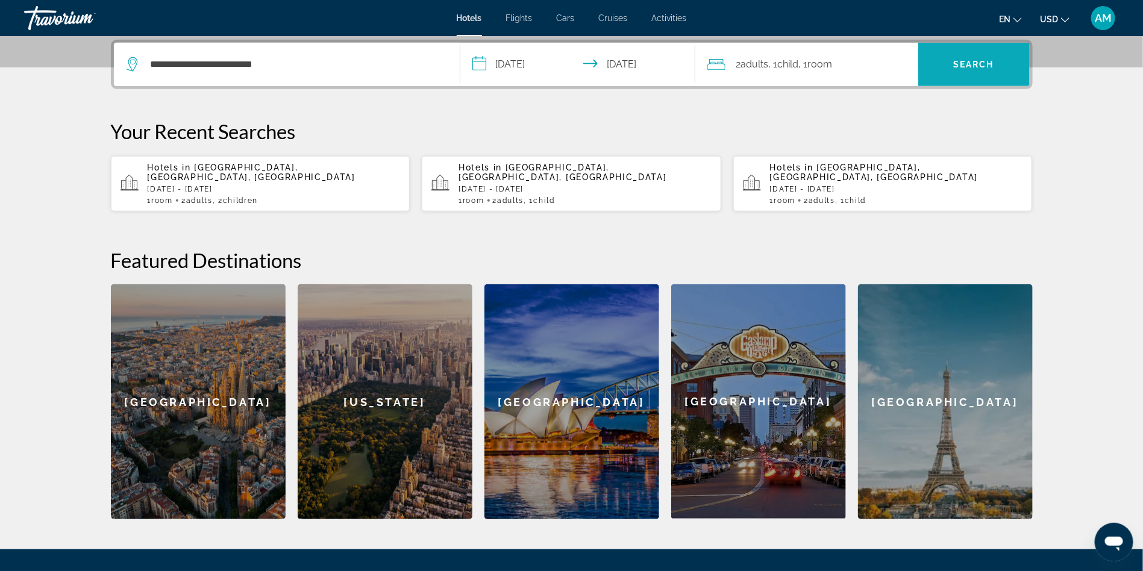
click at [988, 60] on span "Search" at bounding box center [973, 65] width 41 height 10
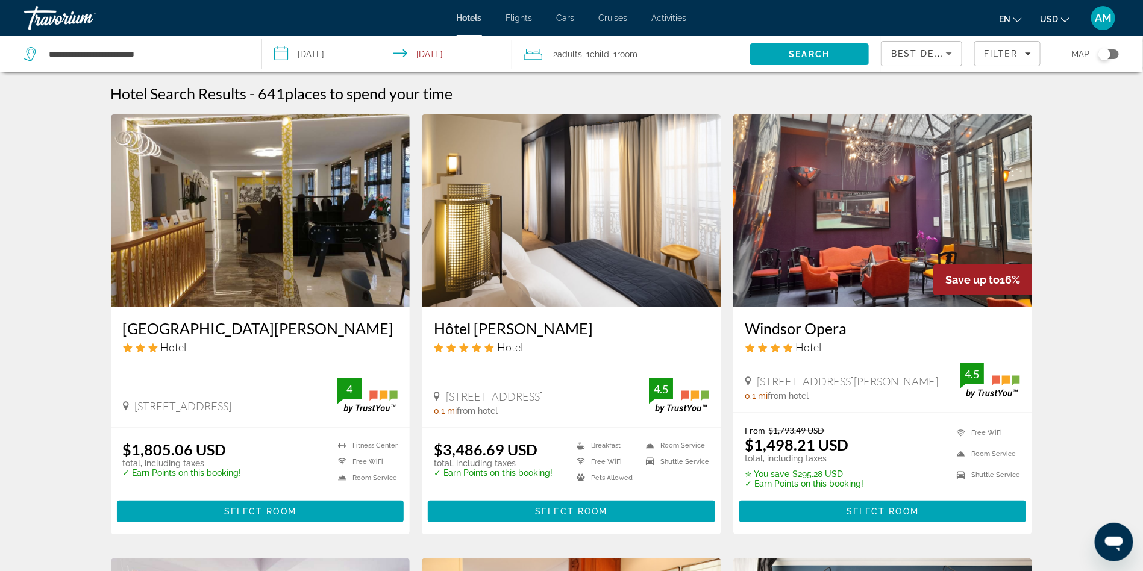
click at [824, 239] on img "Main content" at bounding box center [882, 210] width 299 height 193
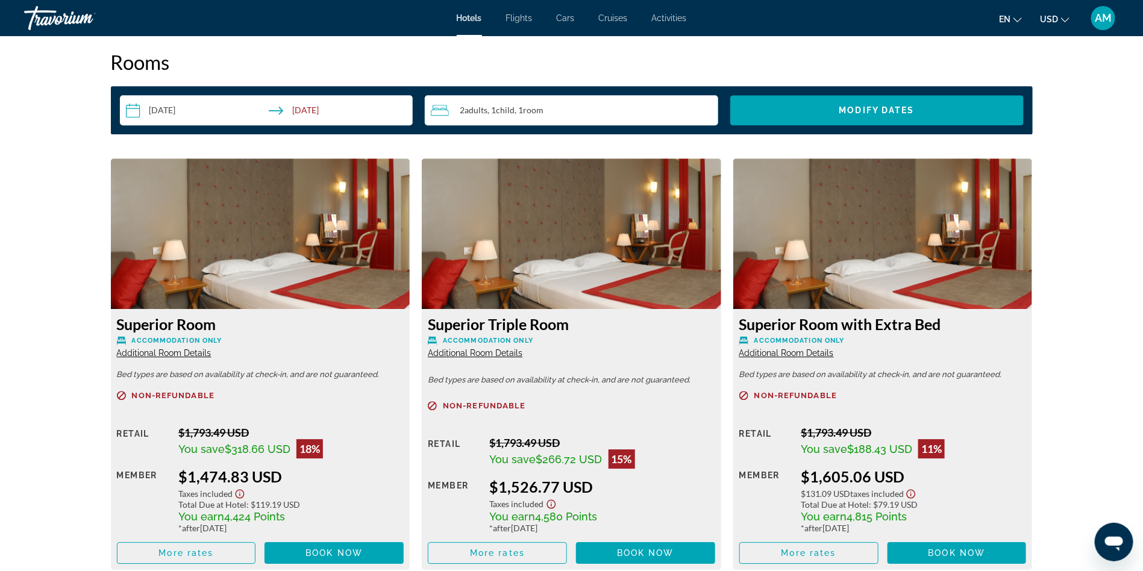
scroll to position [1612, 0]
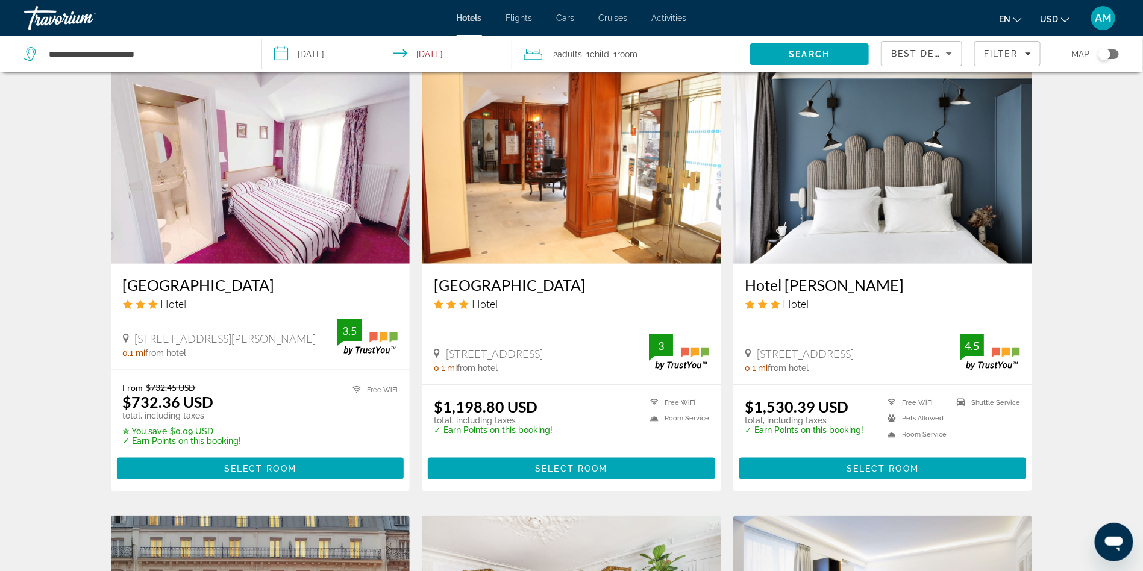
scroll to position [473, 0]
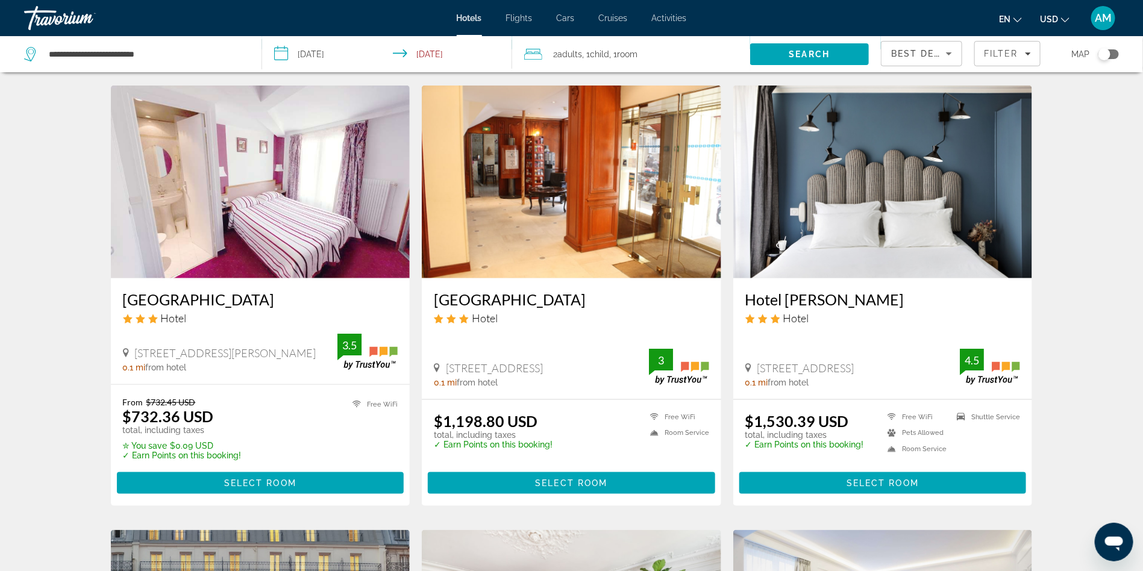
click at [255, 204] on img "Main content" at bounding box center [260, 182] width 299 height 193
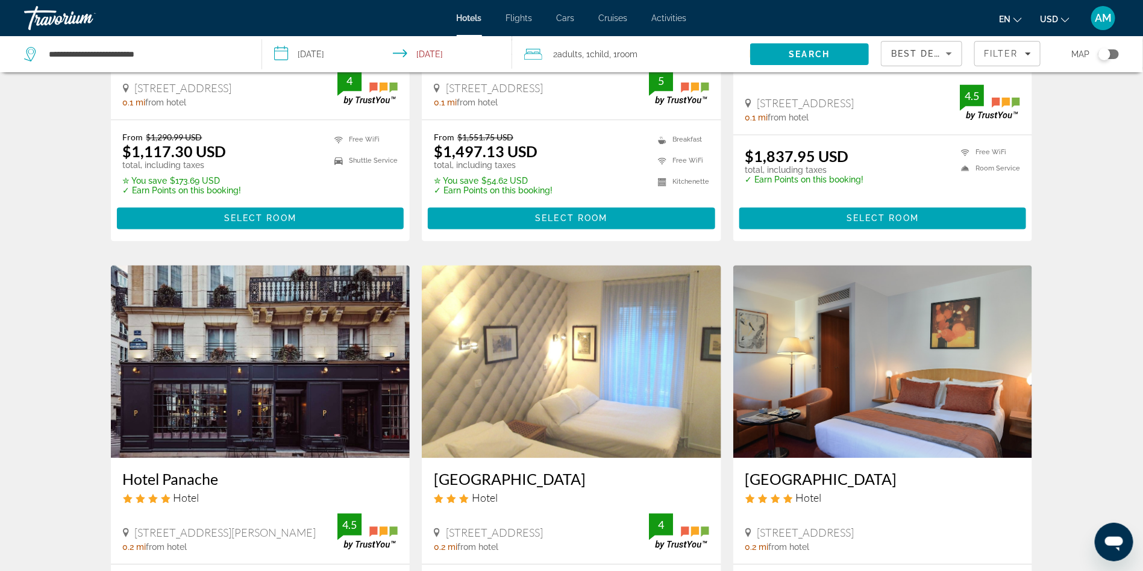
scroll to position [1399, 0]
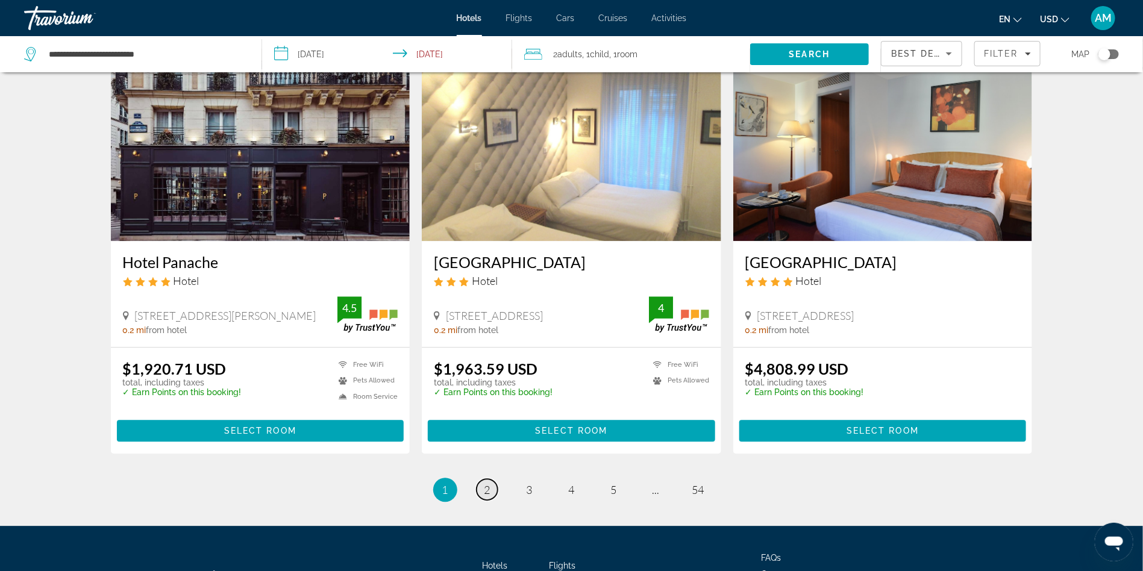
click at [487, 487] on span "2" at bounding box center [487, 489] width 6 height 13
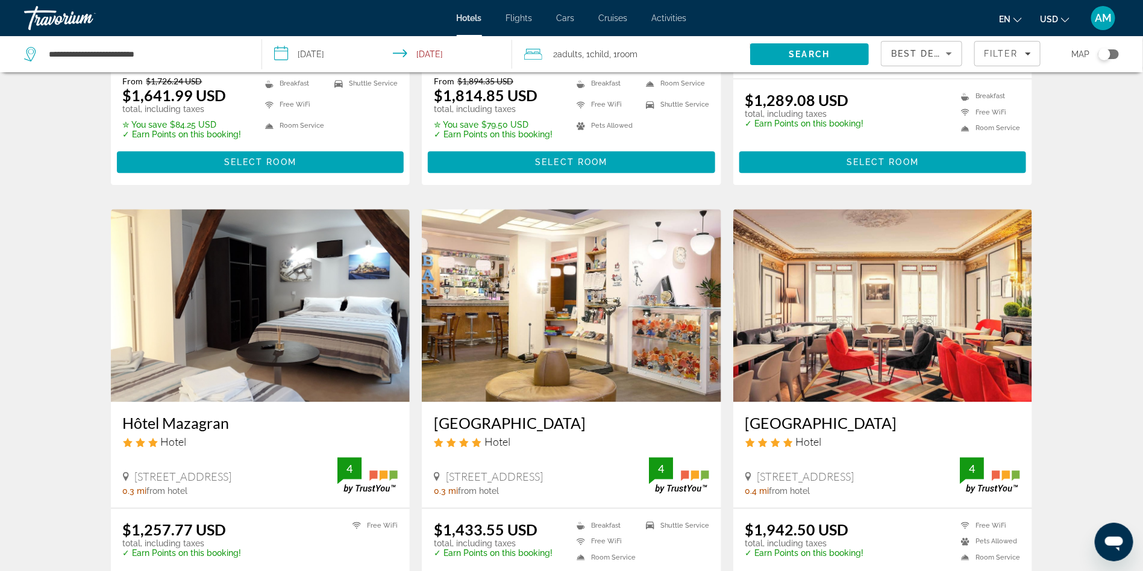
scroll to position [1536, 0]
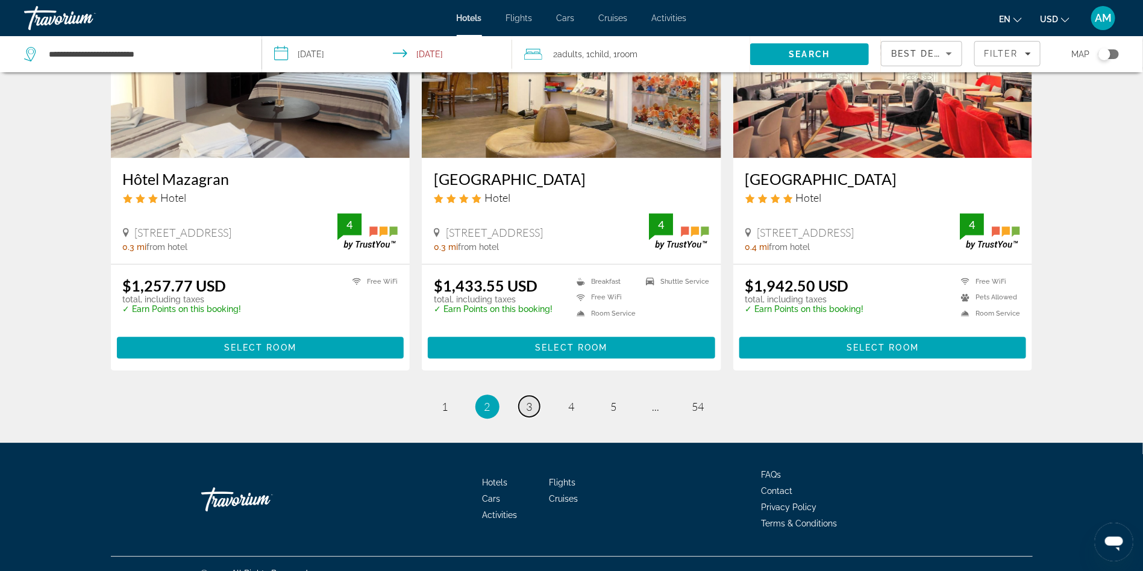
click at [528, 400] on span "3" at bounding box center [530, 406] width 6 height 13
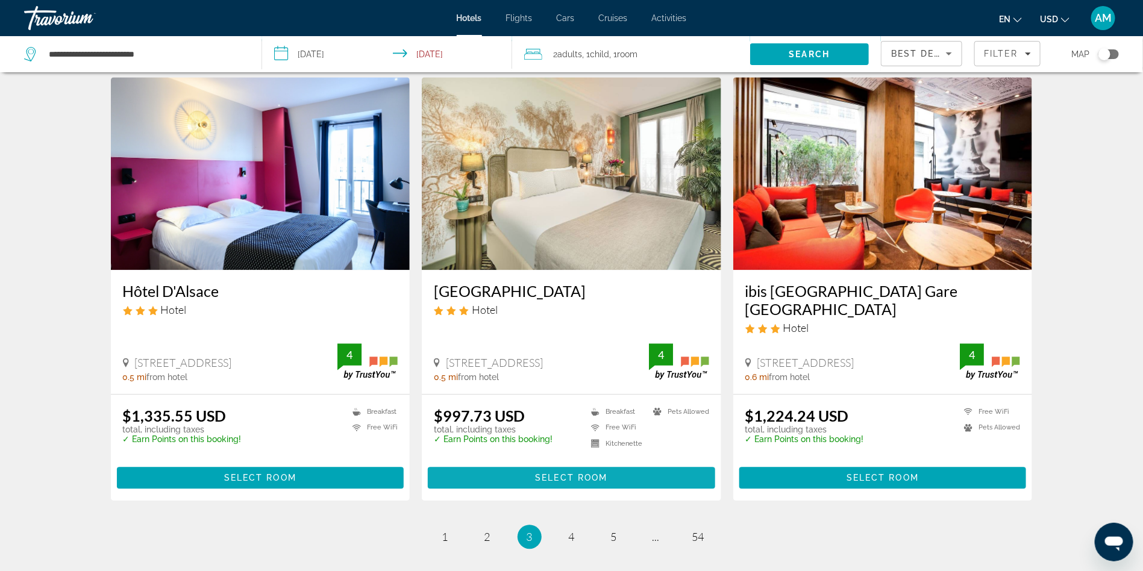
scroll to position [1367, 0]
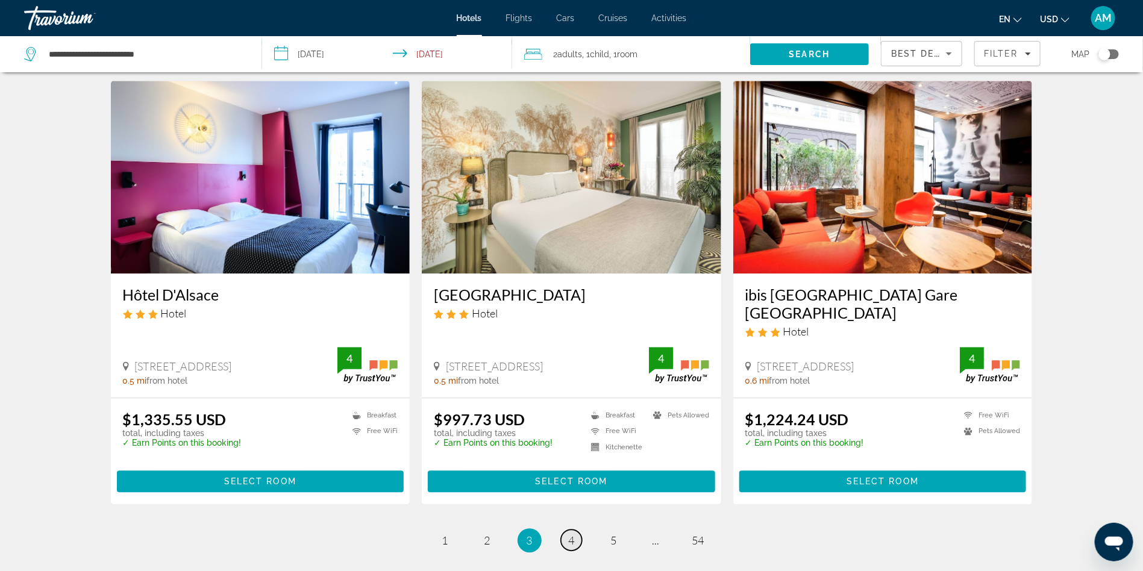
click at [577, 530] on link "page 4" at bounding box center [571, 540] width 21 height 21
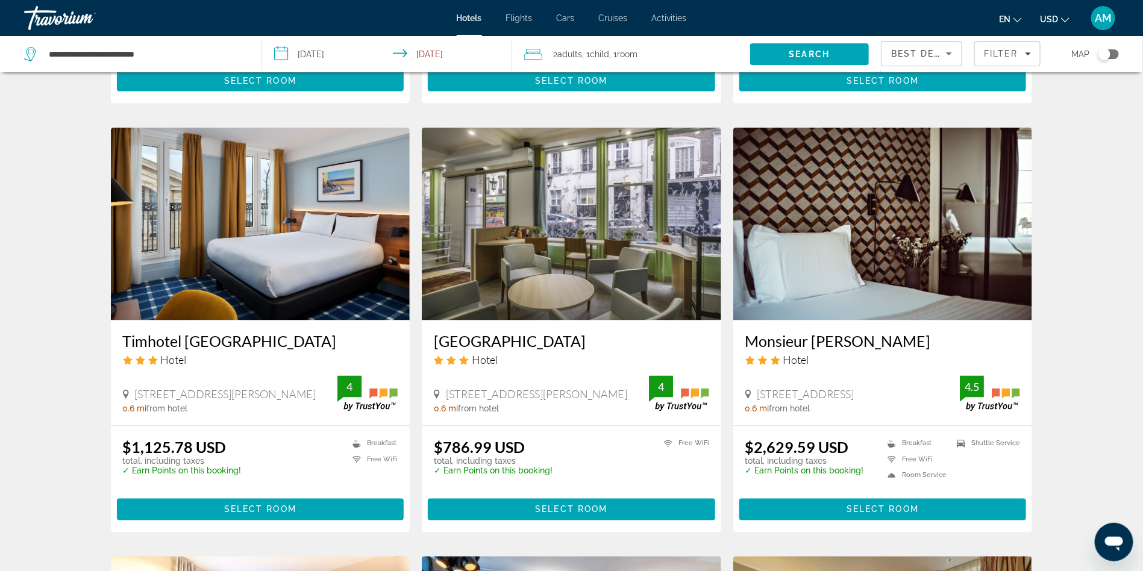
scroll to position [876, 0]
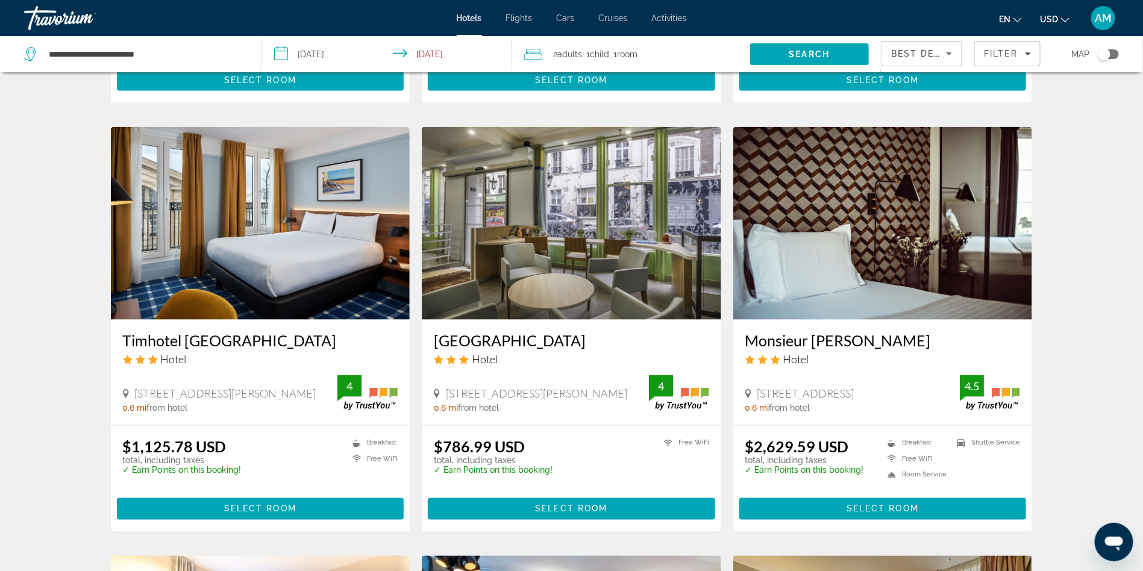
click at [562, 271] on img "Main content" at bounding box center [571, 223] width 299 height 193
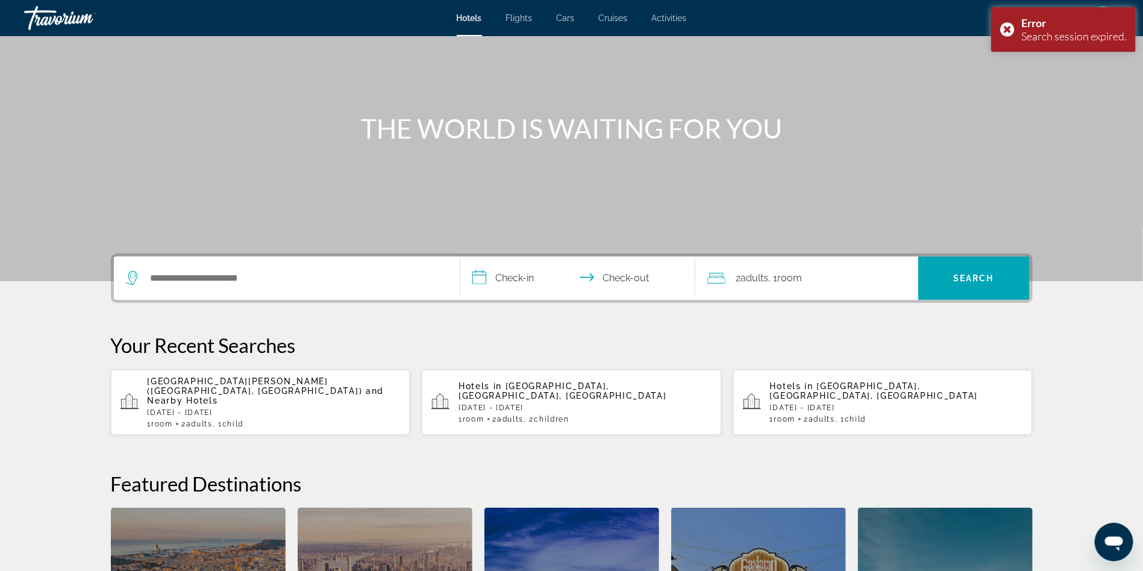
scroll to position [168, 0]
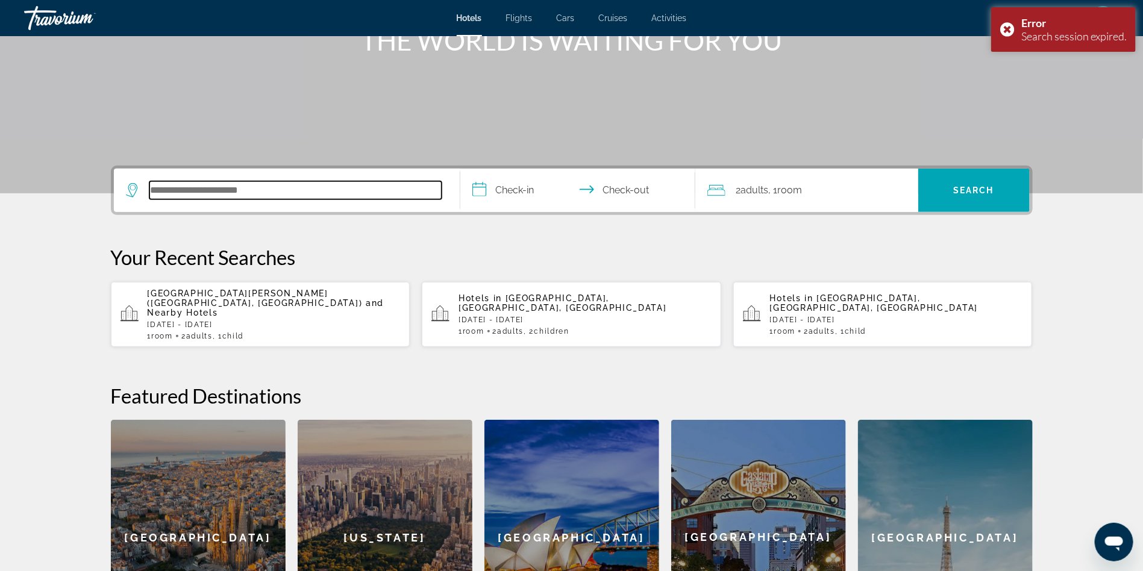
click at [236, 186] on input "Search hotel destination" at bounding box center [295, 190] width 292 height 18
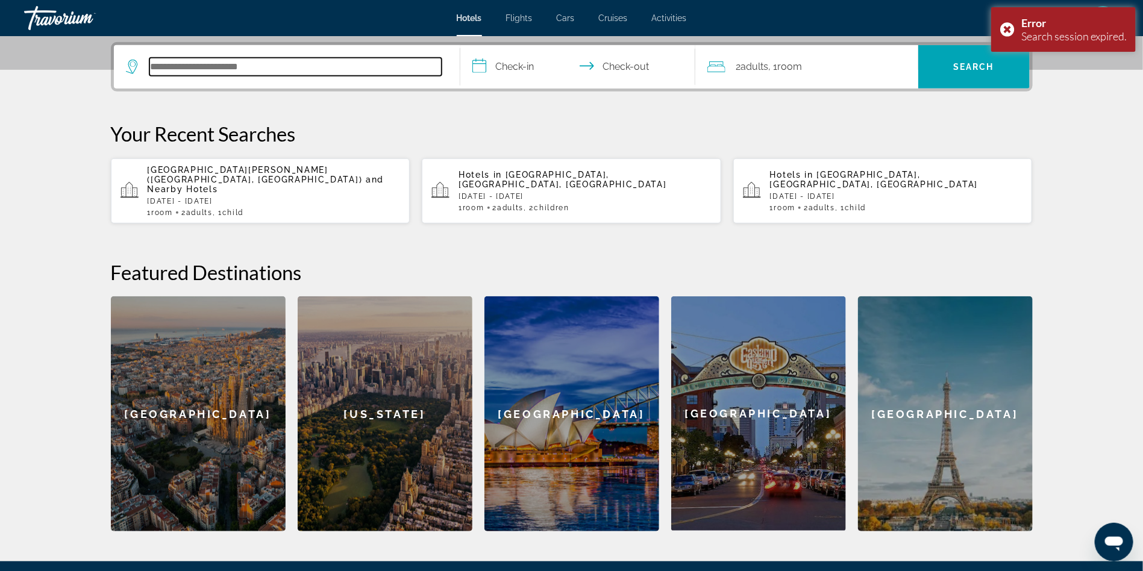
scroll to position [294, 0]
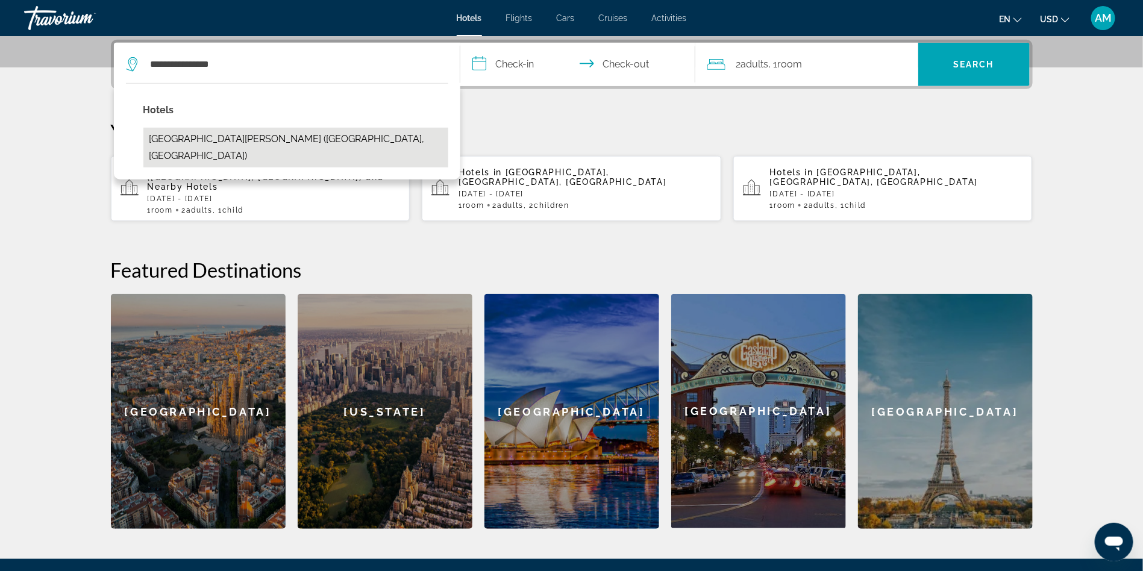
click at [193, 136] on button "Hotel Aida Opera (Paris, FR)" at bounding box center [295, 148] width 305 height 40
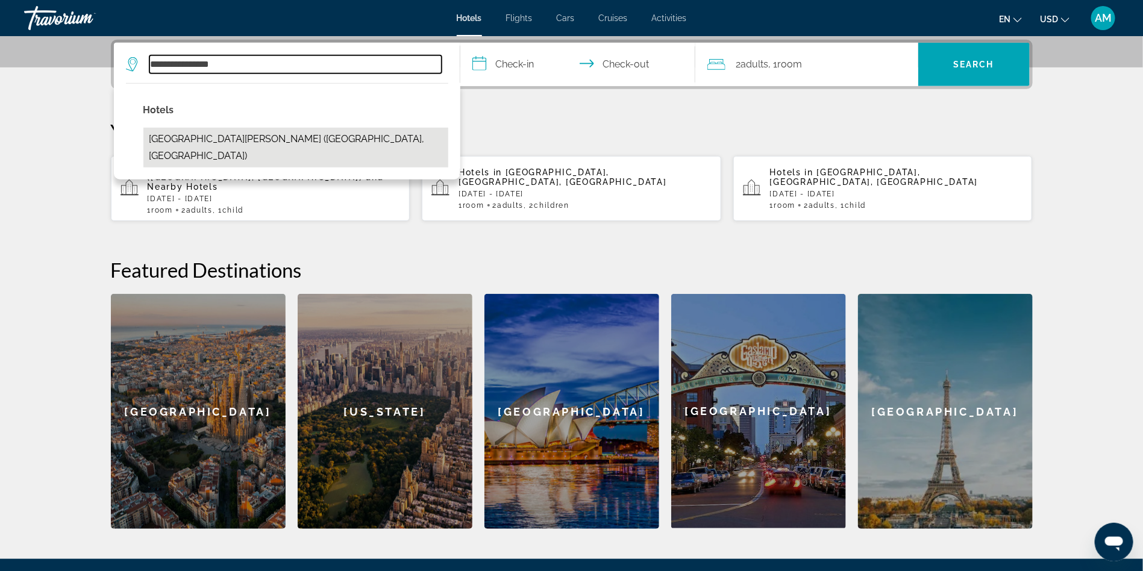
type input "**********"
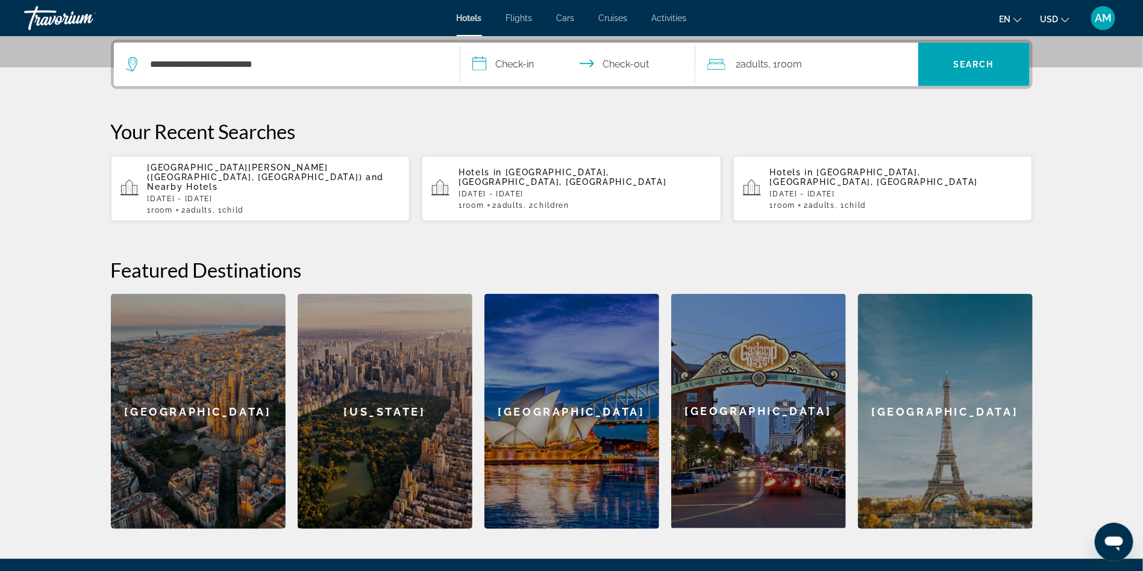
click at [513, 64] on input "**********" at bounding box center [580, 66] width 240 height 47
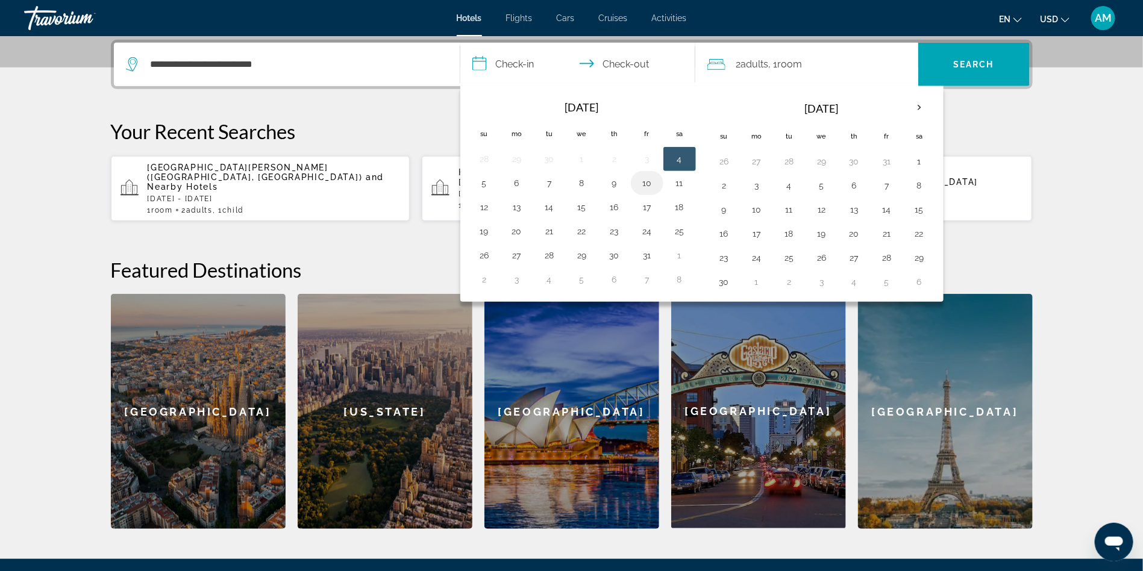
click at [647, 183] on button "10" at bounding box center [646, 183] width 19 height 17
click at [635, 65] on input "**********" at bounding box center [580, 66] width 240 height 47
click at [557, 202] on button "14" at bounding box center [549, 207] width 19 height 17
type input "**********"
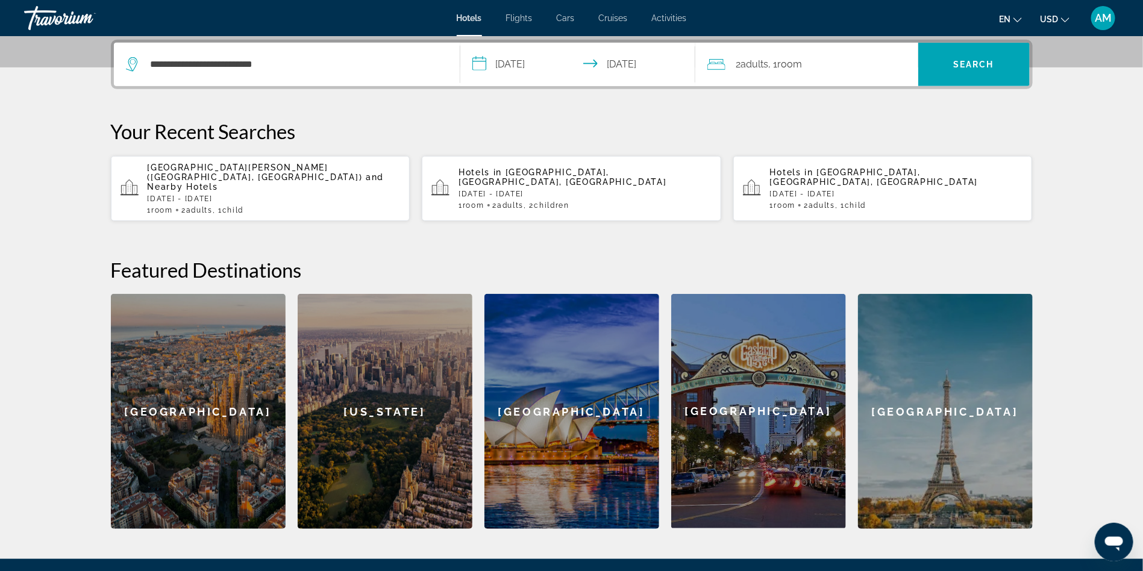
click at [764, 70] on span "2 Adult Adults" at bounding box center [752, 64] width 33 height 17
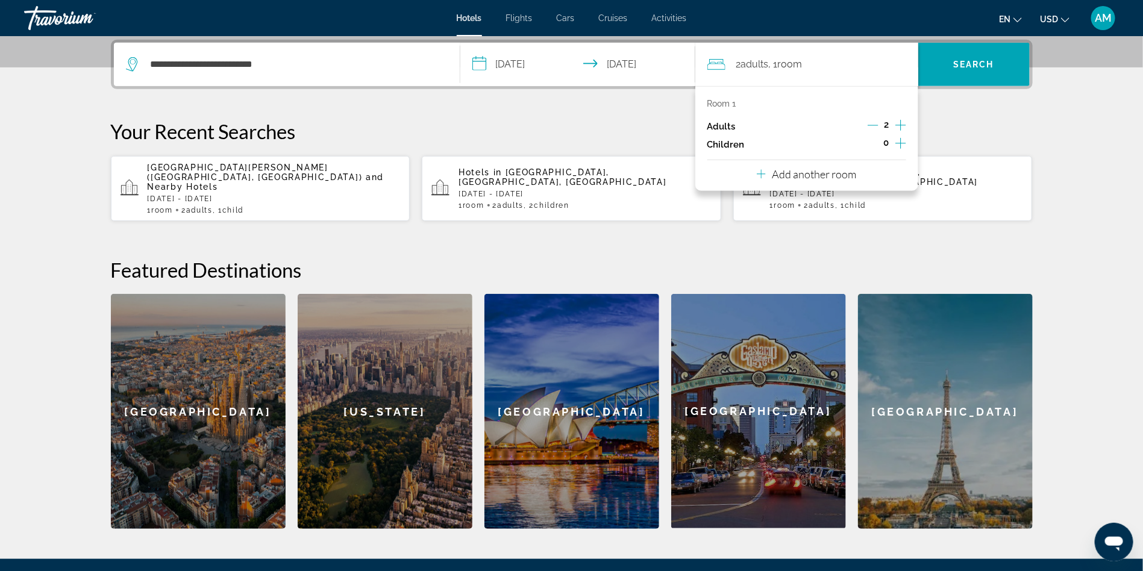
click at [901, 146] on icon "Increment children" at bounding box center [900, 143] width 11 height 14
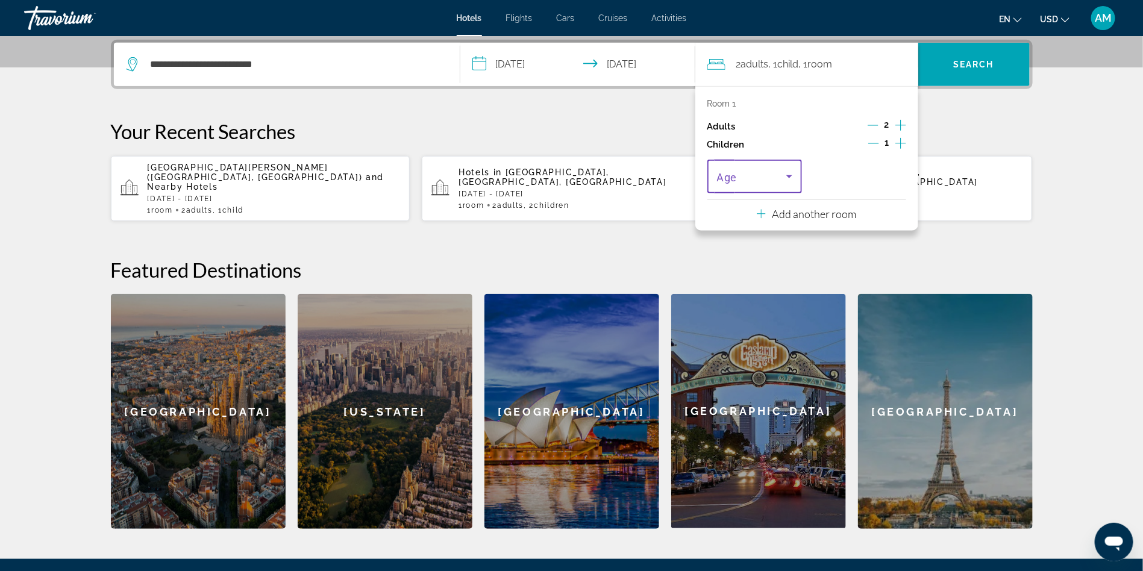
click at [766, 181] on span "Travelers: 2 adults, 1 child" at bounding box center [752, 176] width 70 height 14
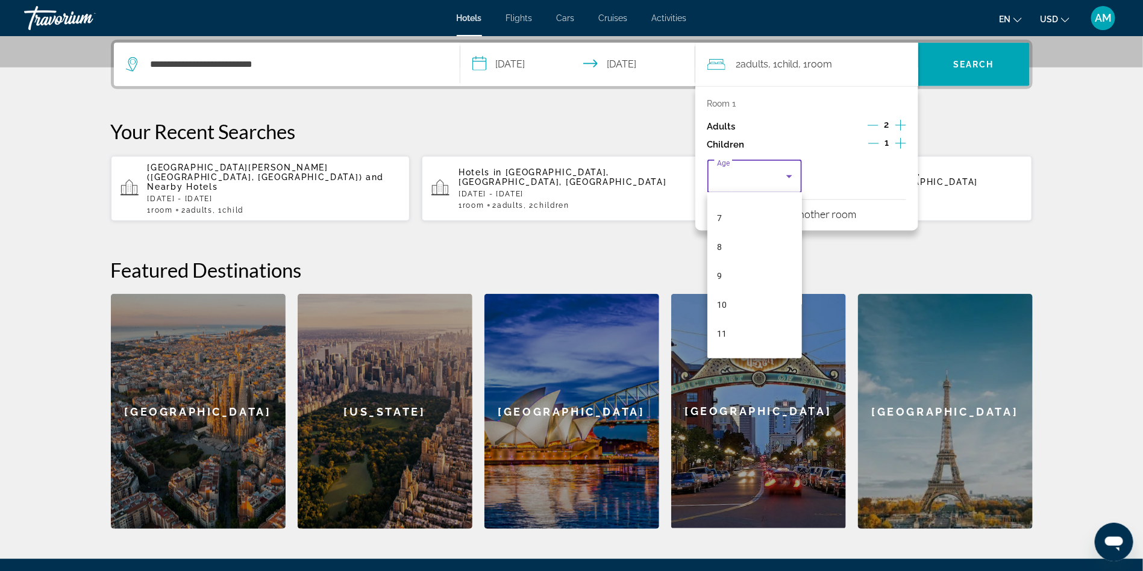
scroll to position [219, 0]
click at [733, 284] on mat-option "10" at bounding box center [754, 282] width 95 height 29
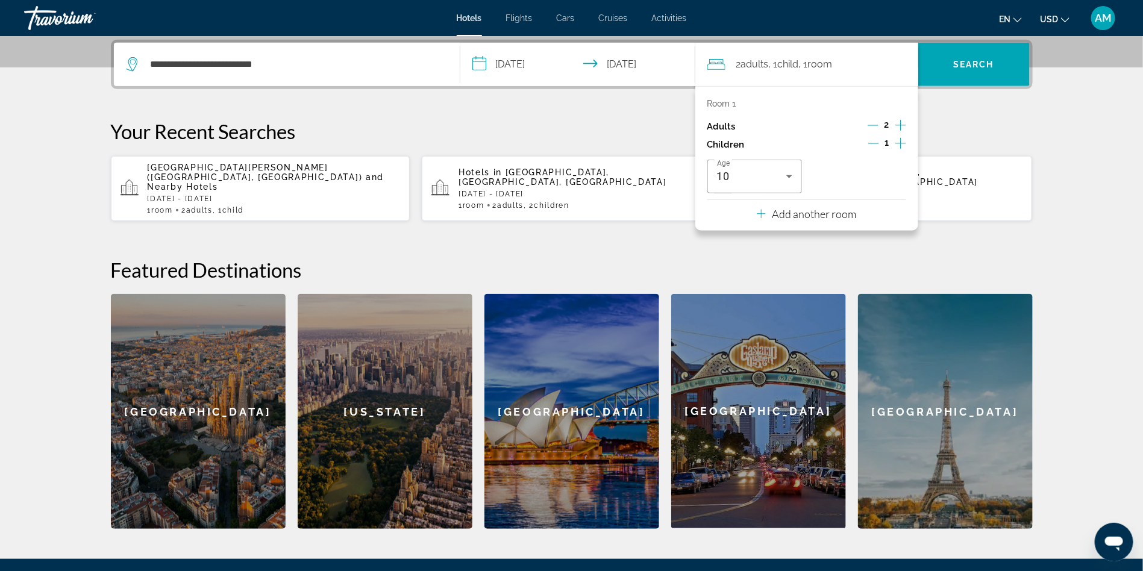
click at [903, 143] on icon "Increment children" at bounding box center [900, 143] width 11 height 14
click at [886, 175] on icon "Travelers: 2 adults, 2 children" at bounding box center [893, 176] width 14 height 14
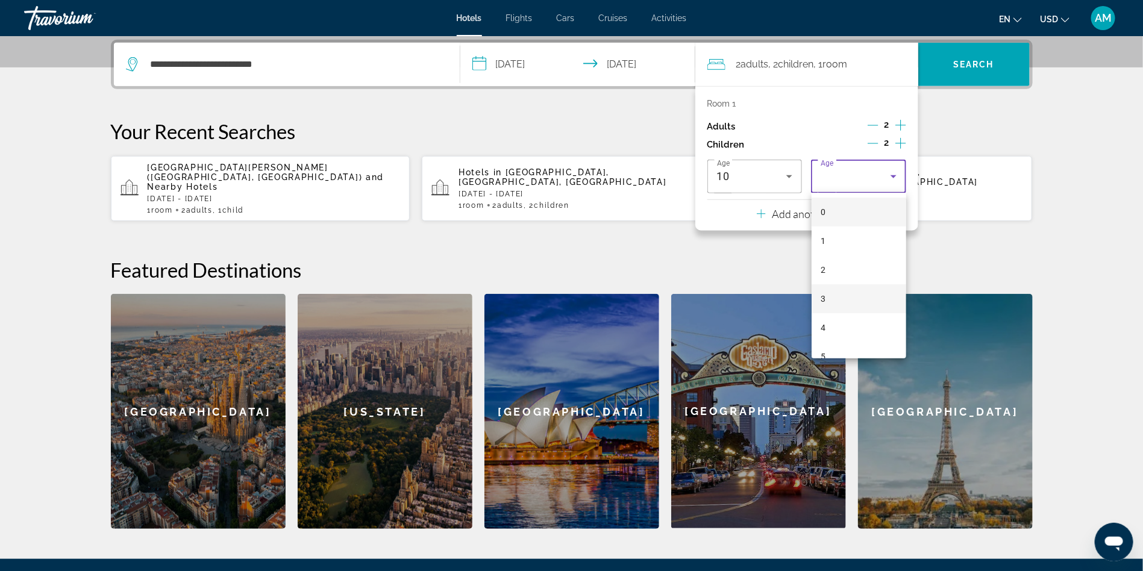
click at [837, 292] on mat-option "3" at bounding box center [859, 298] width 95 height 29
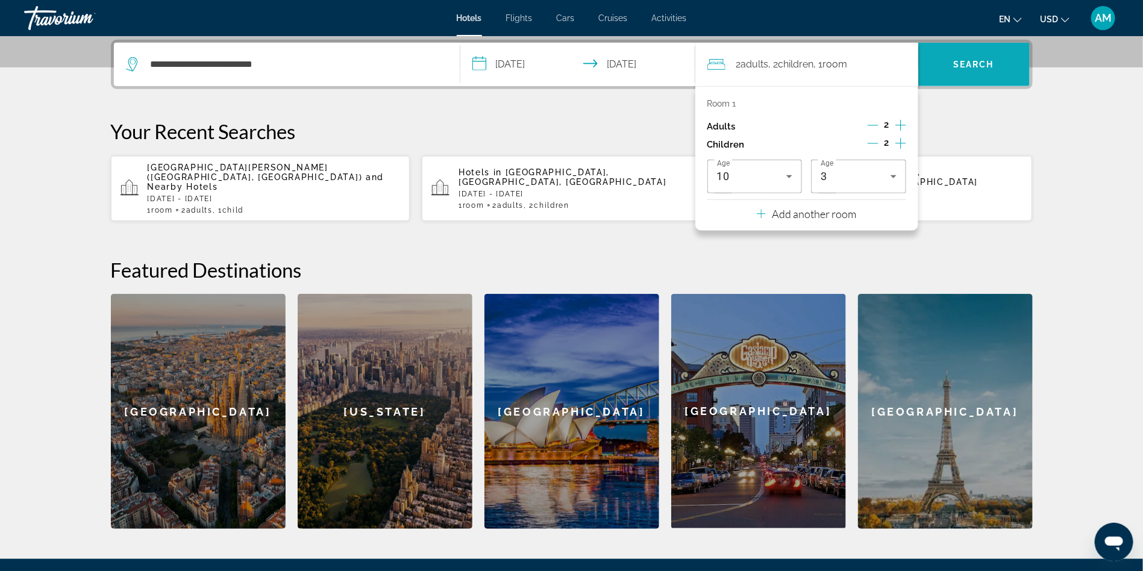
click at [972, 50] on span "Search" at bounding box center [973, 64] width 111 height 29
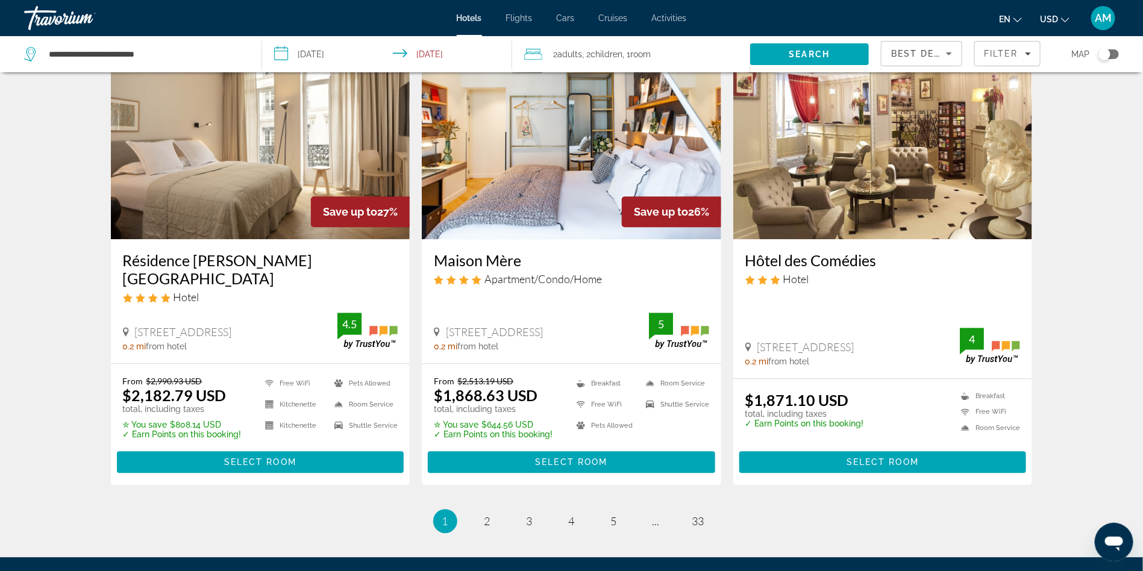
scroll to position [1403, 0]
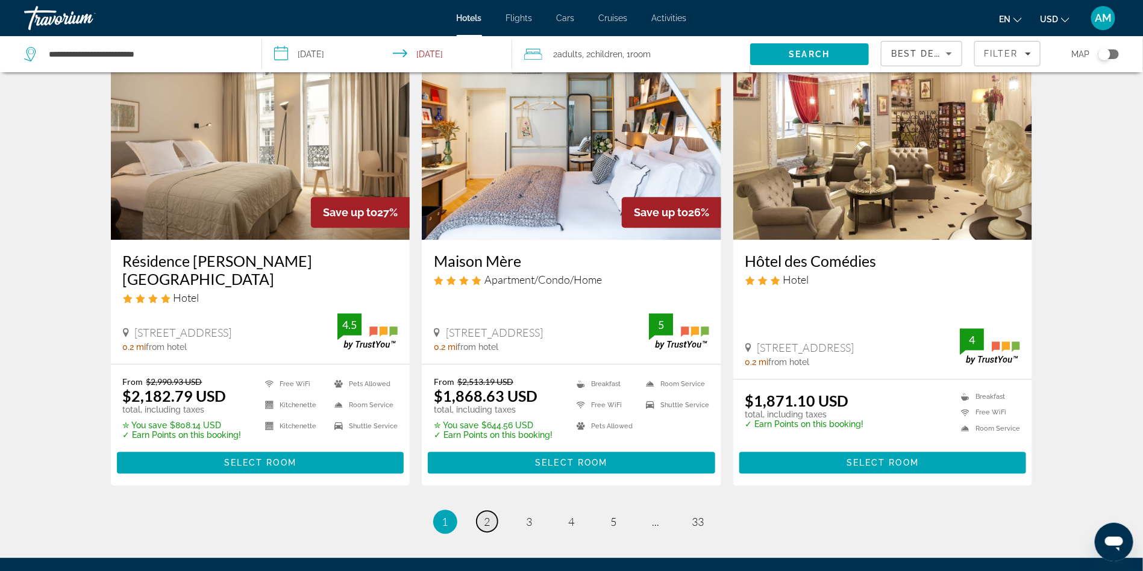
click at [489, 515] on span "2" at bounding box center [487, 521] width 6 height 13
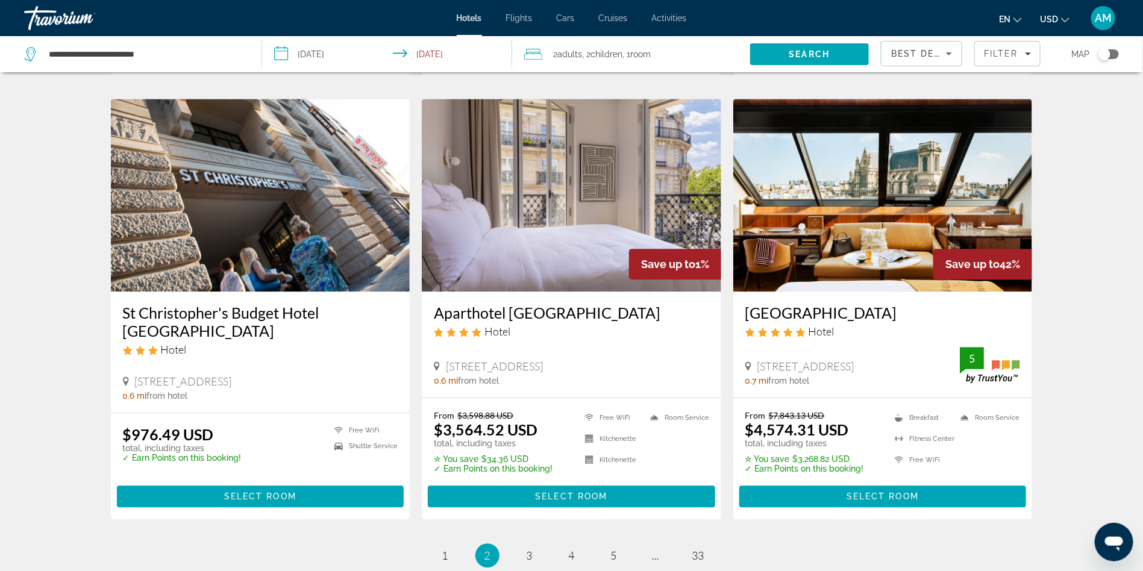
scroll to position [1480, 0]
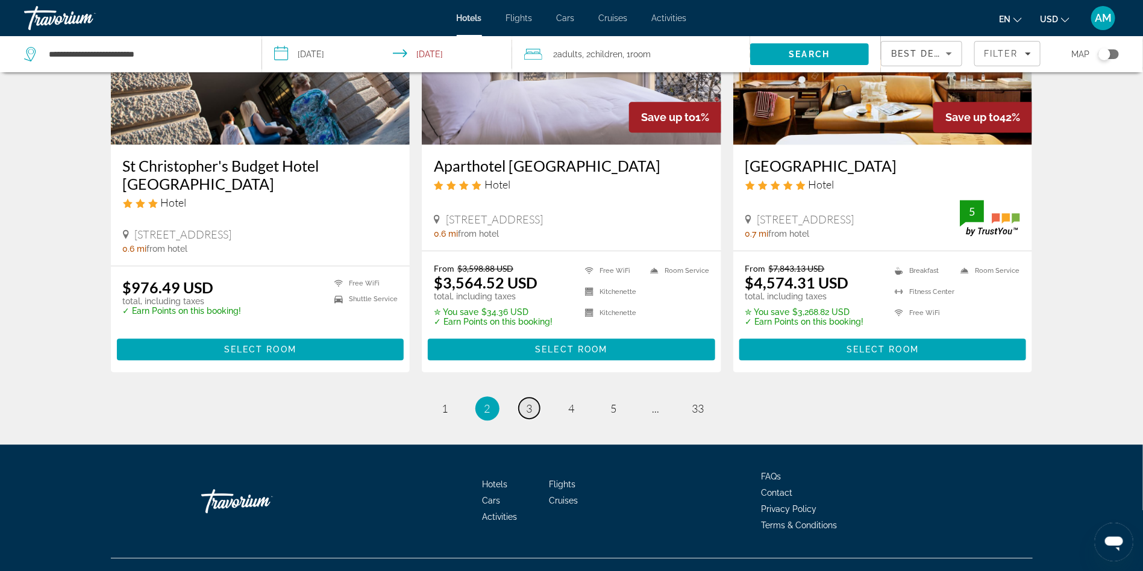
click at [529, 411] on span "3" at bounding box center [530, 408] width 6 height 13
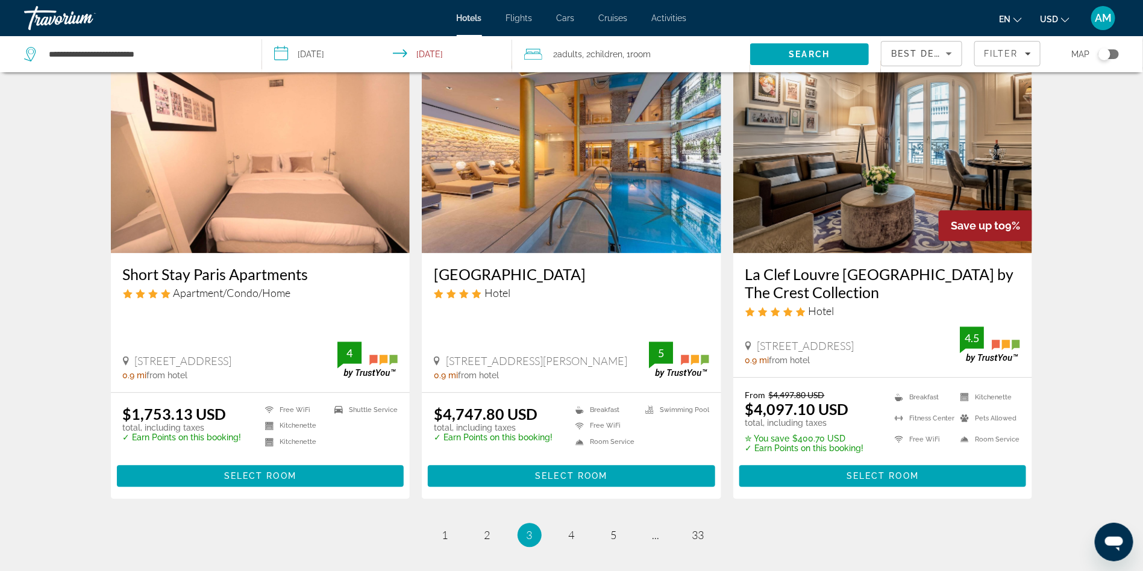
scroll to position [1518, 0]
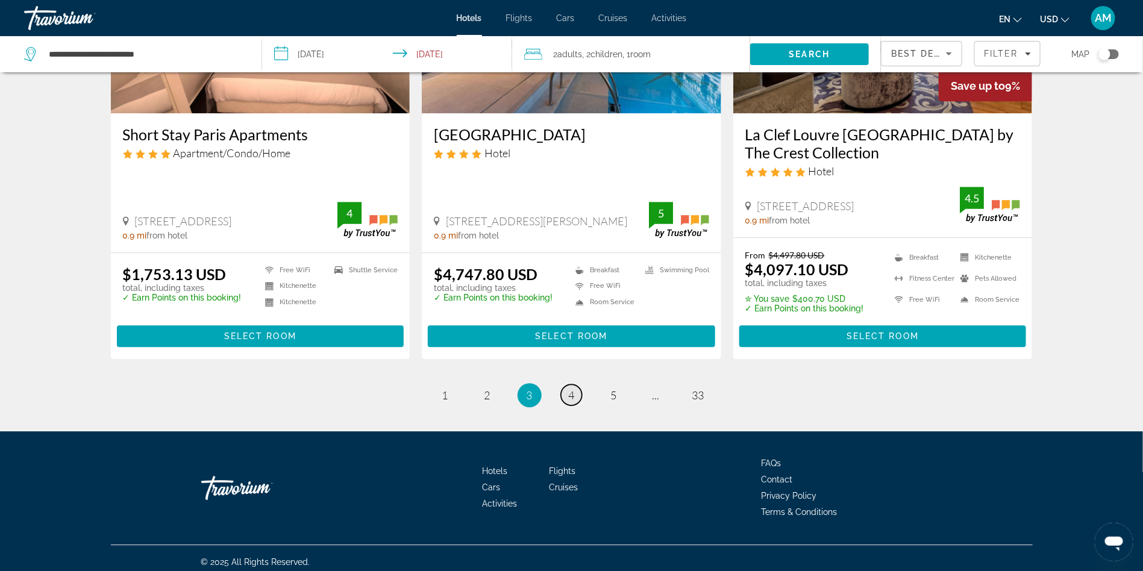
click at [571, 389] on span "4" at bounding box center [572, 395] width 6 height 13
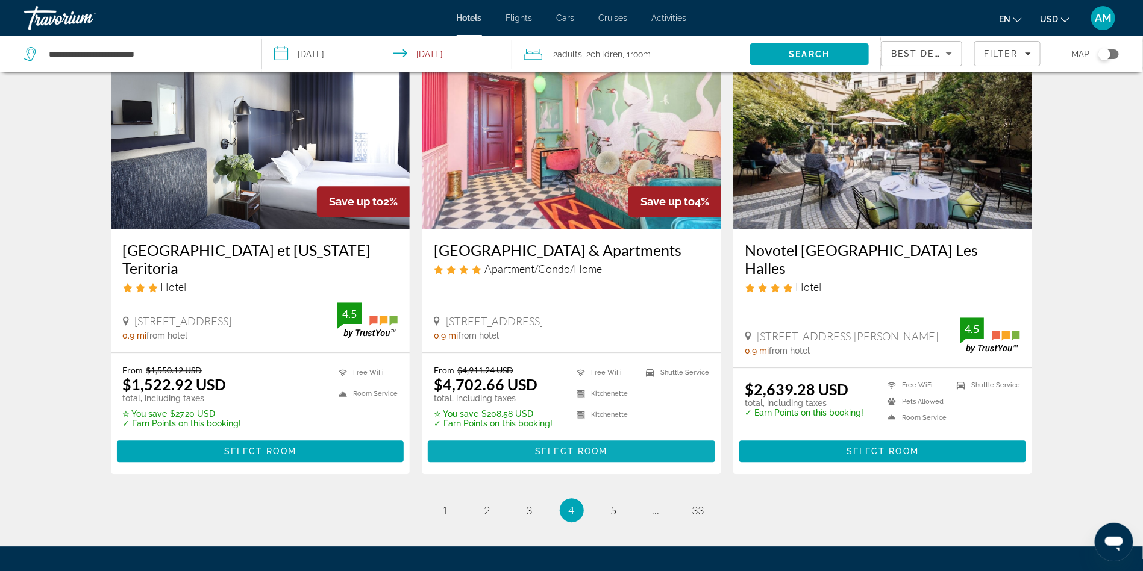
scroll to position [1432, 0]
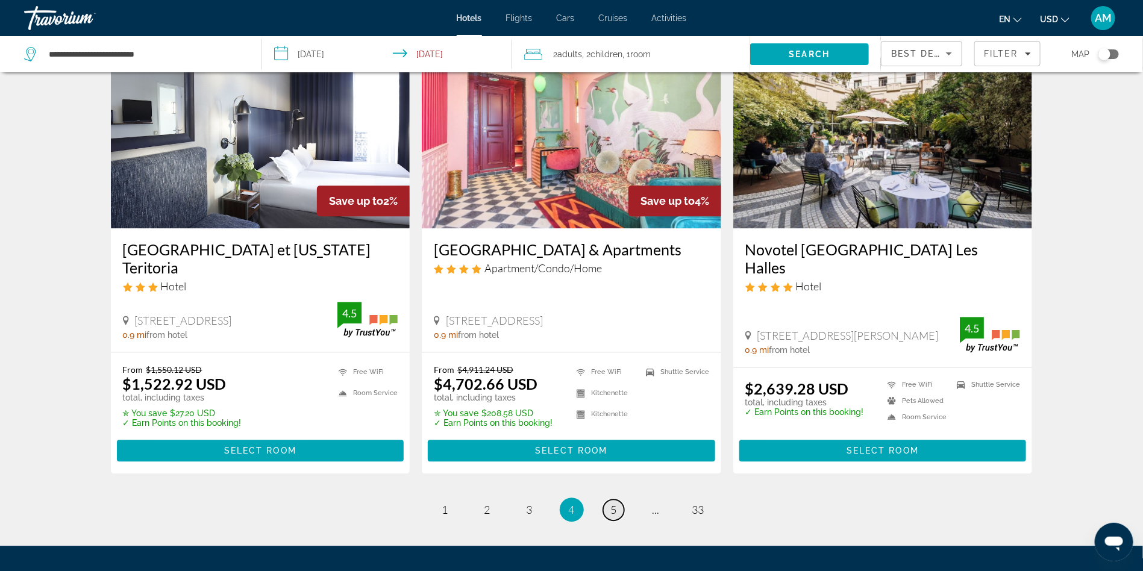
click at [611, 503] on span "5" at bounding box center [614, 509] width 6 height 13
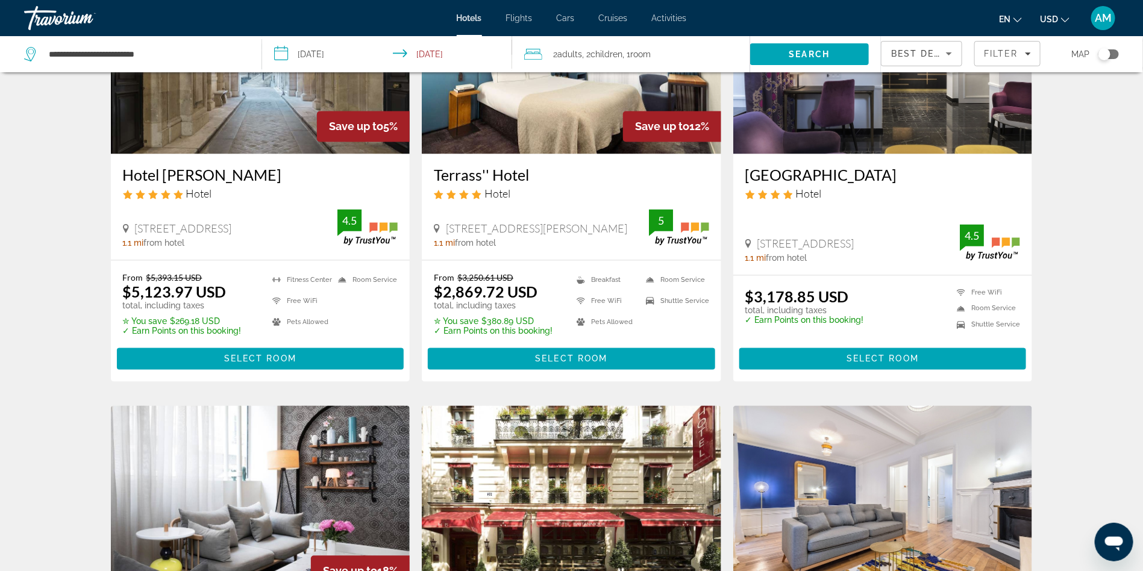
scroll to position [1503, 0]
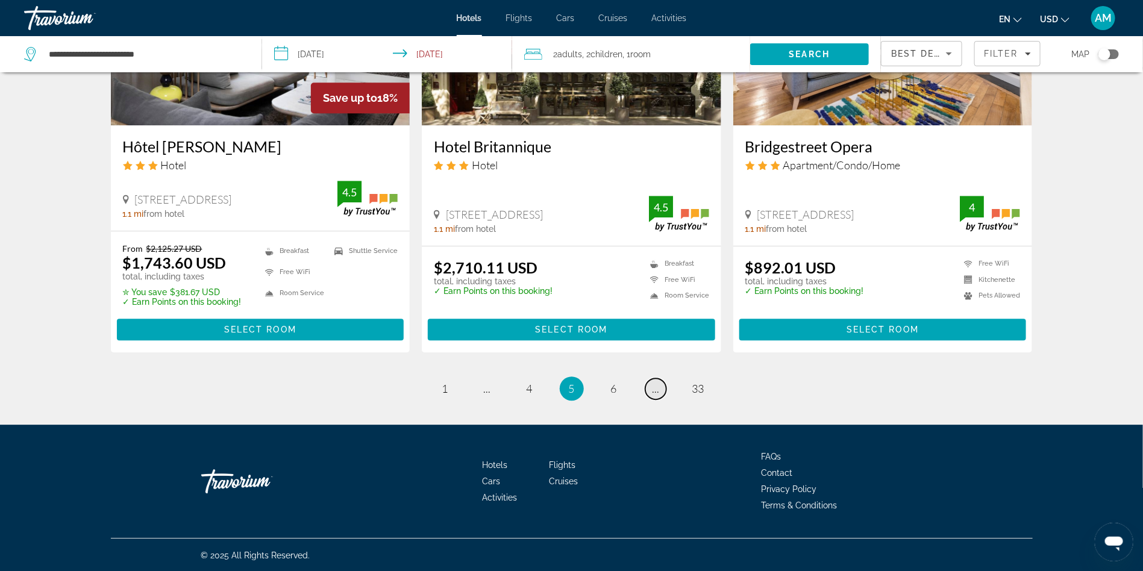
click at [655, 392] on span "..." at bounding box center [656, 388] width 7 height 13
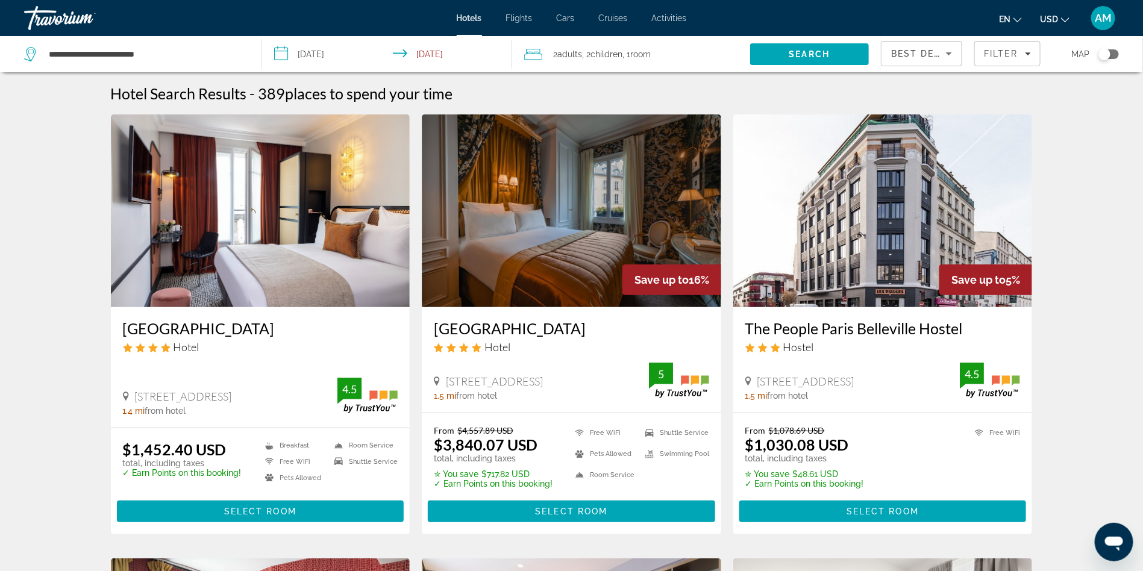
click at [608, 51] on span "Children" at bounding box center [606, 54] width 32 height 10
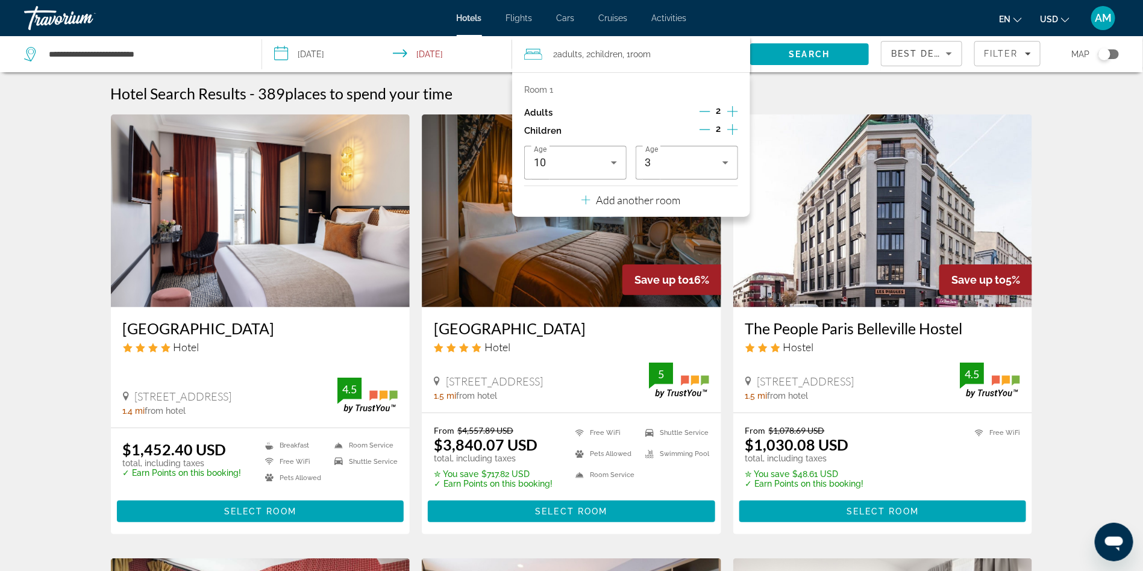
click at [706, 128] on icon "Decrement children" at bounding box center [705, 129] width 11 height 11
click at [803, 56] on span "Search" at bounding box center [809, 54] width 41 height 10
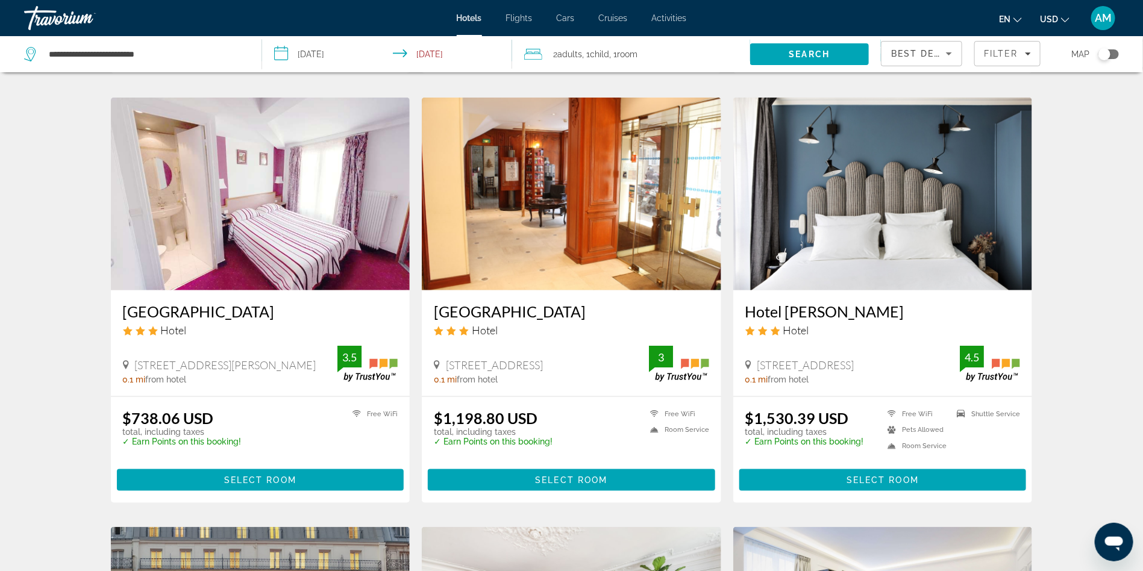
scroll to position [466, 0]
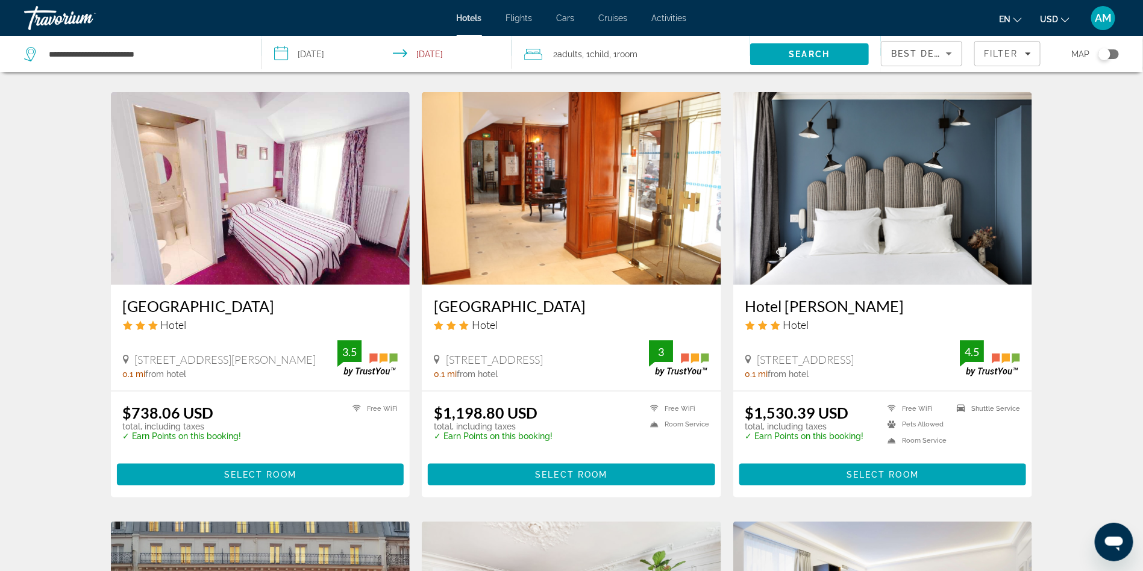
click at [255, 227] on img "Main content" at bounding box center [260, 188] width 299 height 193
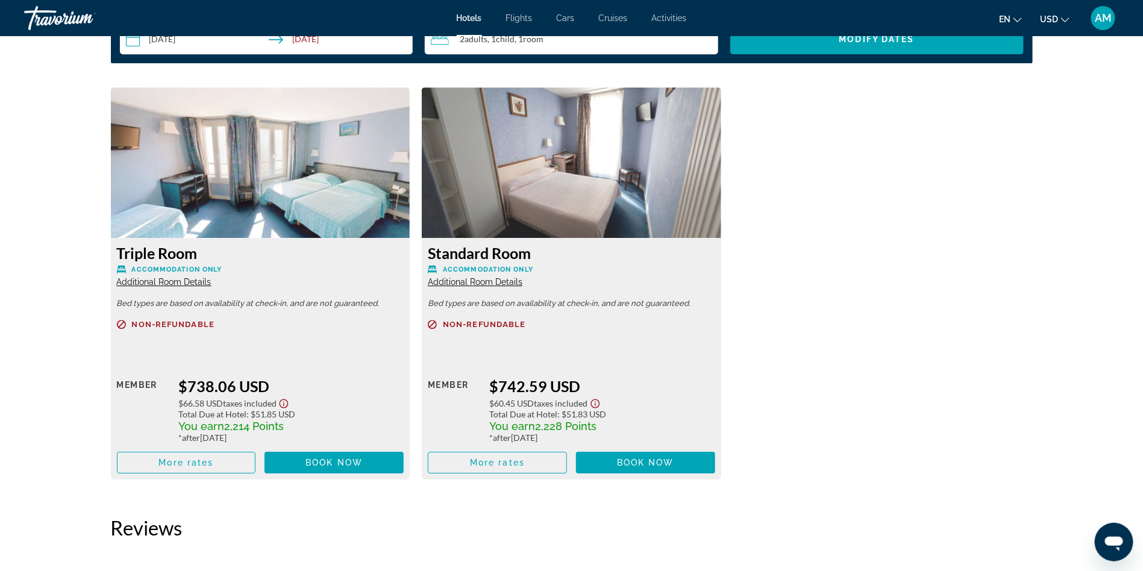
scroll to position [1667, 0]
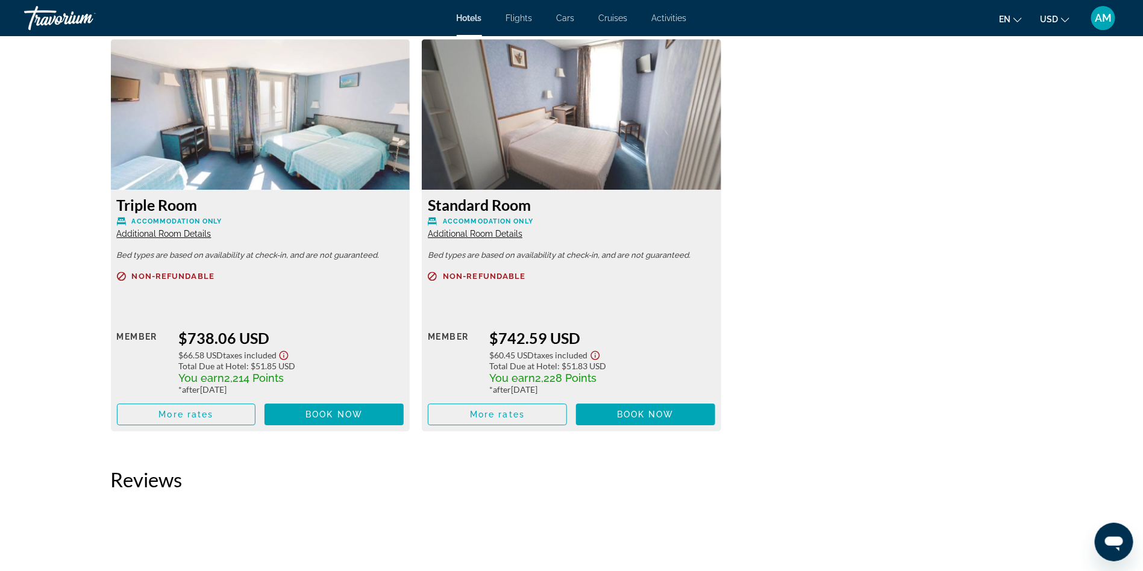
click at [315, 254] on p "Bed types are based on availability at check-in, and are not guaranteed." at bounding box center [260, 255] width 287 height 8
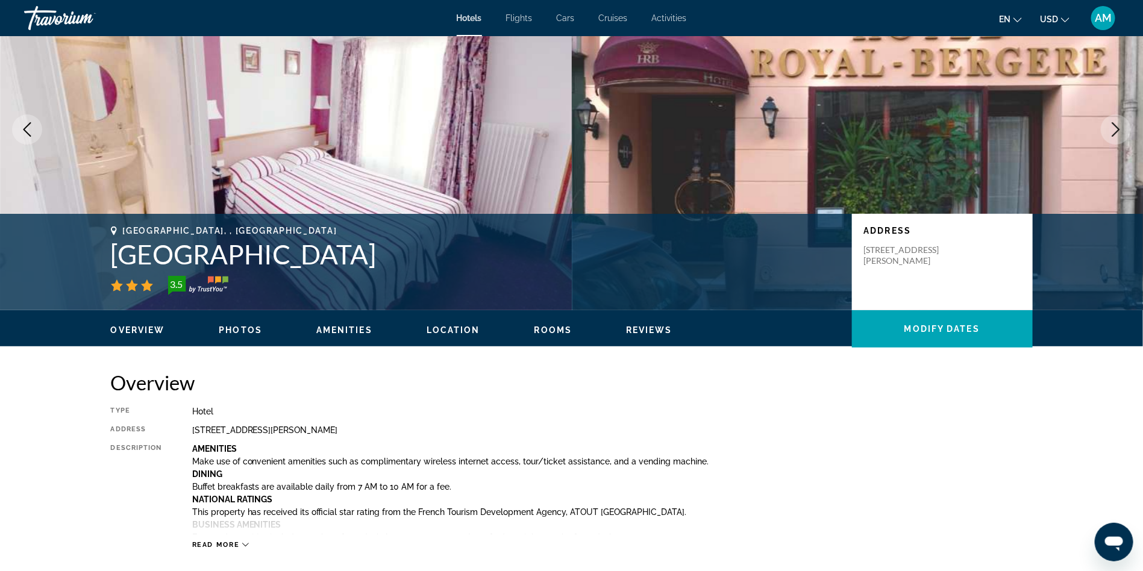
scroll to position [310, 0]
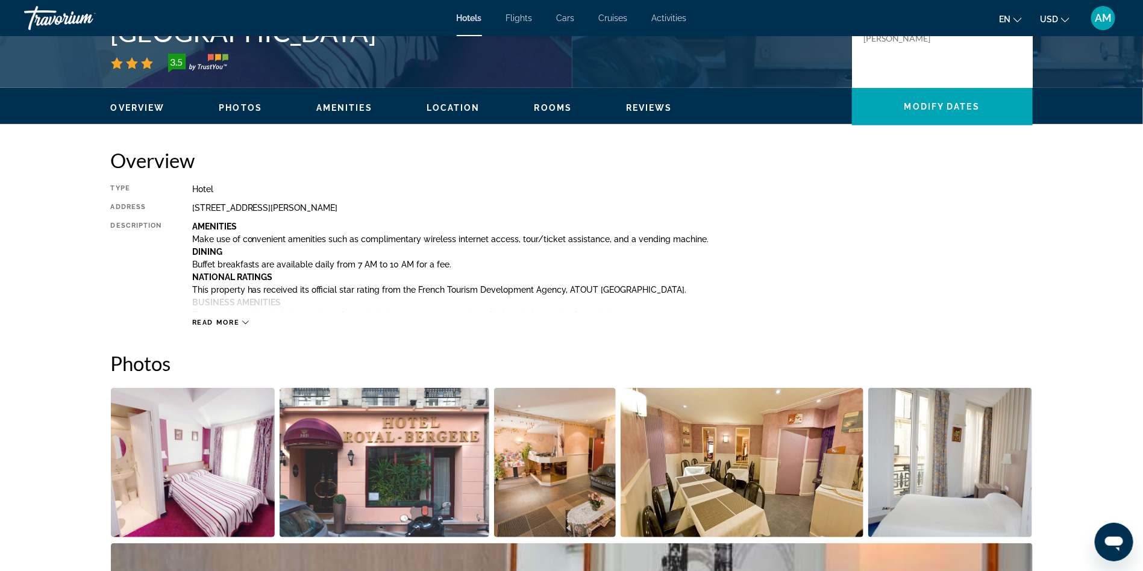
click at [219, 319] on span "Read more" at bounding box center [216, 323] width 48 height 8
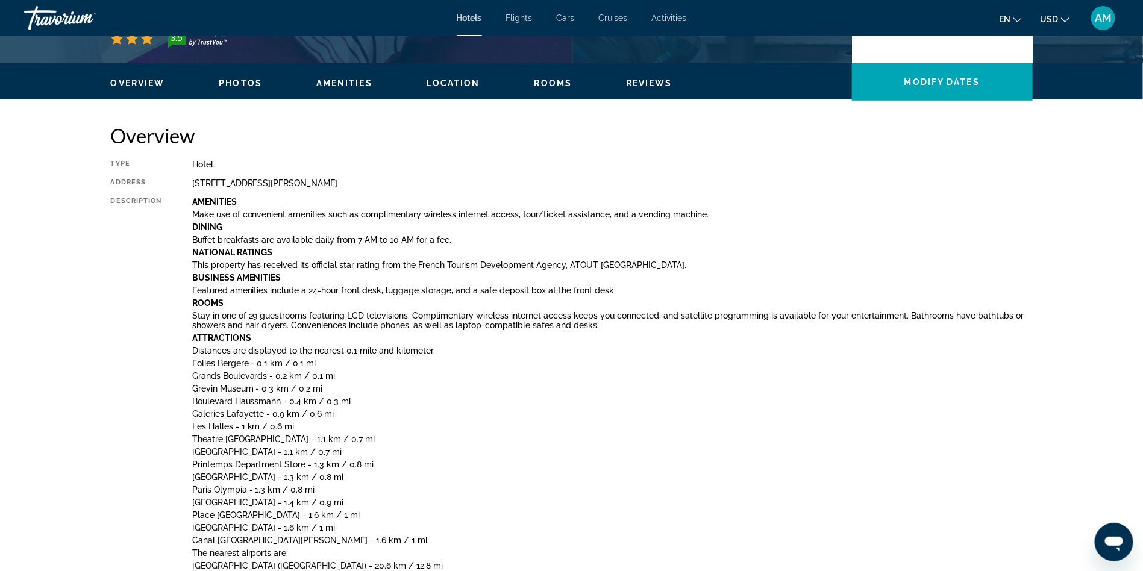
scroll to position [329, 0]
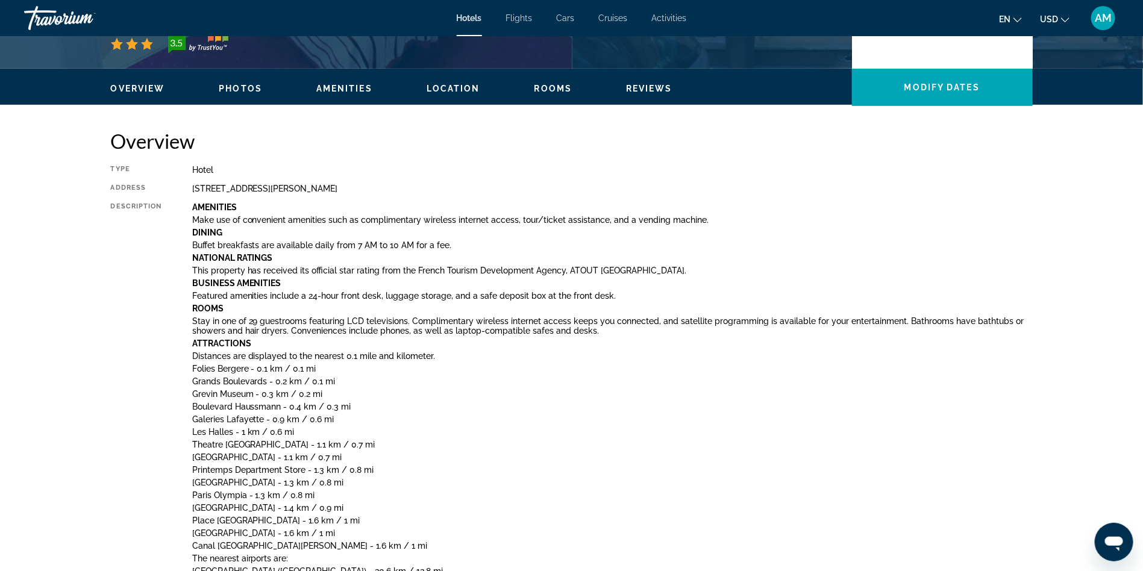
click at [349, 87] on span "Amenities" at bounding box center [344, 89] width 56 height 10
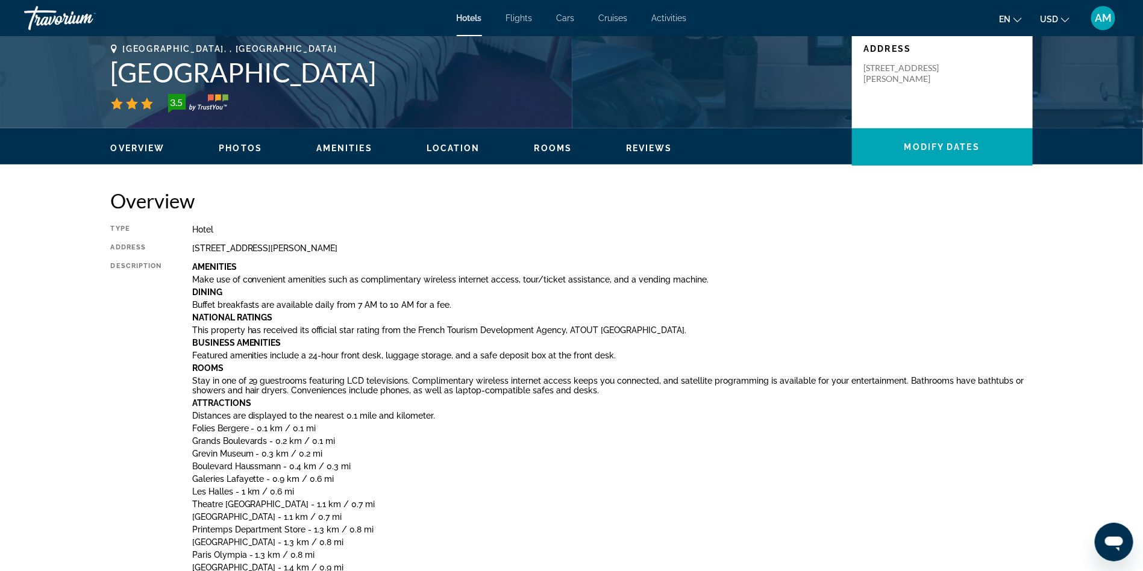
scroll to position [231, 0]
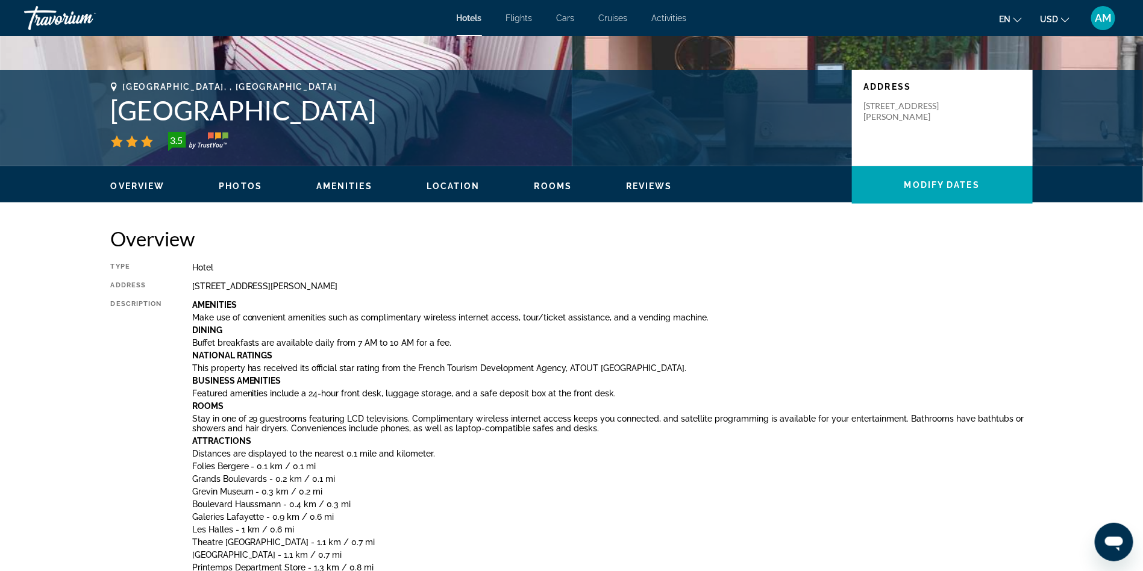
click at [640, 188] on span "Reviews" at bounding box center [649, 186] width 46 height 10
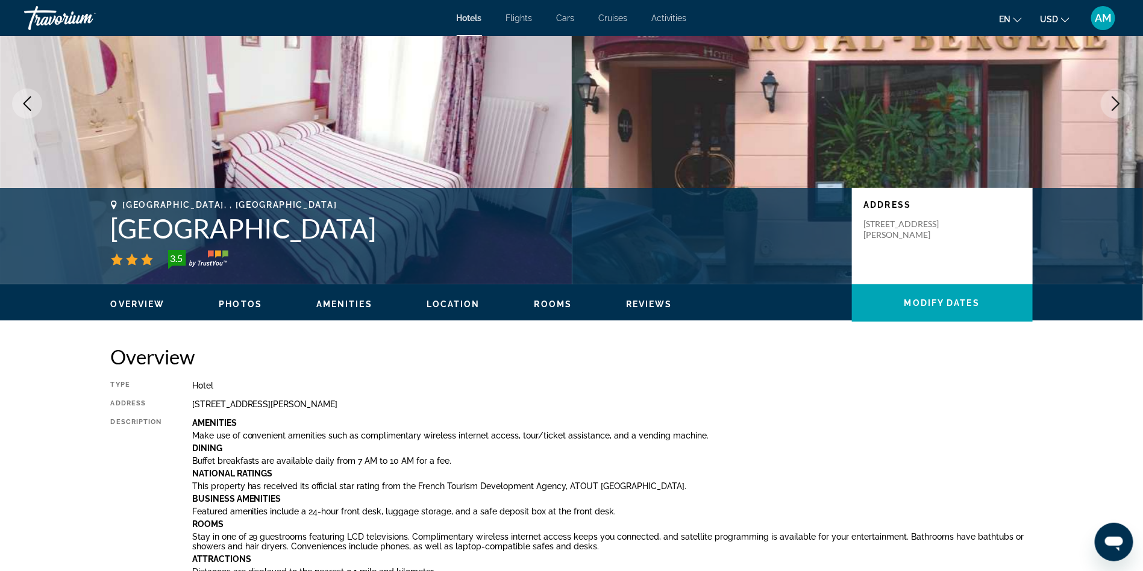
scroll to position [112, 0]
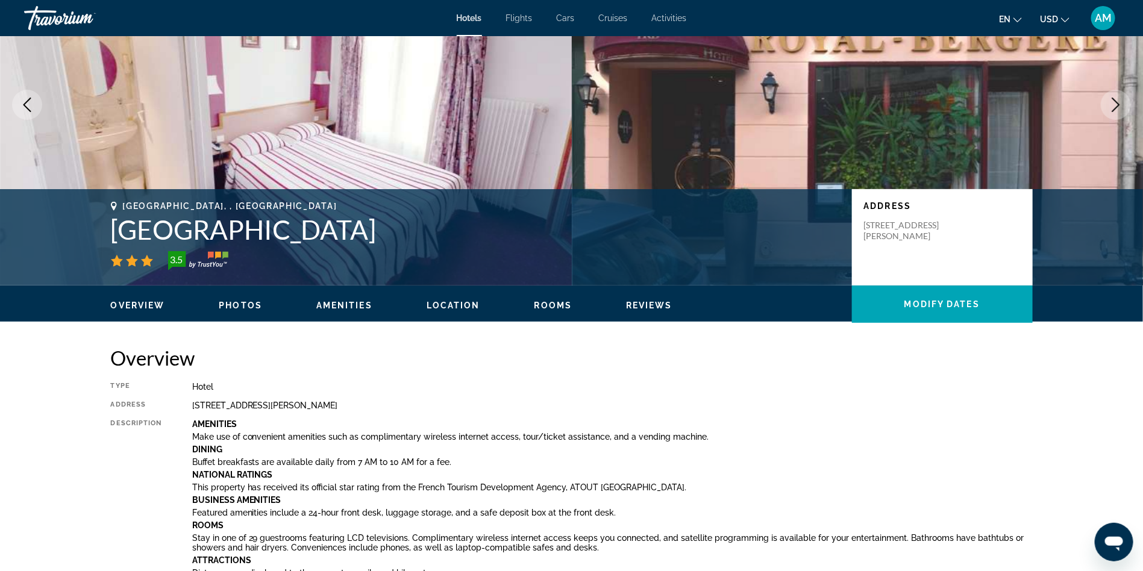
click at [325, 305] on span "Amenities" at bounding box center [344, 306] width 56 height 10
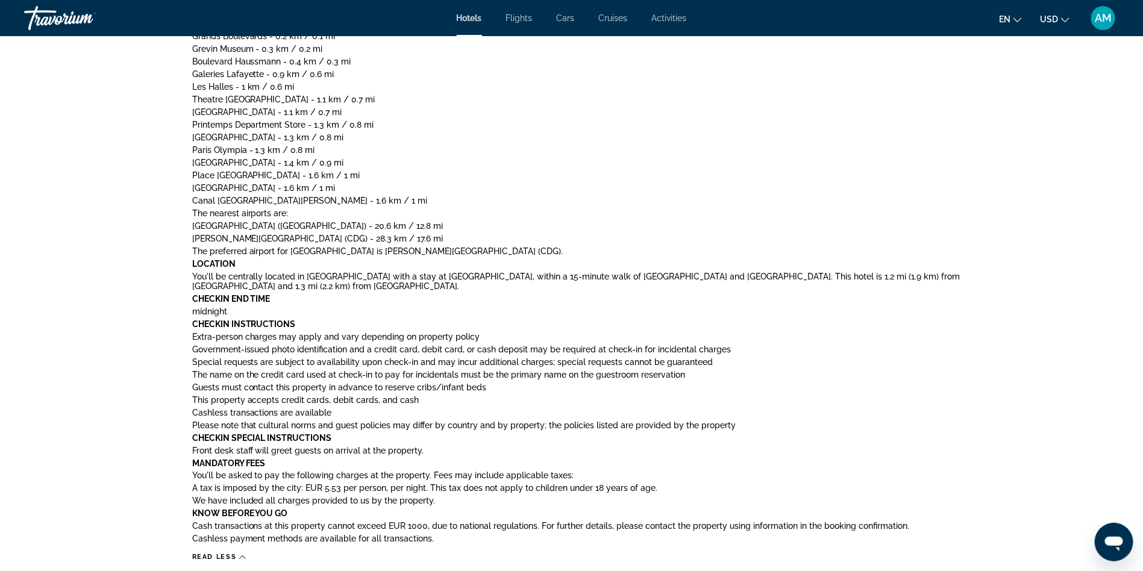
scroll to position [300, 0]
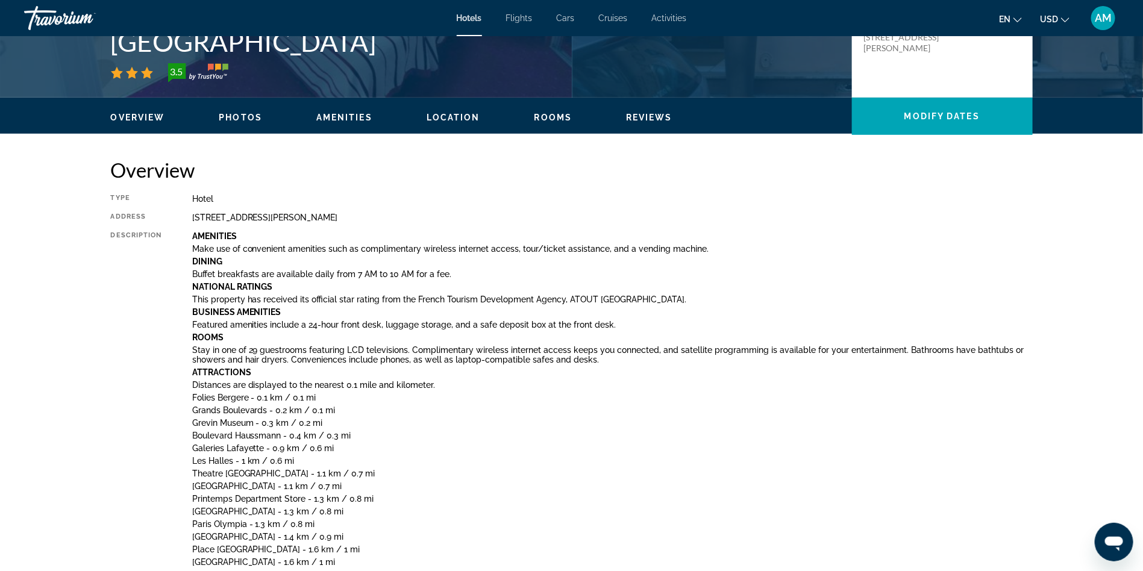
click at [161, 120] on span "Overview" at bounding box center [138, 118] width 54 height 10
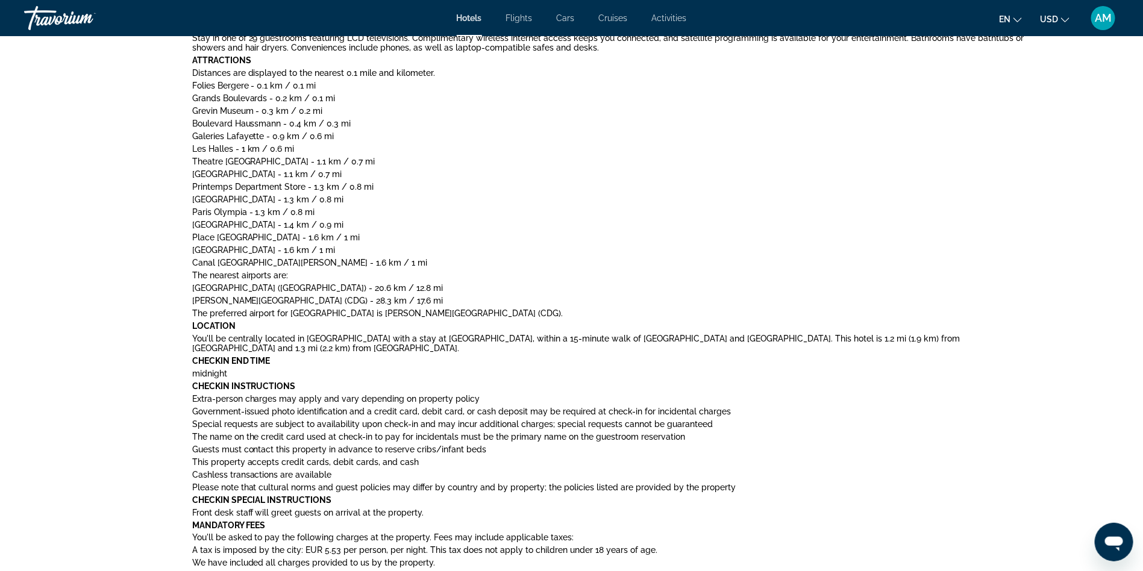
scroll to position [674, 0]
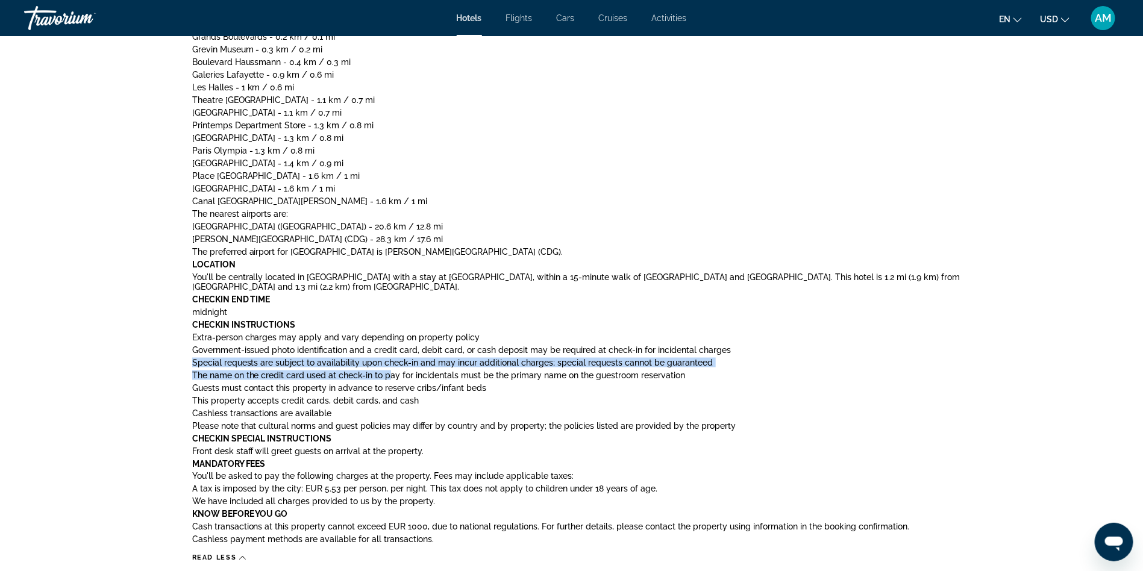
drag, startPoint x: 193, startPoint y: 360, endPoint x: 388, endPoint y: 370, distance: 194.9
click at [388, 370] on div "Amenities Make use of convenient amenities such as complimentary wireless inter…" at bounding box center [612, 203] width 841 height 690
click at [430, 380] on div "Amenities Make use of convenient amenities such as complimentary wireless inter…" at bounding box center [612, 203] width 841 height 690
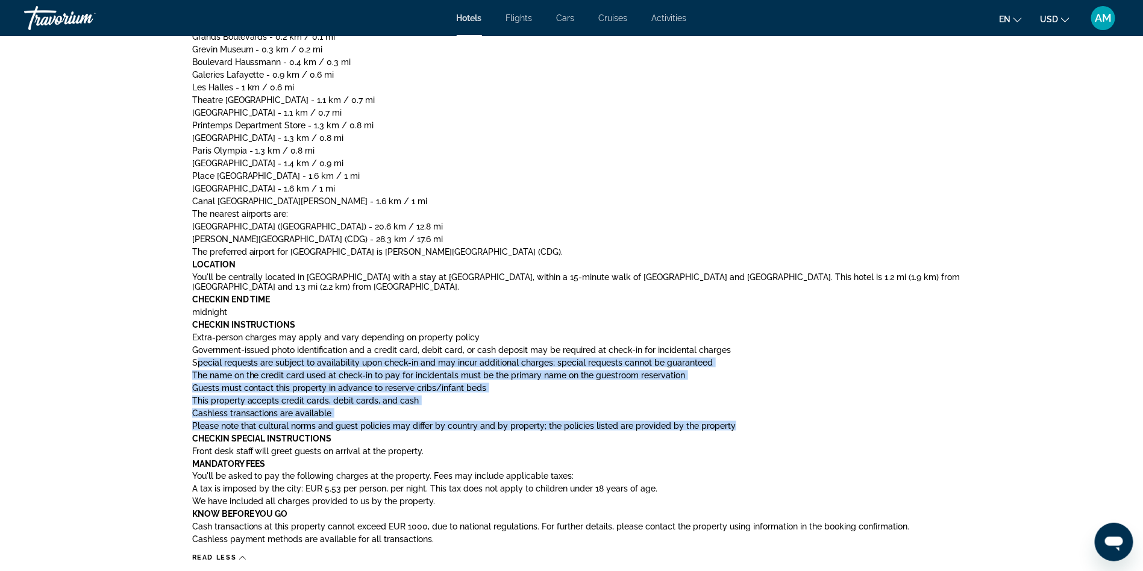
drag, startPoint x: 195, startPoint y: 362, endPoint x: 730, endPoint y: 423, distance: 539.1
click at [730, 423] on div "Amenities Make use of convenient amenities such as complimentary wireless inter…" at bounding box center [612, 203] width 841 height 690
copy div "pecial requests are subject to availability upon check-in and may incur additio…"
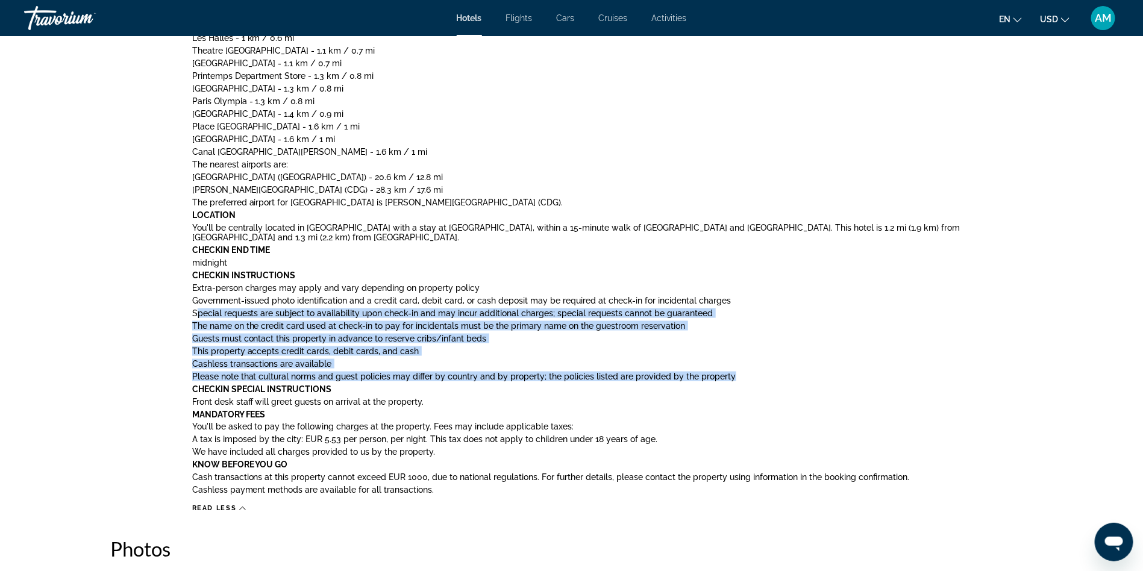
scroll to position [723, 0]
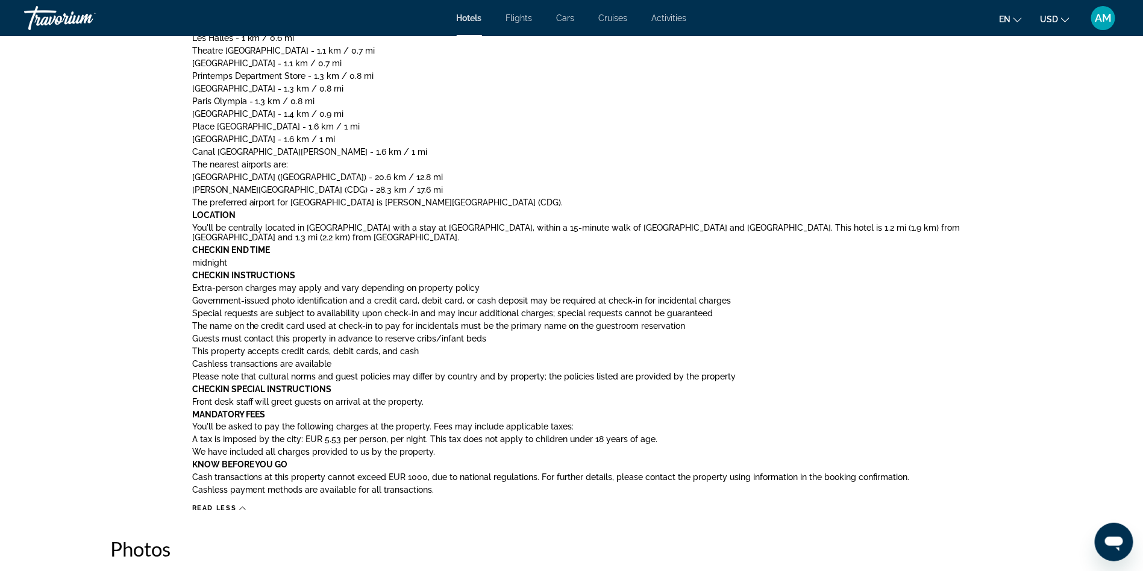
click at [408, 399] on p "Front desk staff will greet guests on arrival at the property." at bounding box center [612, 402] width 841 height 10
click at [193, 437] on p "A tax is imposed by the city: EUR 5.53 per person, per night. This tax does not…" at bounding box center [612, 440] width 841 height 10
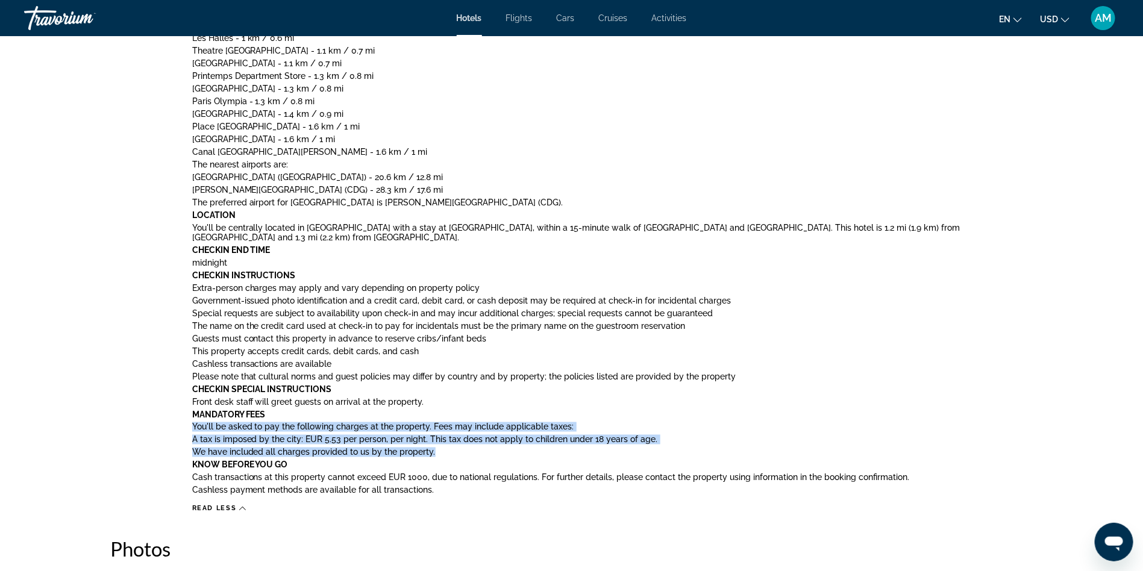
drag, startPoint x: 192, startPoint y: 427, endPoint x: 477, endPoint y: 454, distance: 286.2
click at [477, 454] on div "Amenities Make use of convenient amenities such as complimentary wireless inter…" at bounding box center [612, 153] width 841 height 690
copy div "You'll be asked to pay the following charges at the property. Fees may include …"
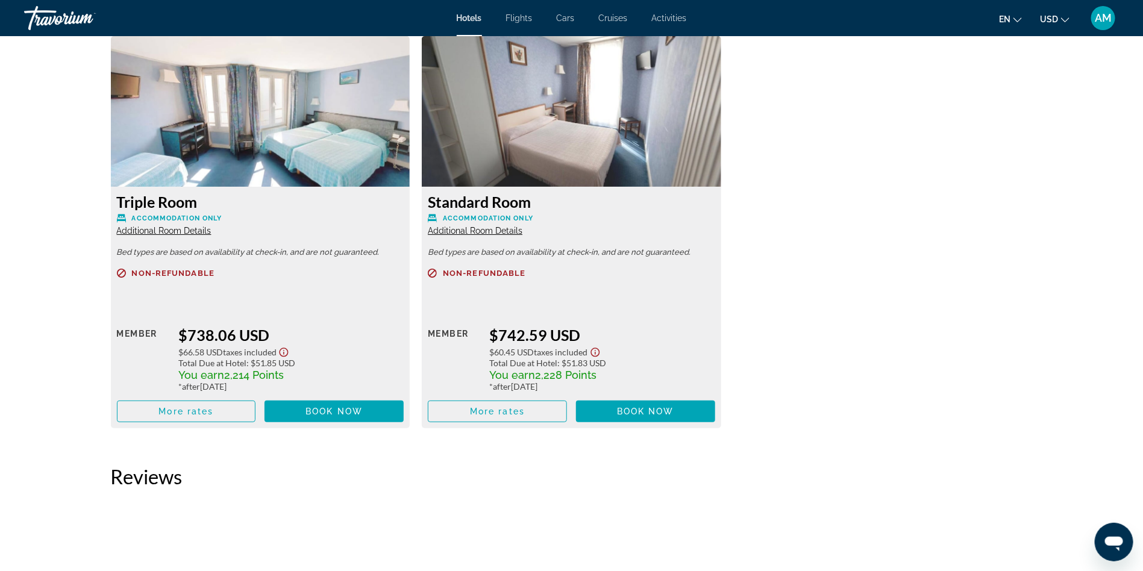
scroll to position [2232, 0]
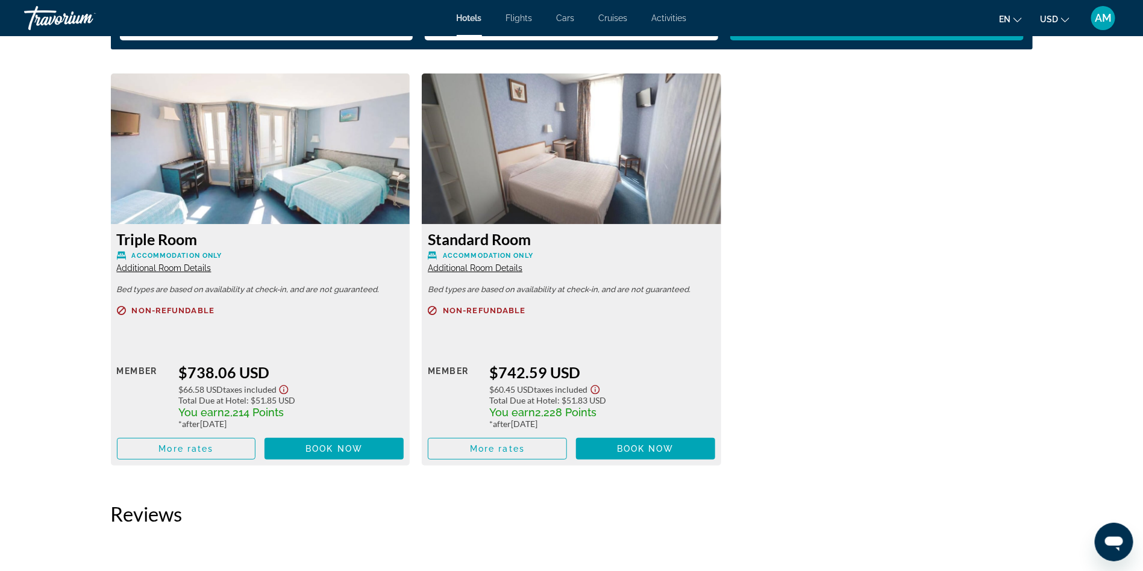
click at [283, 391] on icon "Show Taxes and Fees disclaimer" at bounding box center [284, 389] width 14 height 11
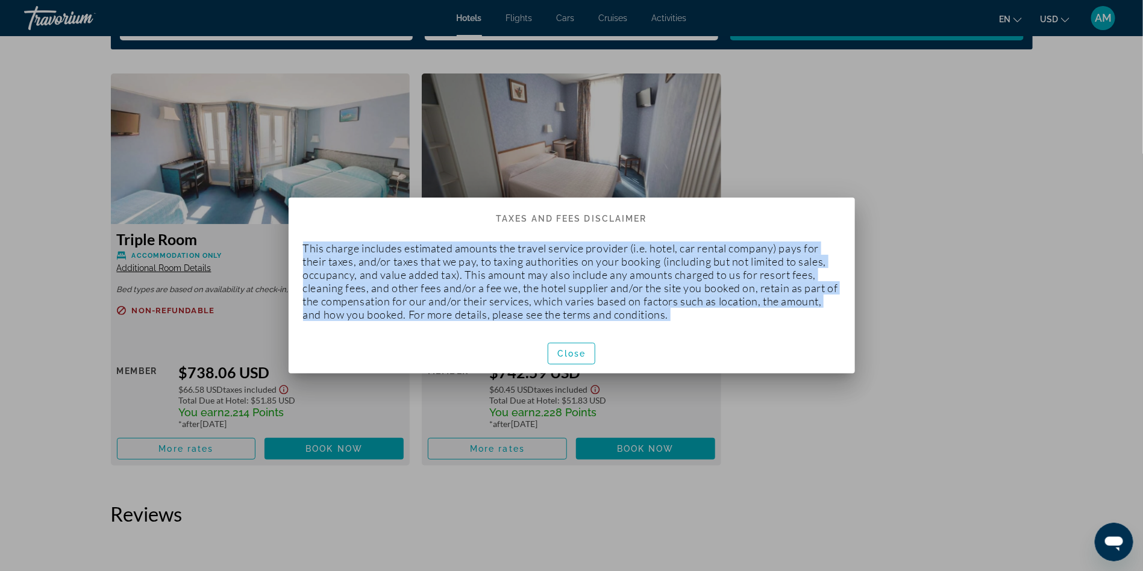
drag, startPoint x: 303, startPoint y: 247, endPoint x: 769, endPoint y: 343, distance: 475.5
click at [769, 343] on div "Taxes and Fees Disclaimer This charge includes estimated amounts the travel ser…" at bounding box center [572, 286] width 566 height 176
copy div "This charge includes estimated amounts the travel service provider (i.e. hotel,…"
click at [572, 352] on span "Close" at bounding box center [571, 354] width 29 height 10
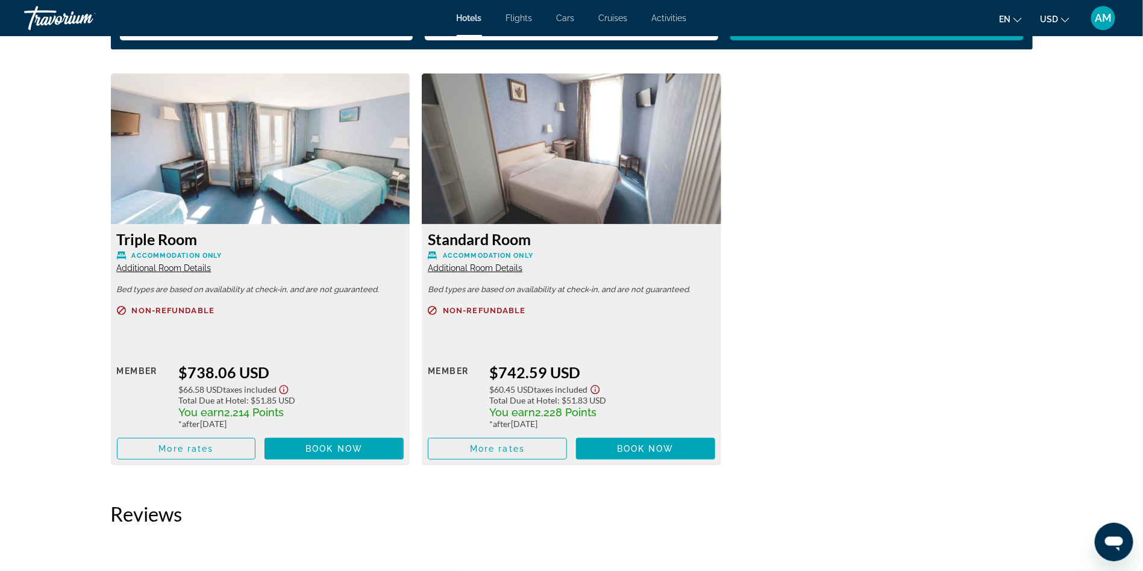
scroll to position [2232, 0]
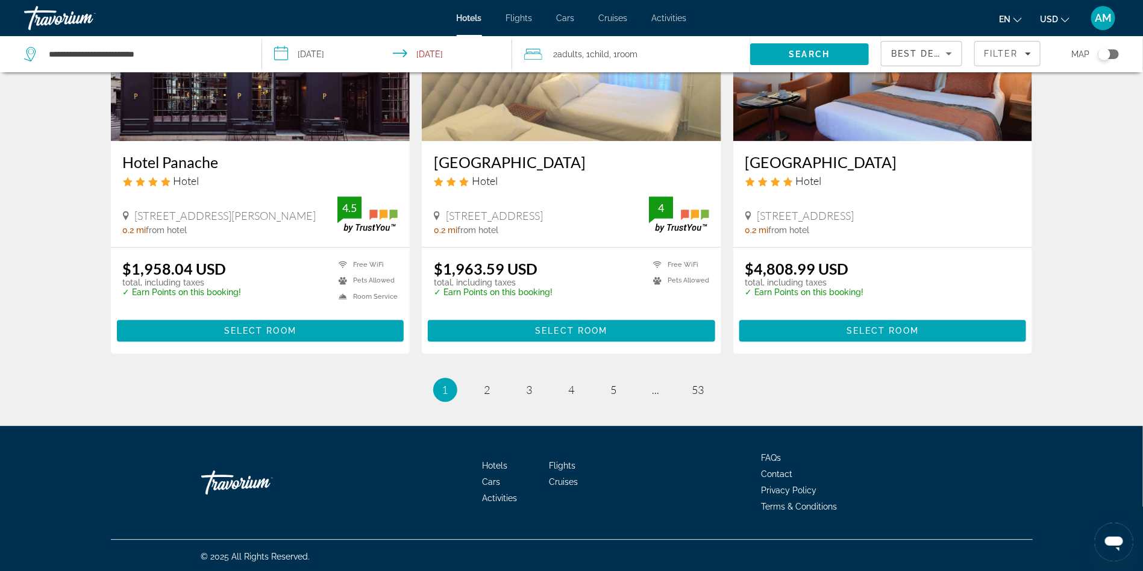
scroll to position [1485, 0]
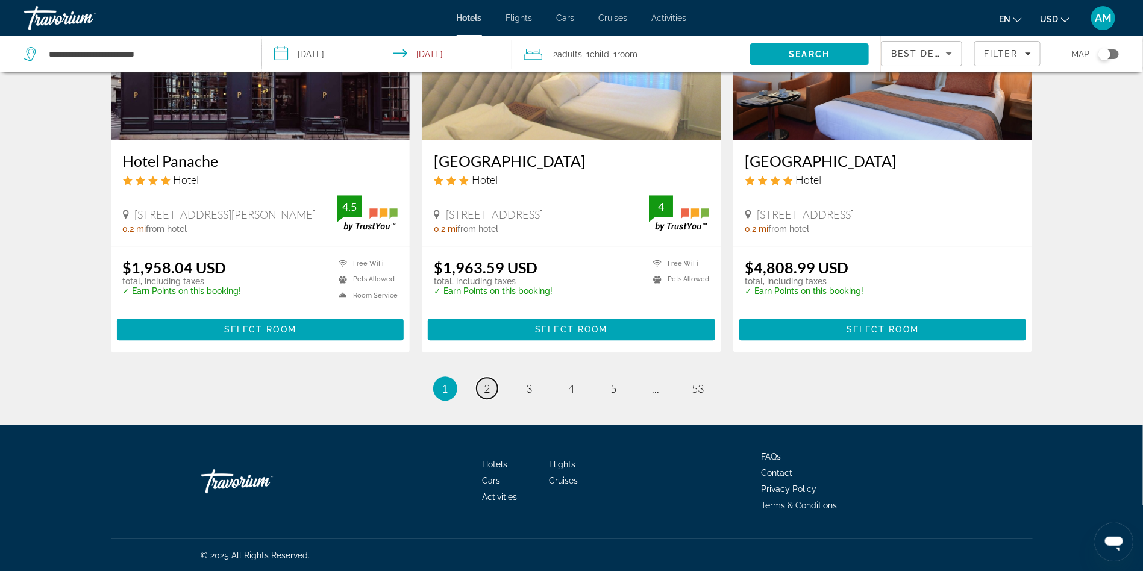
click at [483, 393] on link "page 2" at bounding box center [487, 388] width 21 height 21
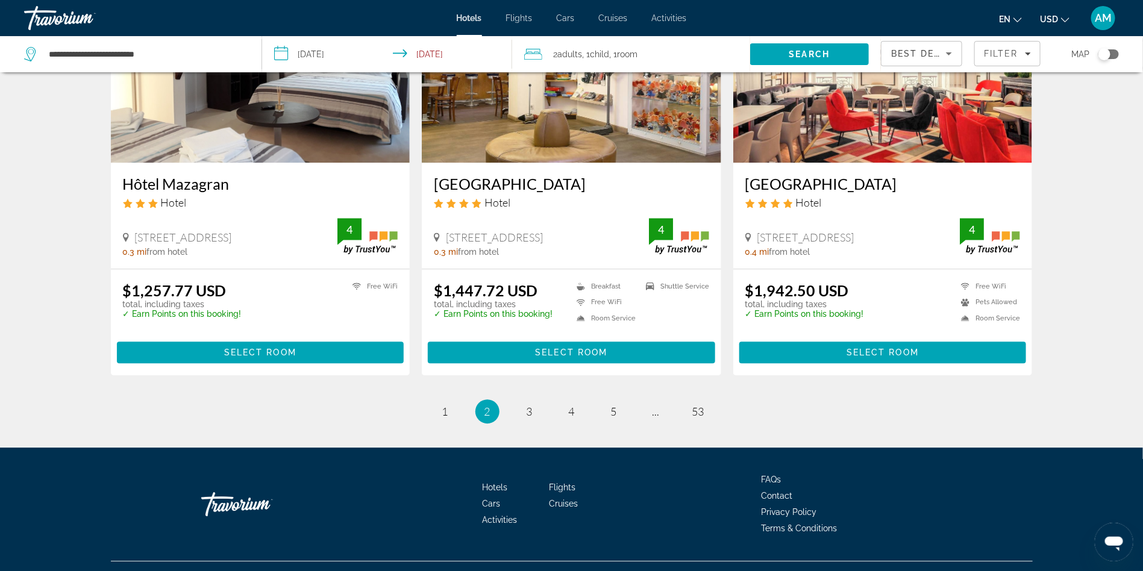
scroll to position [1536, 0]
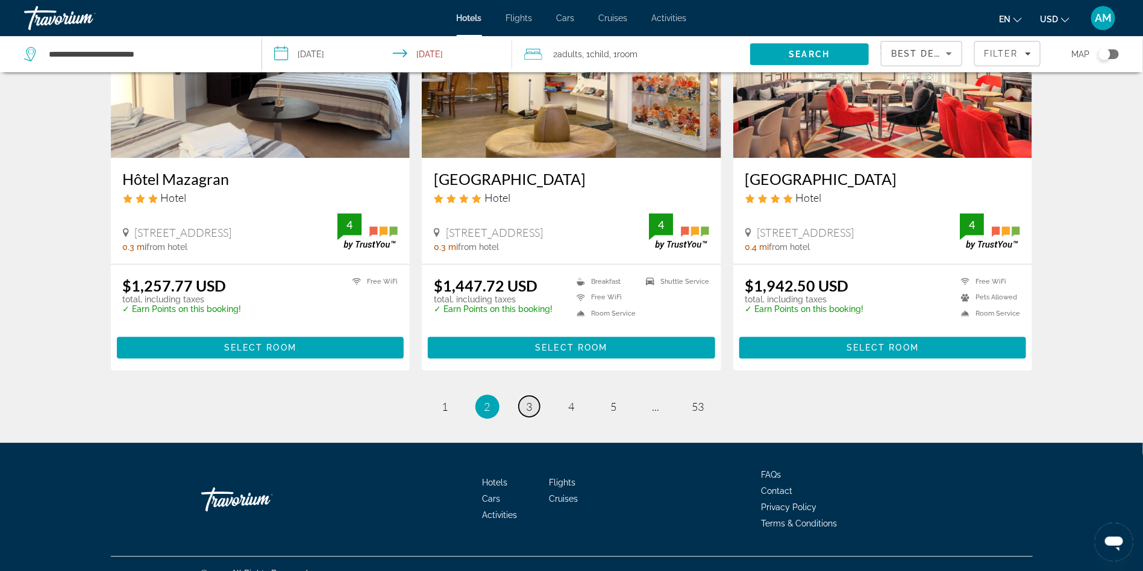
click at [528, 400] on span "3" at bounding box center [530, 406] width 6 height 13
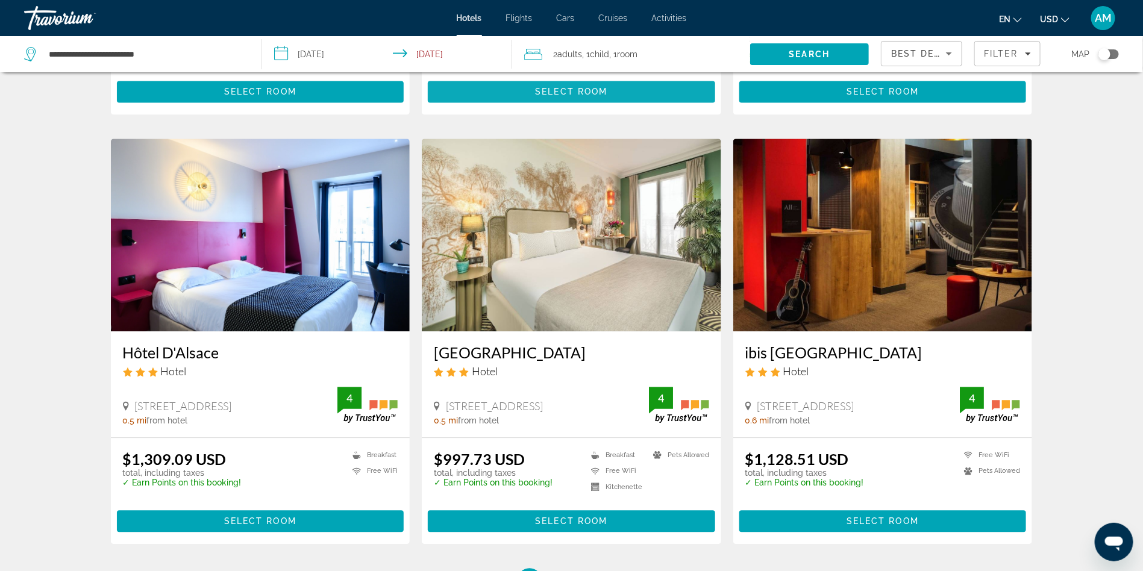
scroll to position [1400, 0]
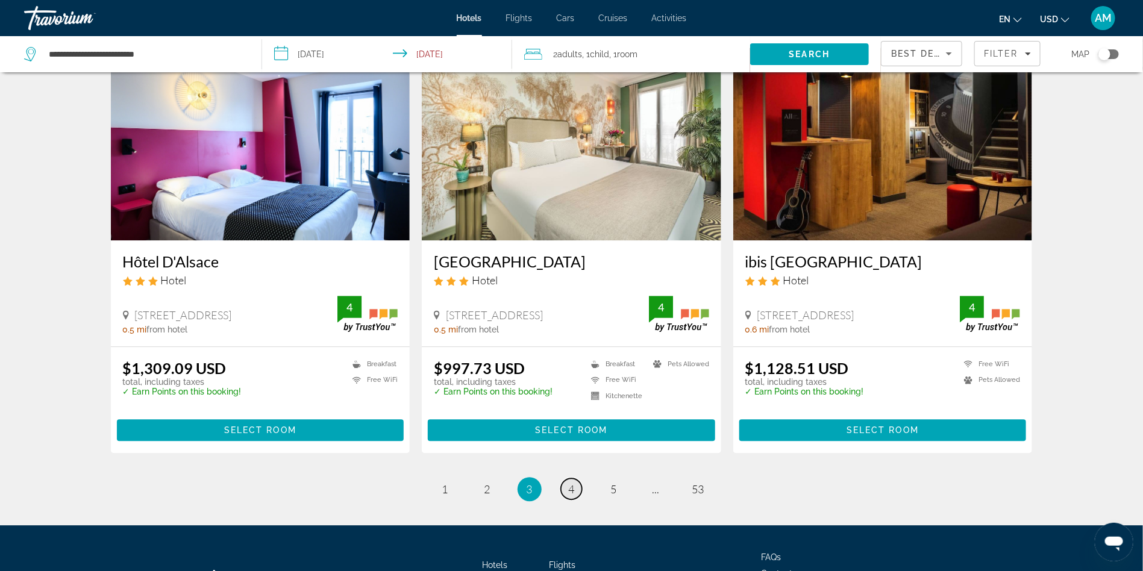
click at [565, 492] on link "page 4" at bounding box center [571, 488] width 21 height 21
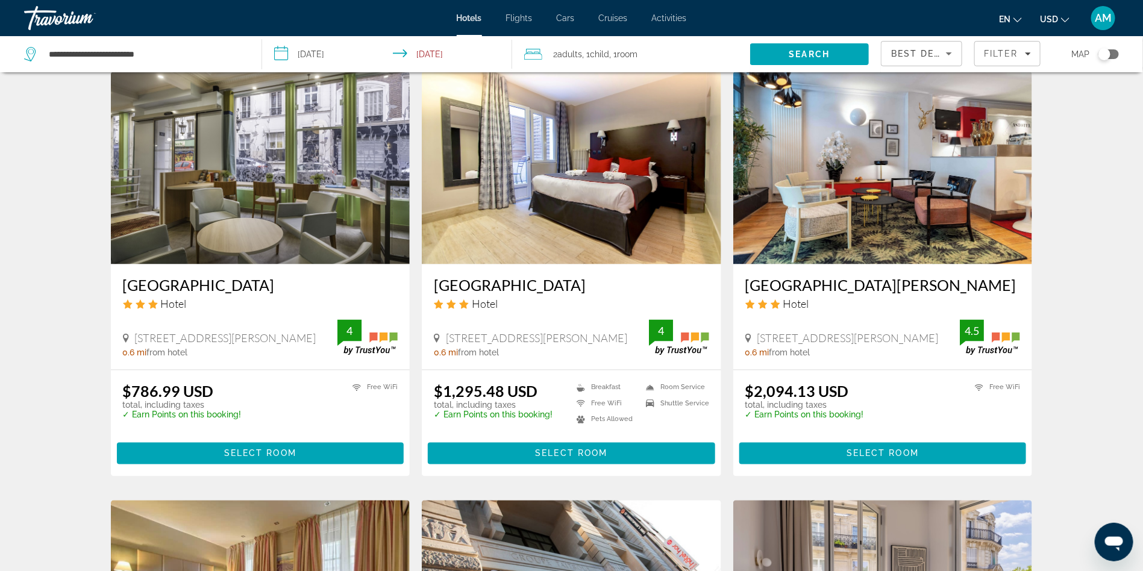
scroll to position [931, 0]
click at [318, 208] on img "Main content" at bounding box center [260, 168] width 299 height 193
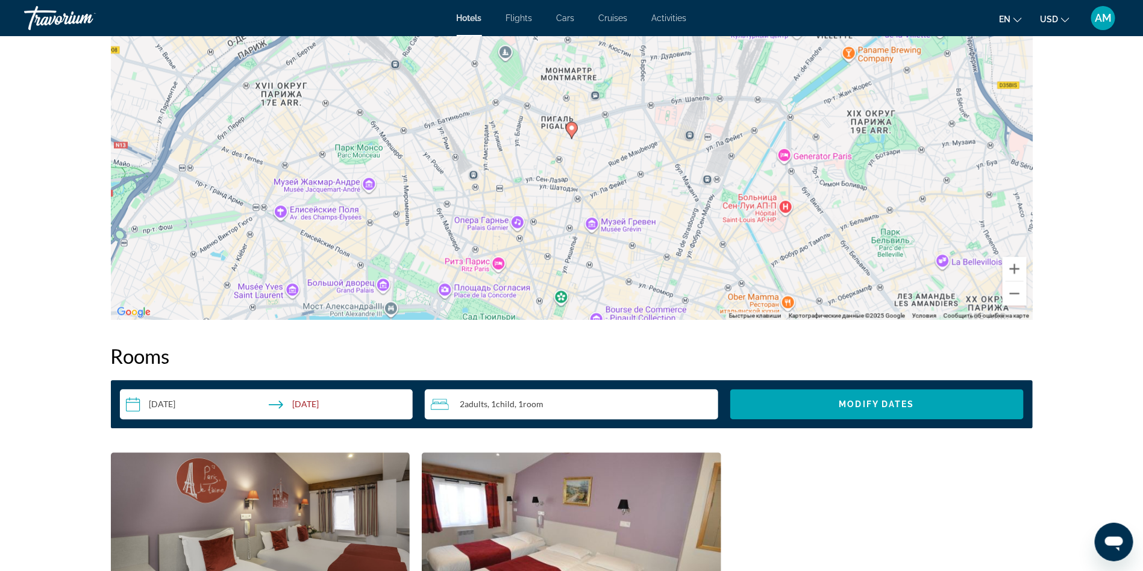
scroll to position [1115, 0]
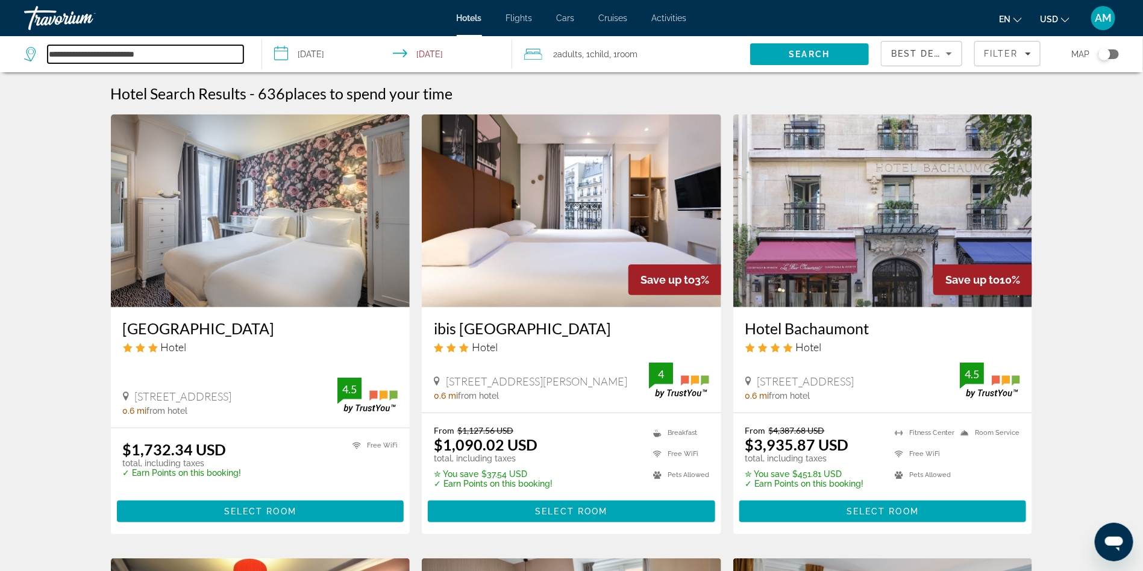
click at [101, 60] on input "**********" at bounding box center [146, 54] width 196 height 18
drag, startPoint x: 187, startPoint y: 51, endPoint x: 0, endPoint y: 17, distance: 189.8
click at [0, 17] on div "**********" at bounding box center [571, 285] width 1143 height 571
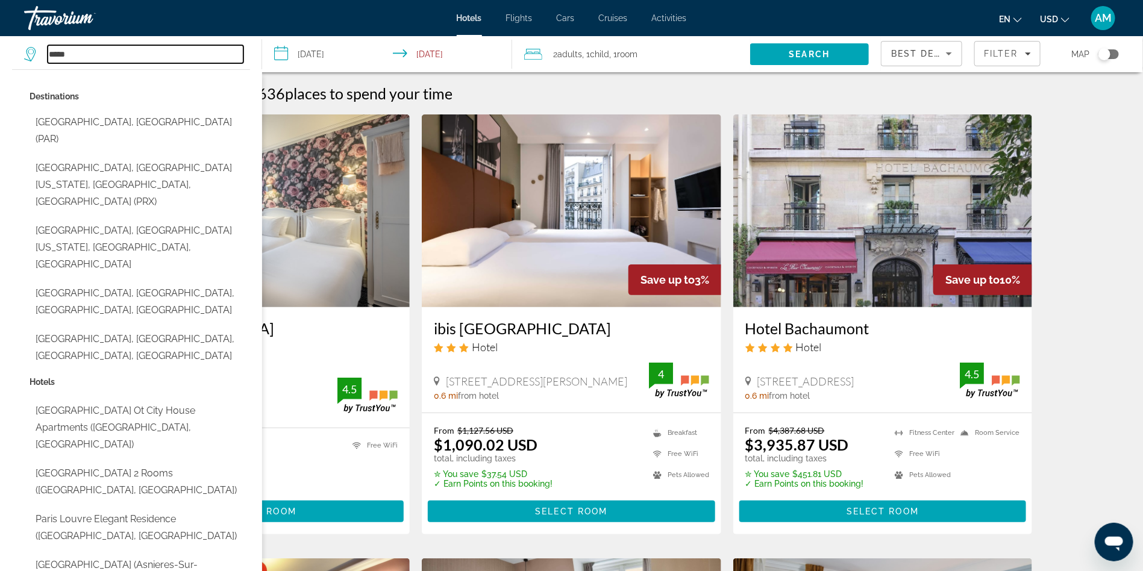
drag, startPoint x: 90, startPoint y: 50, endPoint x: 59, endPoint y: 50, distance: 31.3
click at [59, 50] on input "*****" at bounding box center [146, 54] width 196 height 18
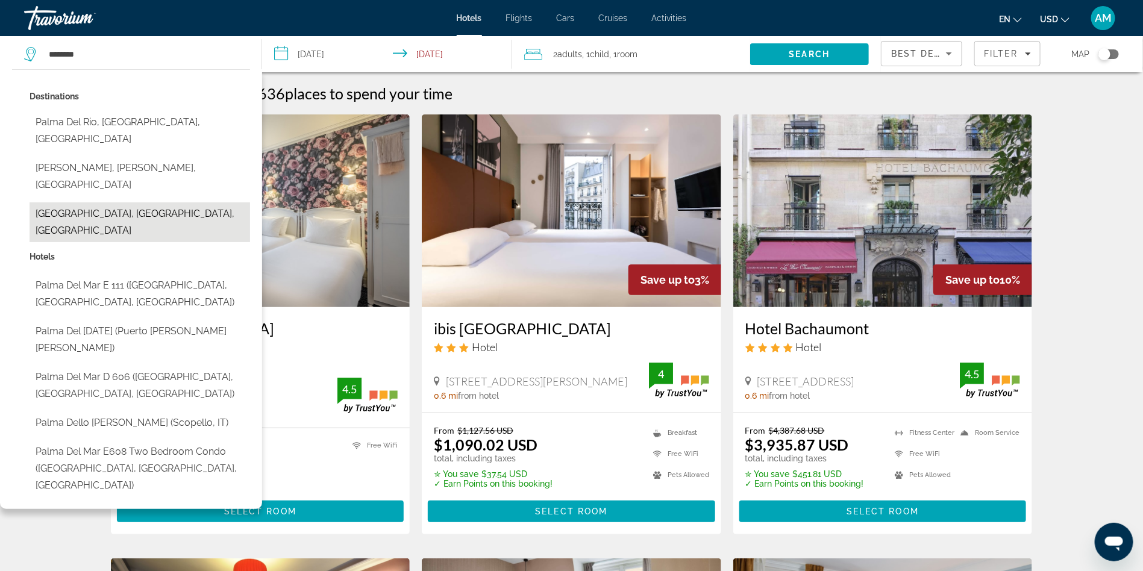
click at [86, 202] on button "[GEOGRAPHIC_DATA], [GEOGRAPHIC_DATA], [GEOGRAPHIC_DATA]" at bounding box center [140, 222] width 221 height 40
type input "**********"
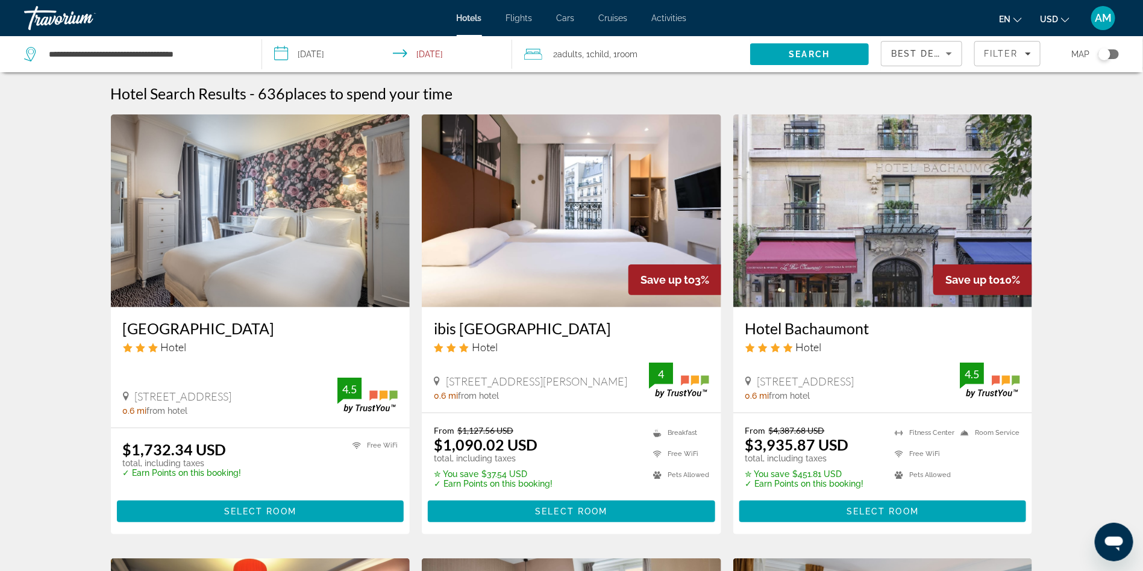
click at [329, 53] on input "**********" at bounding box center [389, 56] width 255 height 40
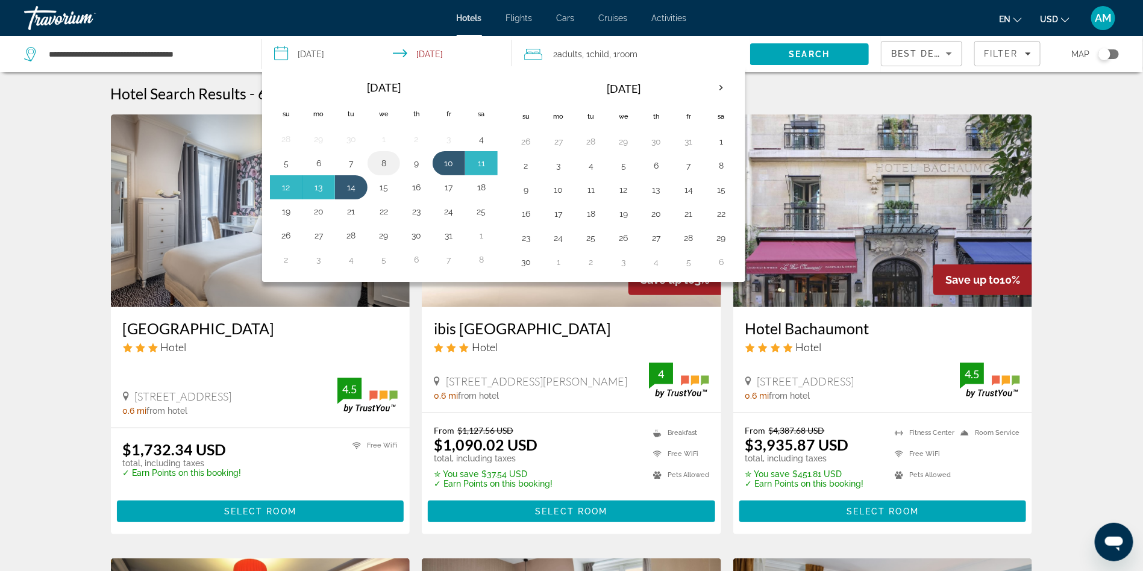
click at [386, 161] on button "8" at bounding box center [383, 163] width 19 height 17
click at [350, 182] on button "14" at bounding box center [351, 187] width 19 height 17
type input "**********"
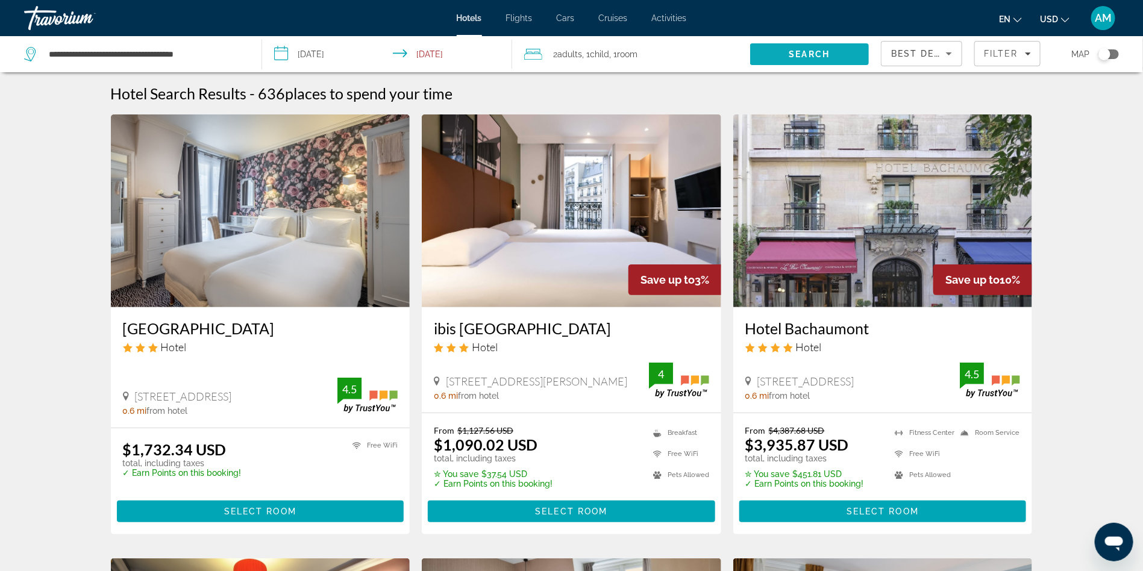
click at [786, 52] on span "Search" at bounding box center [809, 54] width 119 height 29
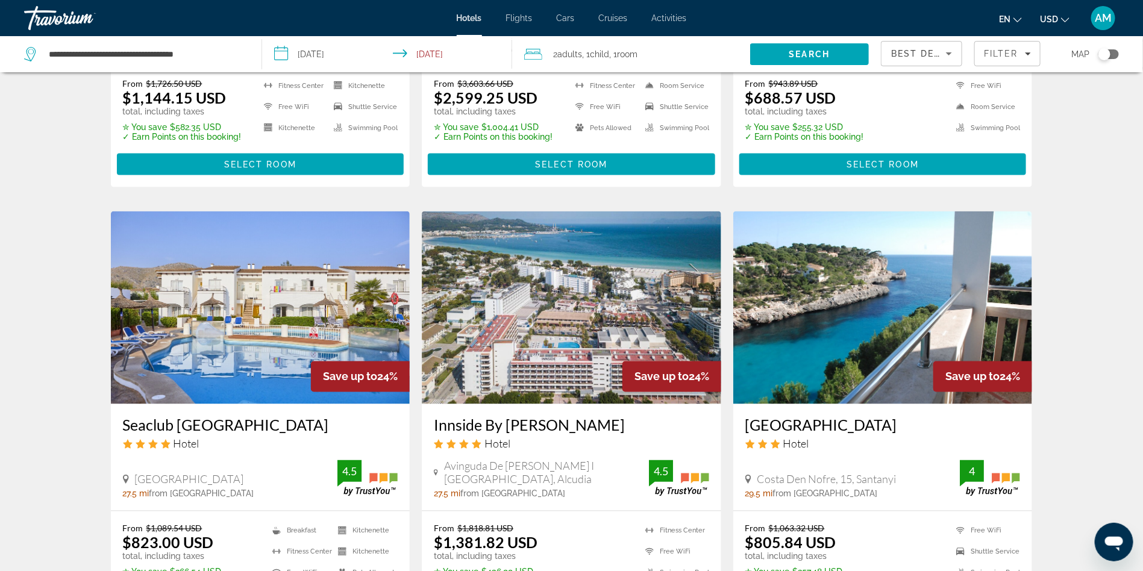
scroll to position [877, 0]
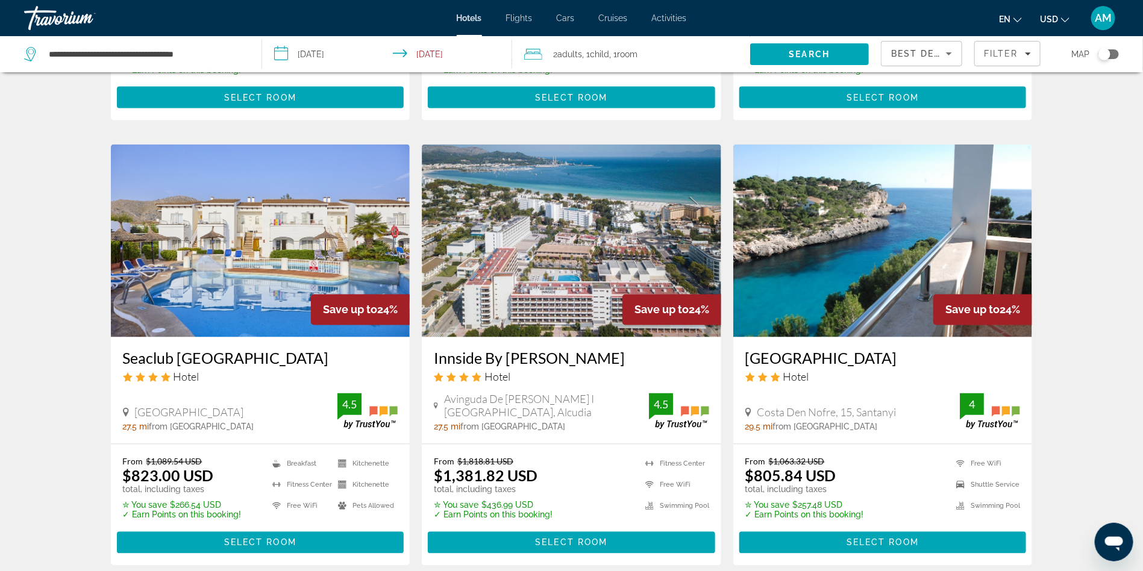
click at [892, 280] on img "Main content" at bounding box center [882, 241] width 299 height 193
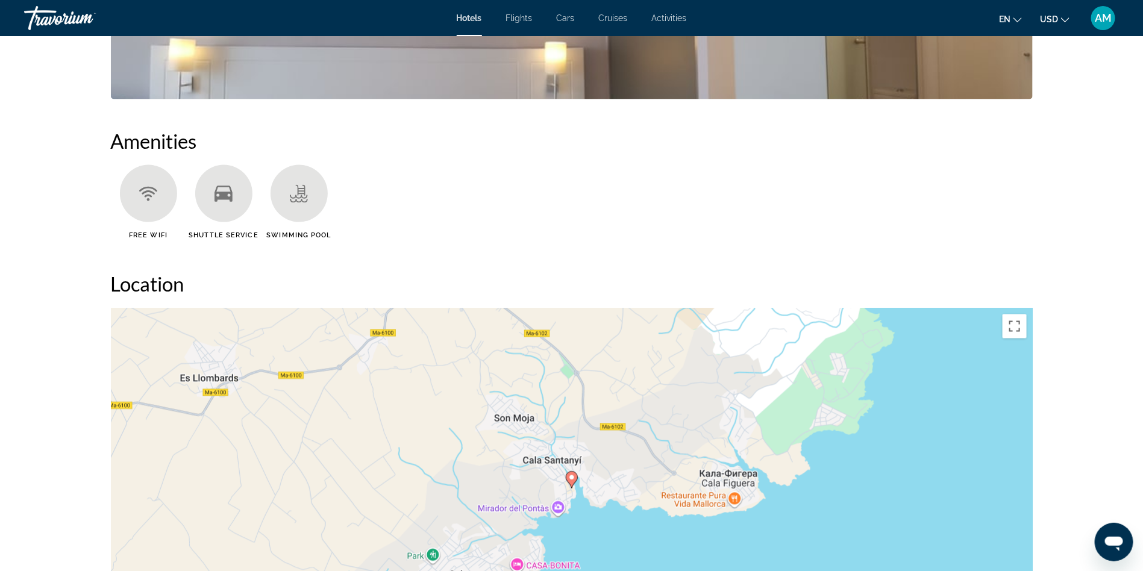
scroll to position [1074, 0]
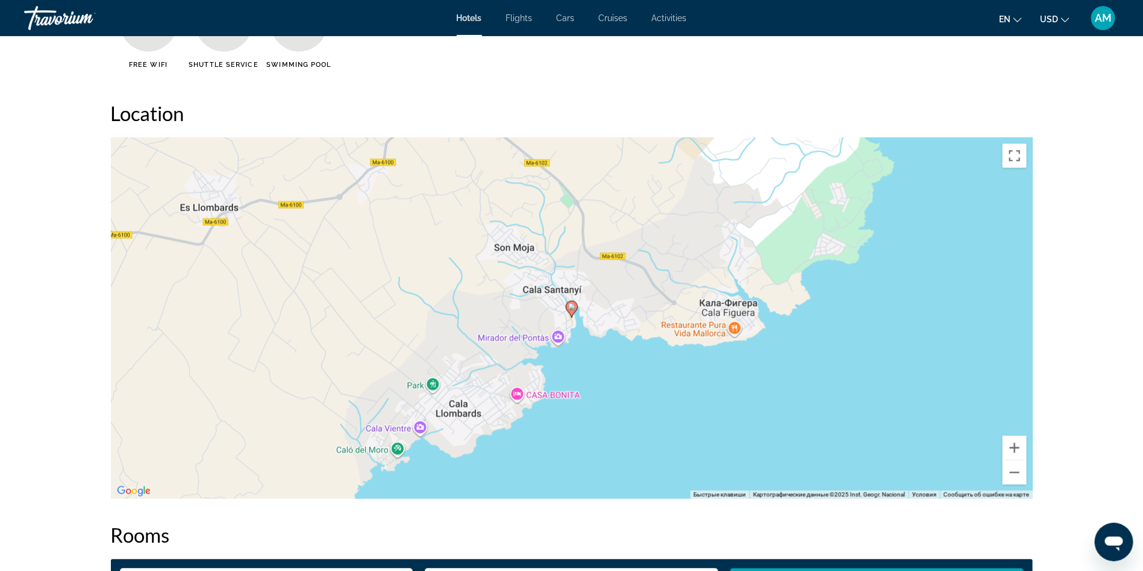
click at [525, 343] on div "Чтобы активировать перетаскивание с помощью клавиатуры, нажмите Alt + Ввод. Пос…" at bounding box center [572, 319] width 922 height 362
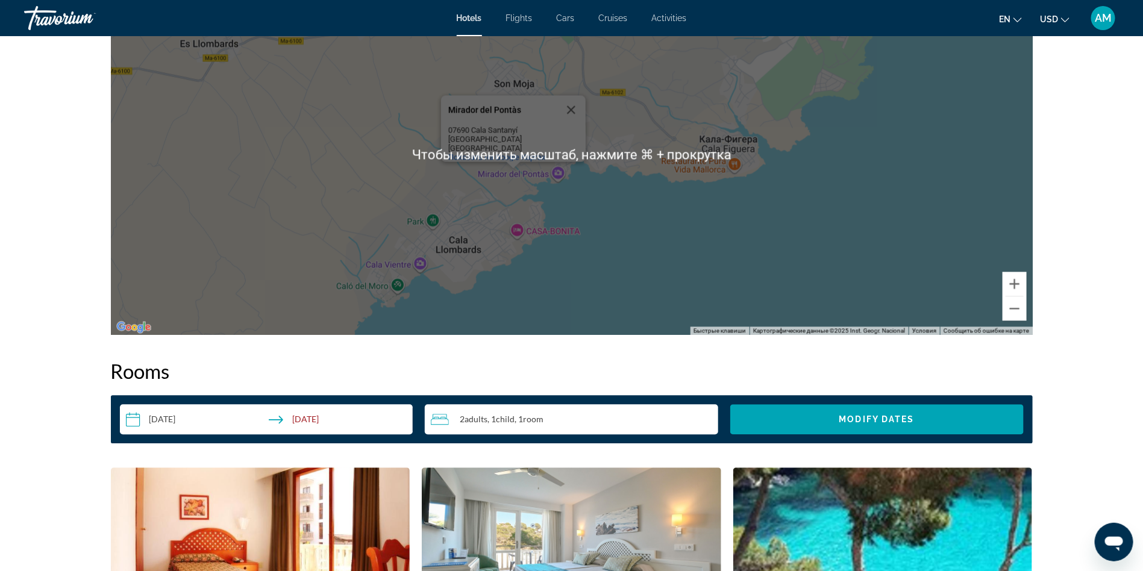
scroll to position [1115, 0]
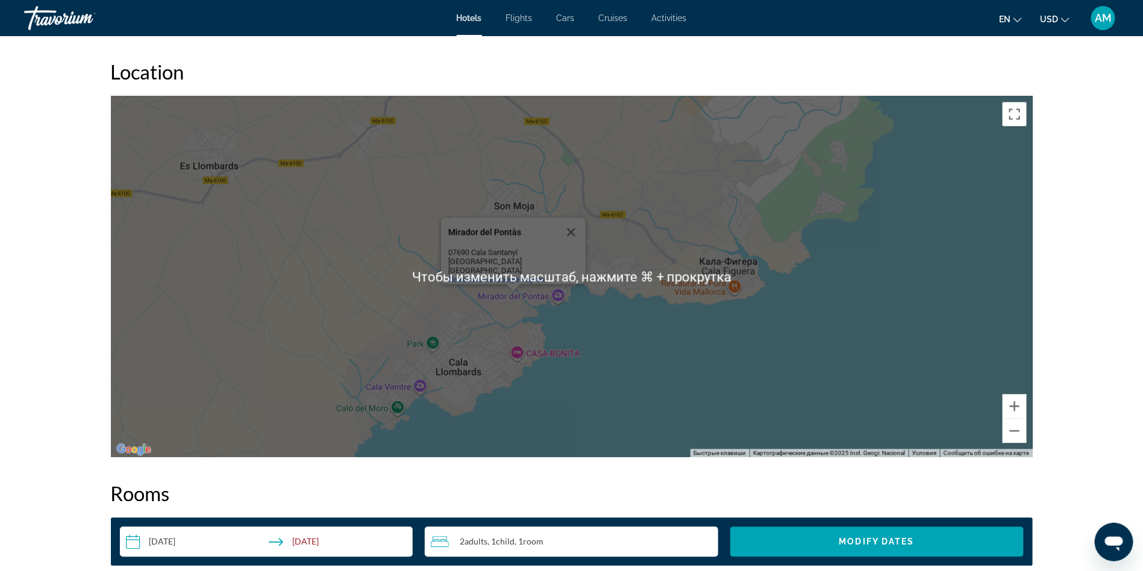
click at [620, 374] on div "Чтобы активировать перетаскивание с помощью клавиатуры, нажмите Alt + Ввод. Пос…" at bounding box center [572, 277] width 922 height 362
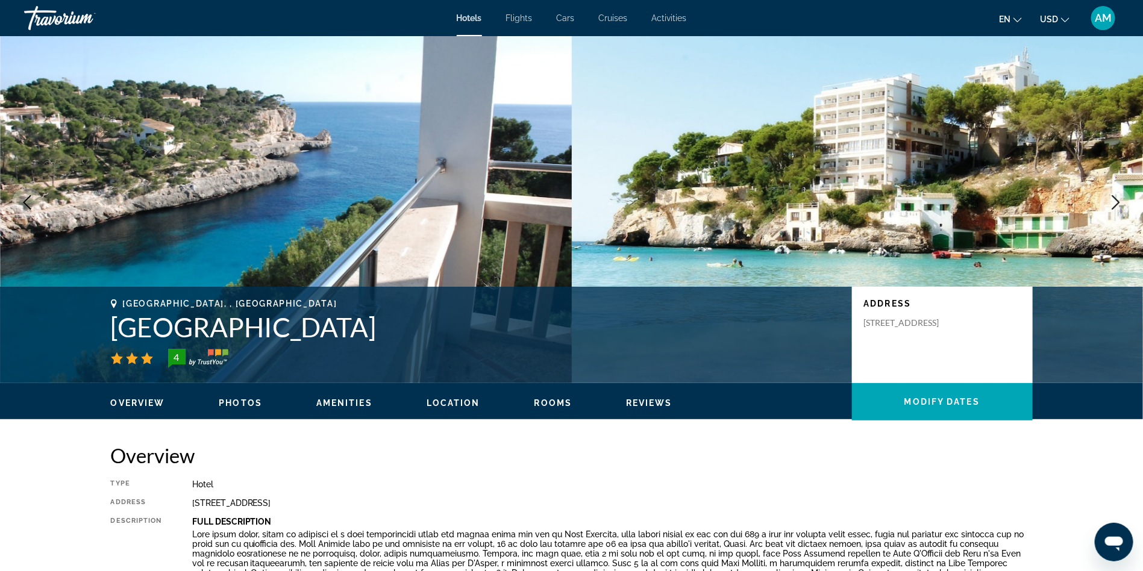
scroll to position [0, 0]
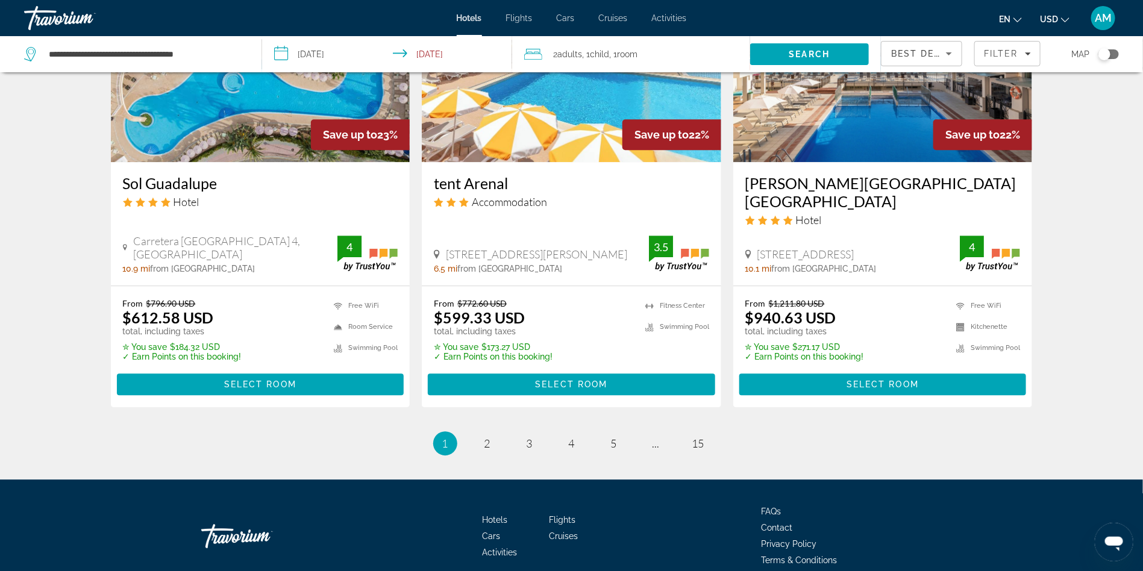
scroll to position [1533, 0]
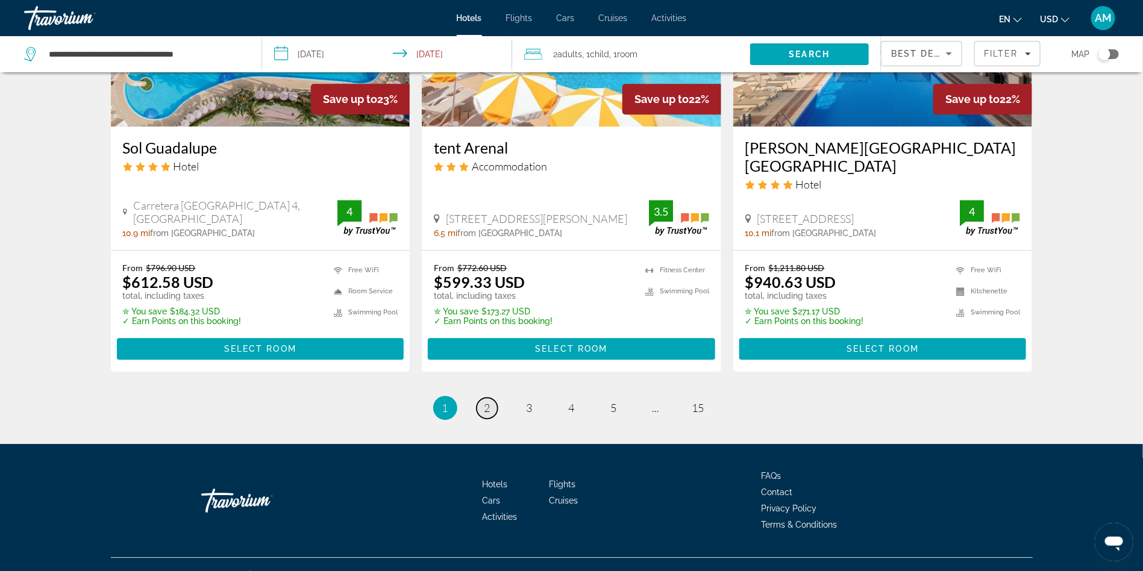
click at [481, 398] on link "page 2" at bounding box center [487, 408] width 21 height 21
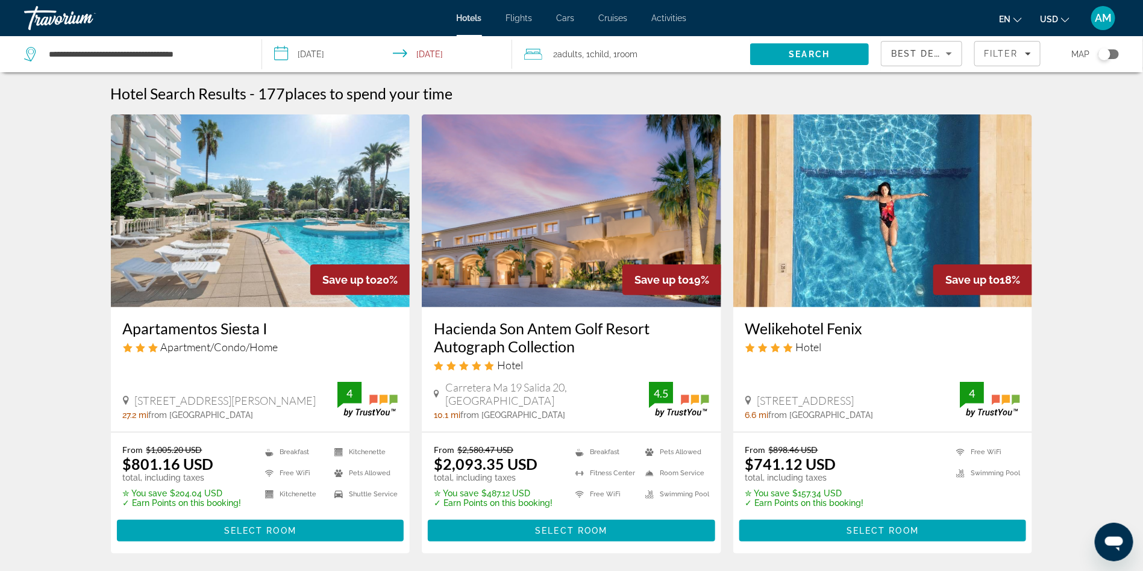
click at [232, 250] on img "Main content" at bounding box center [260, 210] width 299 height 193
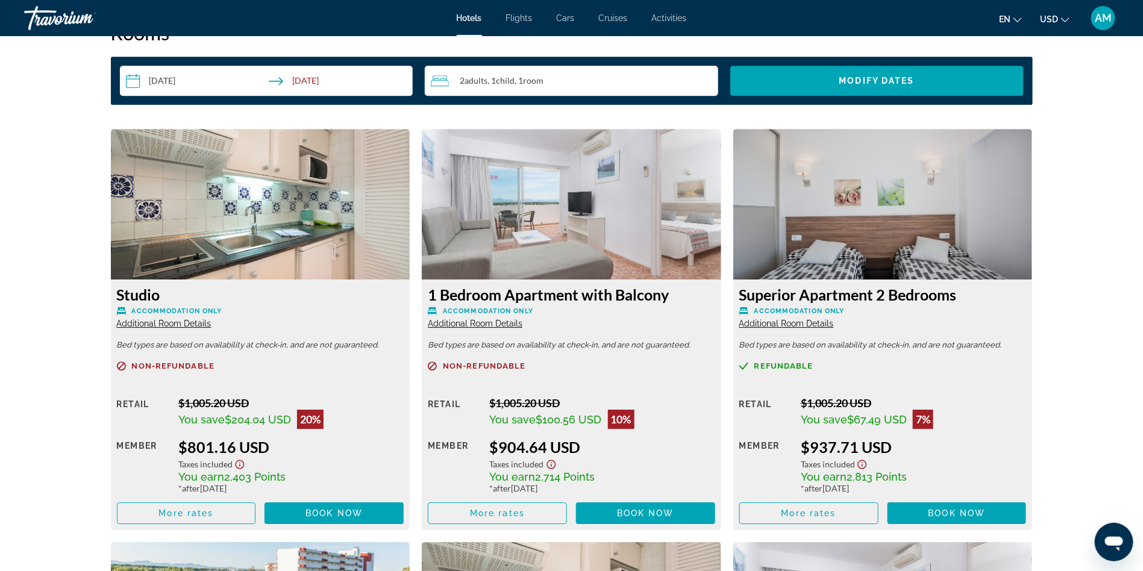
scroll to position [1571, 0]
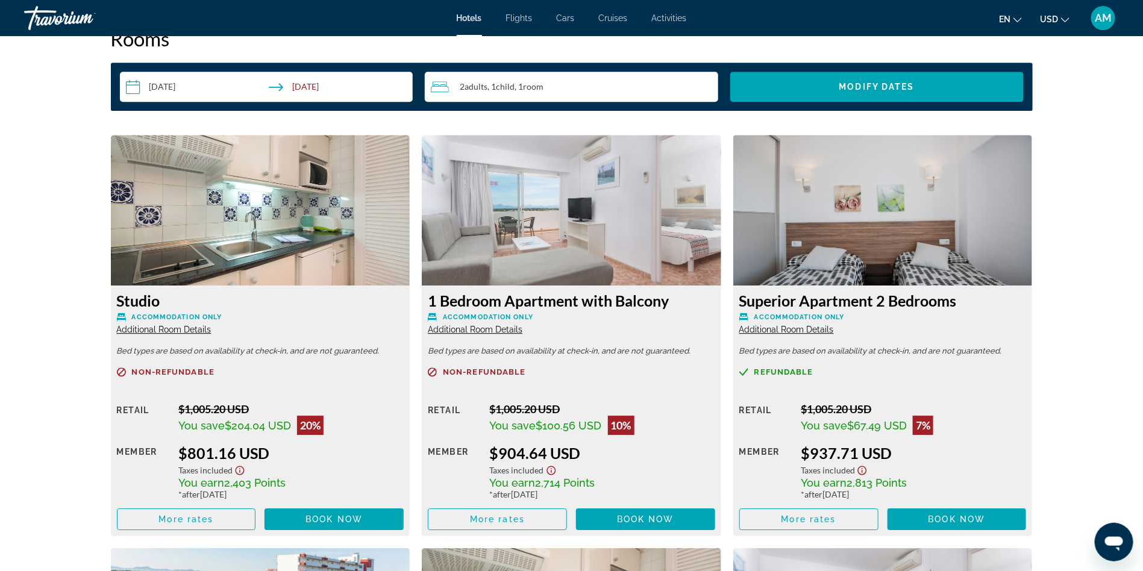
click at [553, 236] on img "Main content" at bounding box center [571, 210] width 299 height 151
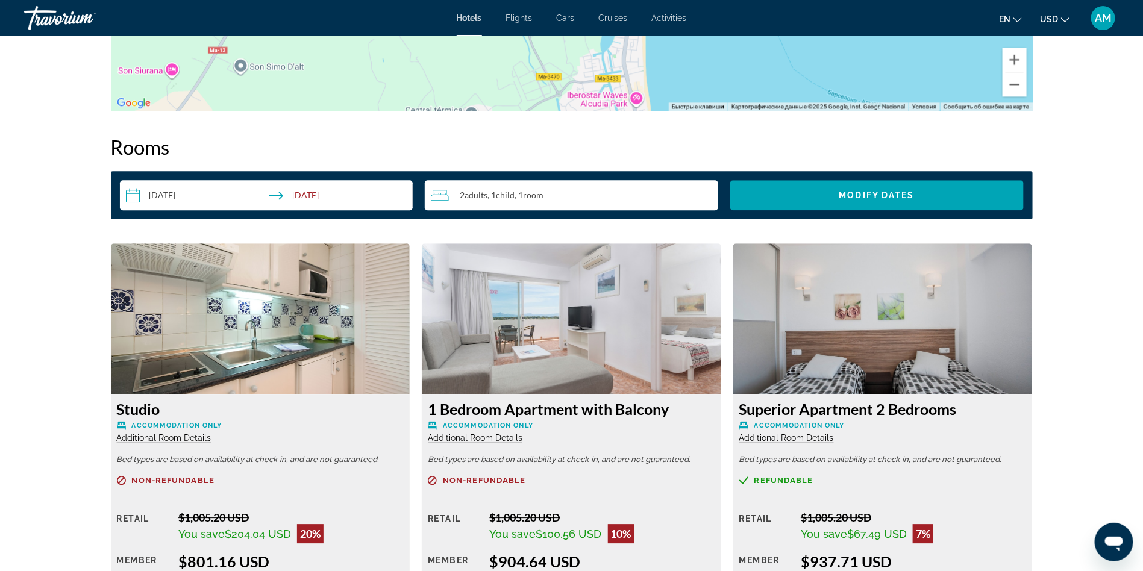
scroll to position [1306, 0]
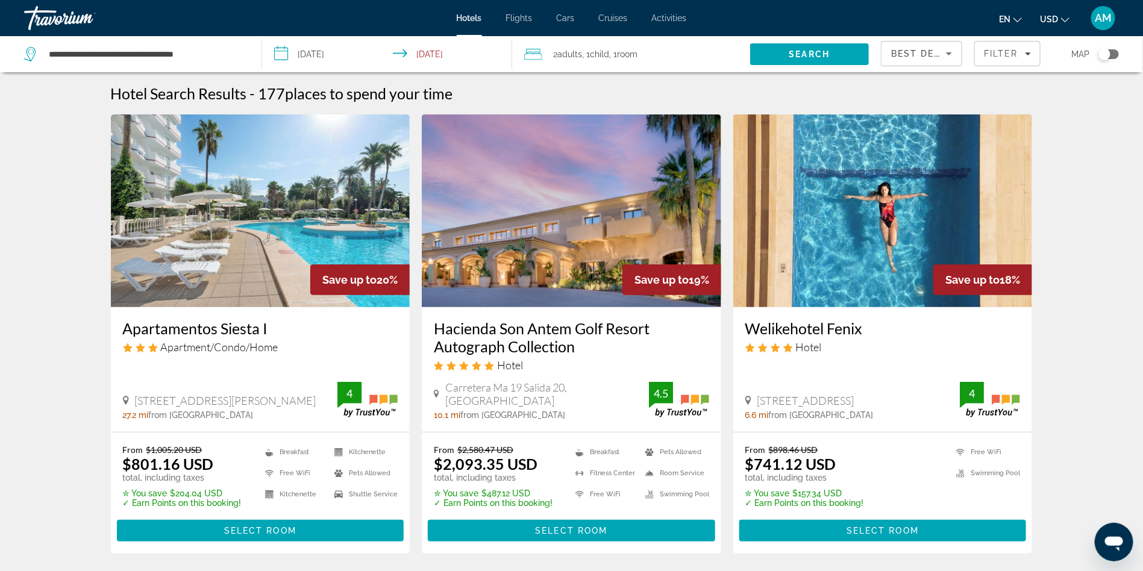
click at [195, 50] on input "**********" at bounding box center [146, 54] width 196 height 18
drag, startPoint x: 223, startPoint y: 52, endPoint x: 0, endPoint y: 44, distance: 223.1
click at [0, 44] on app-destination-search "**********" at bounding box center [131, 54] width 262 height 36
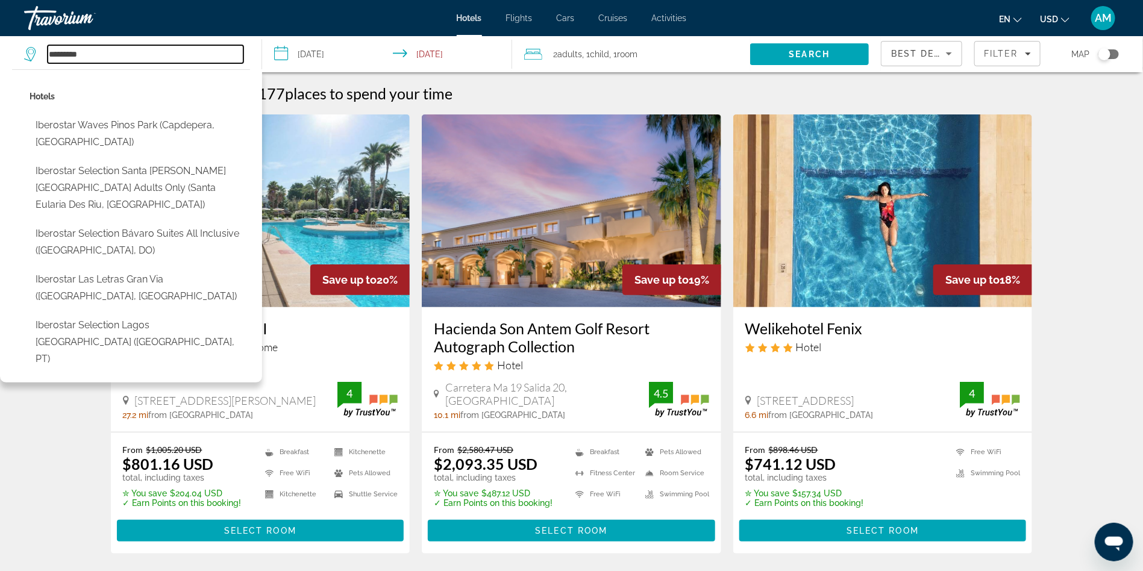
click at [95, 51] on input "*********" at bounding box center [146, 54] width 196 height 18
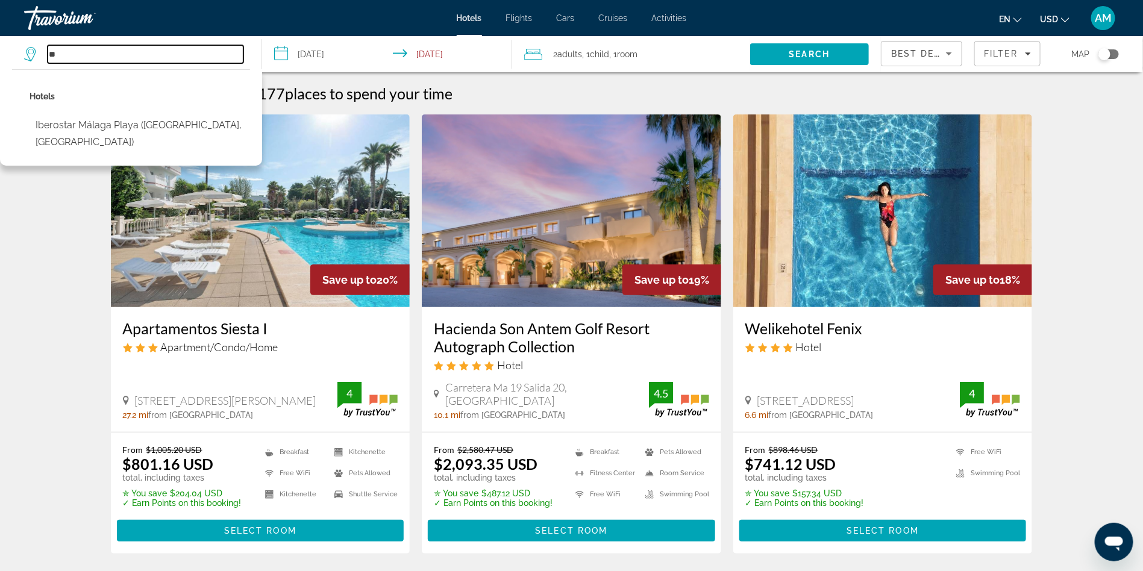
type input "*"
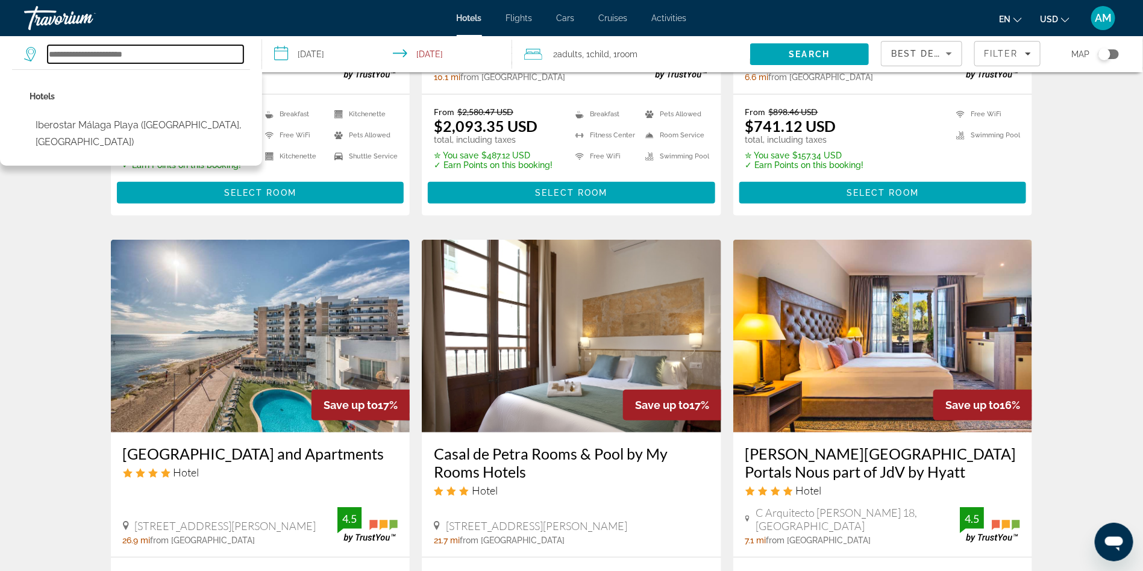
scroll to position [171, 0]
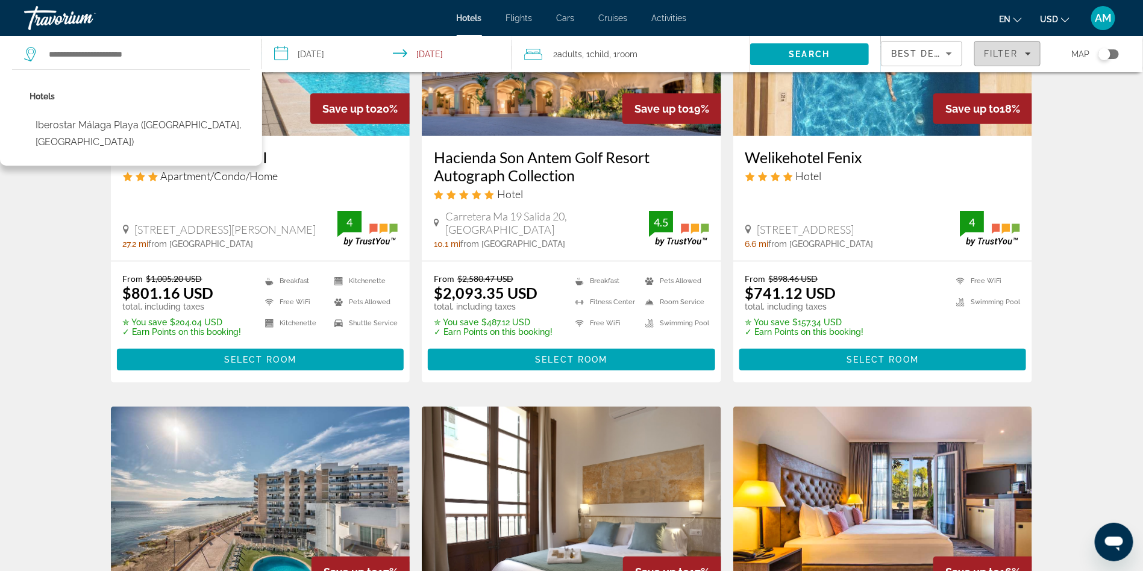
click at [1002, 53] on span "Filter" at bounding box center [1001, 54] width 34 height 10
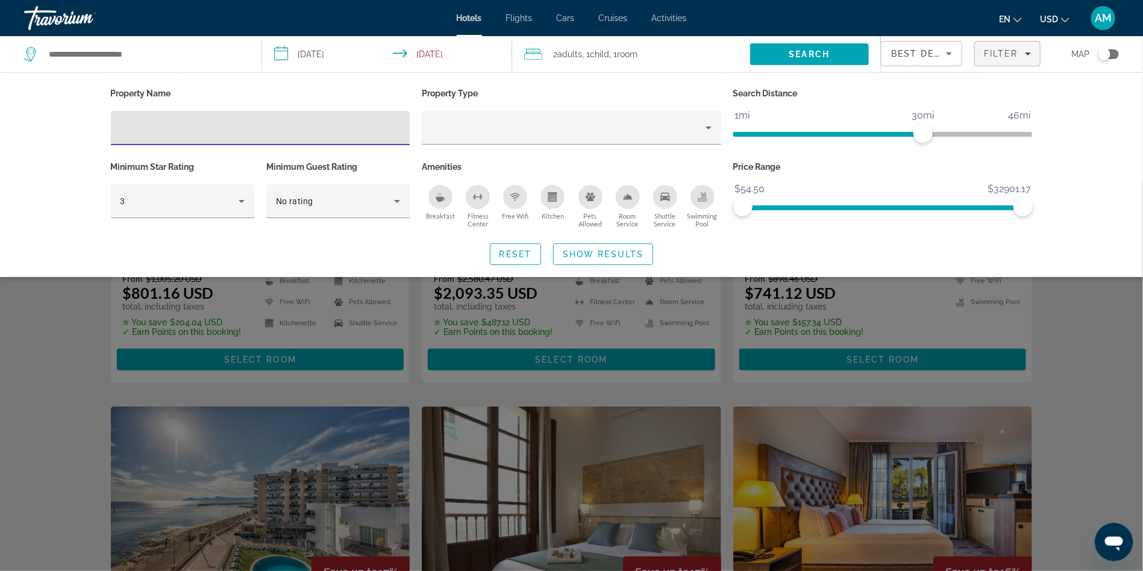
click at [442, 194] on icon "Breakfast" at bounding box center [441, 197] width 10 height 10
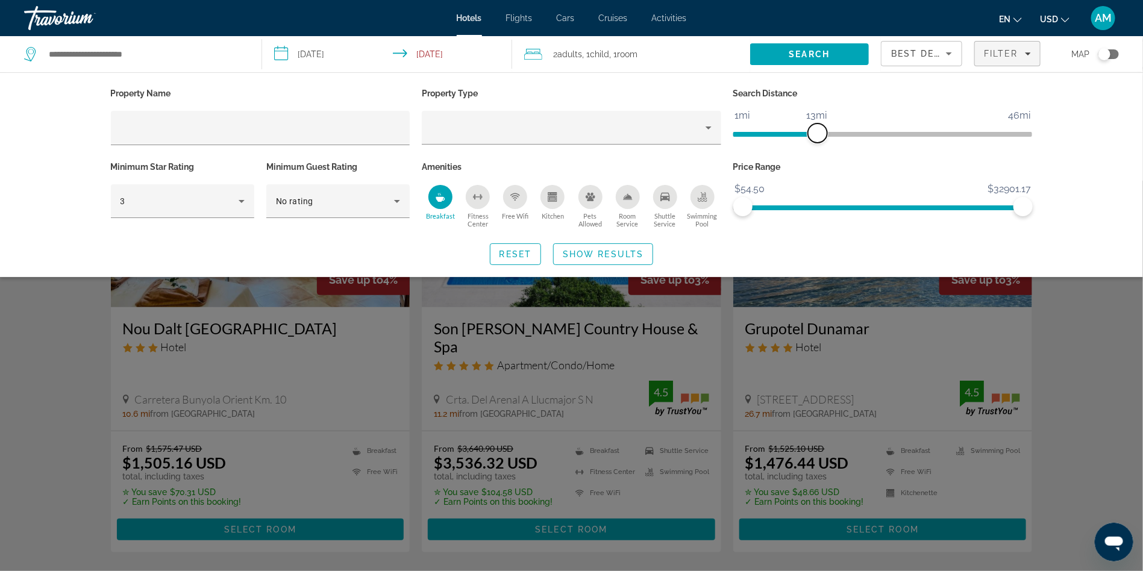
drag, startPoint x: 924, startPoint y: 136, endPoint x: 816, endPoint y: 143, distance: 108.1
click at [816, 143] on div "Search Distance 1mi 46mi 13mi" at bounding box center [883, 122] width 312 height 74
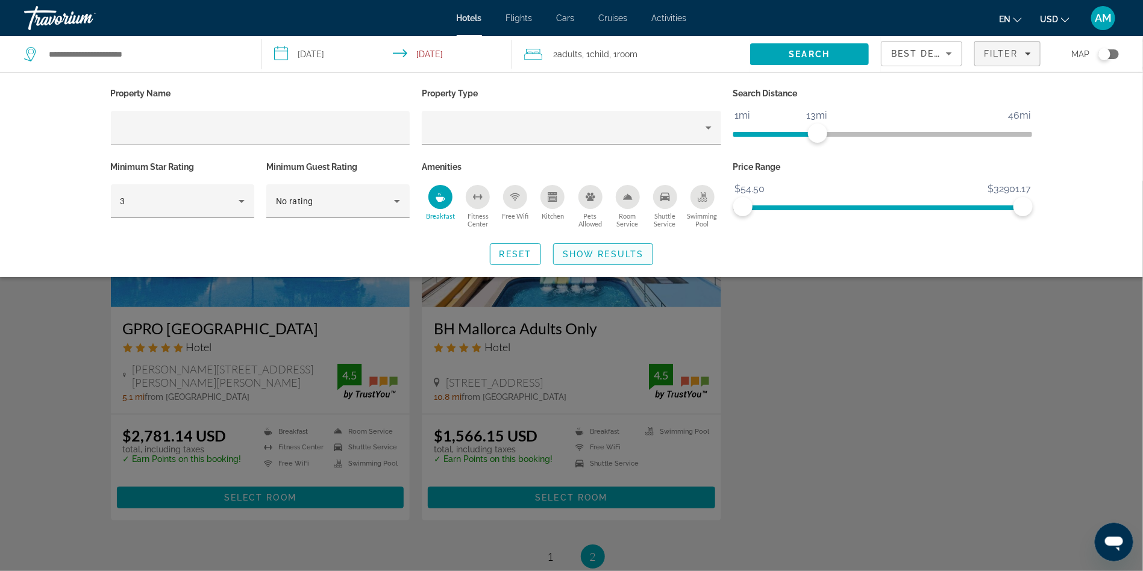
click at [603, 252] on span "Show Results" at bounding box center [603, 254] width 81 height 10
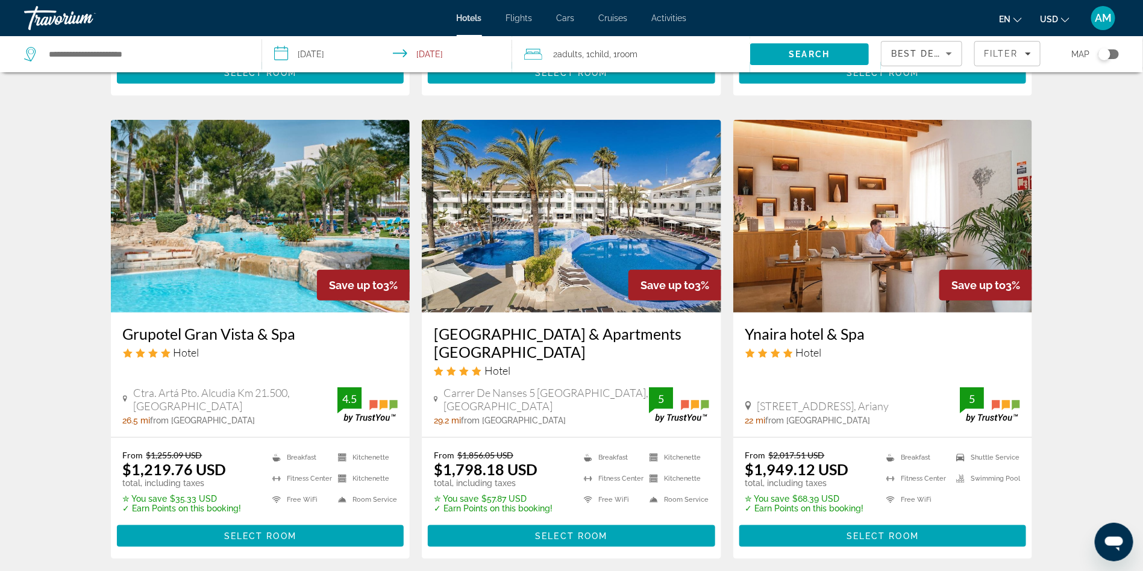
scroll to position [457, 0]
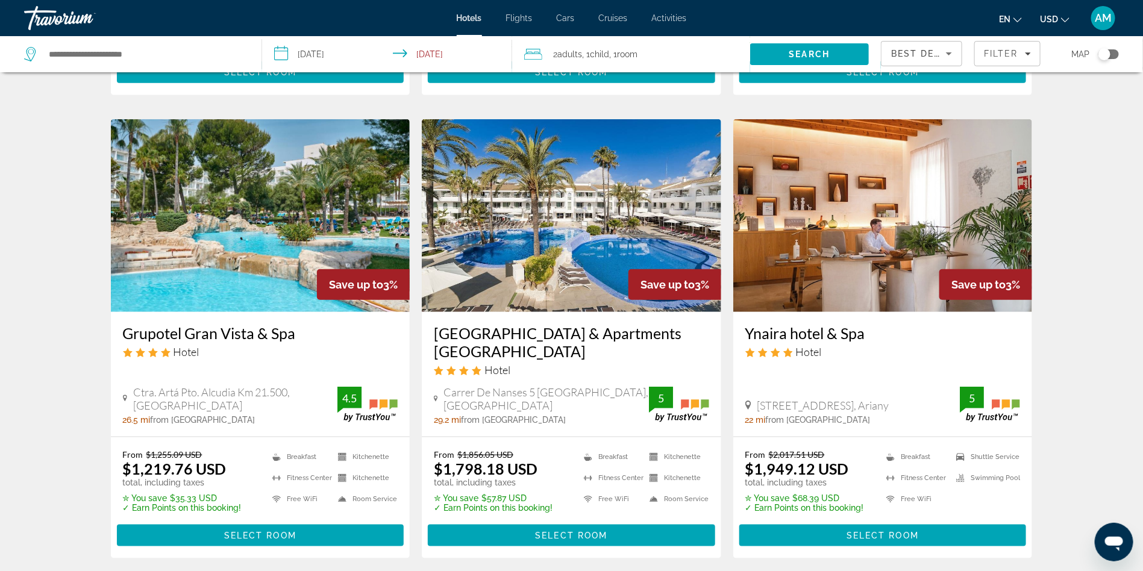
click at [239, 216] on img "Main content" at bounding box center [260, 215] width 299 height 193
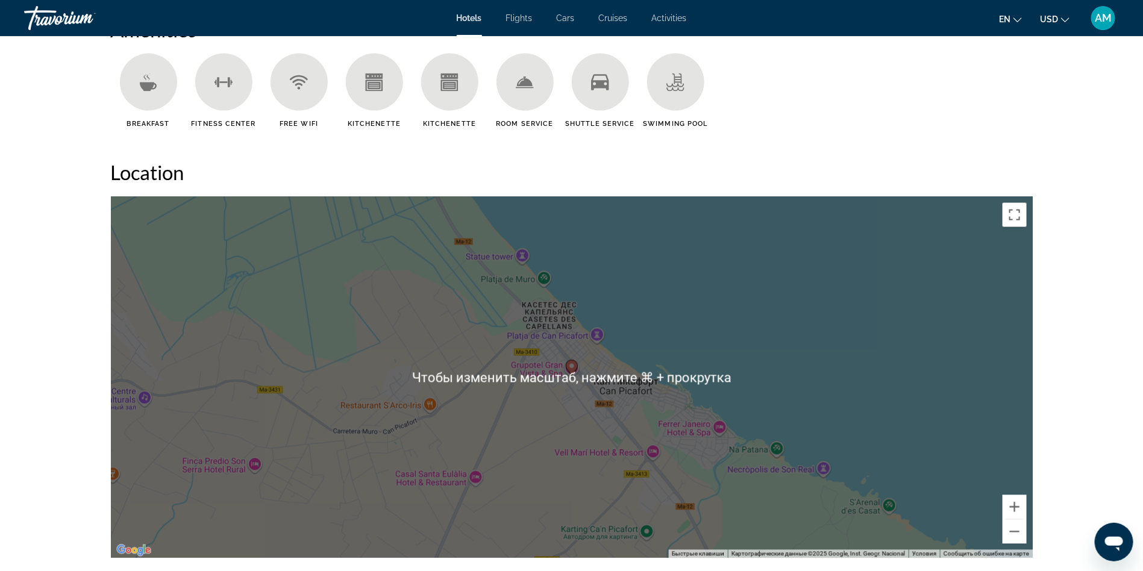
scroll to position [1001, 0]
click at [529, 407] on div "Чтобы активировать перетаскивание с помощью клавиатуры, нажмите Alt + Ввод. Пос…" at bounding box center [572, 377] width 922 height 362
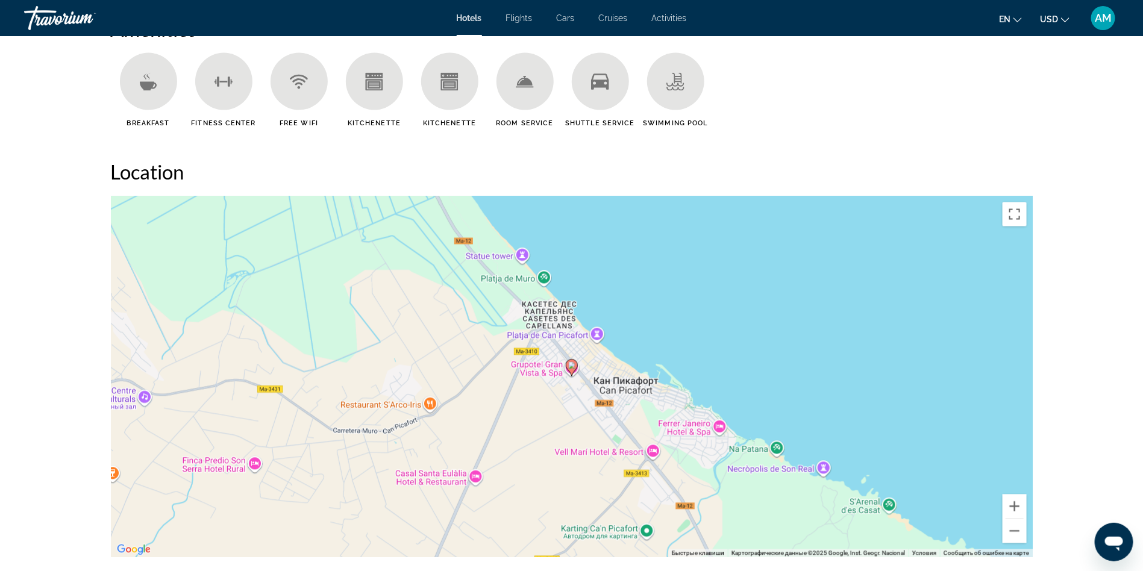
click at [547, 377] on div "Чтобы активировать перетаскивание с помощью клавиатуры, нажмите Alt + Ввод. Пос…" at bounding box center [572, 377] width 922 height 362
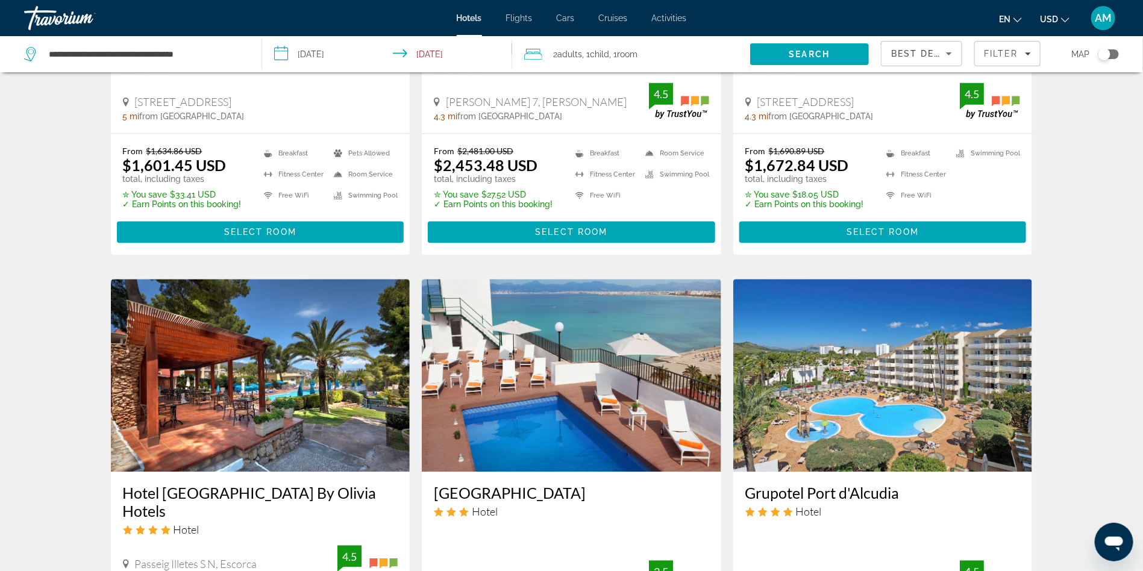
scroll to position [1451, 0]
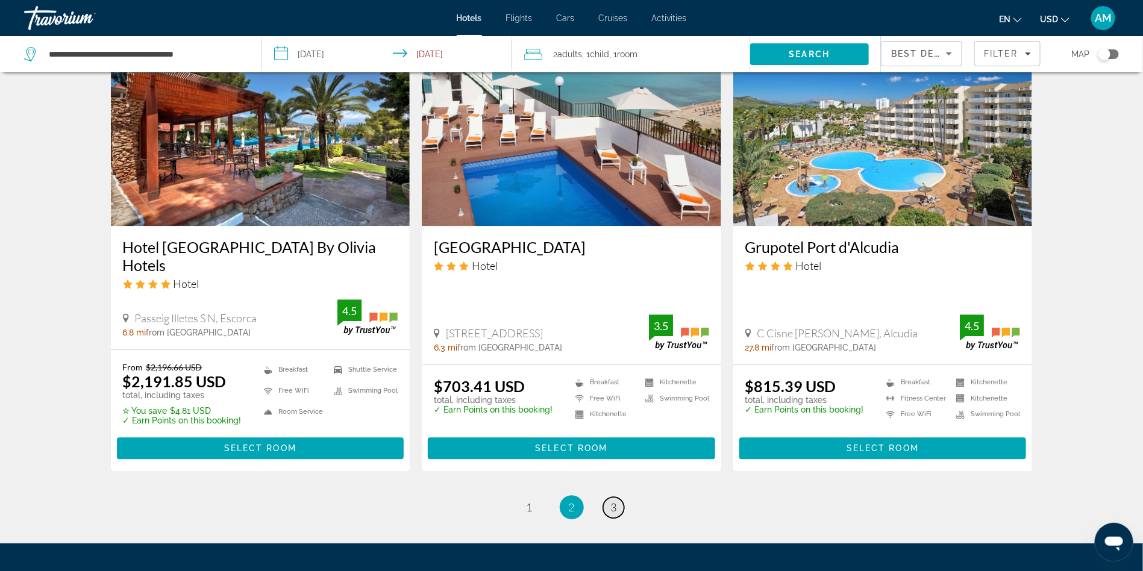
click at [621, 497] on link "page 3" at bounding box center [613, 507] width 21 height 21
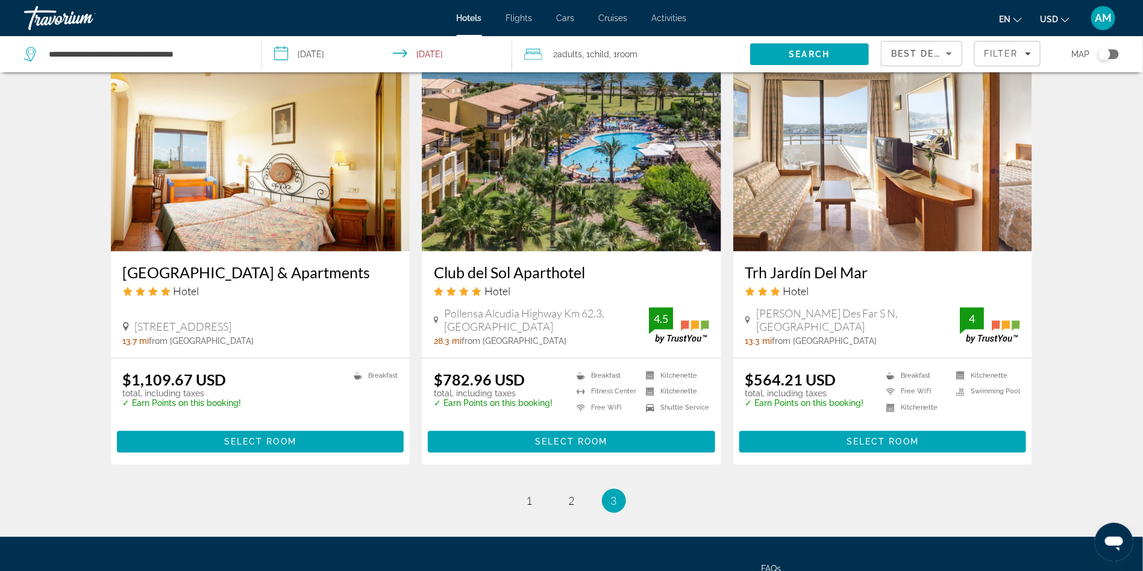
scroll to position [1370, 0]
